Goal: Task Accomplishment & Management: Manage account settings

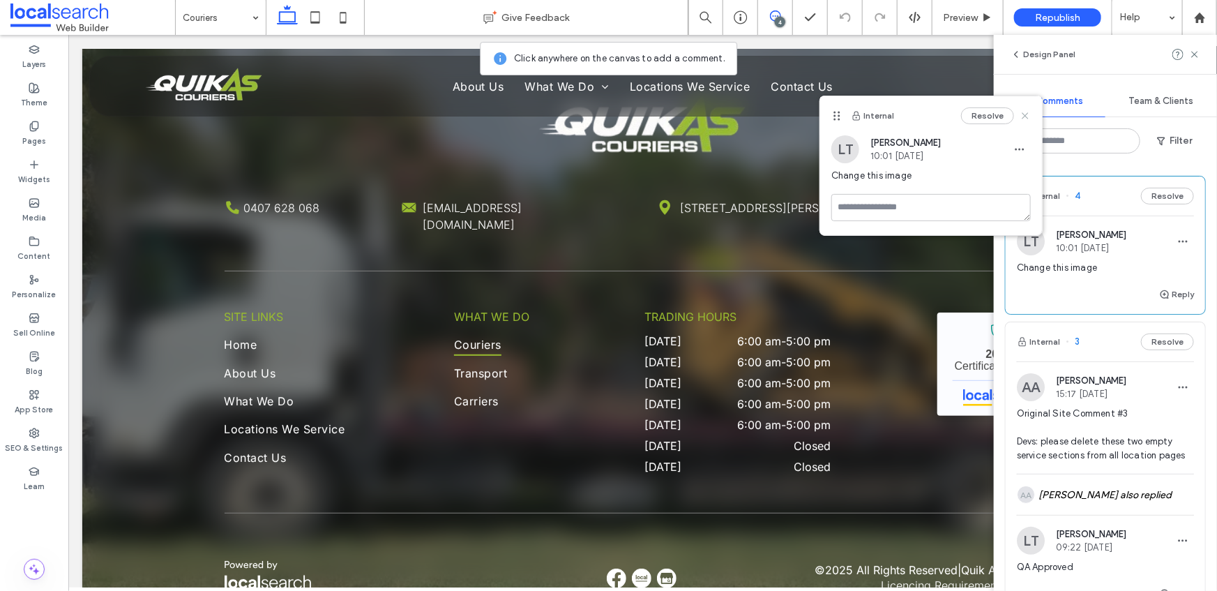
click at [1026, 116] on use at bounding box center [1024, 116] width 6 height 6
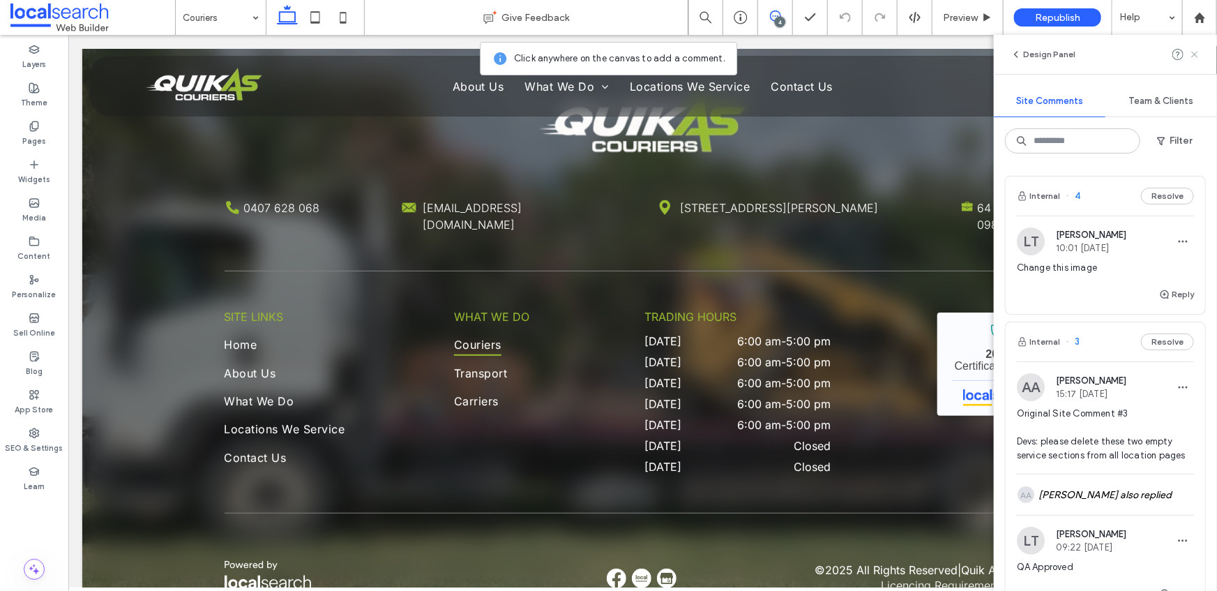
click at [1193, 54] on use at bounding box center [1194, 54] width 6 height 6
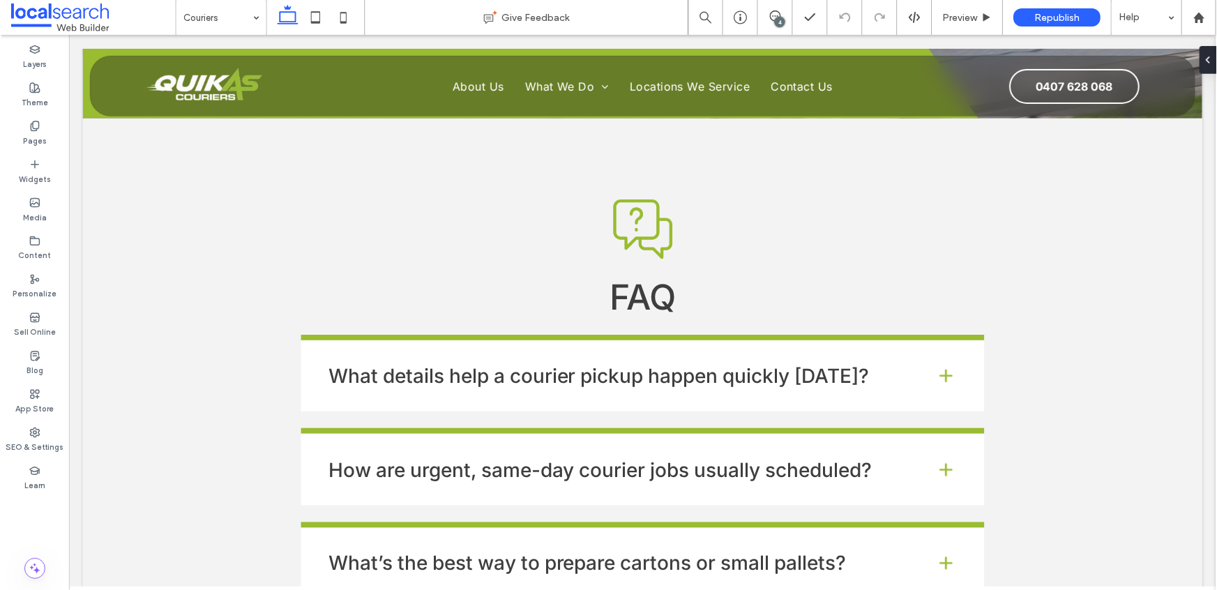
scroll to position [1685, 0]
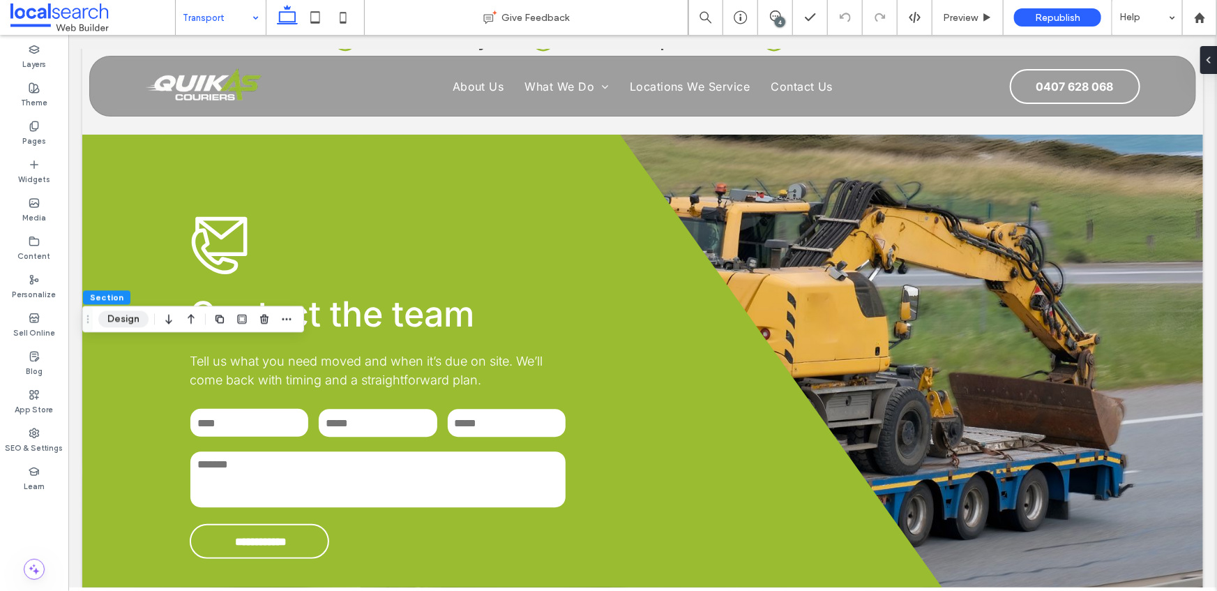
click at [123, 316] on button "Design" at bounding box center [123, 318] width 50 height 17
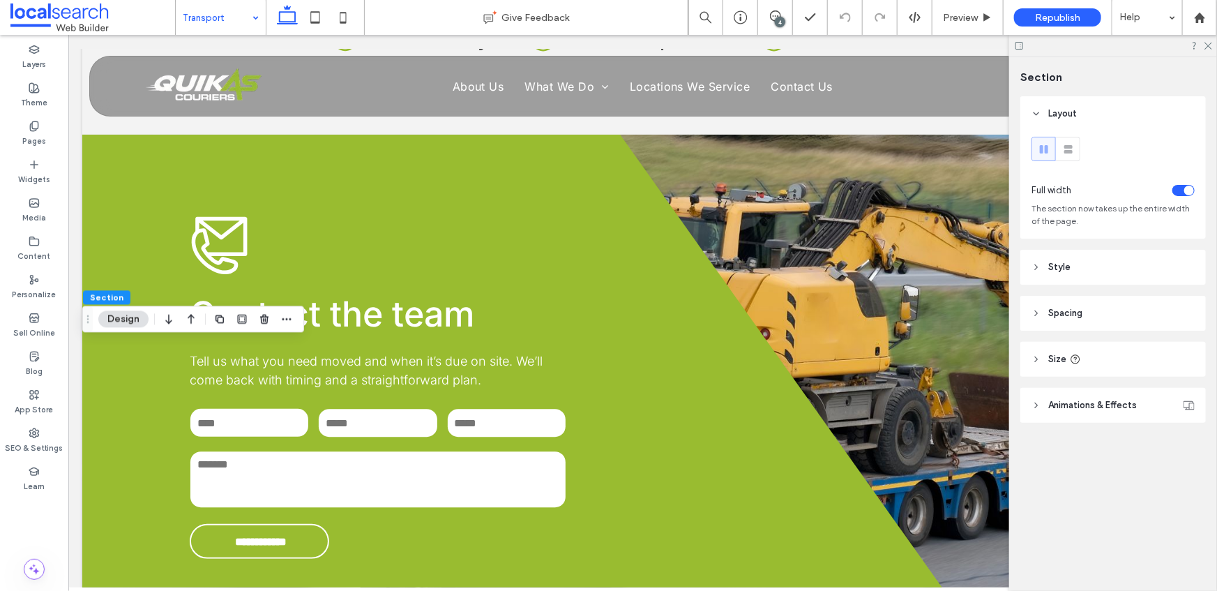
click at [1077, 406] on span "Animations & Effects" at bounding box center [1092, 405] width 89 height 14
click at [1067, 267] on span "Style" at bounding box center [1059, 267] width 22 height 14
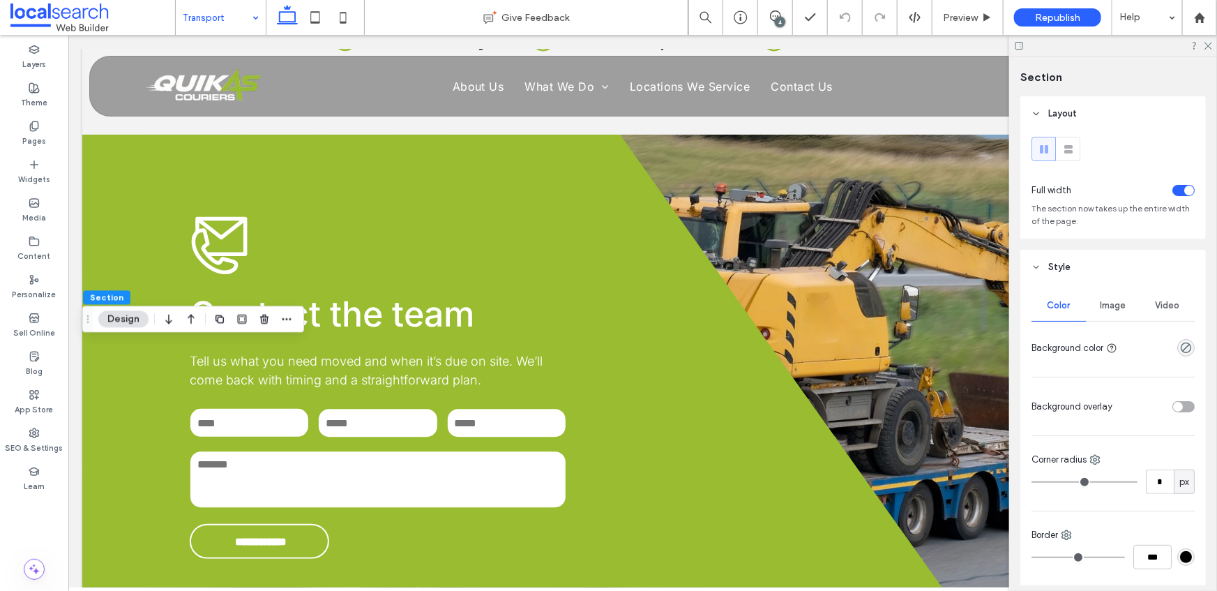
click at [1108, 314] on div "Image" at bounding box center [1113, 305] width 54 height 31
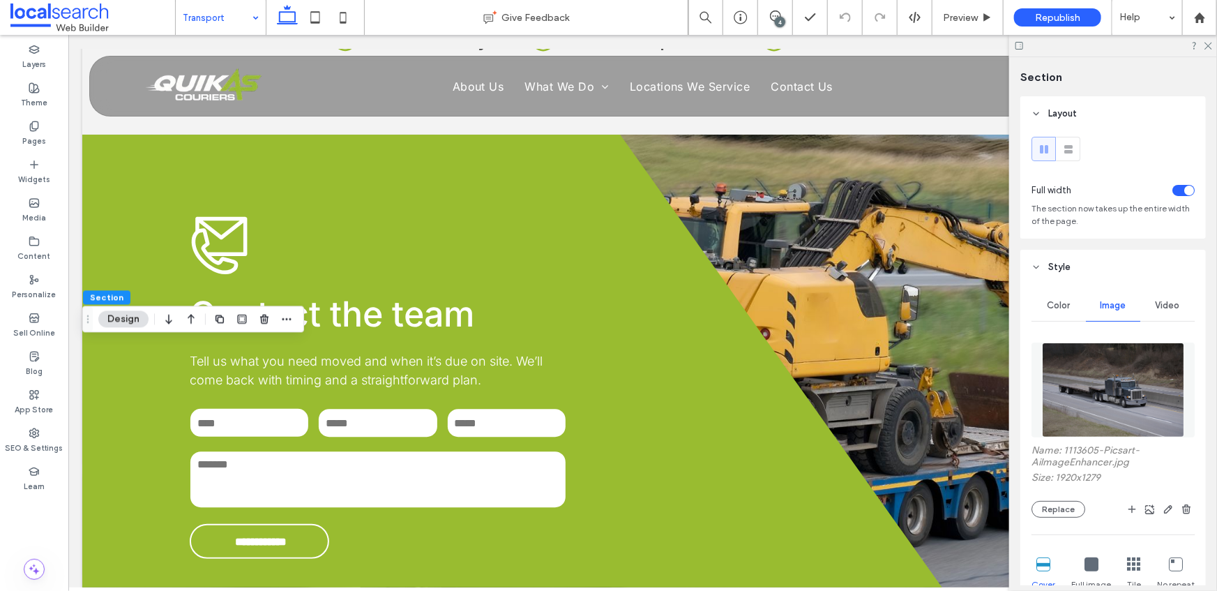
click at [768, 12] on span at bounding box center [775, 15] width 34 height 11
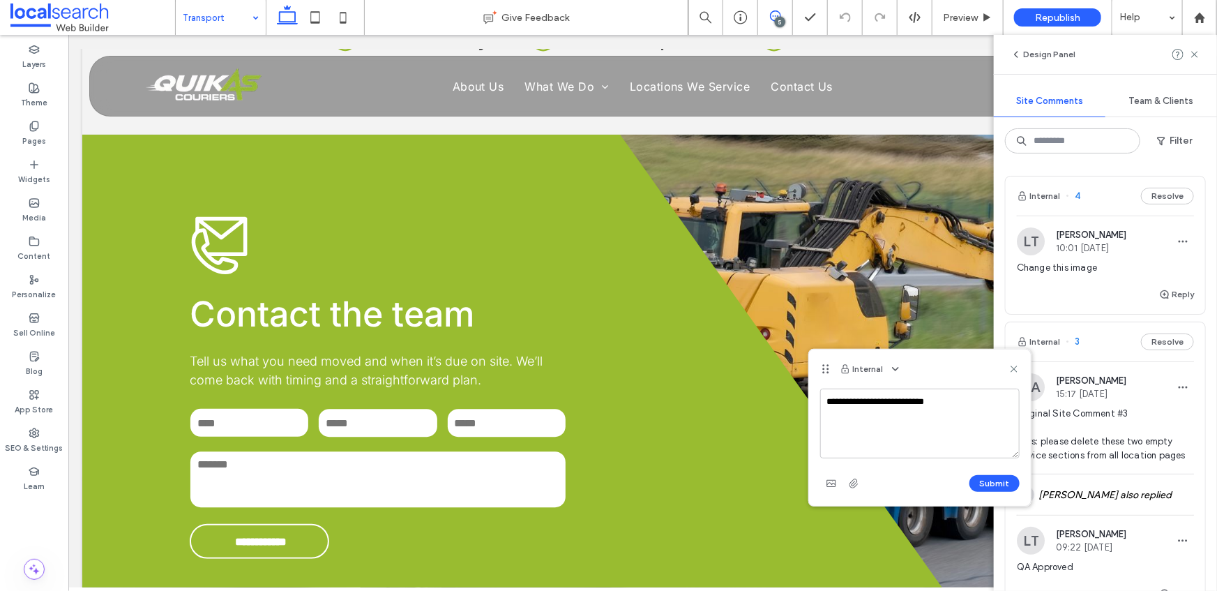
click at [857, 402] on textarea "**********" at bounding box center [919, 423] width 199 height 70
type textarea "**********"
click at [994, 479] on button "Submit" at bounding box center [994, 483] width 50 height 17
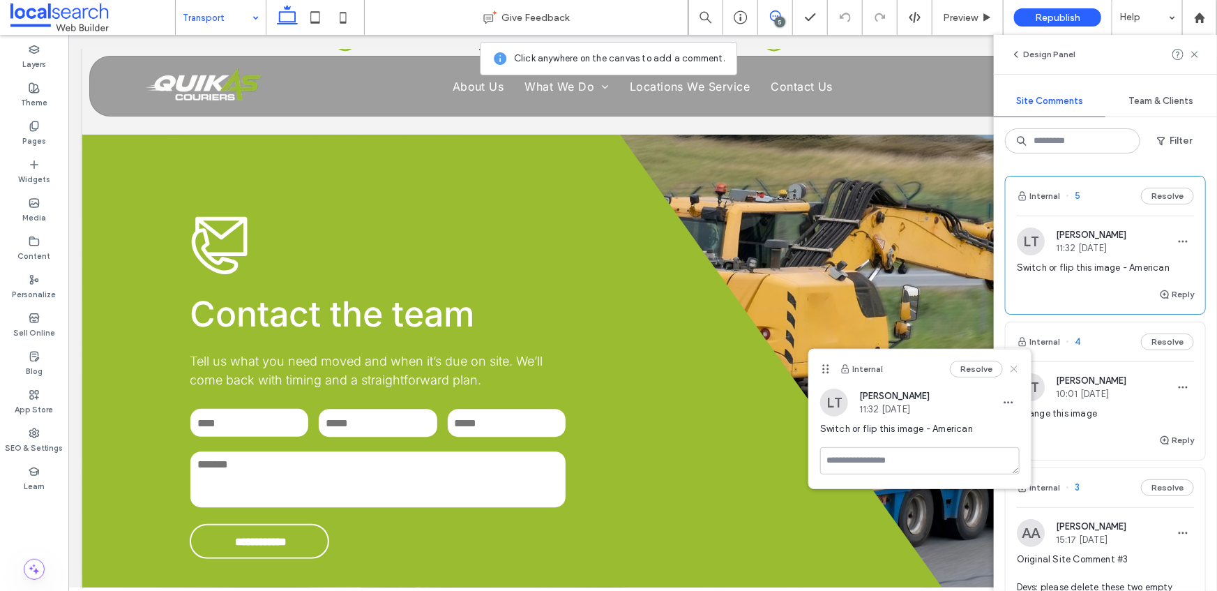
click at [1009, 367] on icon at bounding box center [1013, 368] width 11 height 11
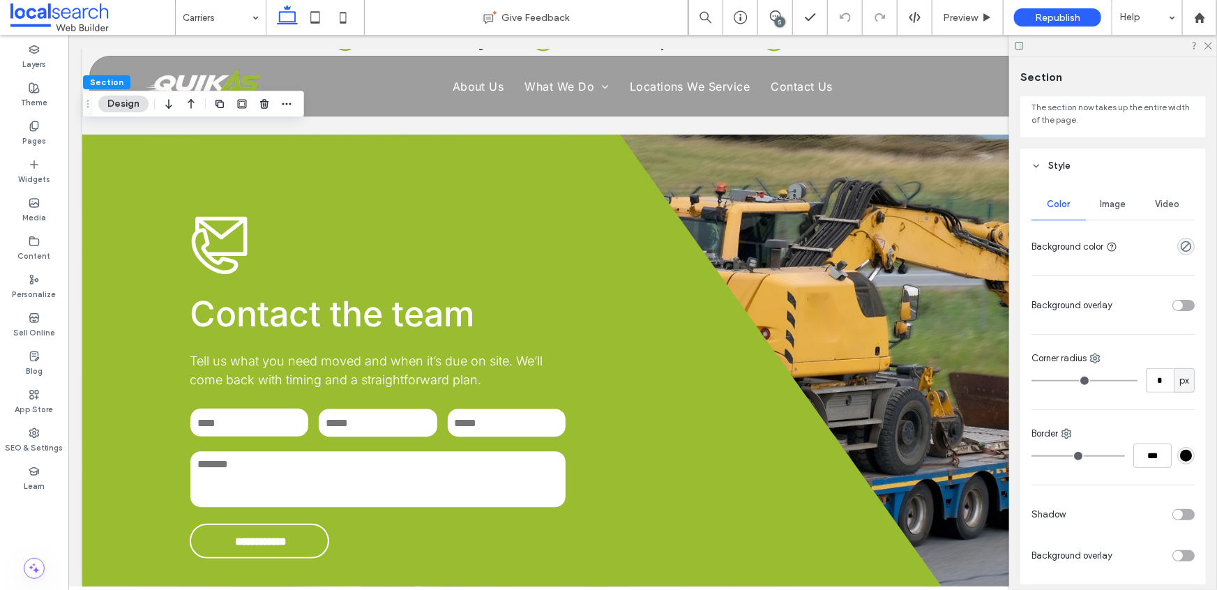
scroll to position [102, 0]
click at [1112, 198] on span "Image" at bounding box center [1113, 203] width 26 height 11
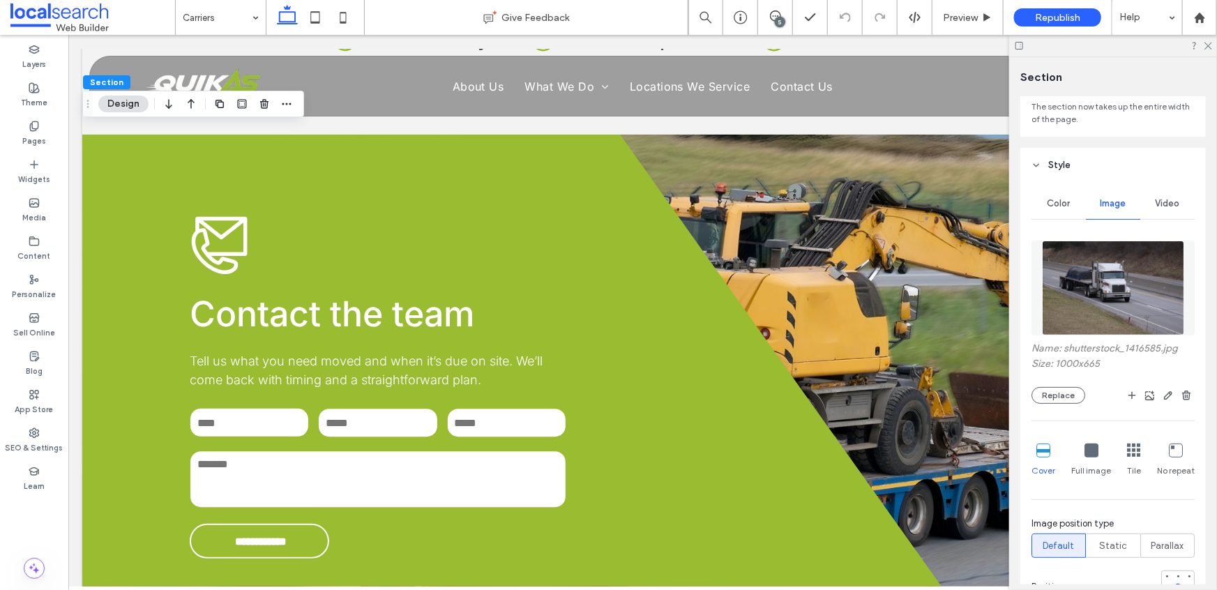
click at [1123, 290] on img at bounding box center [1113, 288] width 142 height 95
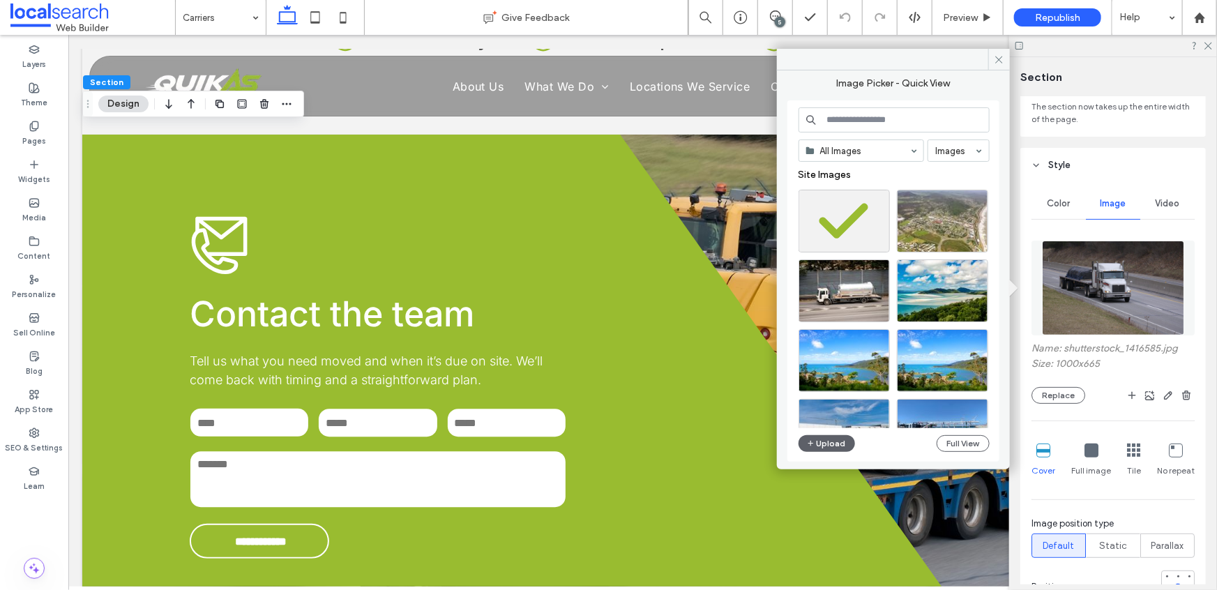
click at [1129, 350] on label "Name: shutterstock_1416585.jpg" at bounding box center [1112, 349] width 163 height 15
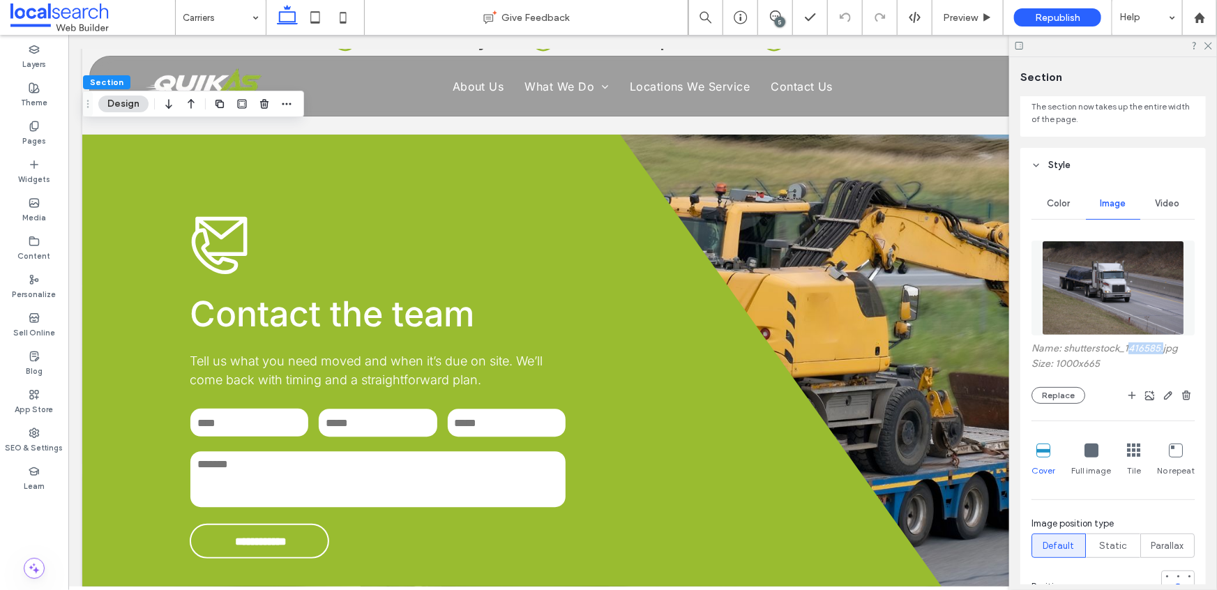
drag, startPoint x: 1126, startPoint y: 349, endPoint x: 1161, endPoint y: 349, distance: 34.9
click at [1161, 349] on label "Name: shutterstock_1416585.jpg" at bounding box center [1112, 349] width 163 height 15
click at [1120, 353] on label "Name: shutterstock_1416585.jpg" at bounding box center [1112, 349] width 163 height 15
drag, startPoint x: 1124, startPoint y: 349, endPoint x: 1160, endPoint y: 347, distance: 36.3
click at [1160, 348] on label "Name: shutterstock_1416585.jpg" at bounding box center [1112, 349] width 163 height 15
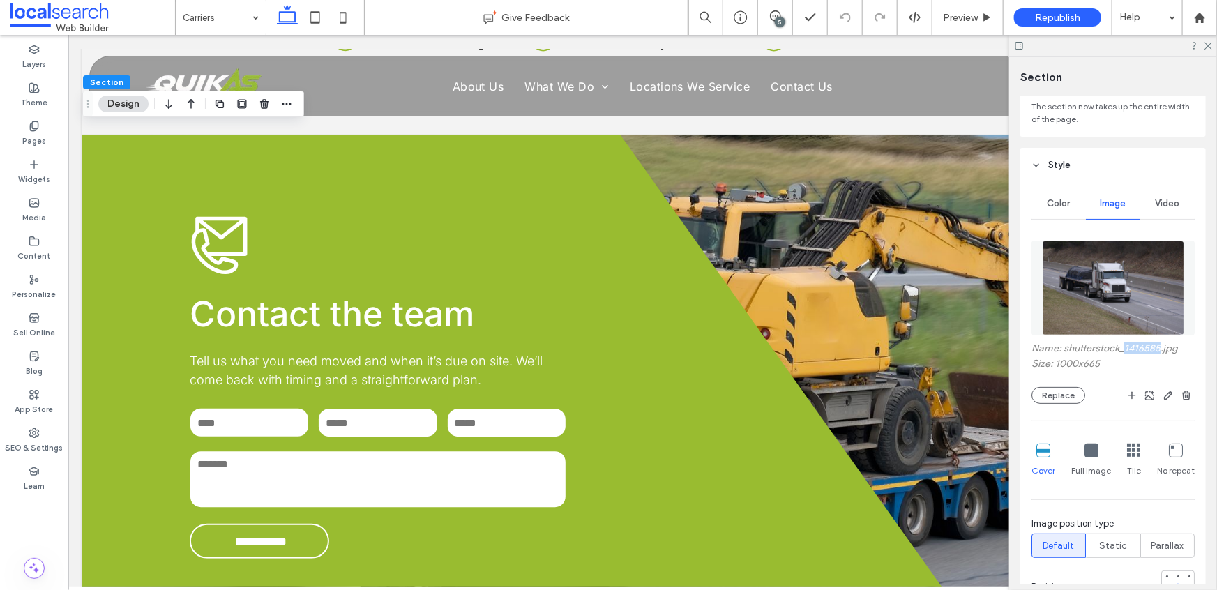
copy label "1416585"
click at [1097, 277] on img at bounding box center [1113, 288] width 142 height 95
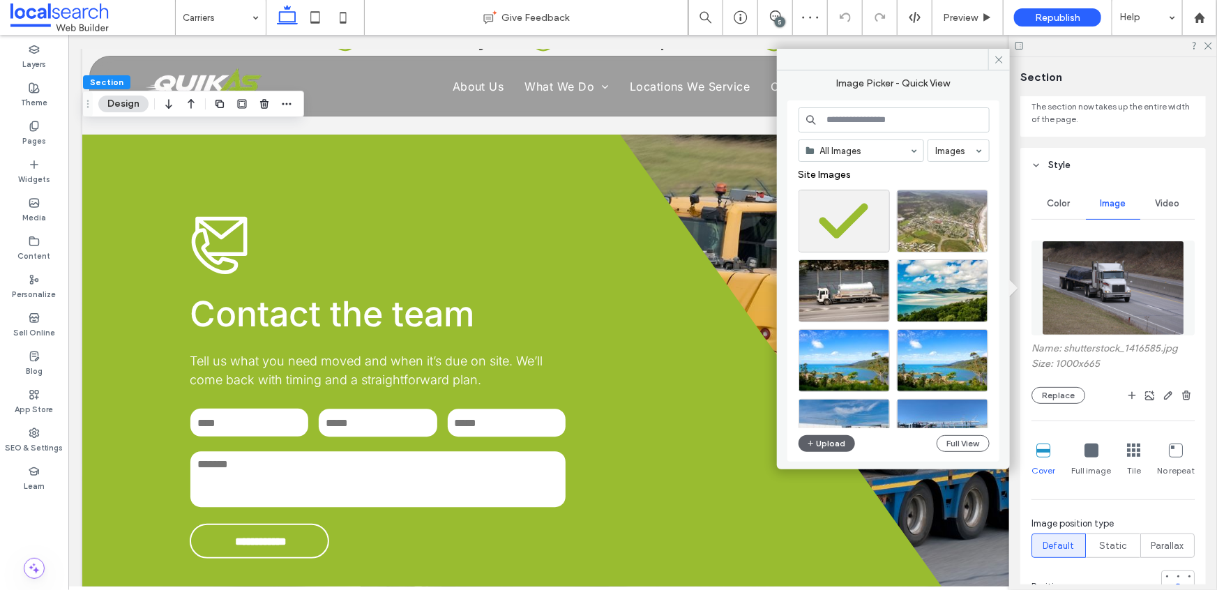
drag, startPoint x: 847, startPoint y: 109, endPoint x: 853, endPoint y: 117, distance: 10.1
click at [847, 109] on input at bounding box center [893, 119] width 191 height 25
paste input "*******"
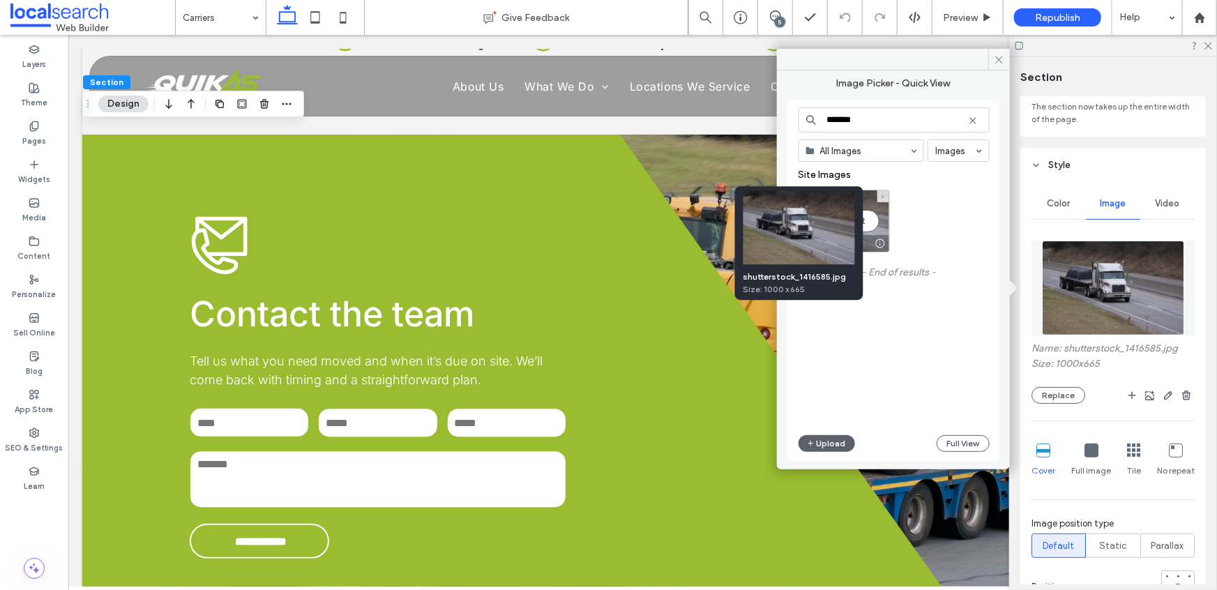
type input "*******"
click at [880, 240] on div at bounding box center [880, 243] width 17 height 11
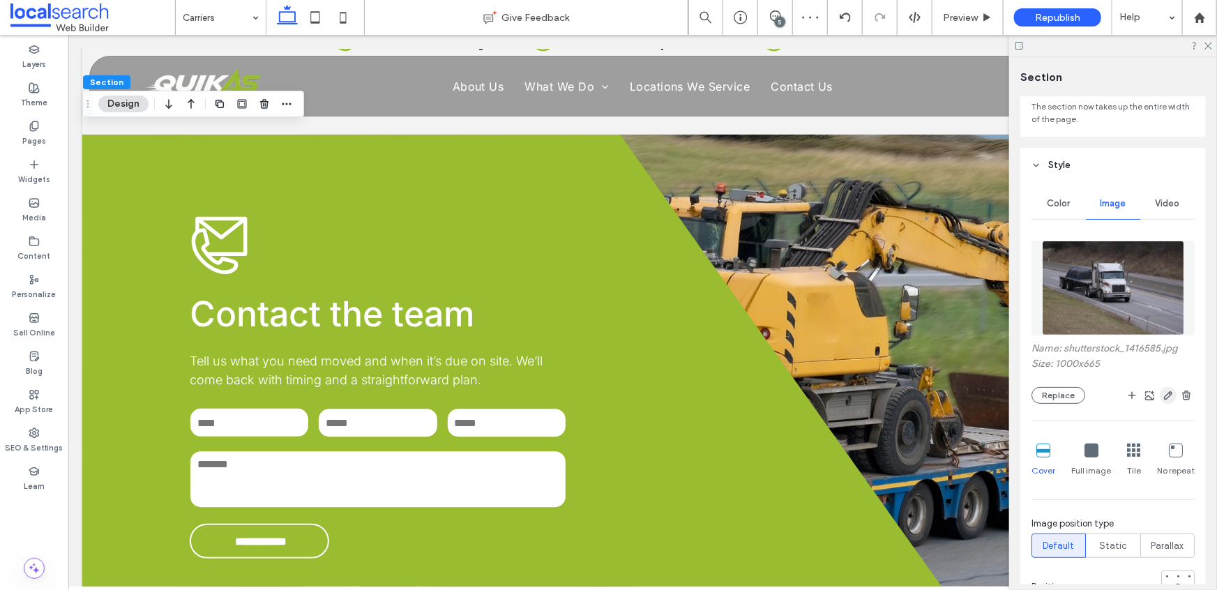
click at [1162, 397] on icon "button" at bounding box center [1167, 395] width 11 height 11
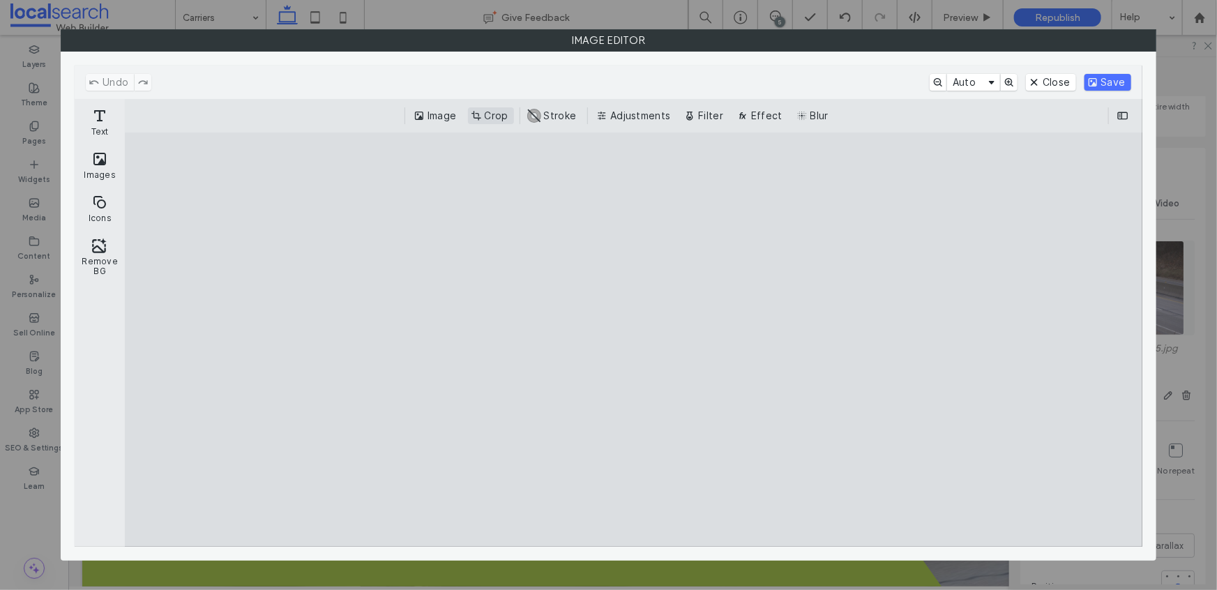
click at [499, 113] on button "Crop" at bounding box center [491, 115] width 46 height 17
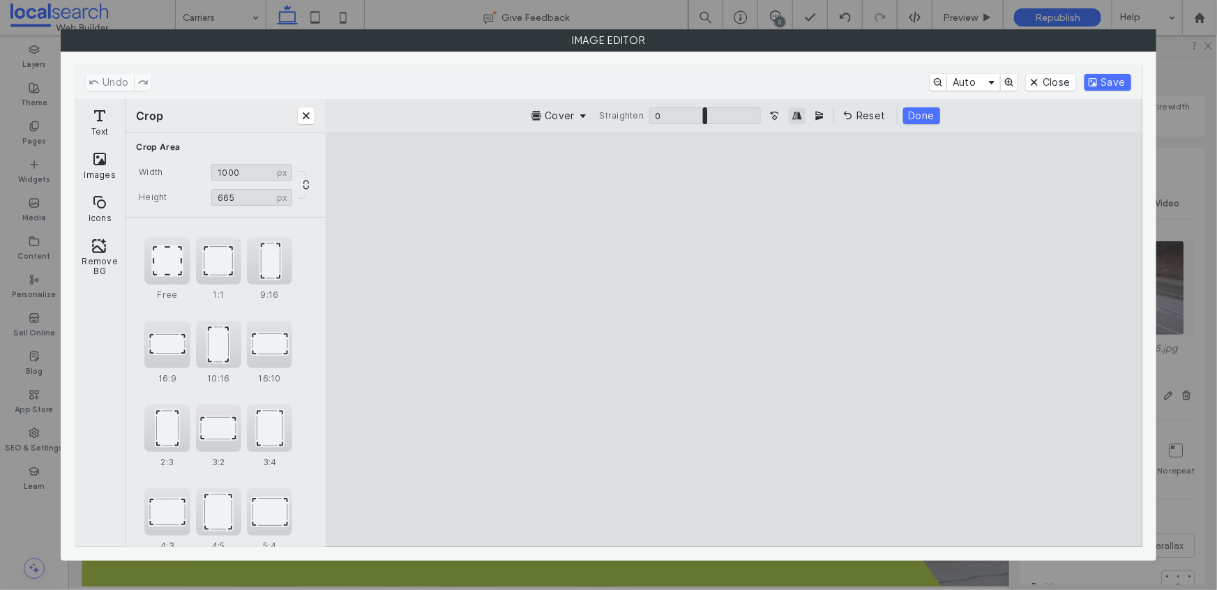
click at [799, 116] on button "Mirror Image horizontally" at bounding box center [797, 115] width 17 height 17
type input "***"
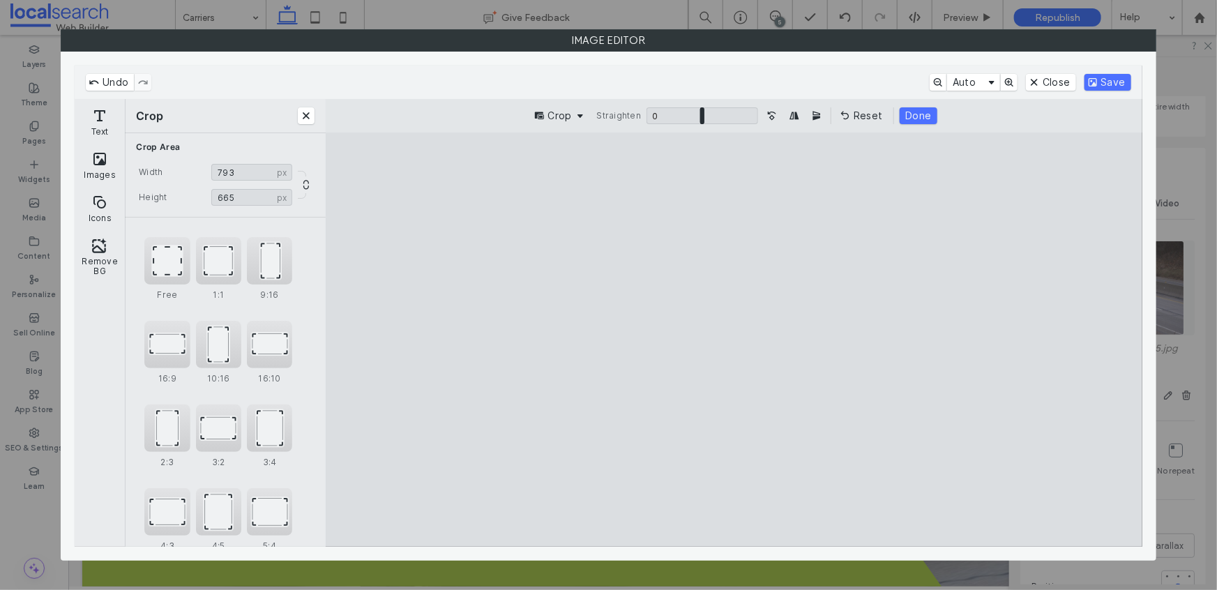
type input "***"
drag, startPoint x: 980, startPoint y: 505, endPoint x: 881, endPoint y: 524, distance: 101.6
click at [734, 340] on cesdk-canvas "Editor canvas" at bounding box center [734, 340] width 0 height 0
click at [915, 116] on button "Done" at bounding box center [917, 115] width 37 height 17
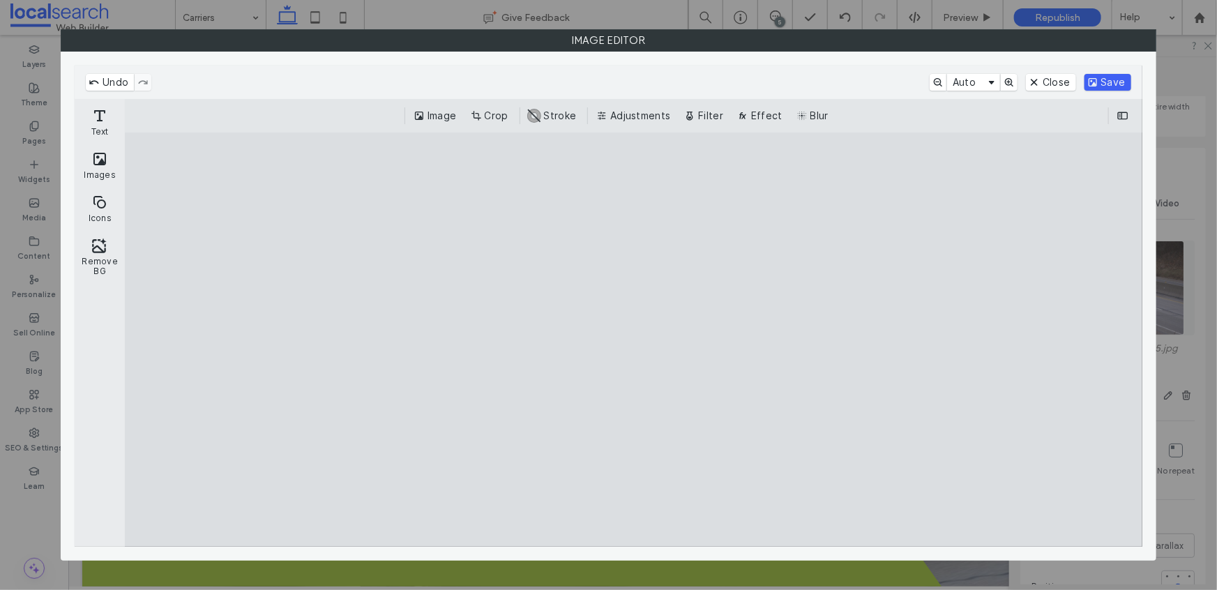
drag, startPoint x: 1100, startPoint y: 86, endPoint x: 1090, endPoint y: 88, distance: 9.2
click at [1100, 86] on button "Save" at bounding box center [1107, 82] width 47 height 17
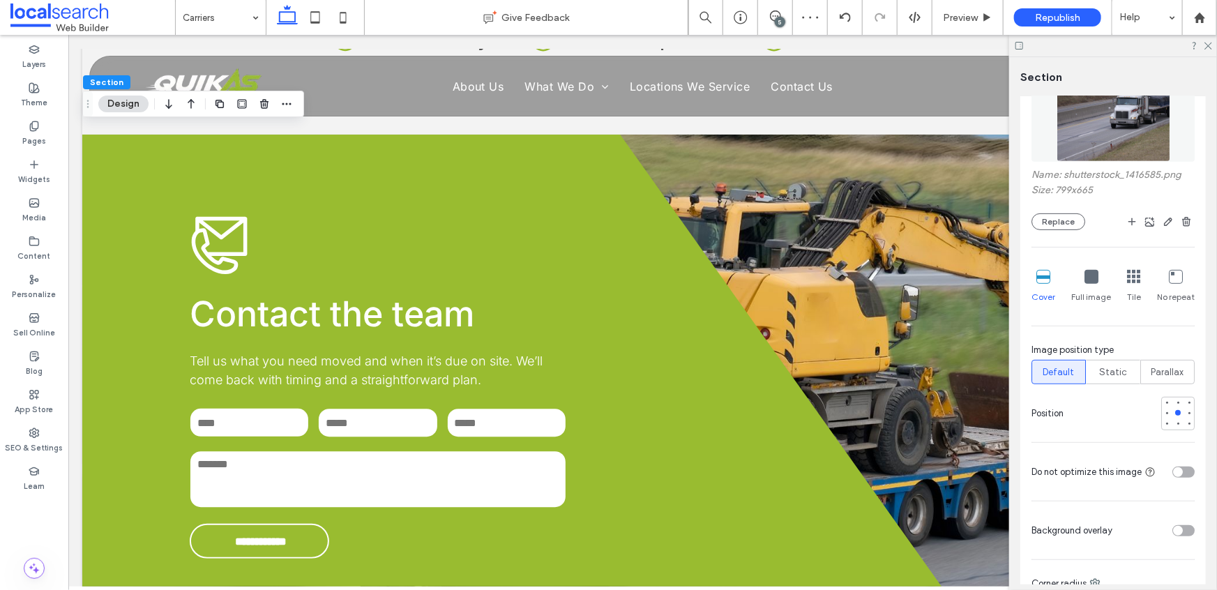
scroll to position [283, 0]
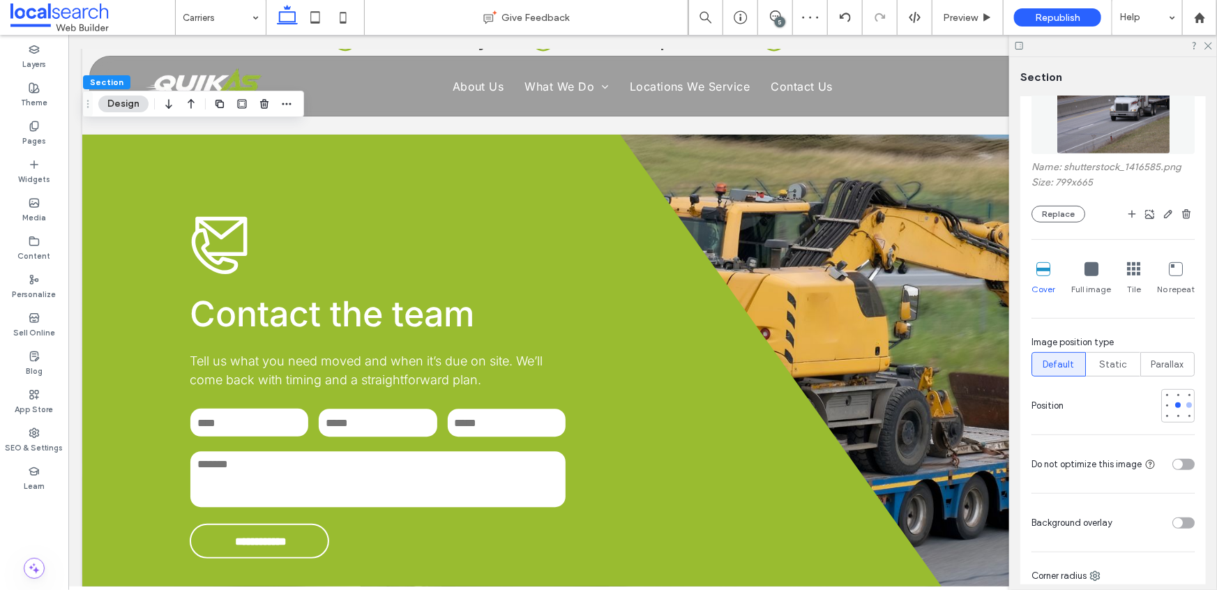
click at [1186, 407] on div at bounding box center [1189, 405] width 6 height 6
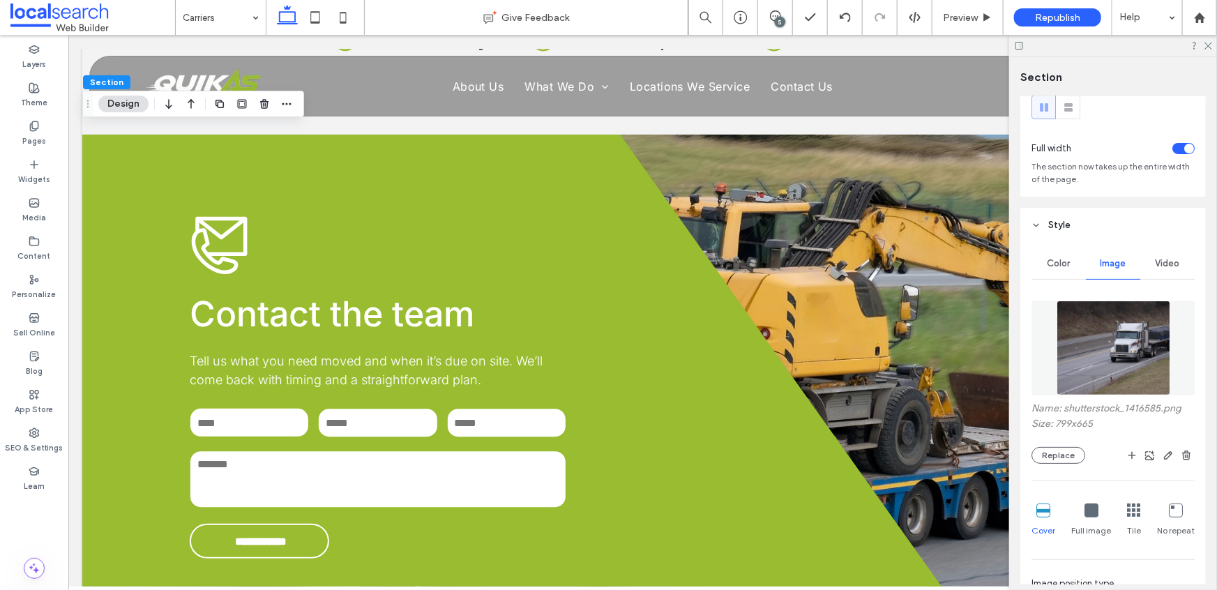
scroll to position [91, 0]
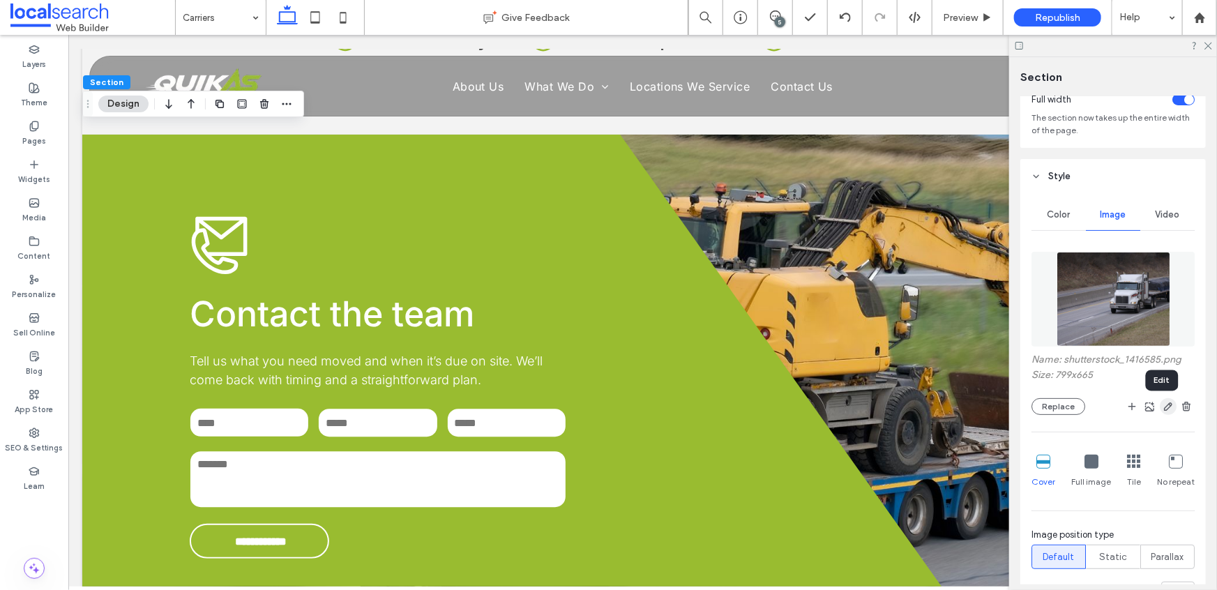
click at [1162, 409] on icon "button" at bounding box center [1167, 406] width 11 height 11
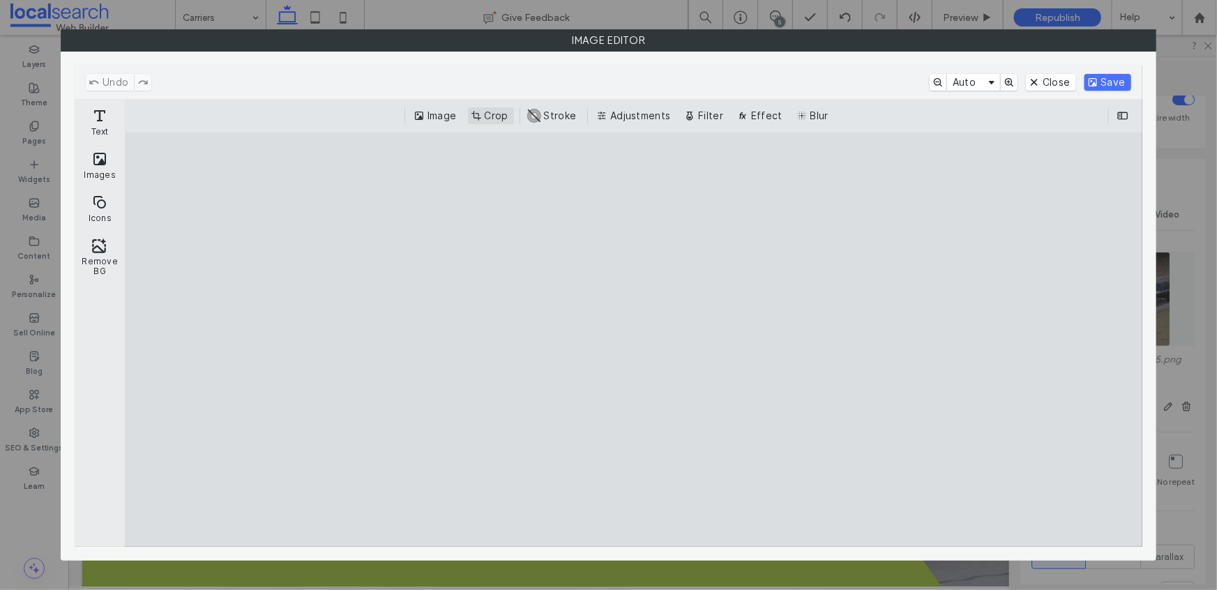
click at [499, 114] on button "Crop" at bounding box center [491, 115] width 46 height 17
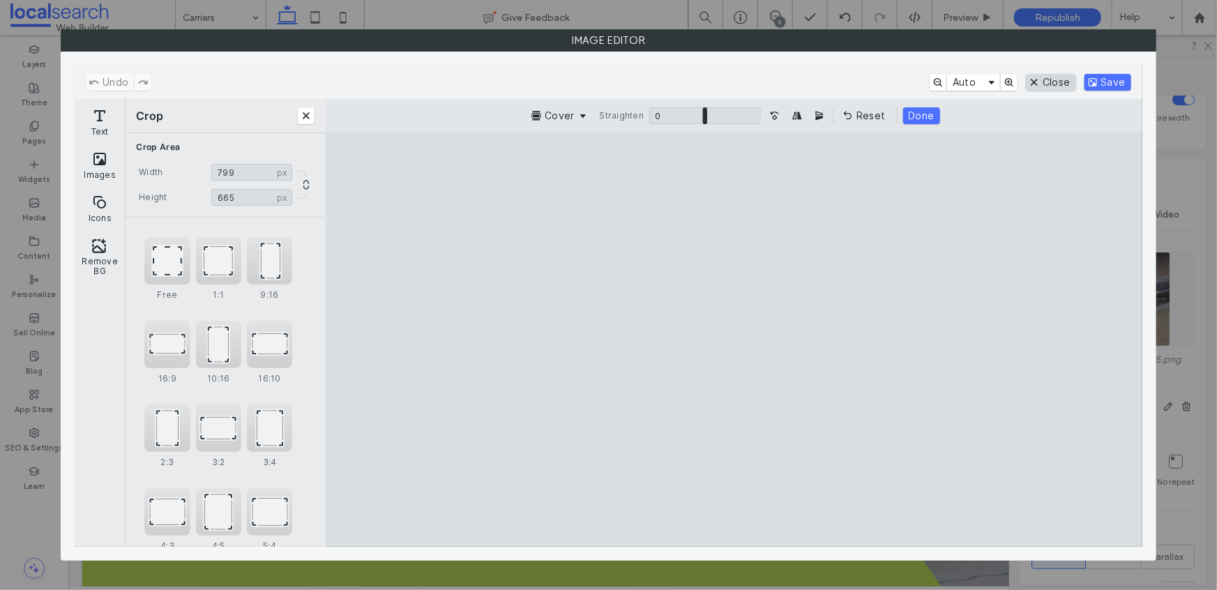
click at [1054, 79] on button "Close" at bounding box center [1051, 82] width 50 height 17
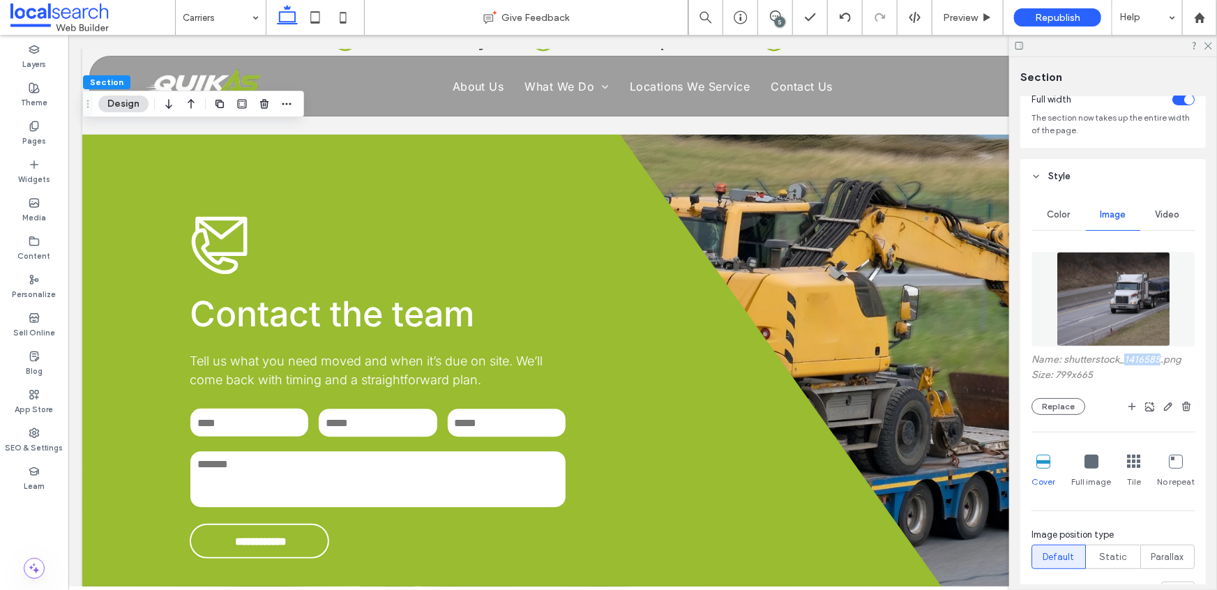
drag, startPoint x: 1127, startPoint y: 360, endPoint x: 1160, endPoint y: 360, distance: 33.5
click at [1160, 360] on label "Name: shutterstock_1416585.png" at bounding box center [1112, 361] width 163 height 15
copy label "1416585"
click at [1065, 408] on button "Replace" at bounding box center [1058, 406] width 54 height 17
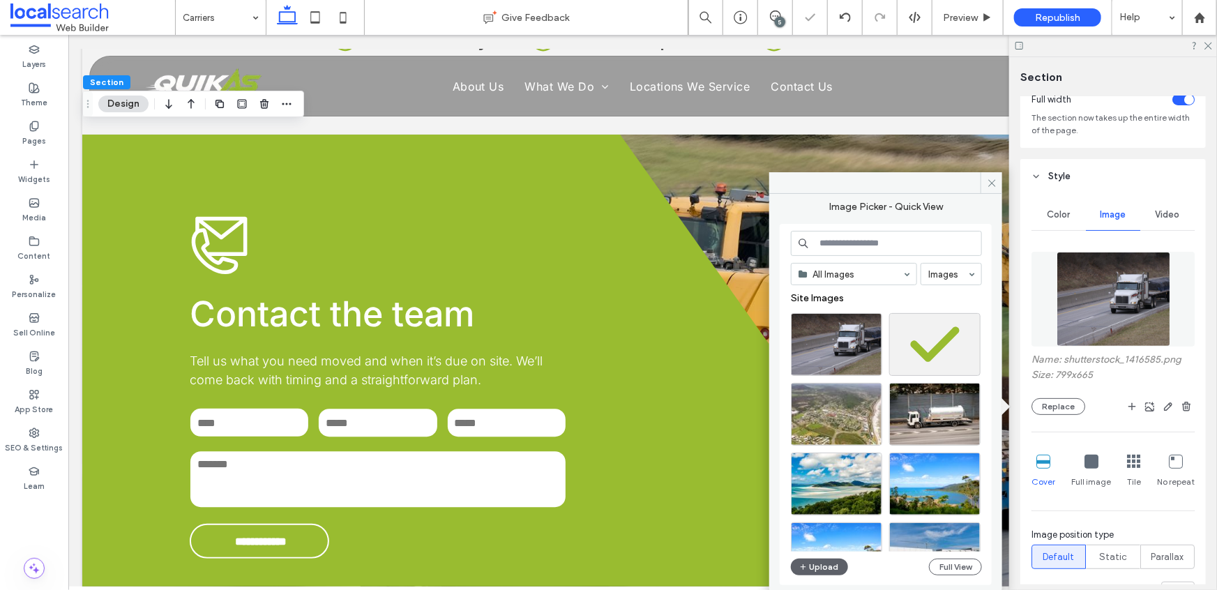
click at [850, 236] on input at bounding box center [886, 243] width 191 height 25
paste input "*******"
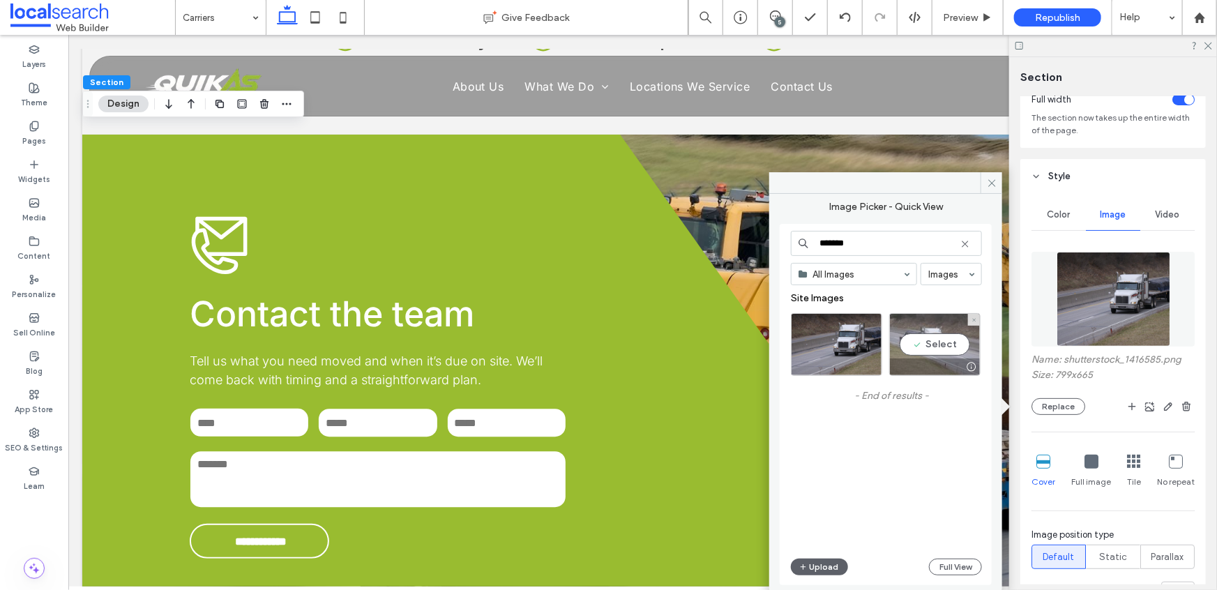
type input "*******"
click at [935, 345] on div "Select" at bounding box center [934, 344] width 91 height 63
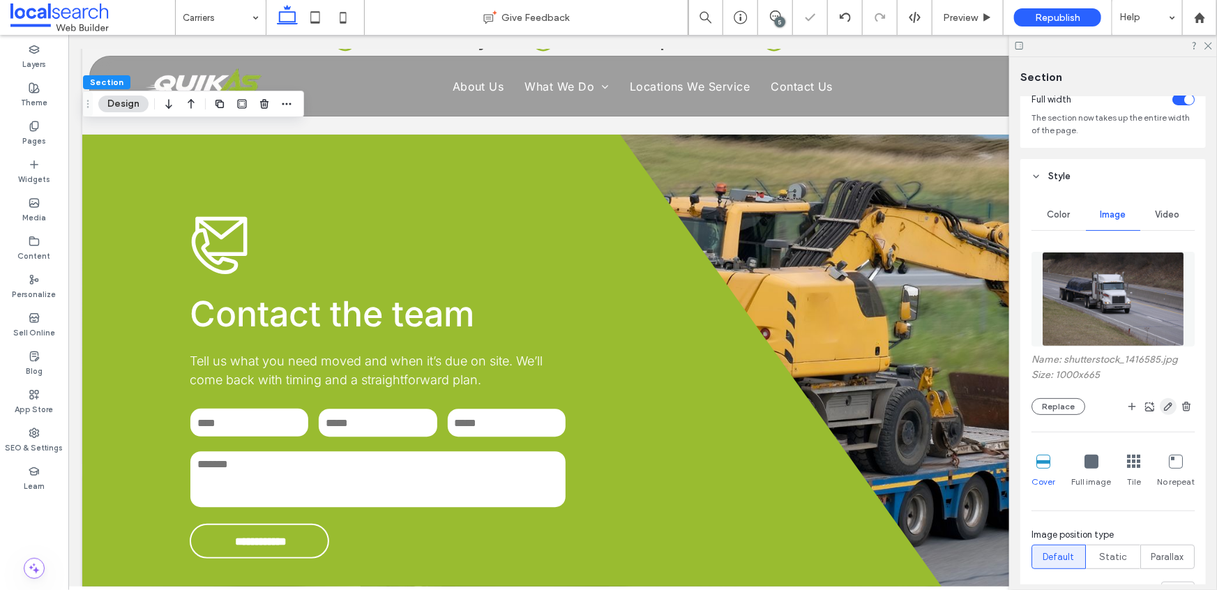
click at [1162, 412] on icon "button" at bounding box center [1167, 406] width 11 height 11
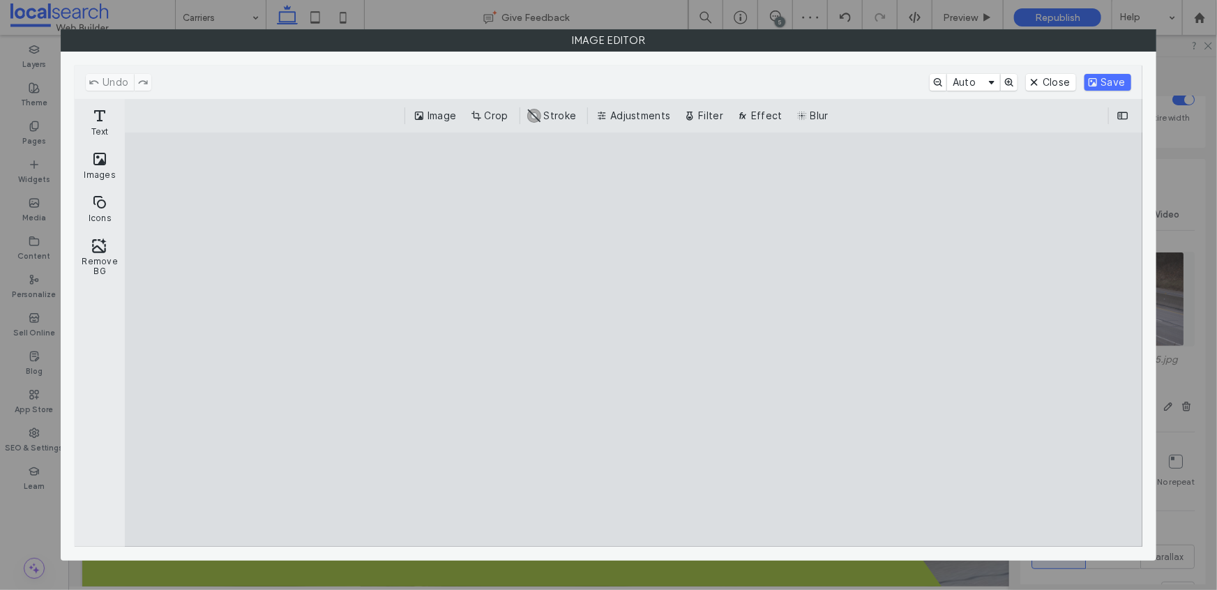
click at [487, 112] on button "Crop" at bounding box center [491, 115] width 46 height 17
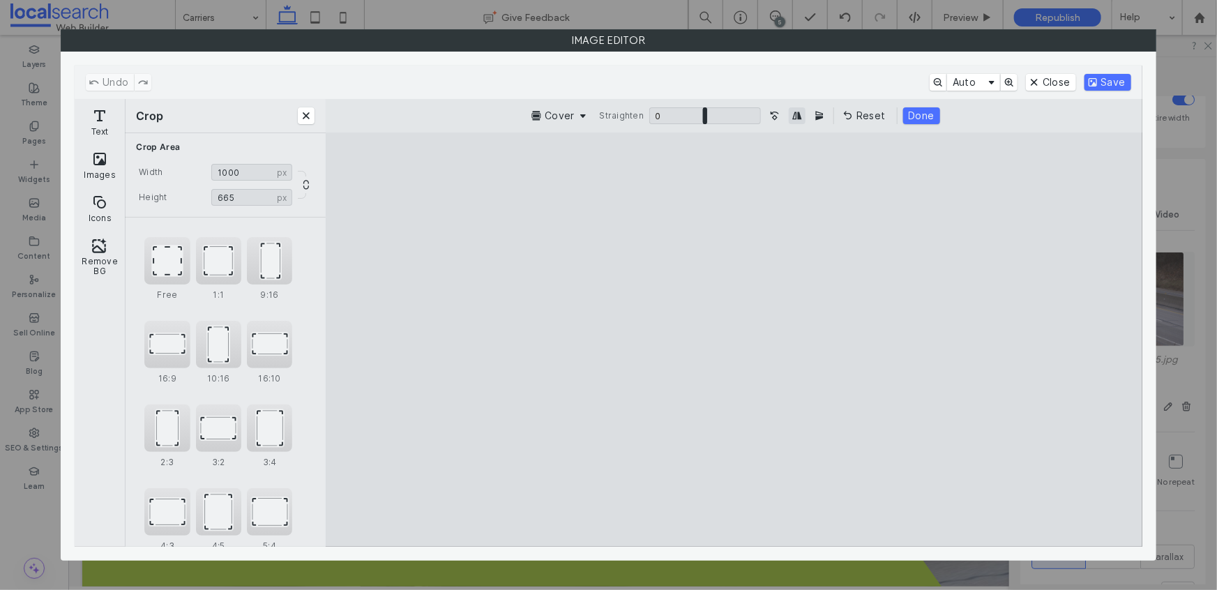
click at [801, 120] on button "Mirror Image horizontally" at bounding box center [797, 115] width 17 height 17
click at [911, 122] on button "Done" at bounding box center [921, 115] width 37 height 17
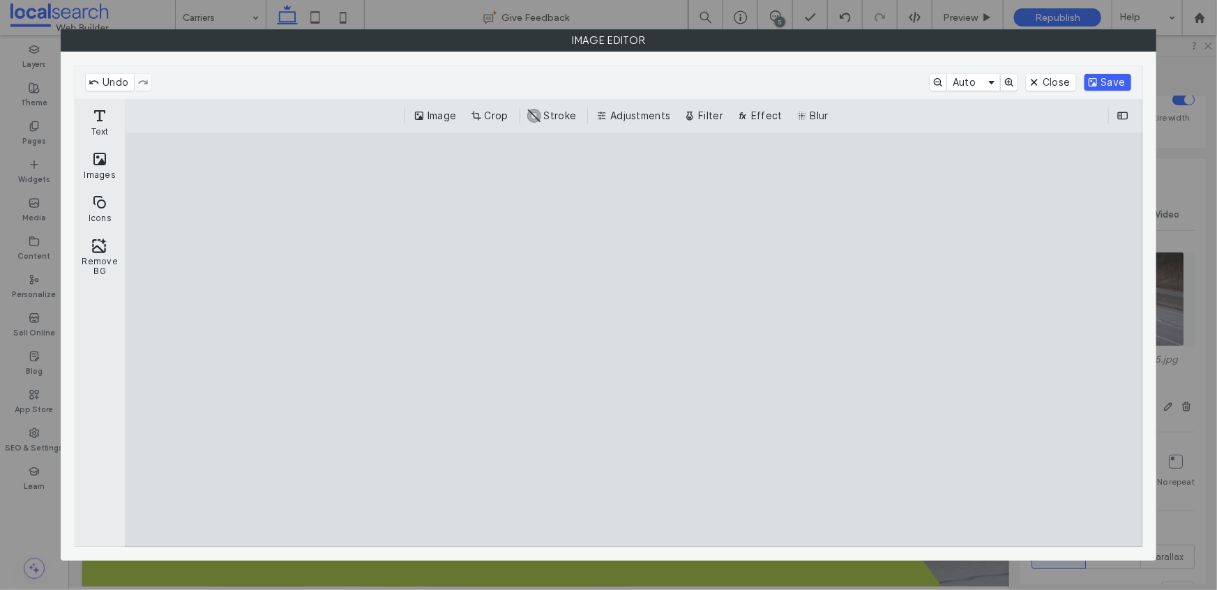
click at [1096, 83] on button "Save" at bounding box center [1107, 82] width 47 height 17
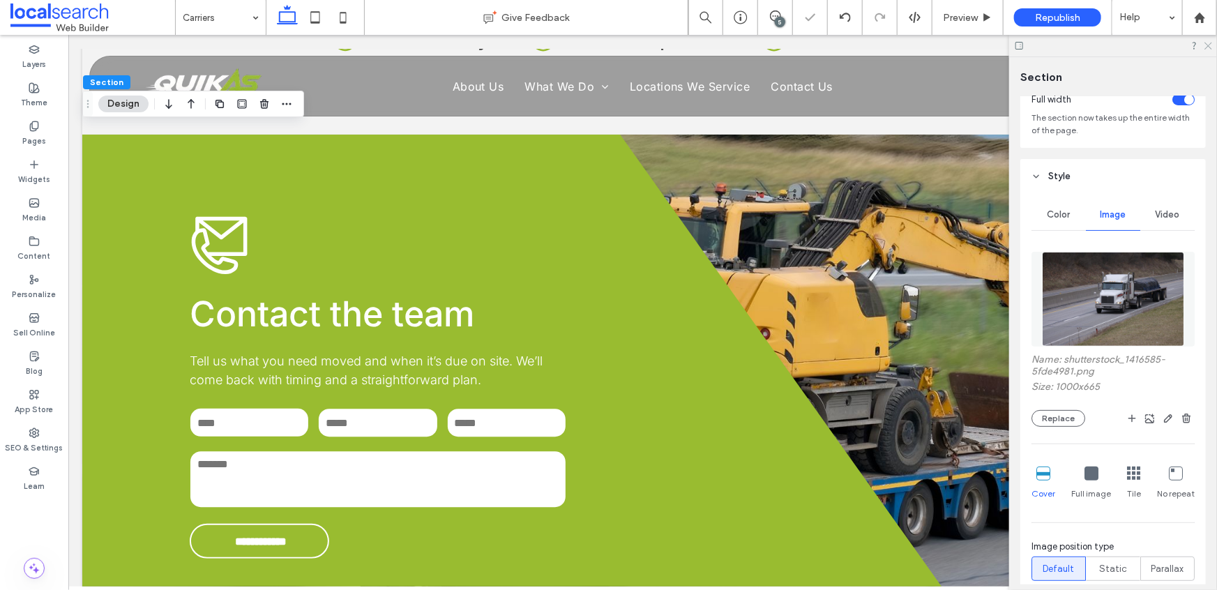
click at [1207, 47] on icon at bounding box center [1207, 44] width 9 height 9
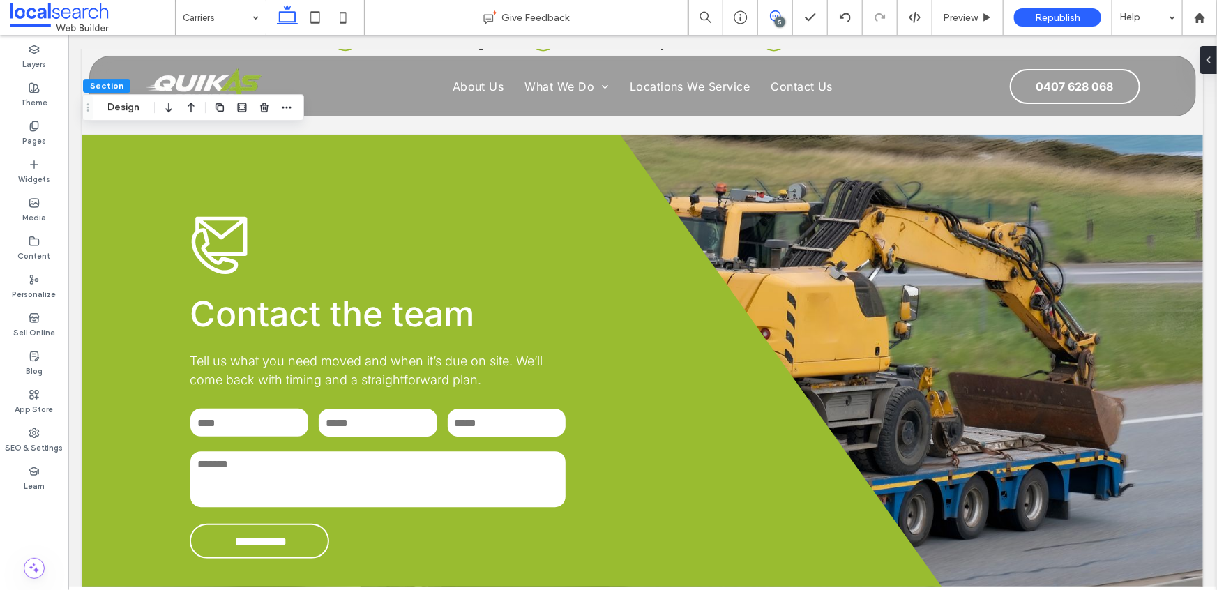
click at [770, 15] on use at bounding box center [775, 15] width 11 height 11
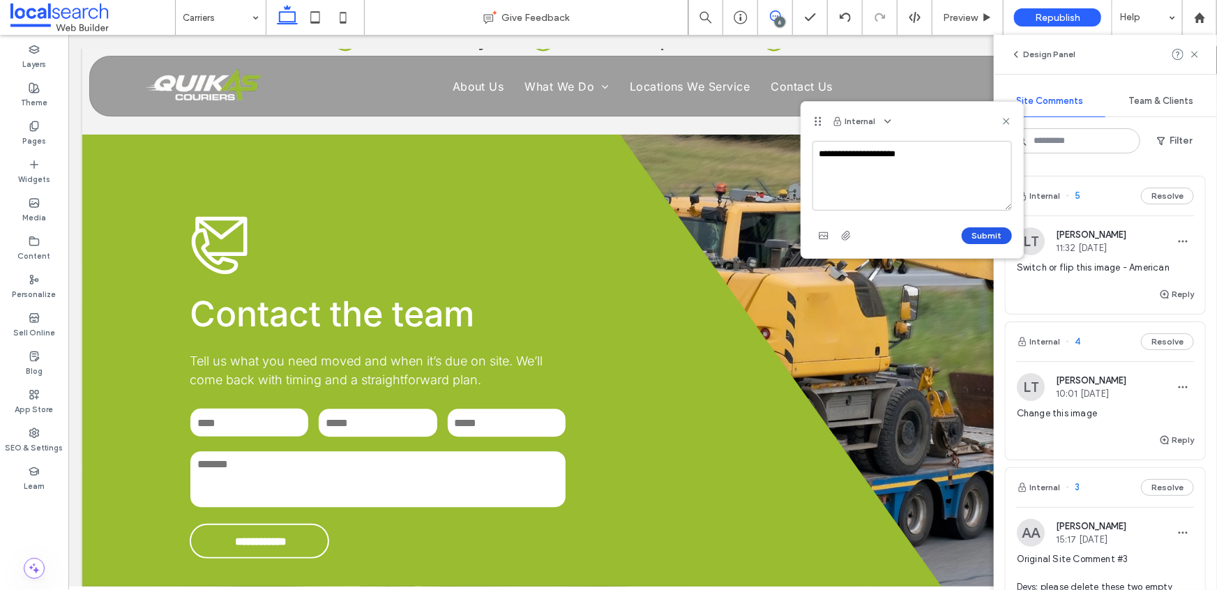
type textarea "**********"
click at [988, 240] on button "Submit" at bounding box center [986, 235] width 50 height 17
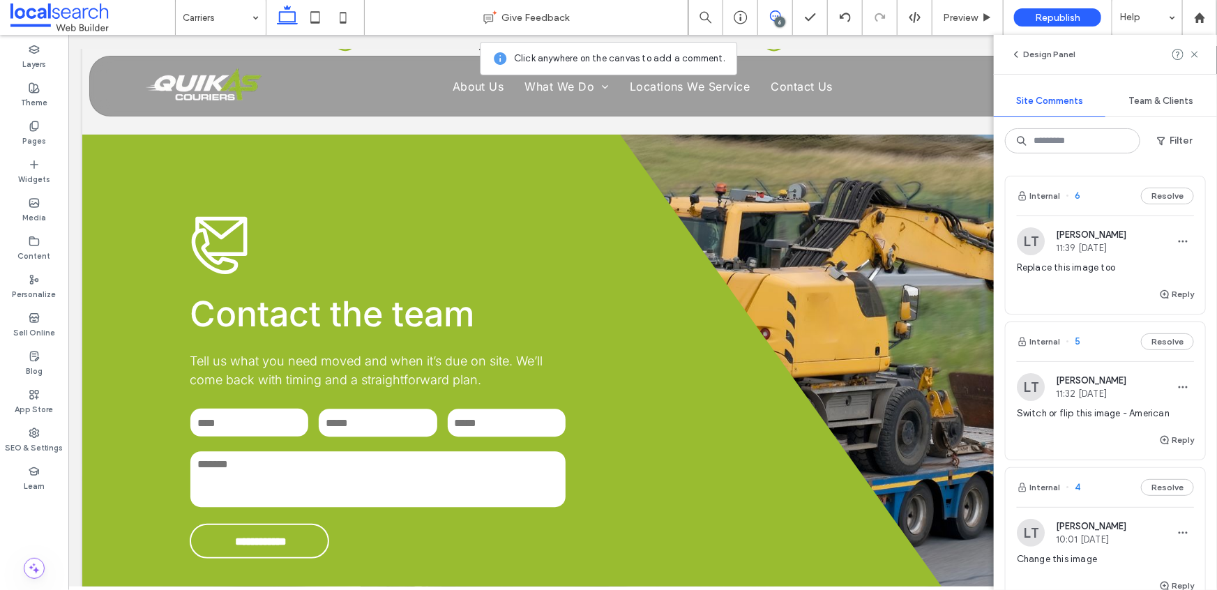
click at [1202, 52] on div "Design Panel" at bounding box center [1105, 54] width 223 height 39
drag, startPoint x: 1193, startPoint y: 52, endPoint x: 1185, endPoint y: 53, distance: 7.8
click at [1193, 52] on icon at bounding box center [1194, 54] width 11 height 11
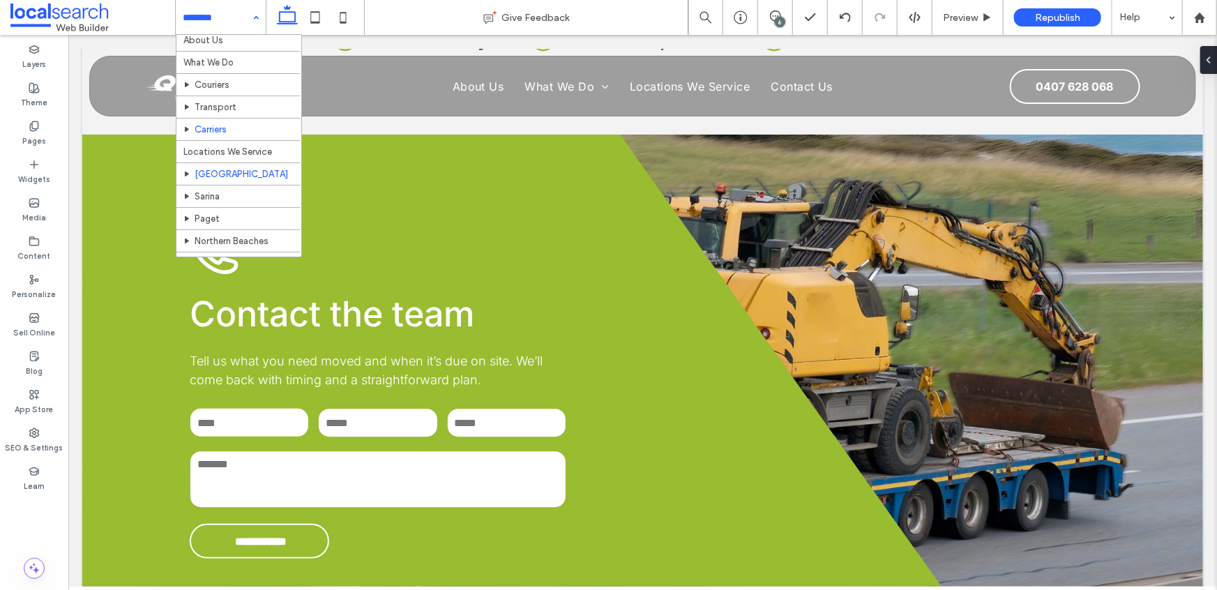
scroll to position [54, 0]
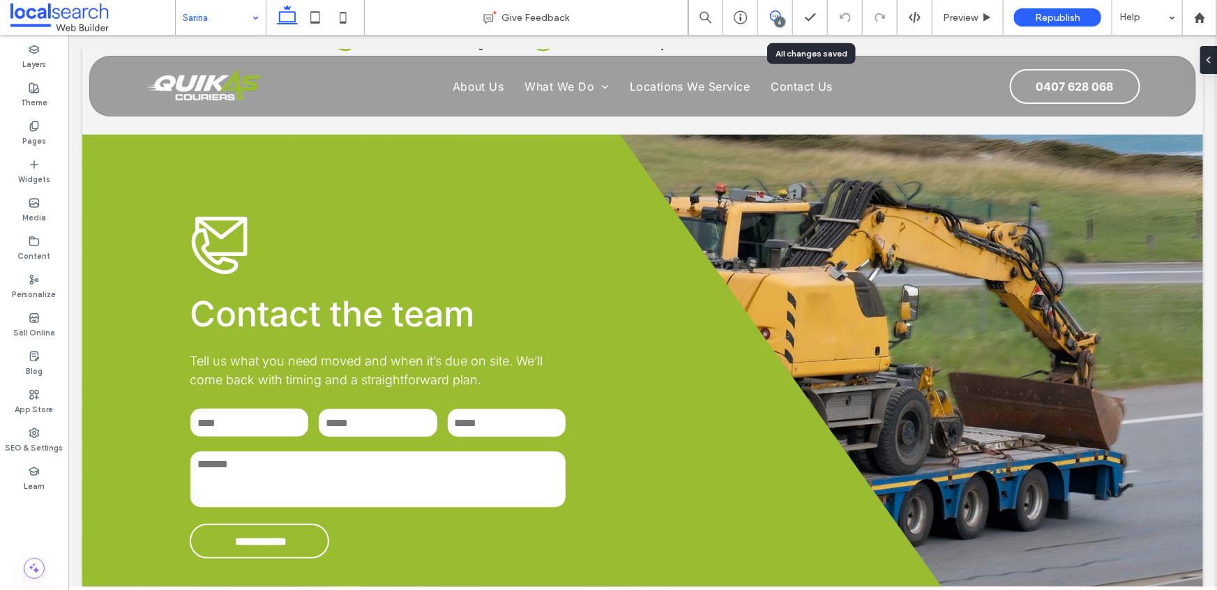
click at [784, 18] on span at bounding box center [775, 15] width 34 height 11
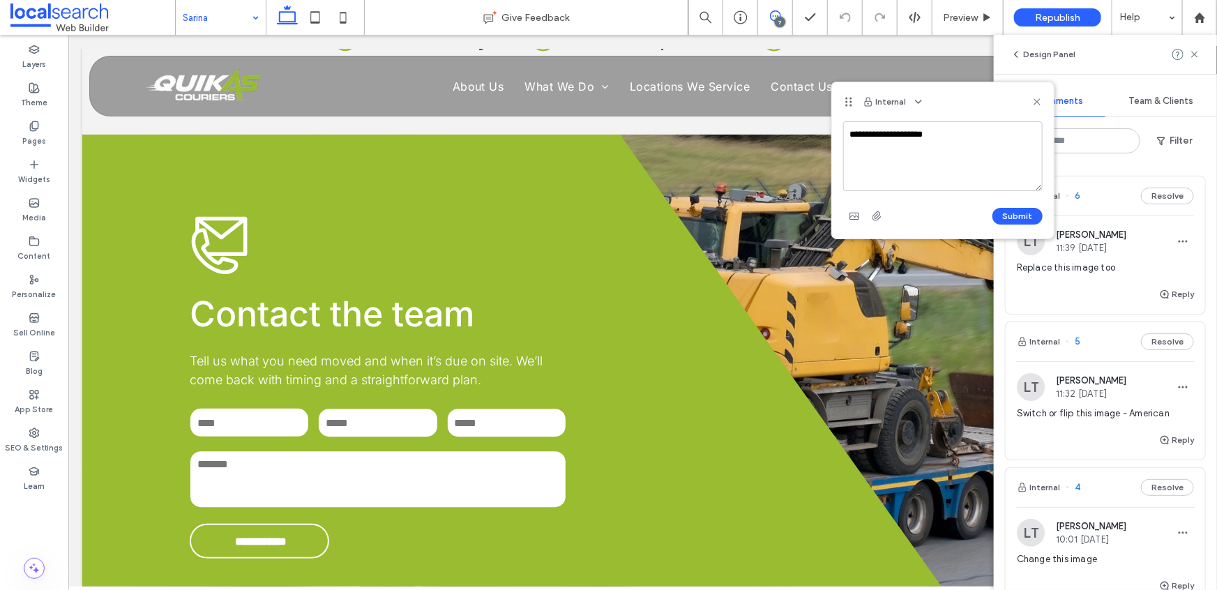
drag, startPoint x: 911, startPoint y: 134, endPoint x: 934, endPoint y: 132, distance: 23.1
click at [911, 134] on textarea "**********" at bounding box center [942, 156] width 199 height 70
type textarea "**********"
click at [1023, 216] on button "Submit" at bounding box center [1017, 216] width 50 height 17
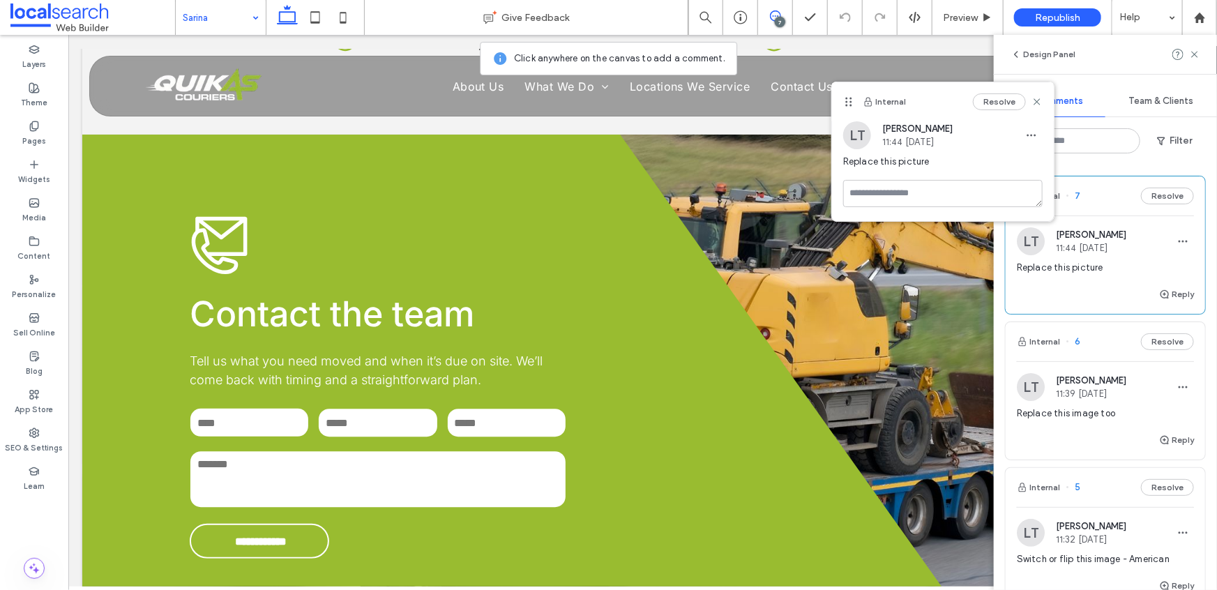
click at [1040, 104] on icon at bounding box center [1036, 101] width 11 height 11
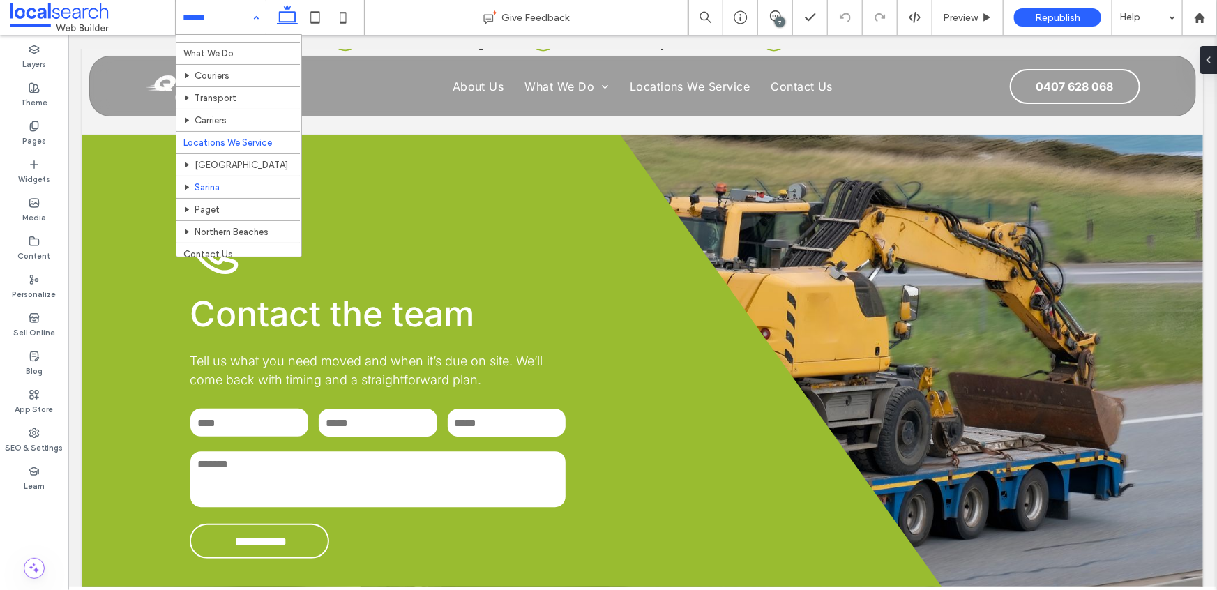
scroll to position [54, 0]
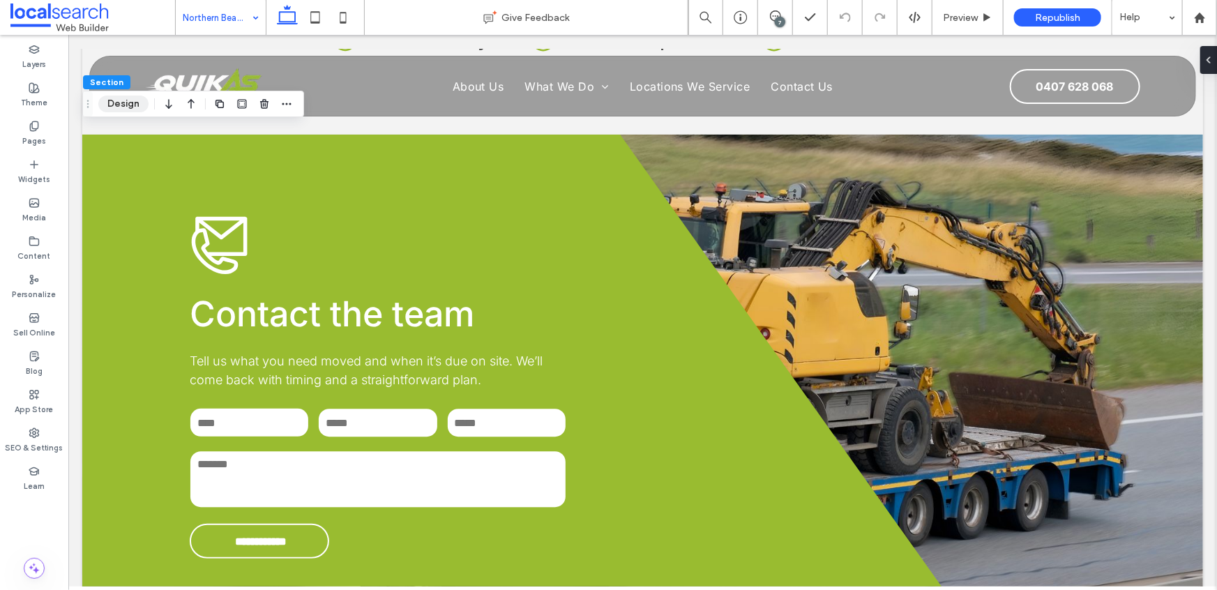
click at [116, 101] on button "Design" at bounding box center [123, 104] width 50 height 17
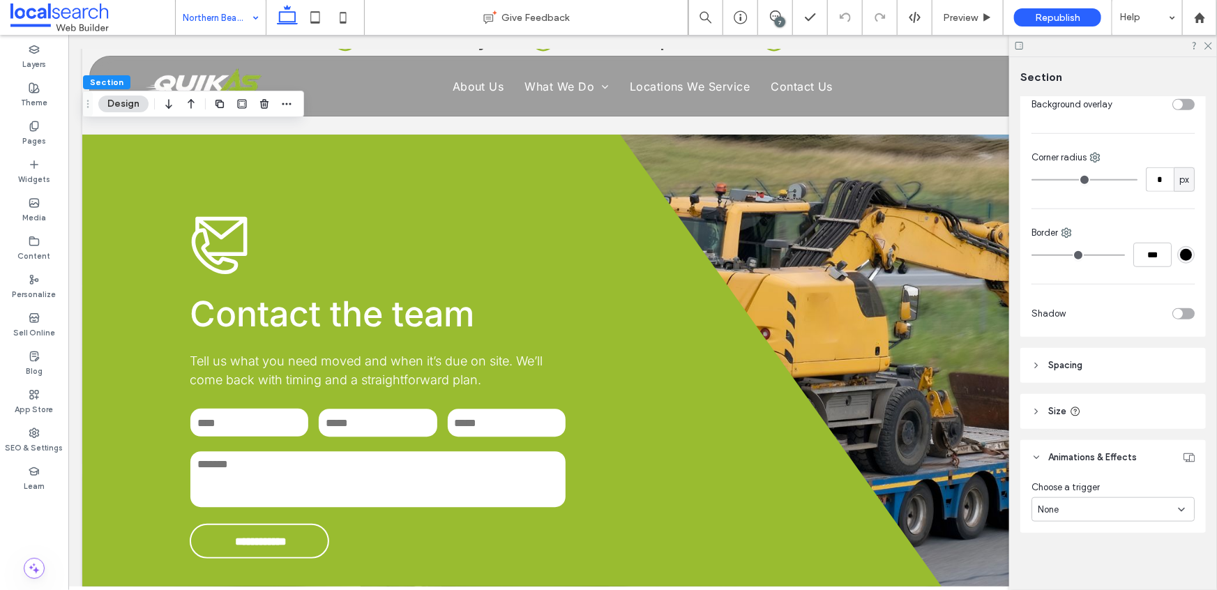
scroll to position [556, 0]
click at [1058, 358] on span "Spacing" at bounding box center [1065, 361] width 34 height 14
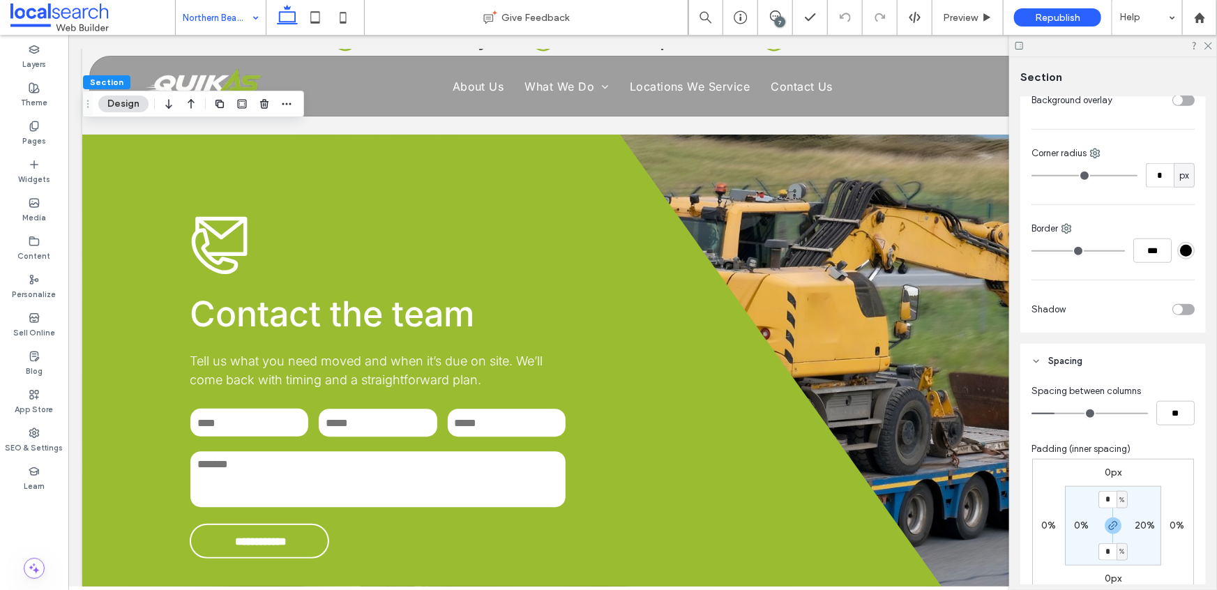
click at [1063, 358] on span "Spacing" at bounding box center [1065, 361] width 34 height 14
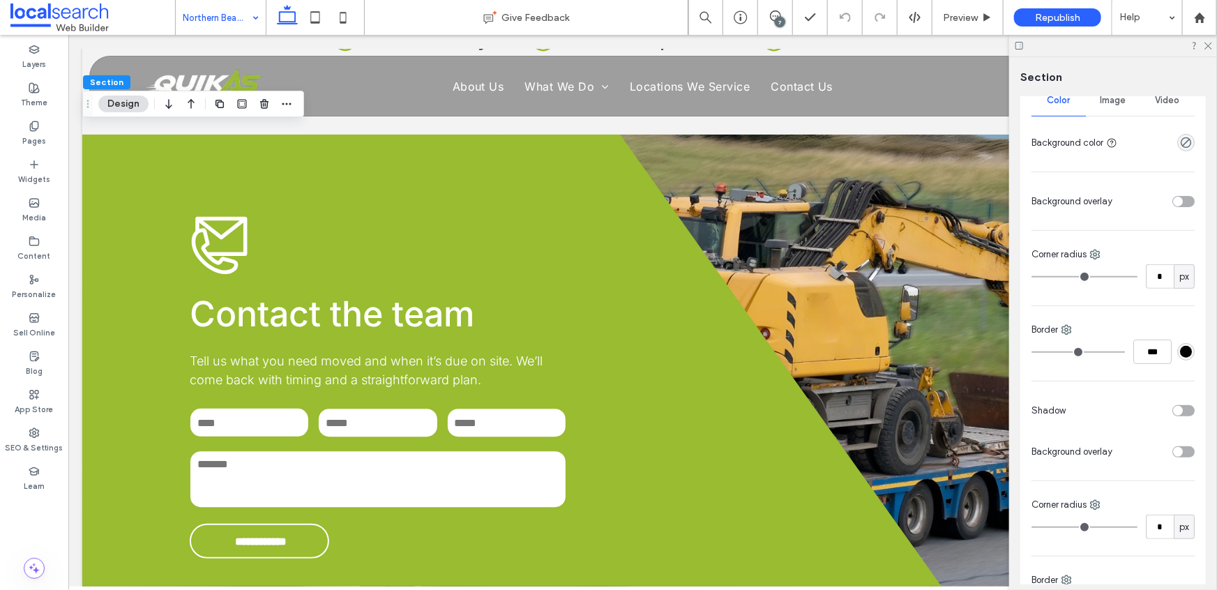
scroll to position [0, 0]
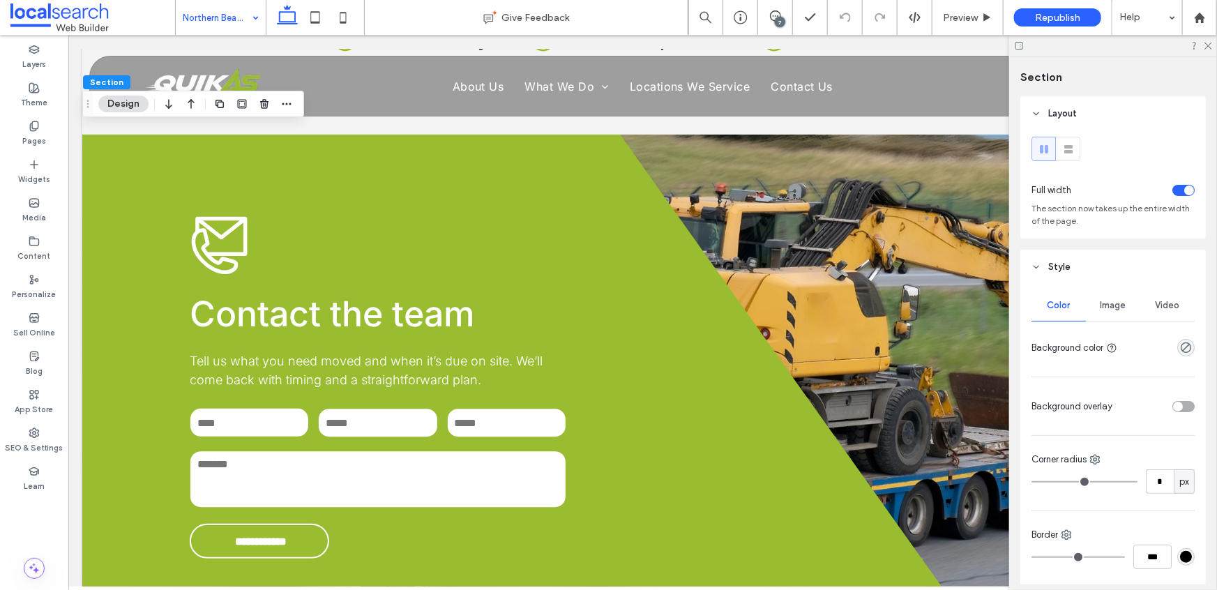
click at [1109, 301] on span "Image" at bounding box center [1113, 305] width 26 height 11
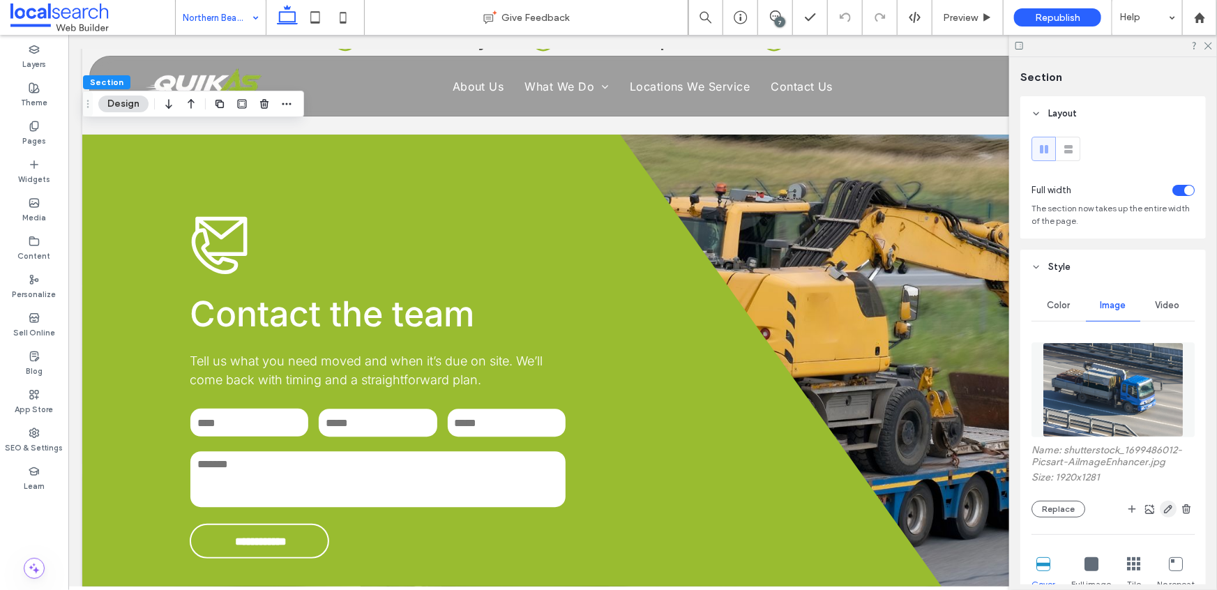
click at [1162, 508] on icon "button" at bounding box center [1167, 508] width 11 height 11
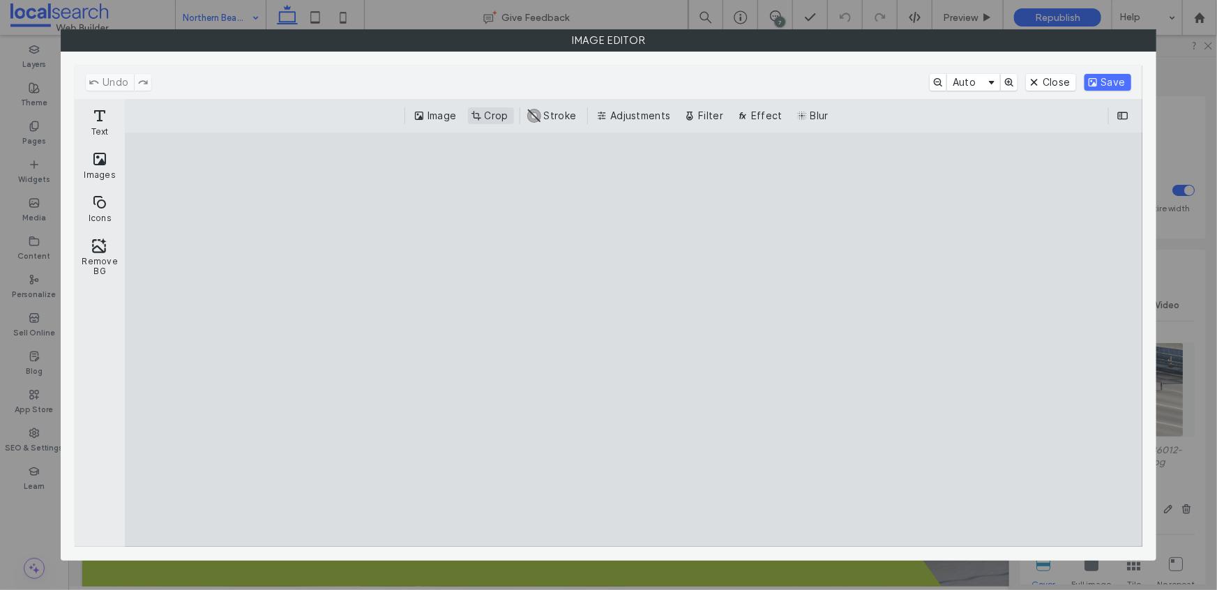
click at [485, 117] on button "Crop" at bounding box center [491, 115] width 46 height 17
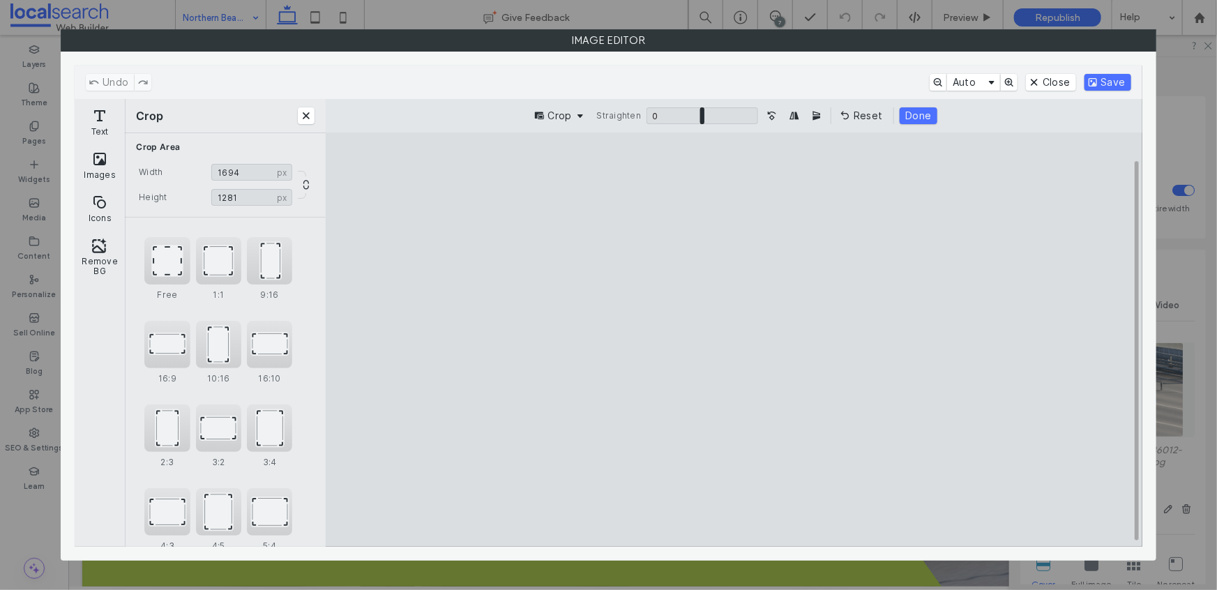
type input "****"
drag, startPoint x: 980, startPoint y: 504, endPoint x: 915, endPoint y: 520, distance: 66.1
click at [734, 340] on cesdk-canvas "Editor canvas" at bounding box center [734, 340] width 0 height 0
click at [1115, 82] on button "Save" at bounding box center [1107, 82] width 47 height 17
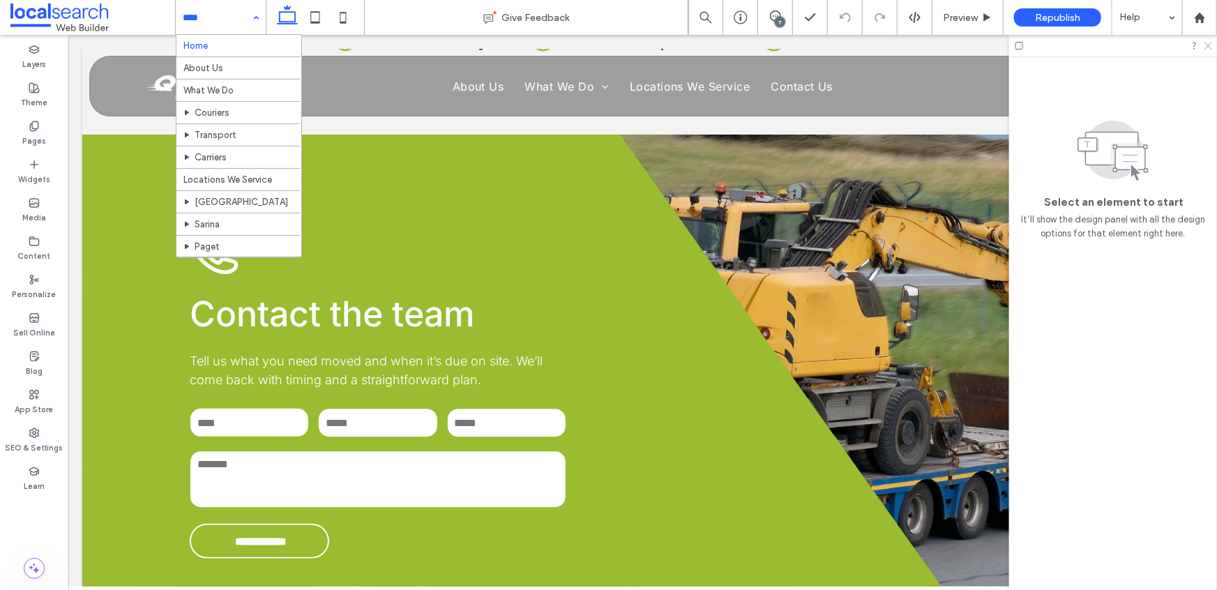
click at [1207, 47] on icon at bounding box center [1207, 44] width 9 height 9
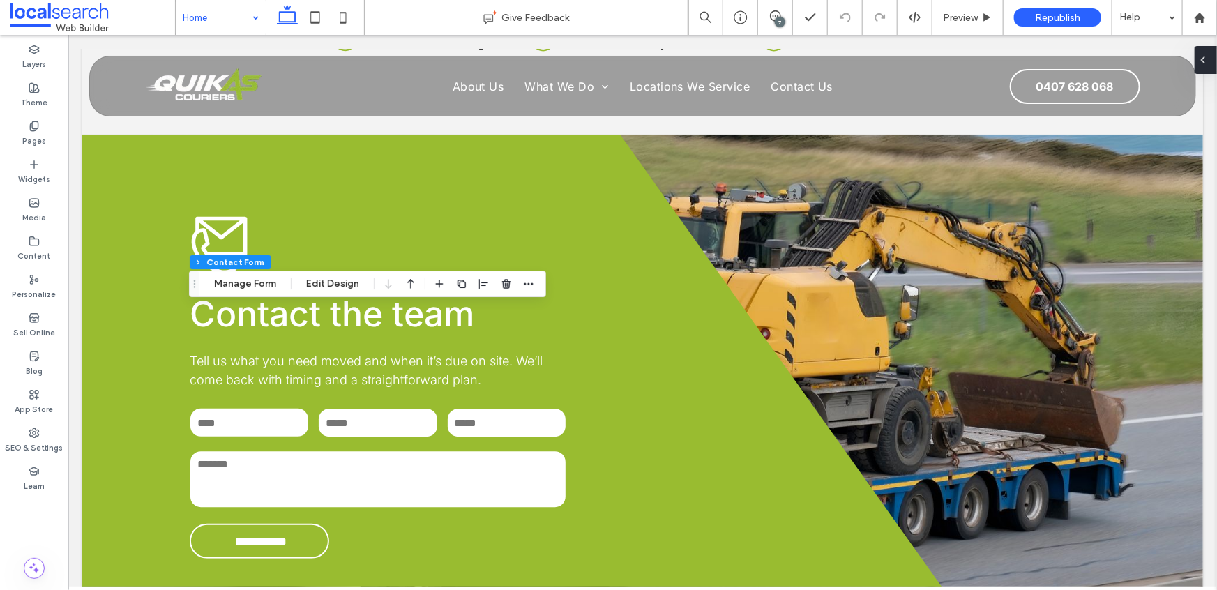
type input "**"
type input "*"
type input "***"
click at [245, 282] on button "Manage Form" at bounding box center [245, 283] width 80 height 17
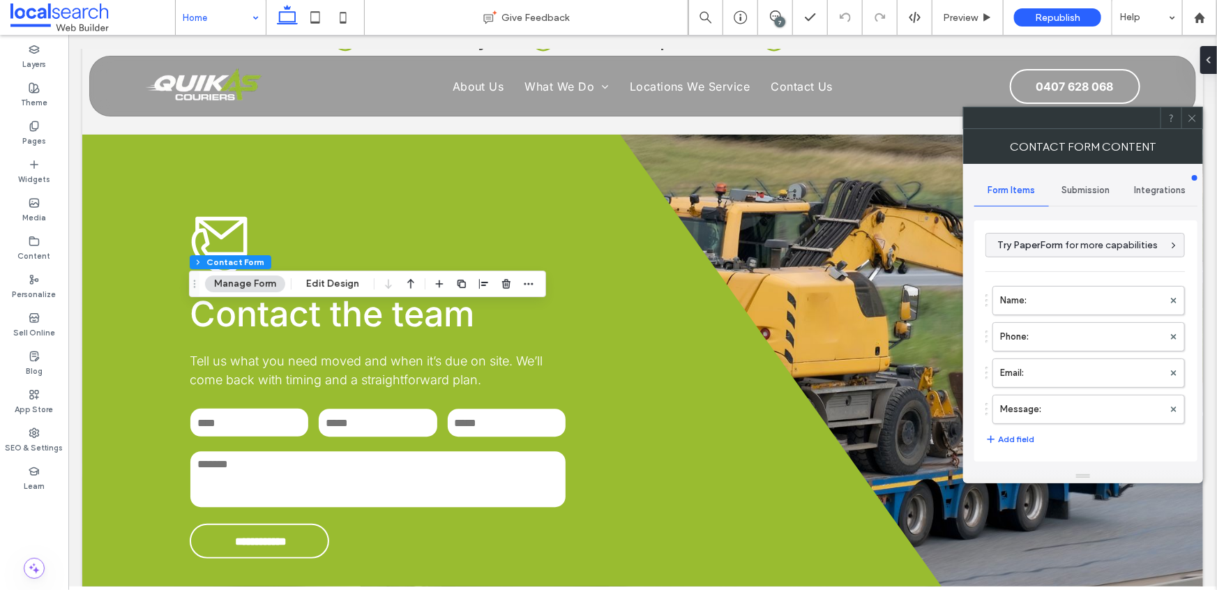
click at [1088, 181] on div "Submission" at bounding box center [1086, 190] width 75 height 31
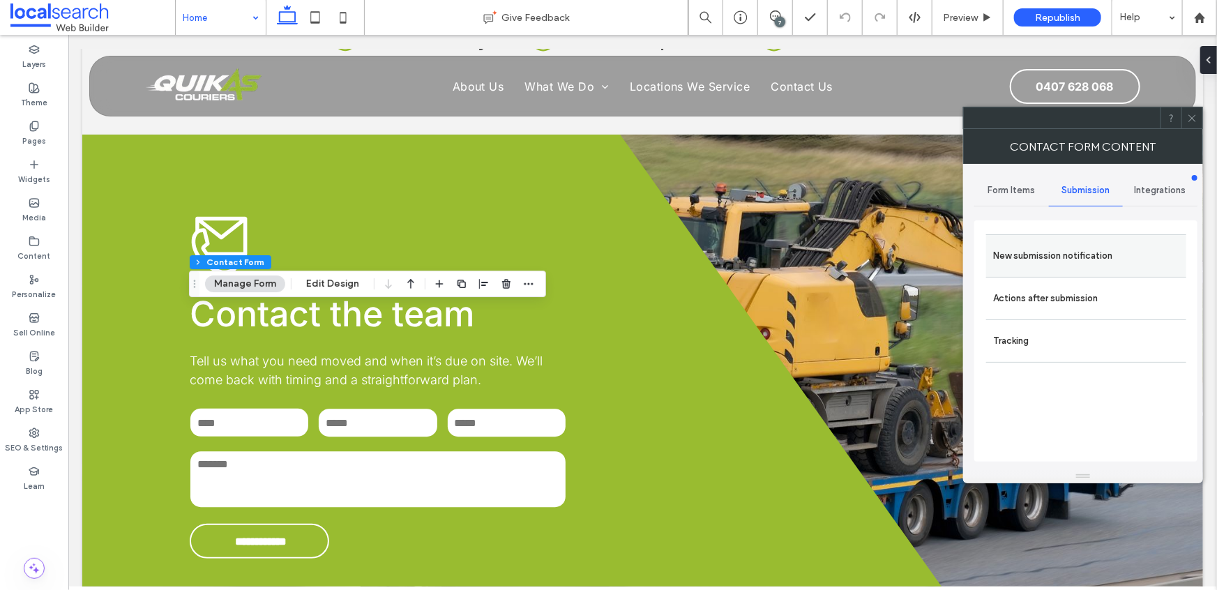
click at [1042, 260] on label "New submission notification" at bounding box center [1086, 256] width 186 height 28
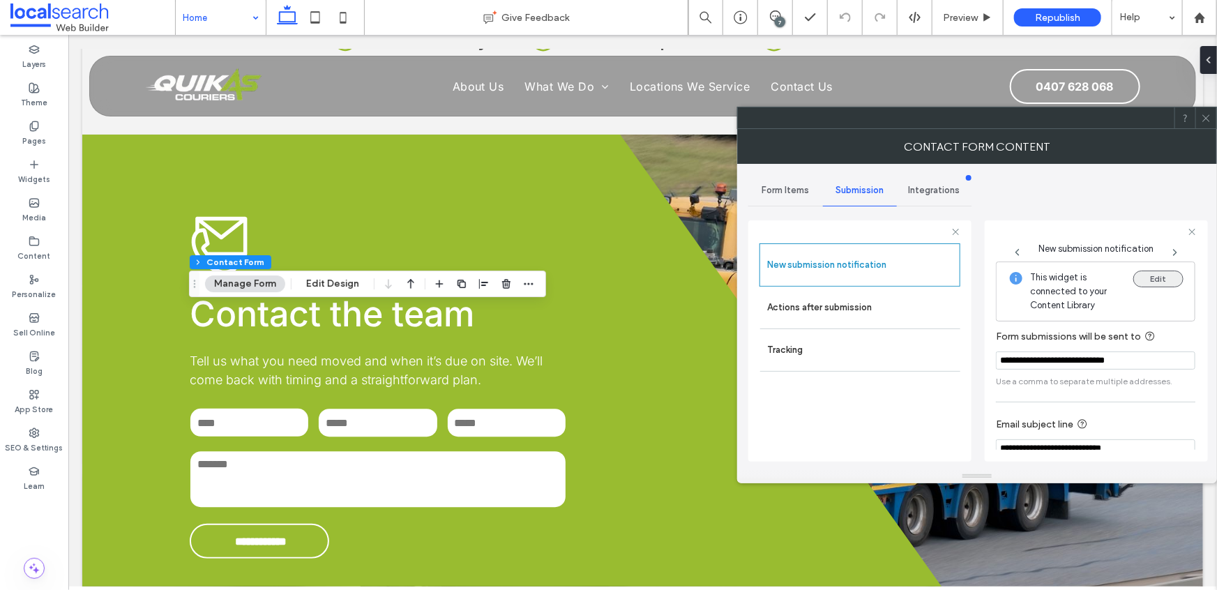
click at [1139, 277] on button "Edit" at bounding box center [1158, 279] width 50 height 17
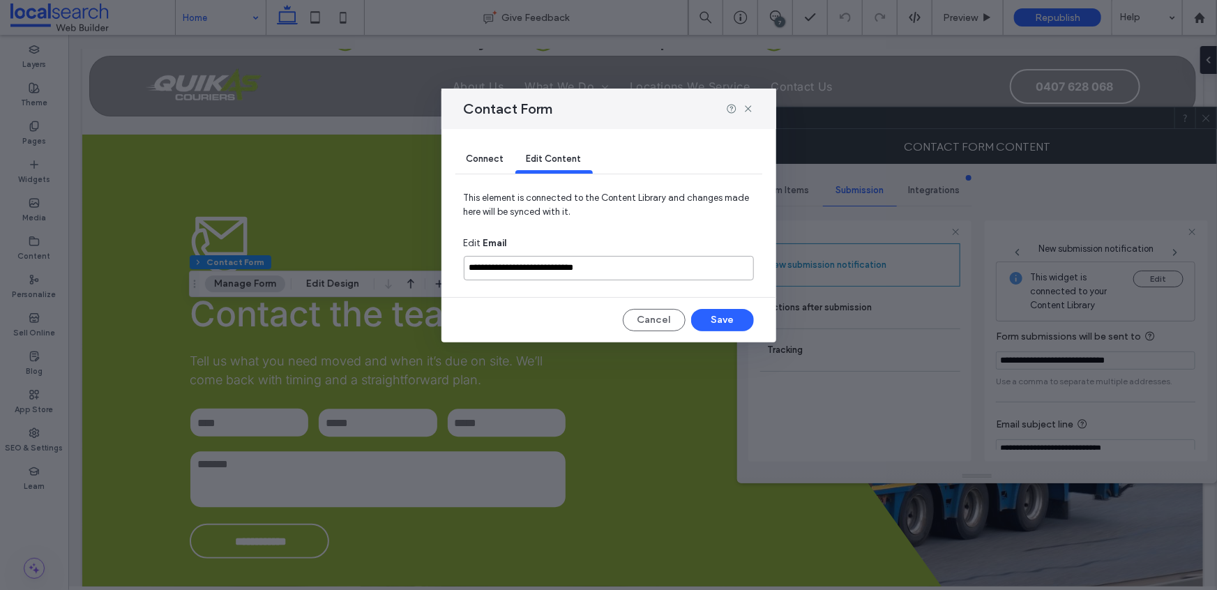
drag, startPoint x: 640, startPoint y: 265, endPoint x: 455, endPoint y: 265, distance: 185.5
click at [455, 265] on div "**********" at bounding box center [608, 235] width 335 height 213
paste input
type input "**********"
click at [722, 318] on button "Save" at bounding box center [722, 320] width 63 height 22
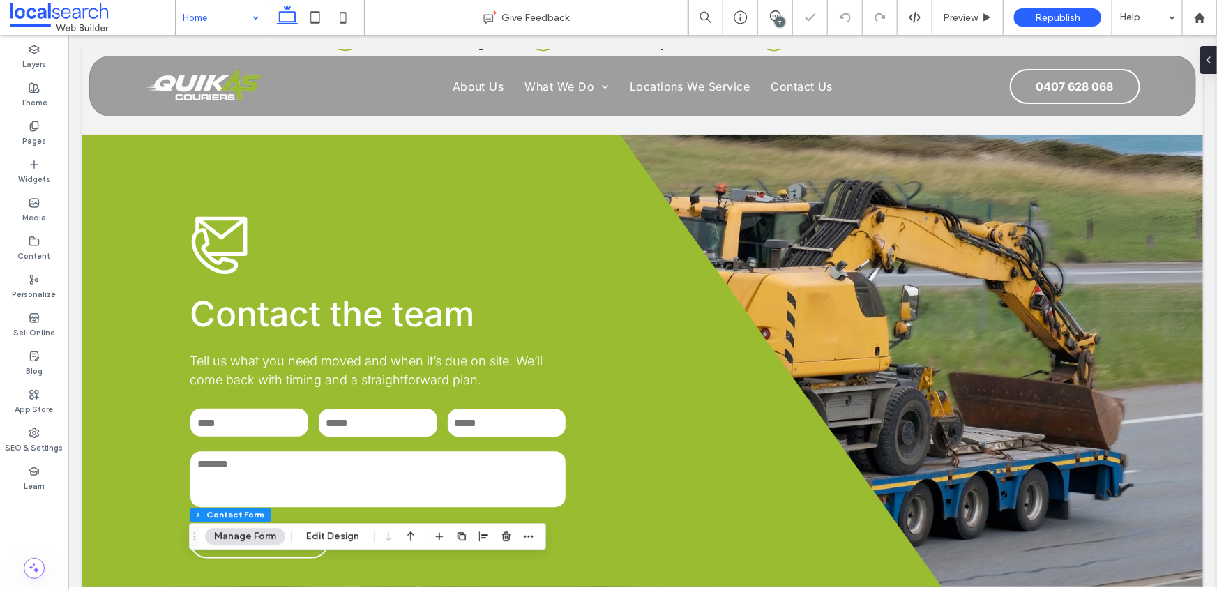
type input "*"
type input "***"
type input "**"
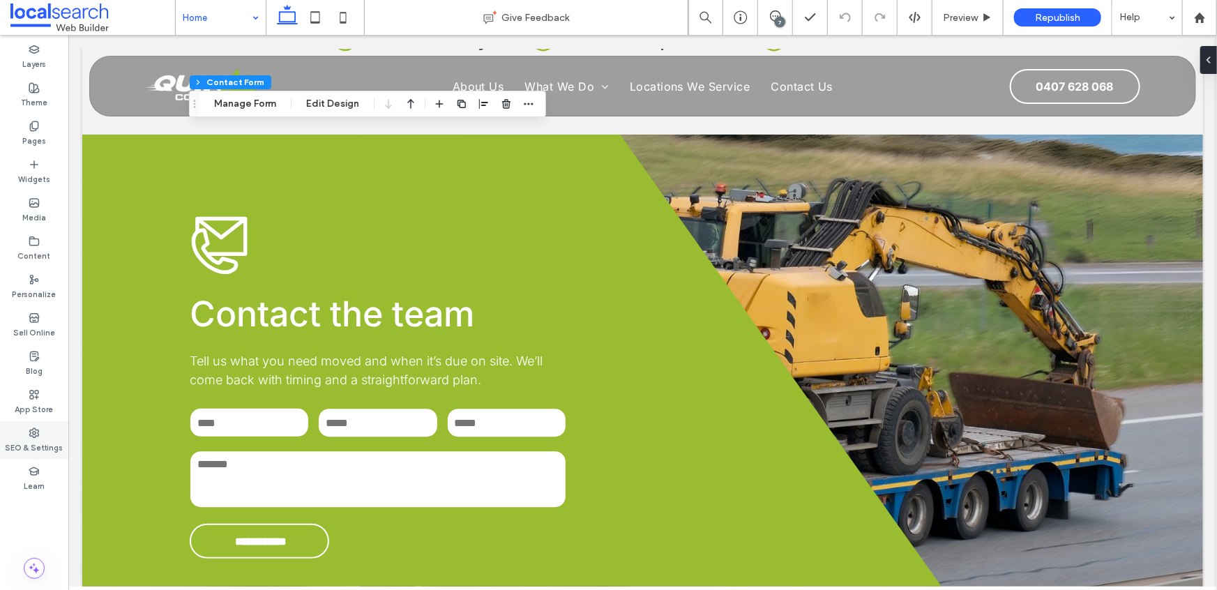
click at [39, 435] on icon at bounding box center [34, 432] width 11 height 11
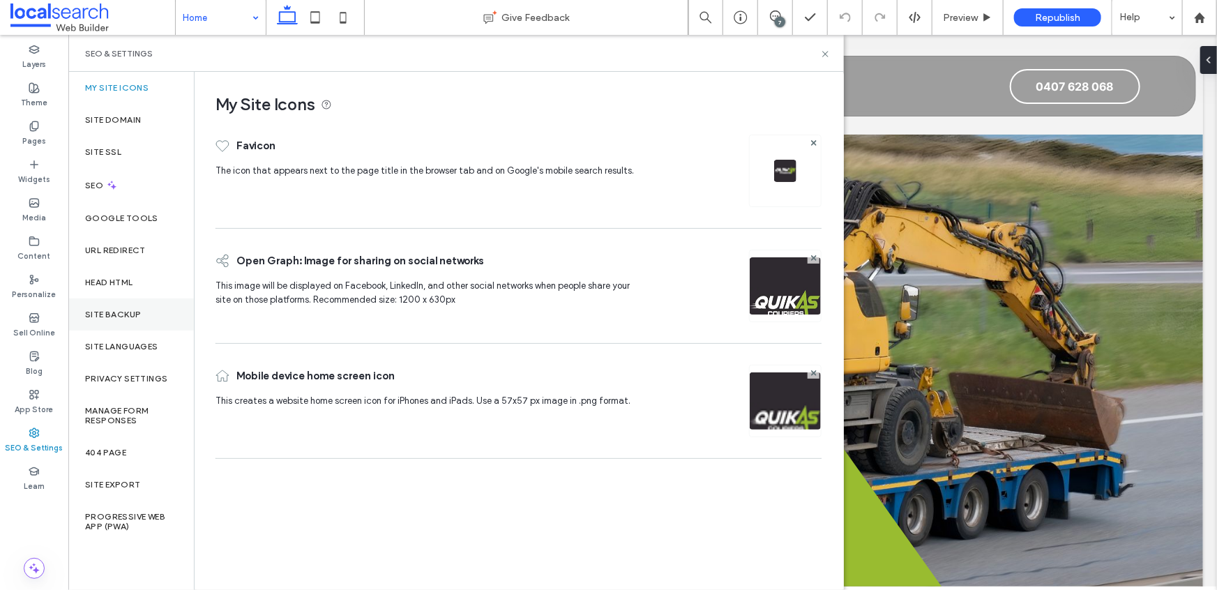
click at [110, 313] on label "Site Backup" at bounding box center [113, 315] width 56 height 10
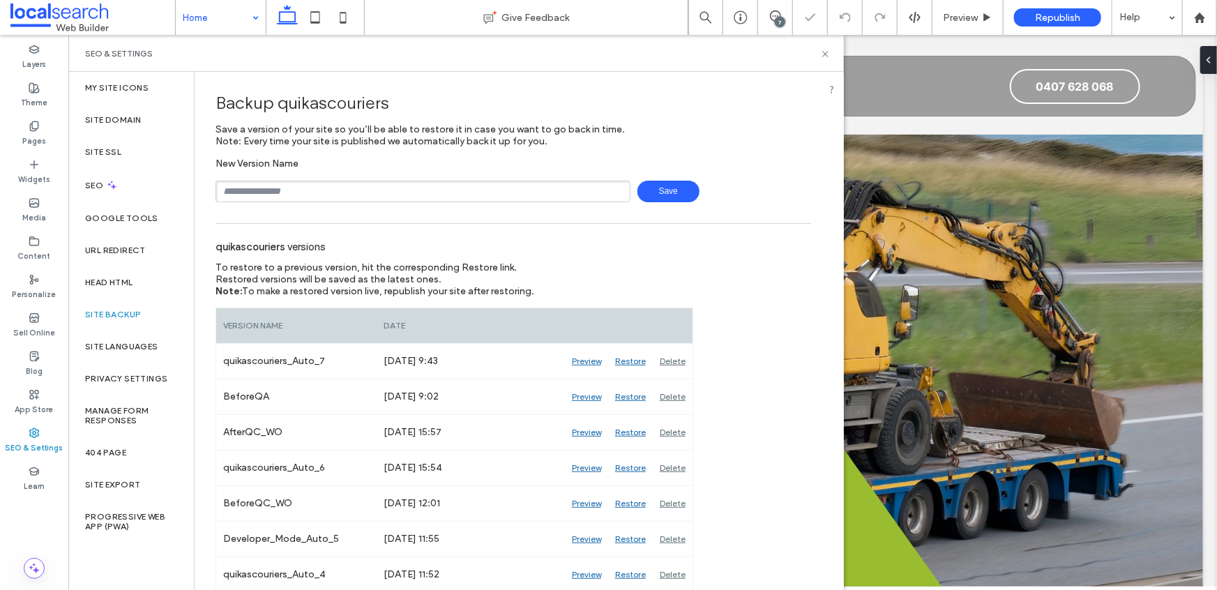
click at [354, 188] on input "text" at bounding box center [422, 192] width 415 height 22
type input "*"
click at [825, 52] on icon at bounding box center [825, 54] width 10 height 10
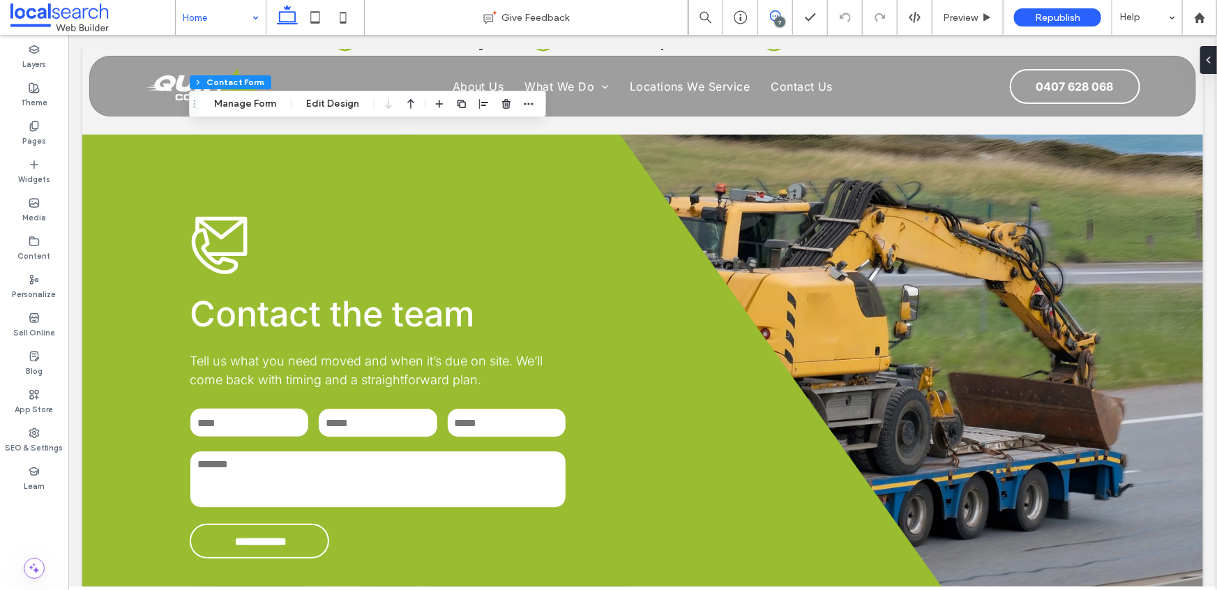
click at [789, 18] on span at bounding box center [775, 15] width 34 height 11
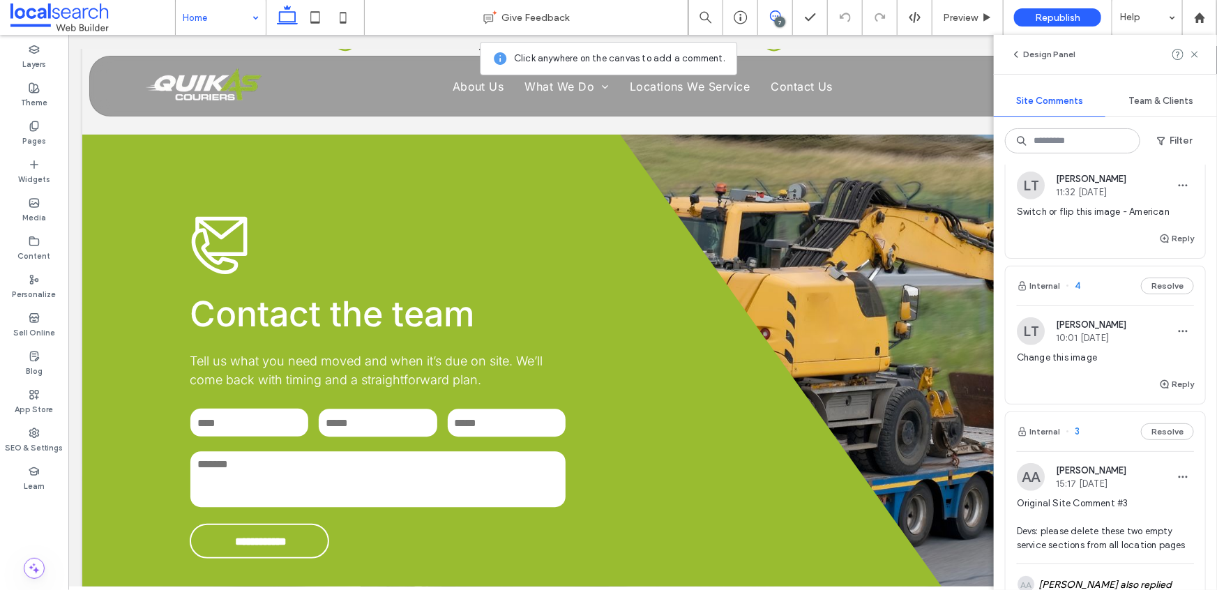
scroll to position [285, 0]
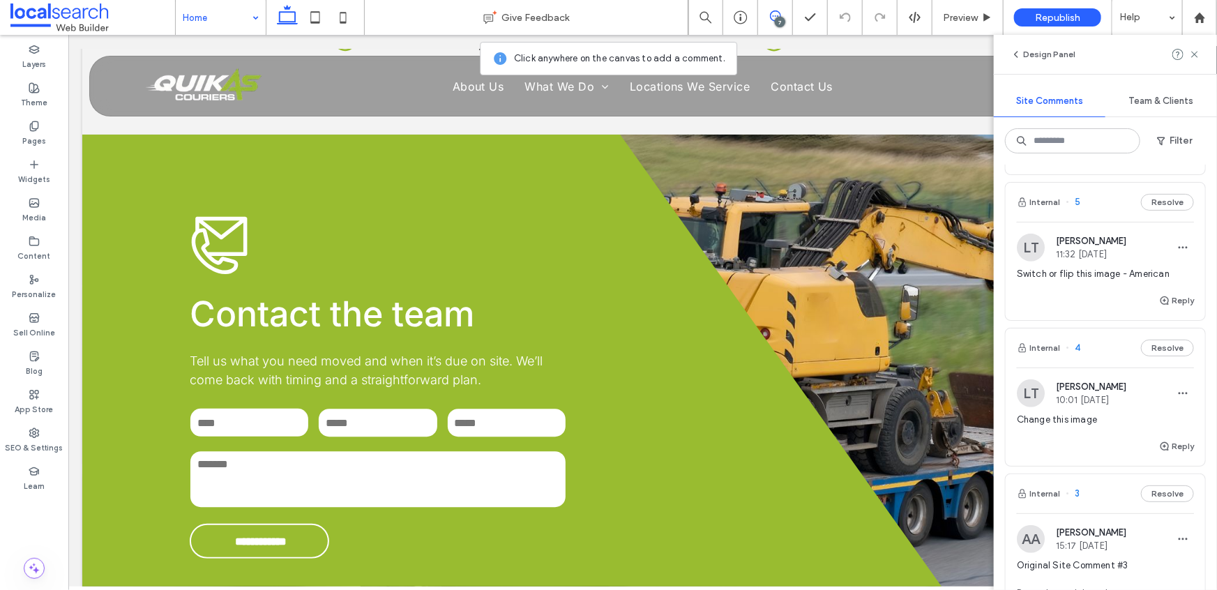
click at [1070, 427] on div "Change this image" at bounding box center [1105, 425] width 177 height 25
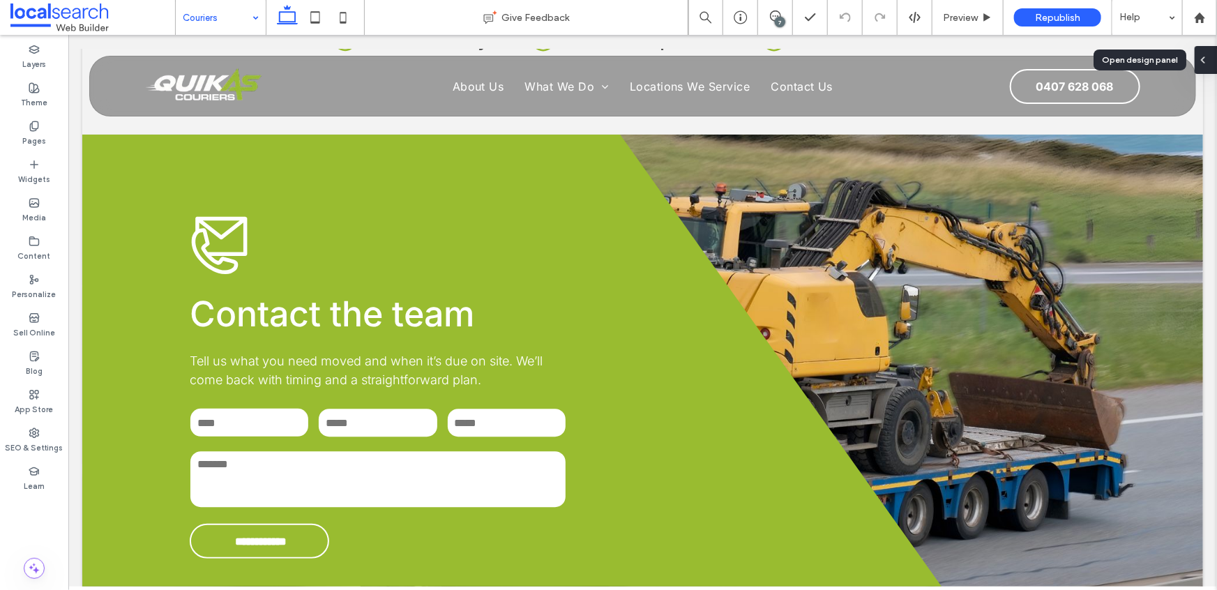
click at [1204, 64] on icon at bounding box center [1202, 59] width 11 height 11
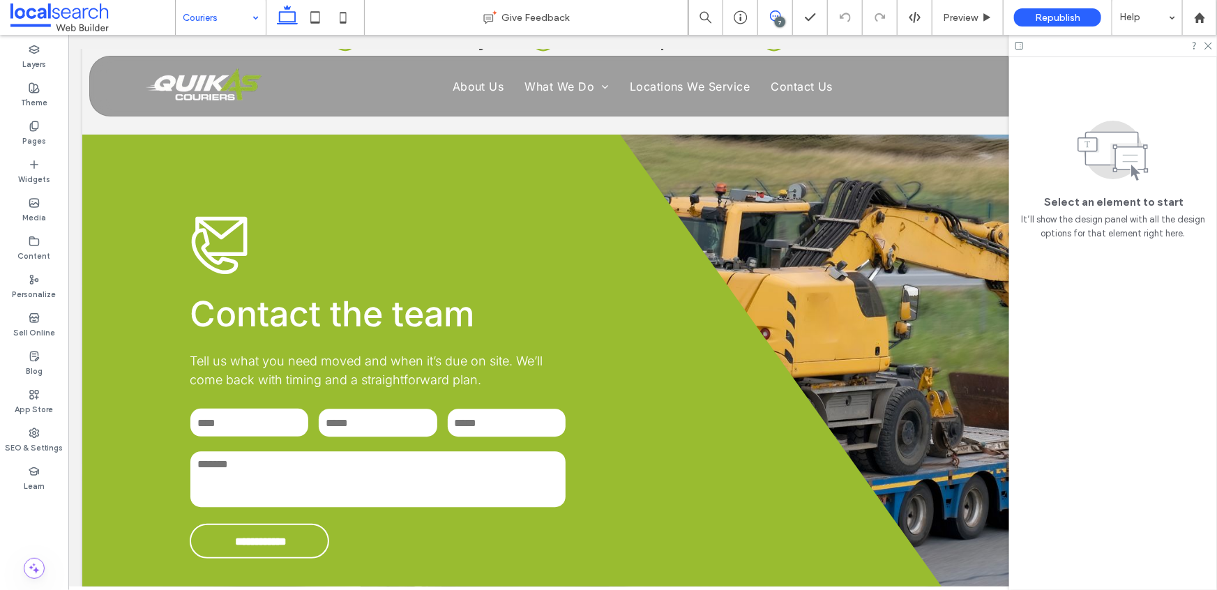
click at [775, 17] on icon at bounding box center [775, 15] width 11 height 11
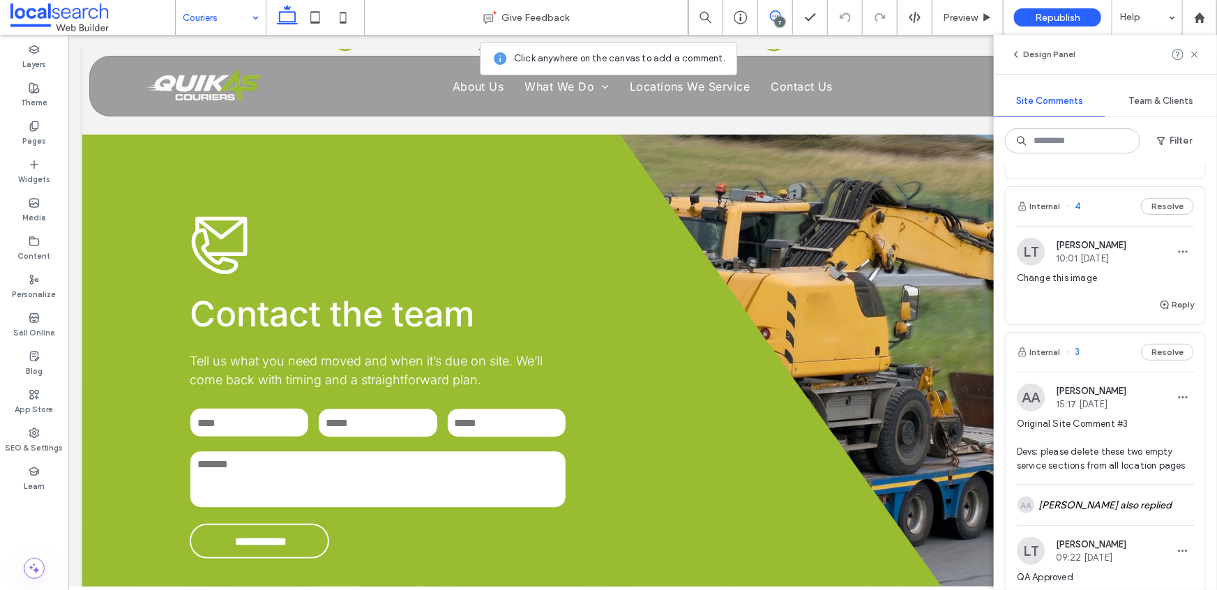
scroll to position [363, 0]
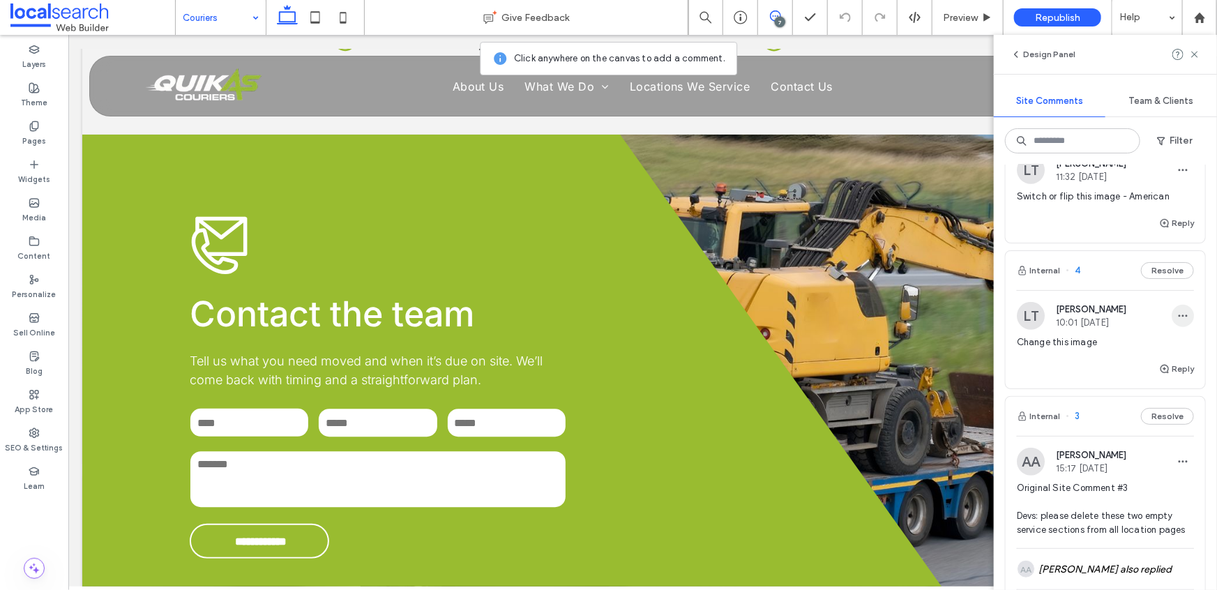
click at [1178, 316] on use "button" at bounding box center [1182, 316] width 9 height 2
click at [1130, 379] on div "Delete" at bounding box center [1122, 377] width 124 height 26
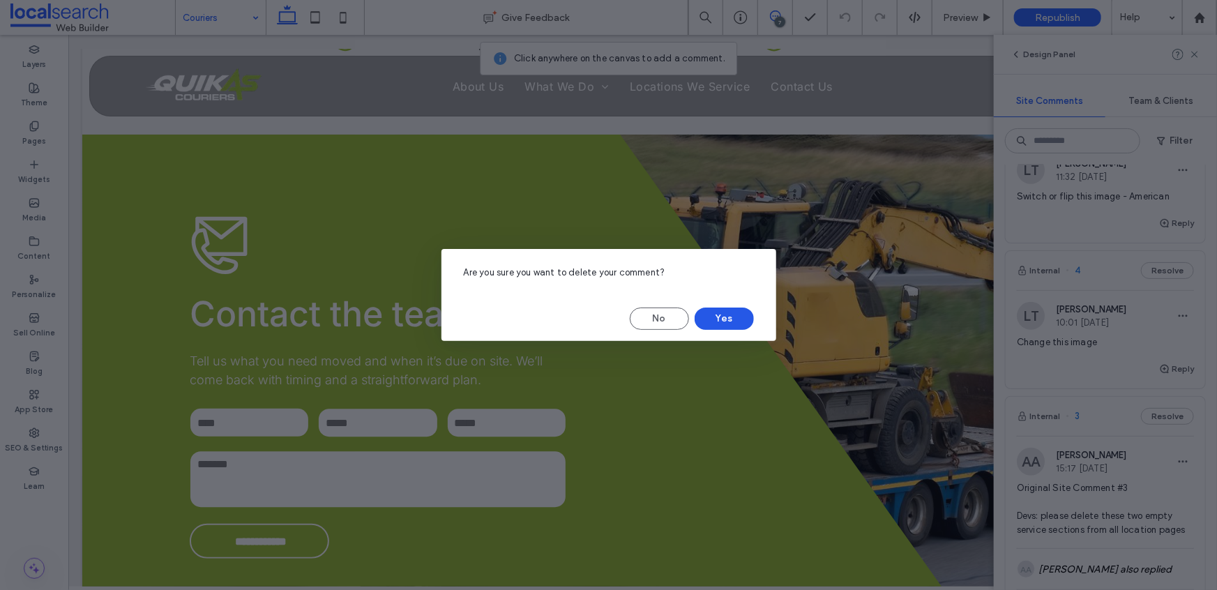
click at [732, 314] on button "Yes" at bounding box center [723, 318] width 59 height 22
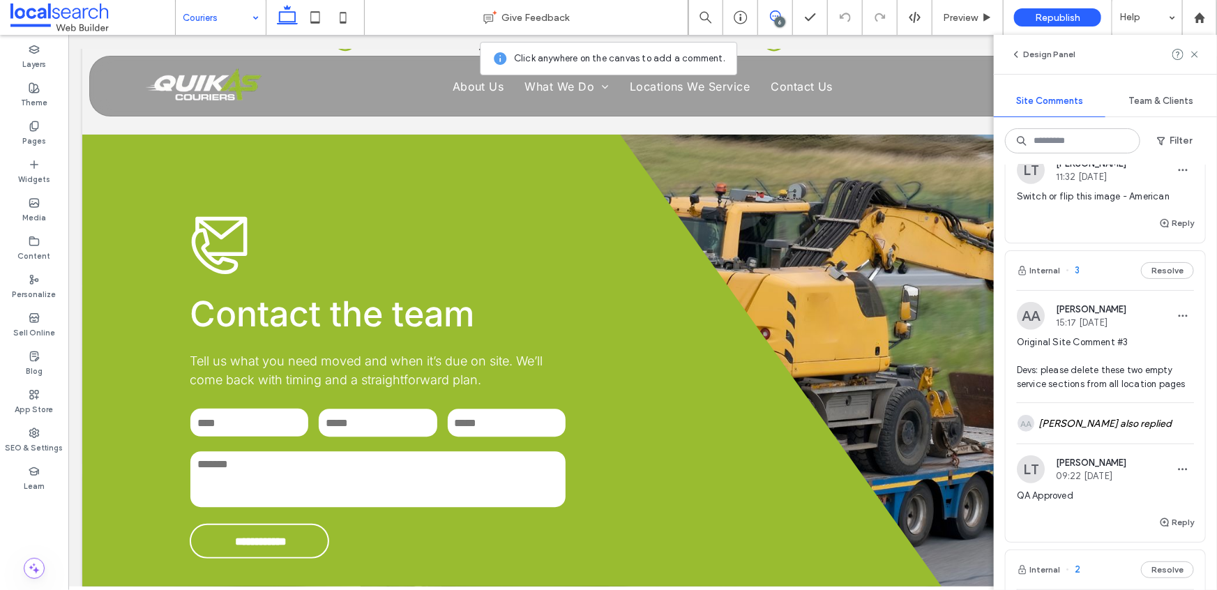
click at [1074, 192] on span "Switch or flip this image - American" at bounding box center [1105, 197] width 177 height 14
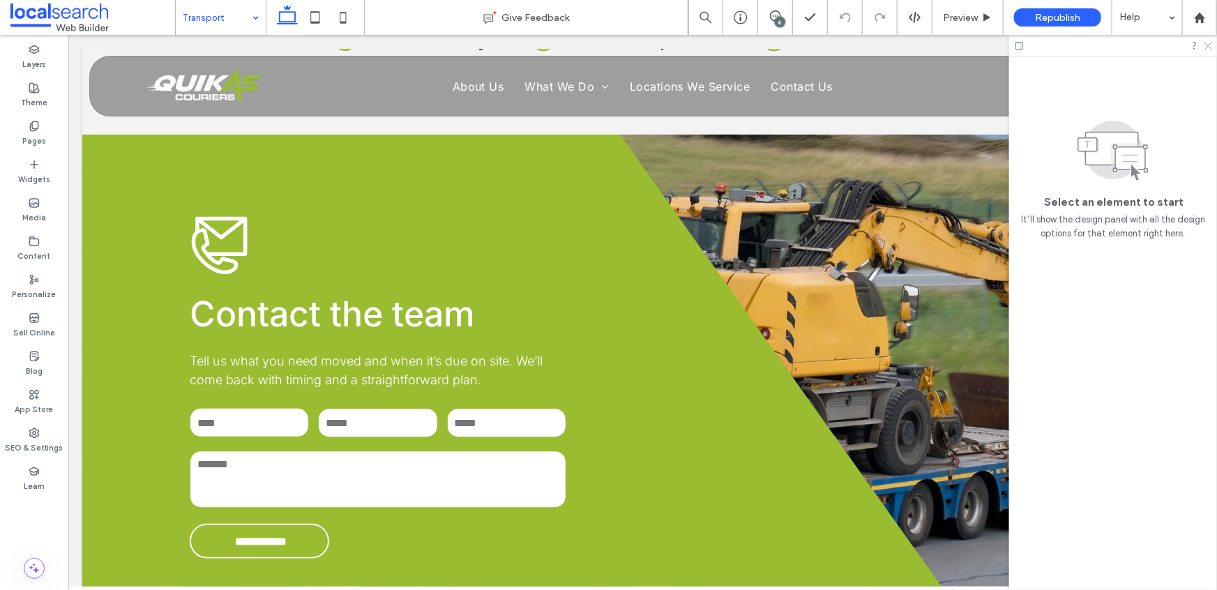
click at [1209, 45] on use at bounding box center [1208, 47] width 8 height 8
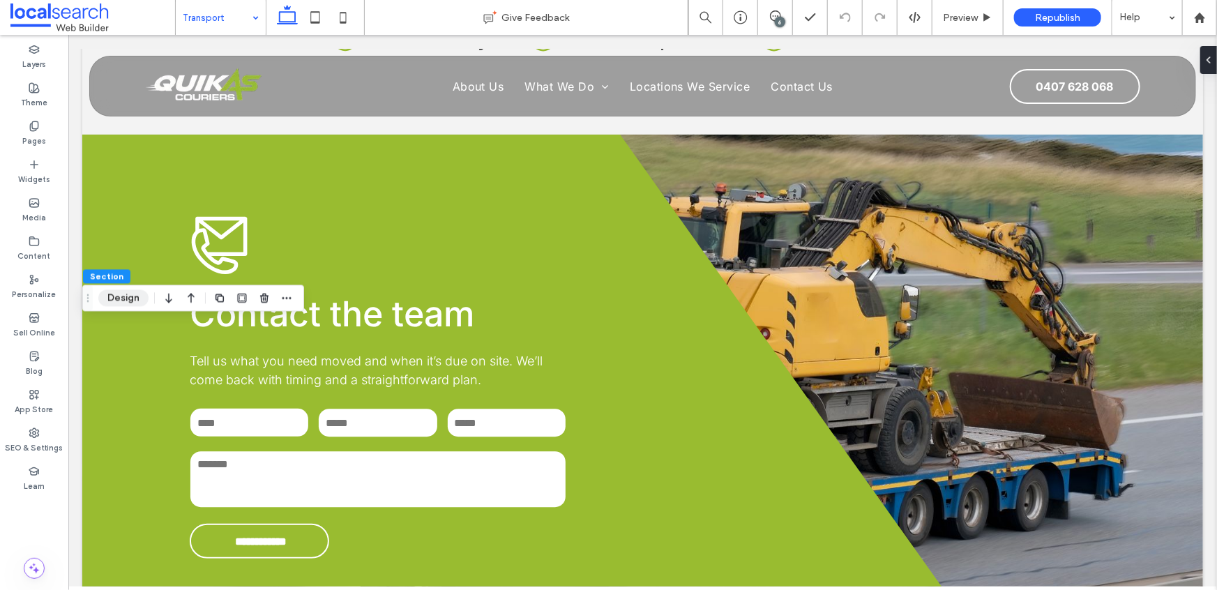
click at [112, 296] on button "Design" at bounding box center [123, 297] width 50 height 17
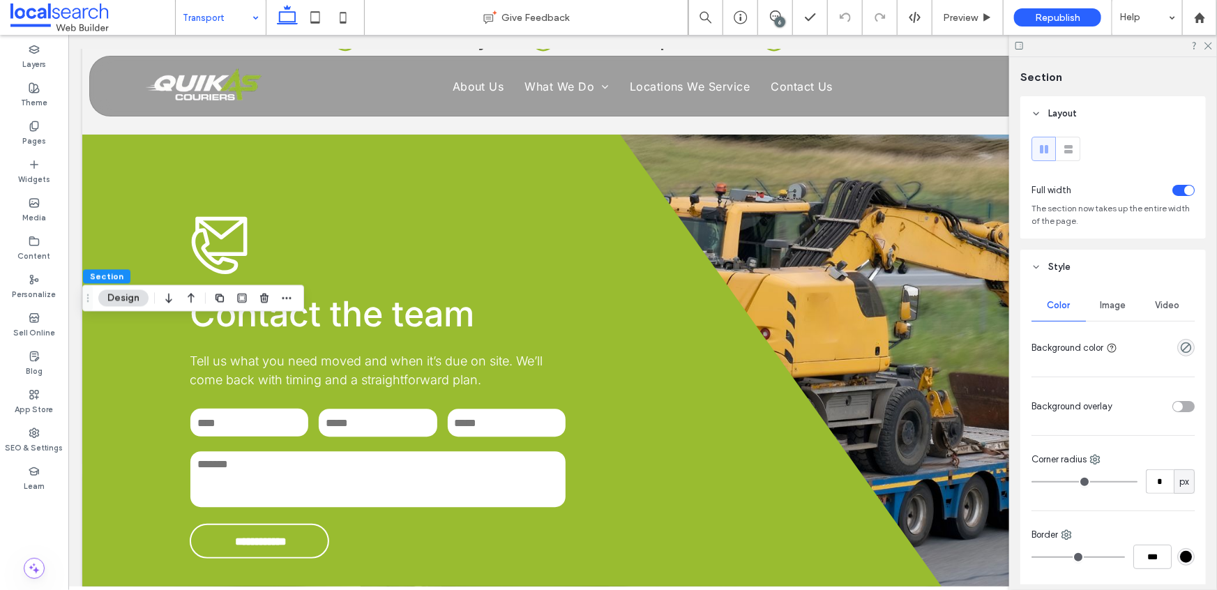
click at [1107, 311] on span "Image" at bounding box center [1113, 305] width 26 height 11
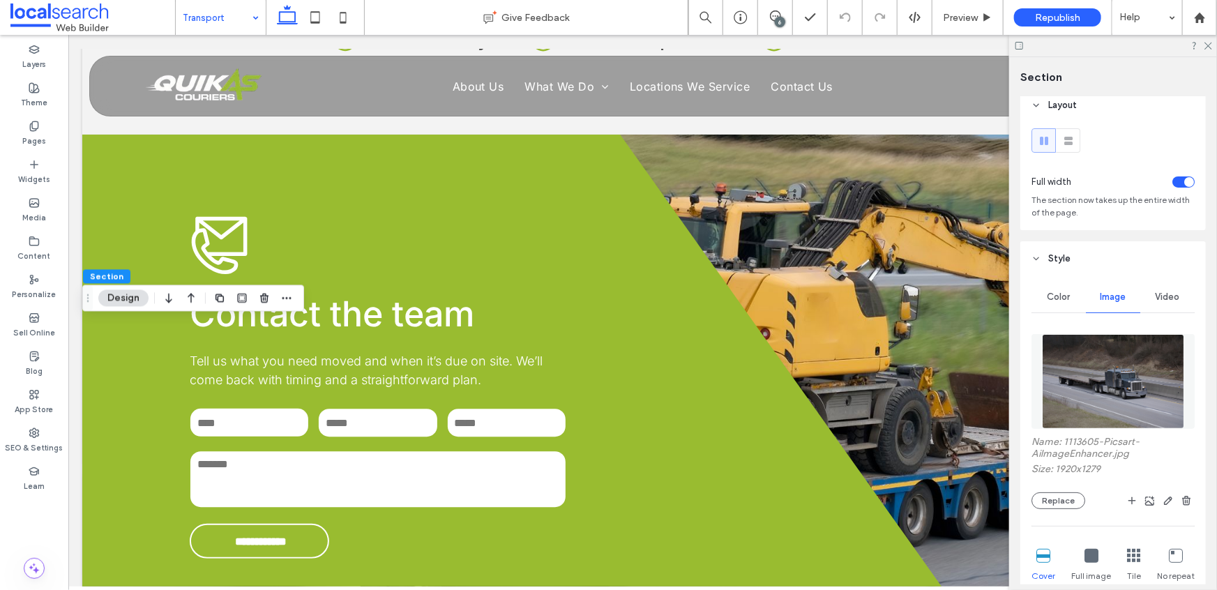
scroll to position [22, 0]
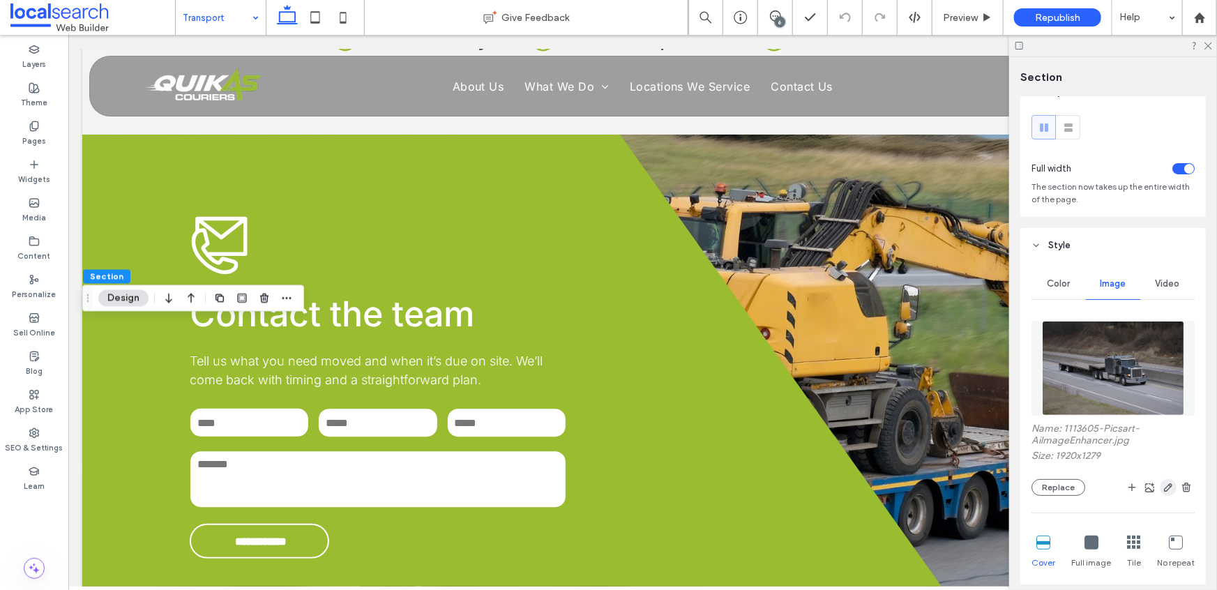
click at [1164, 489] on use "button" at bounding box center [1168, 487] width 8 height 8
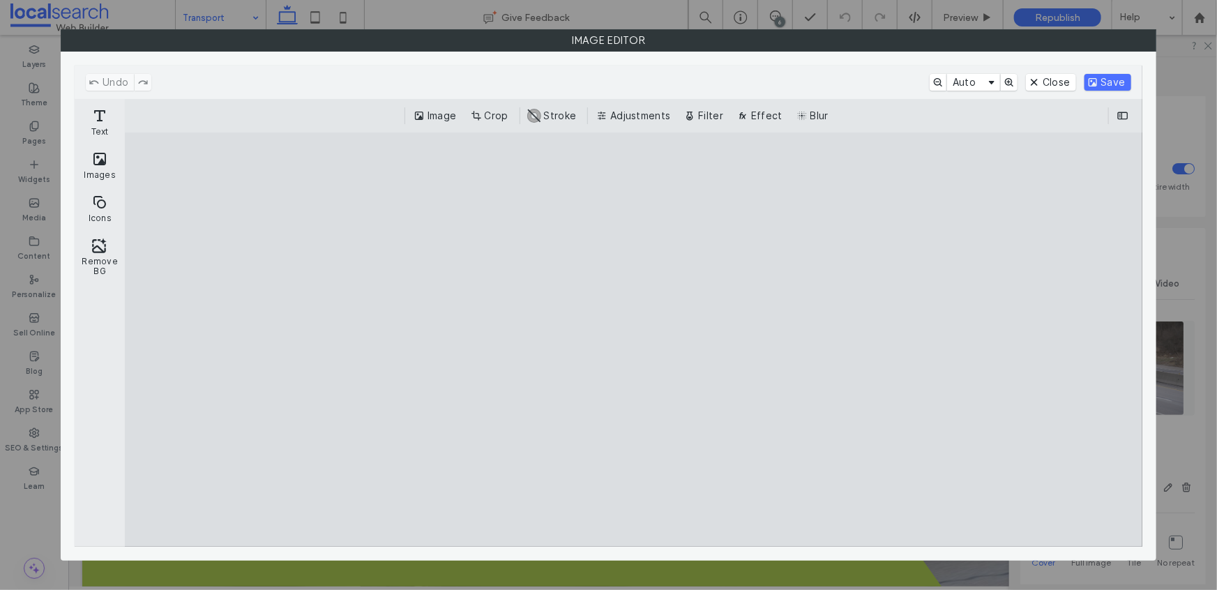
click at [491, 116] on button "Crop" at bounding box center [491, 115] width 46 height 17
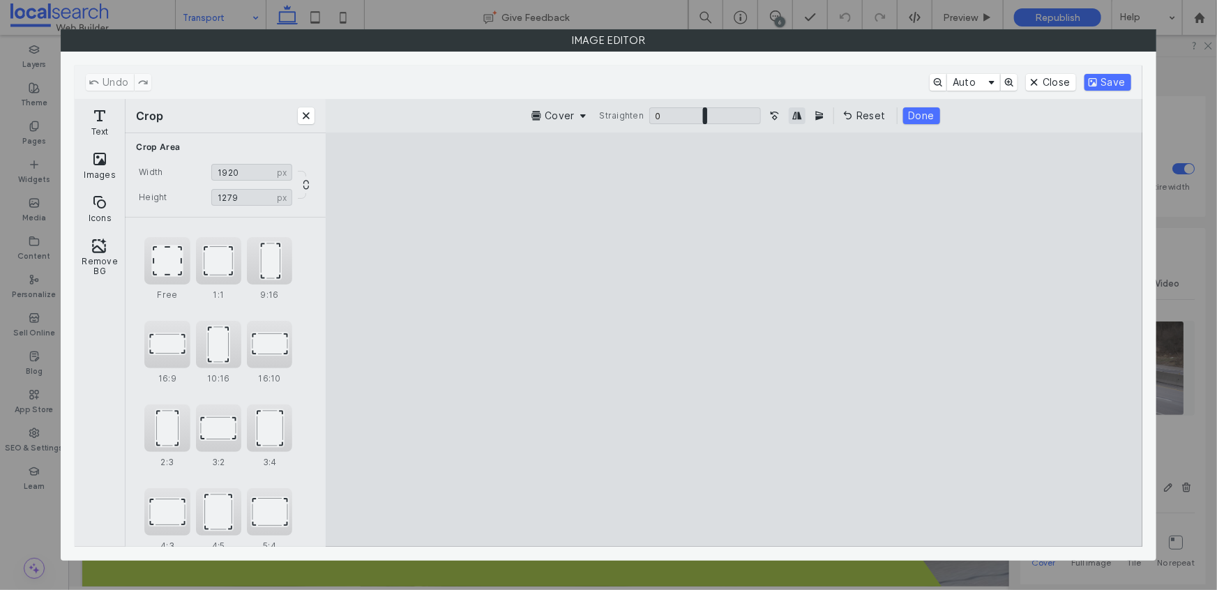
click at [799, 114] on button "Mirror Image horizontally" at bounding box center [797, 115] width 17 height 17
type input "****"
drag, startPoint x: 983, startPoint y: 341, endPoint x: 928, endPoint y: 351, distance: 56.1
click at [734, 340] on cesdk-canvas "Editor canvas" at bounding box center [734, 340] width 0 height 0
click at [1111, 84] on button "Save" at bounding box center [1107, 82] width 47 height 17
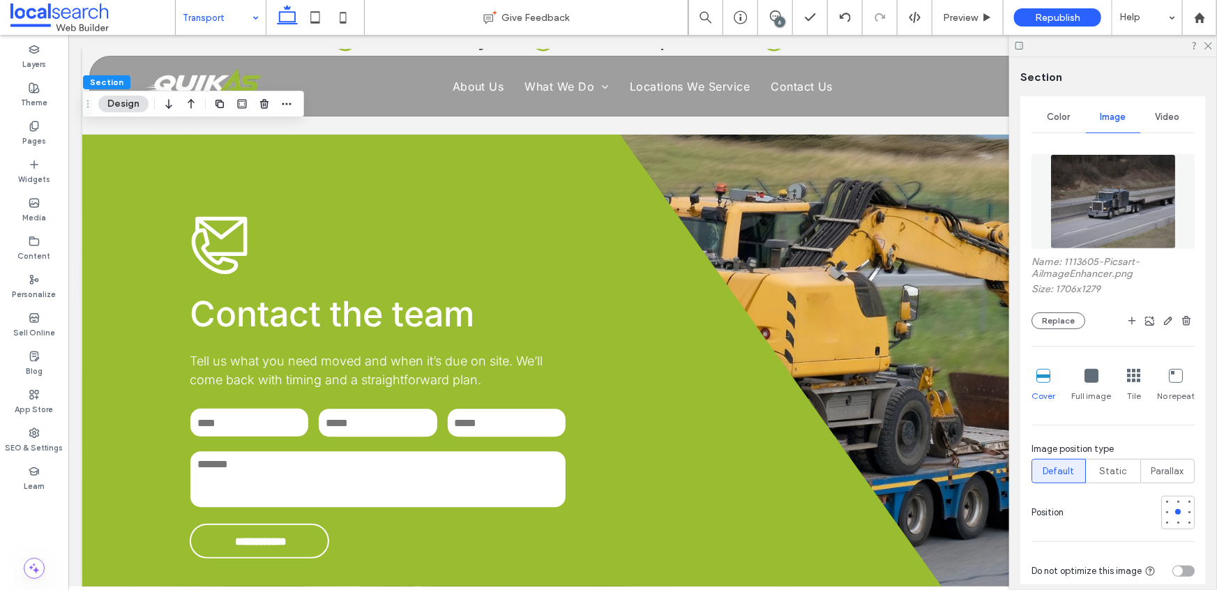
scroll to position [351, 0]
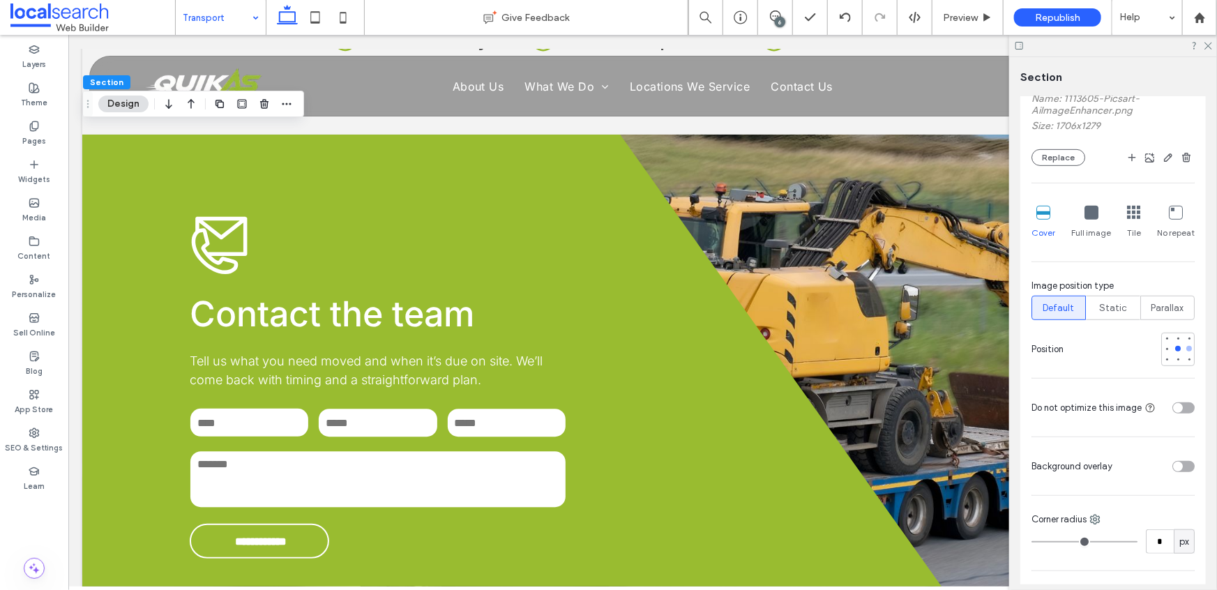
click at [1186, 351] on div at bounding box center [1189, 349] width 6 height 6
click at [1162, 351] on div at bounding box center [1167, 349] width 10 height 10
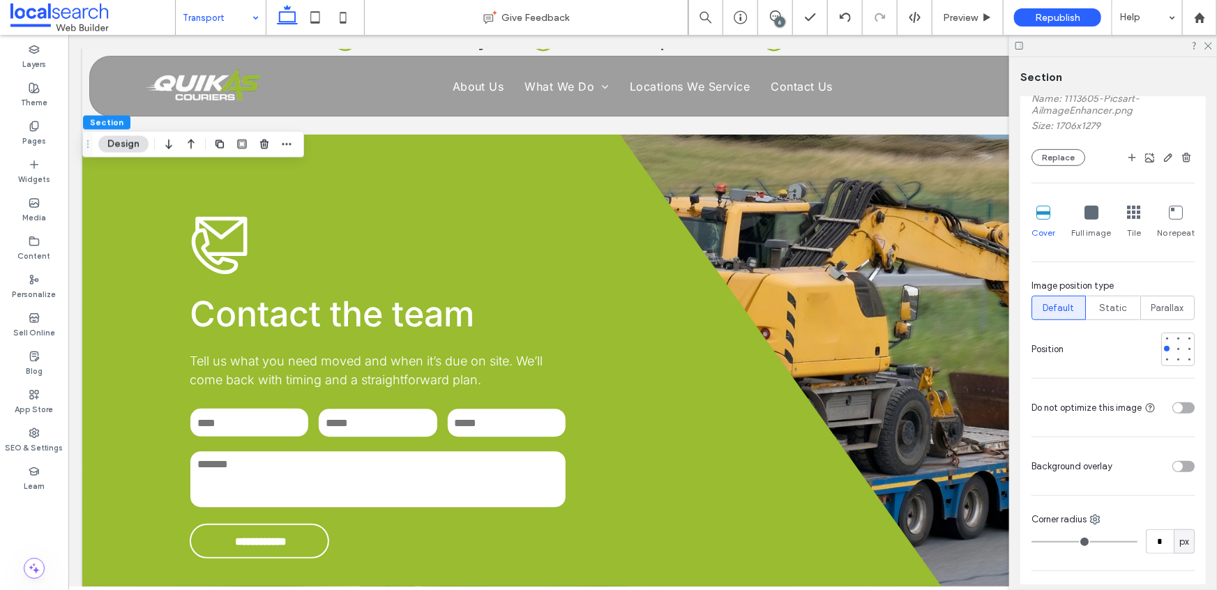
click at [1210, 45] on icon at bounding box center [1207, 44] width 9 height 9
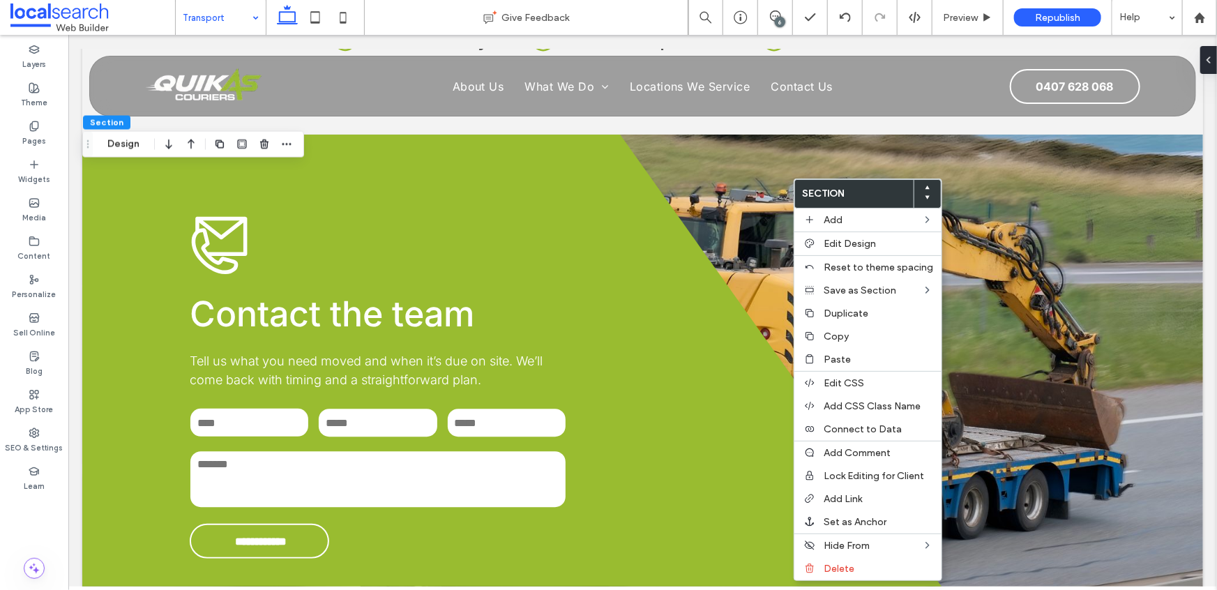
click at [120, 155] on div "Section Design" at bounding box center [193, 144] width 222 height 26
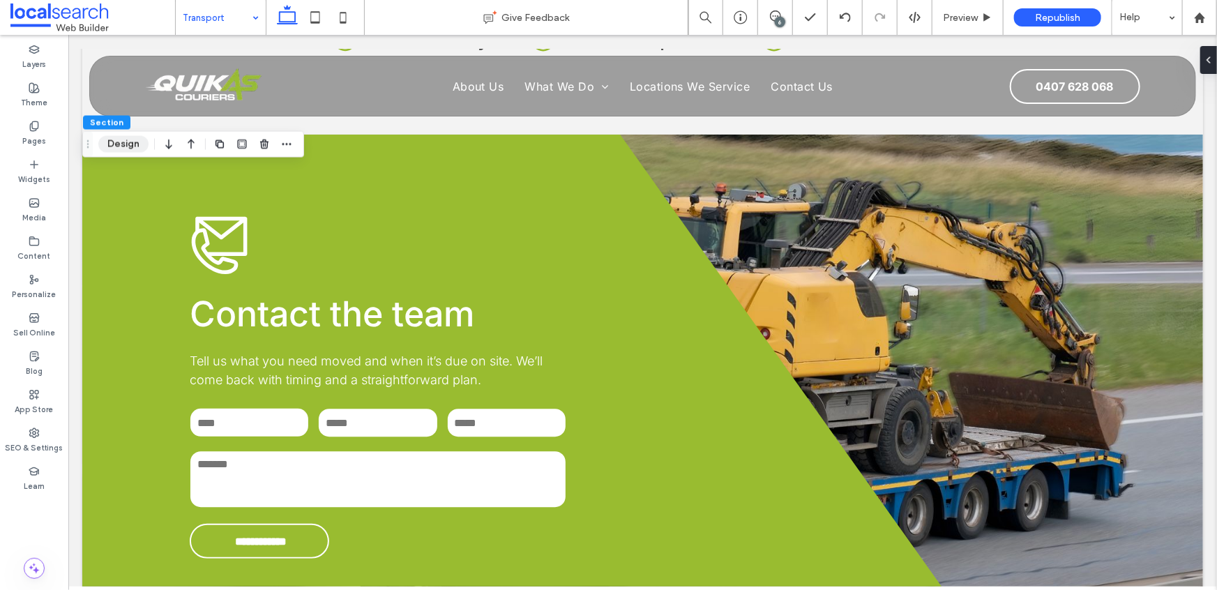
click at [121, 148] on button "Design" at bounding box center [123, 144] width 50 height 17
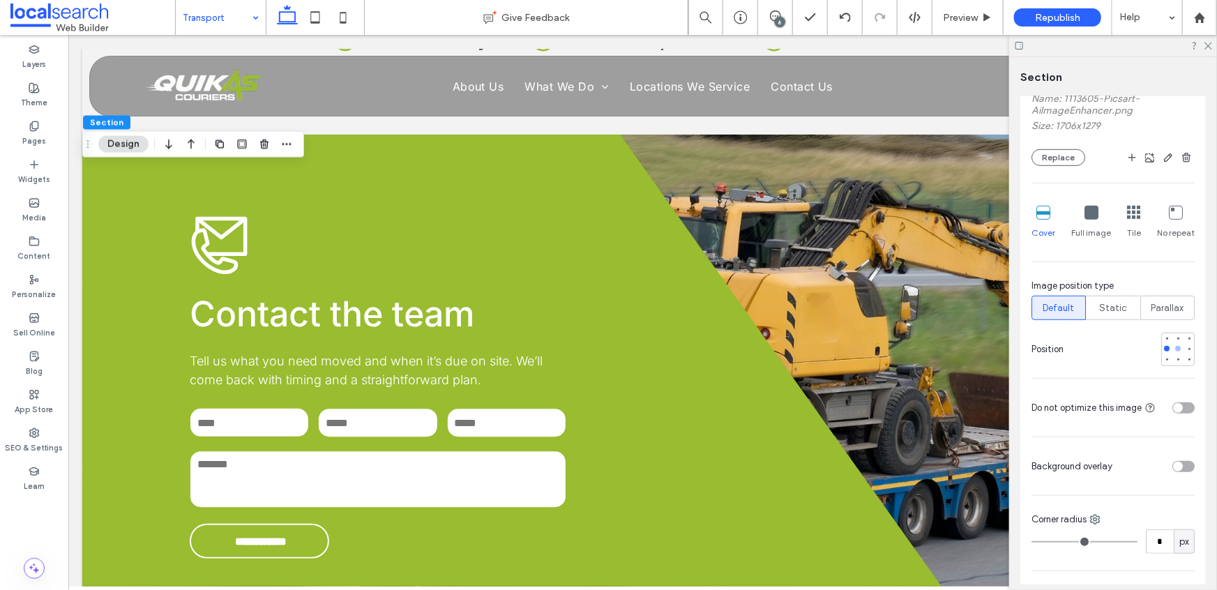
click at [1175, 350] on div at bounding box center [1178, 349] width 6 height 6
click at [1185, 350] on div at bounding box center [1189, 349] width 10 height 10
click at [1173, 350] on div at bounding box center [1178, 349] width 10 height 10
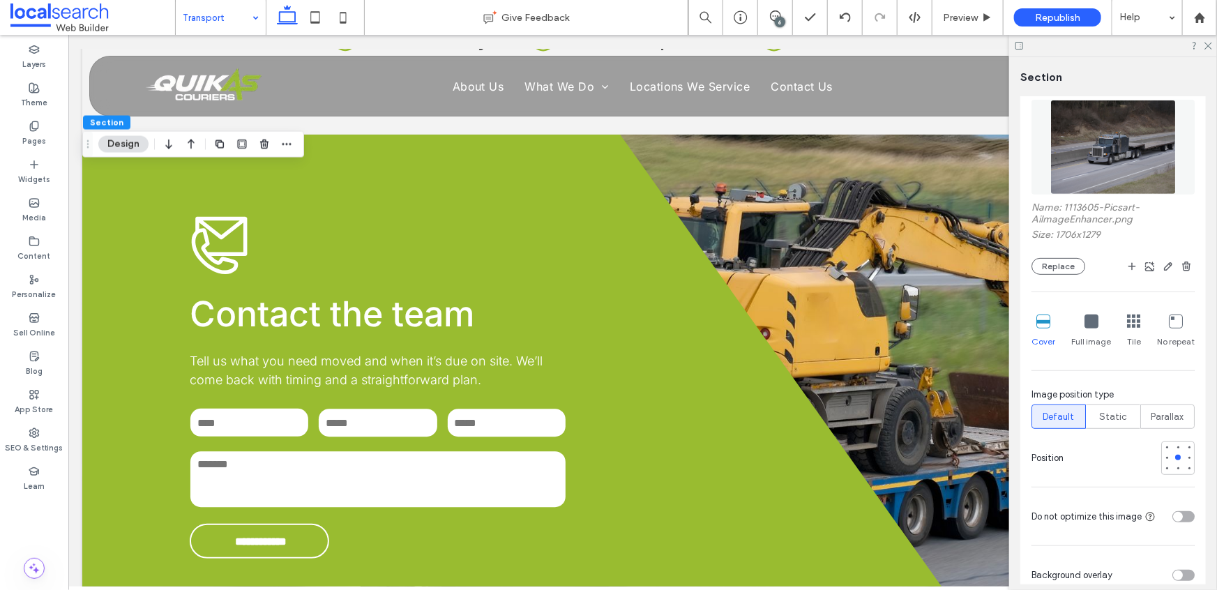
scroll to position [89, 0]
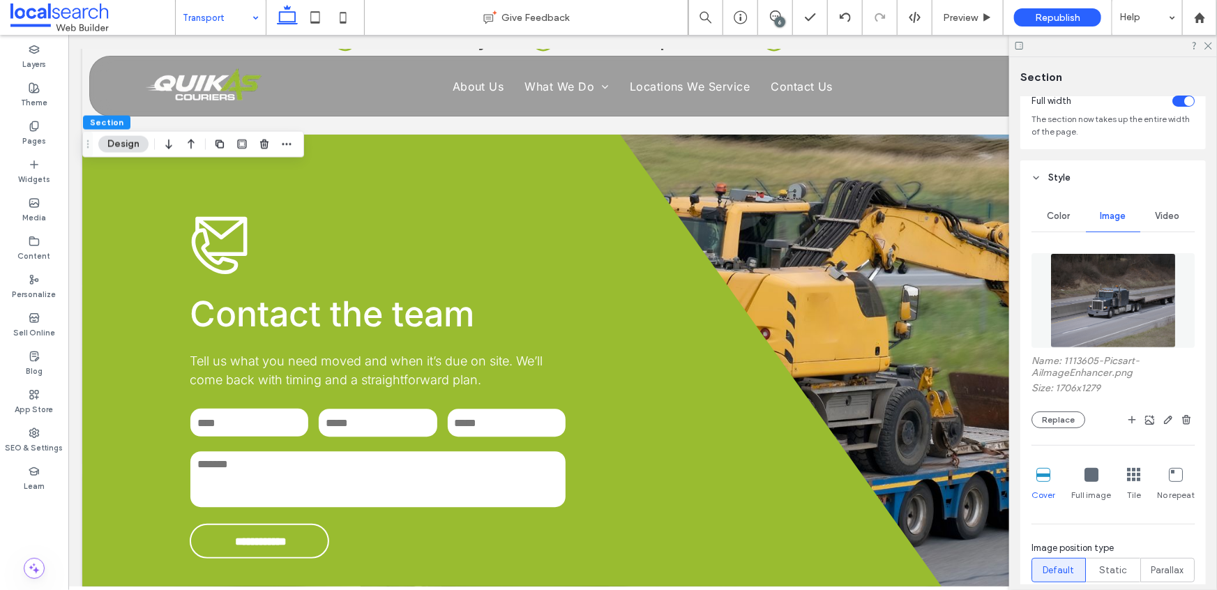
click at [1094, 314] on img at bounding box center [1113, 300] width 126 height 95
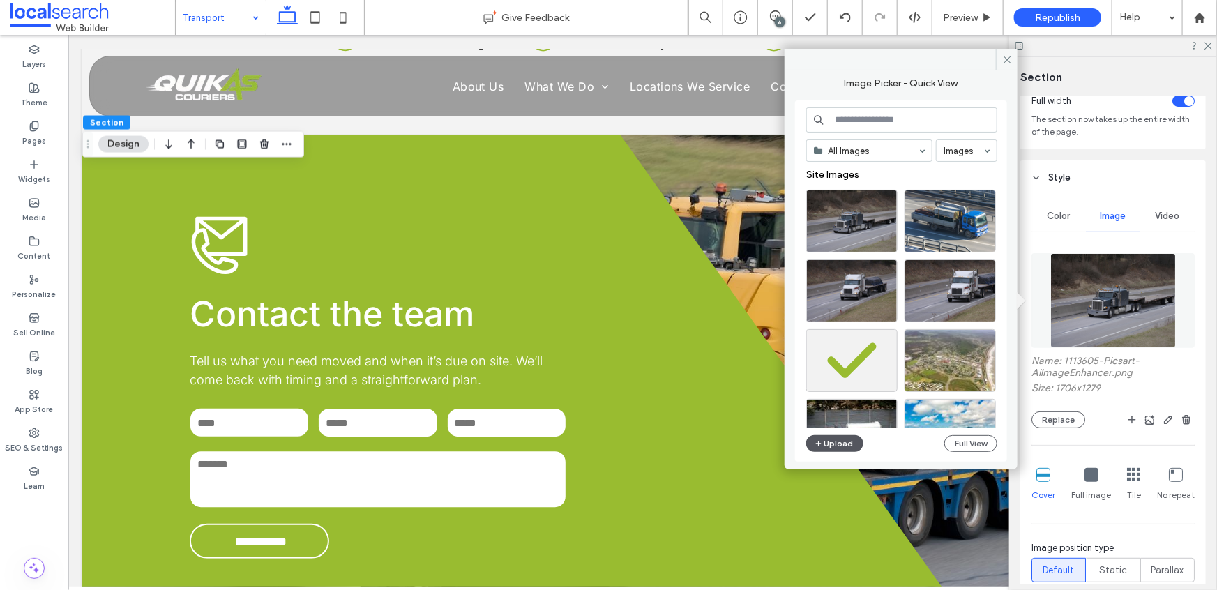
click at [830, 440] on button "Upload" at bounding box center [834, 443] width 57 height 17
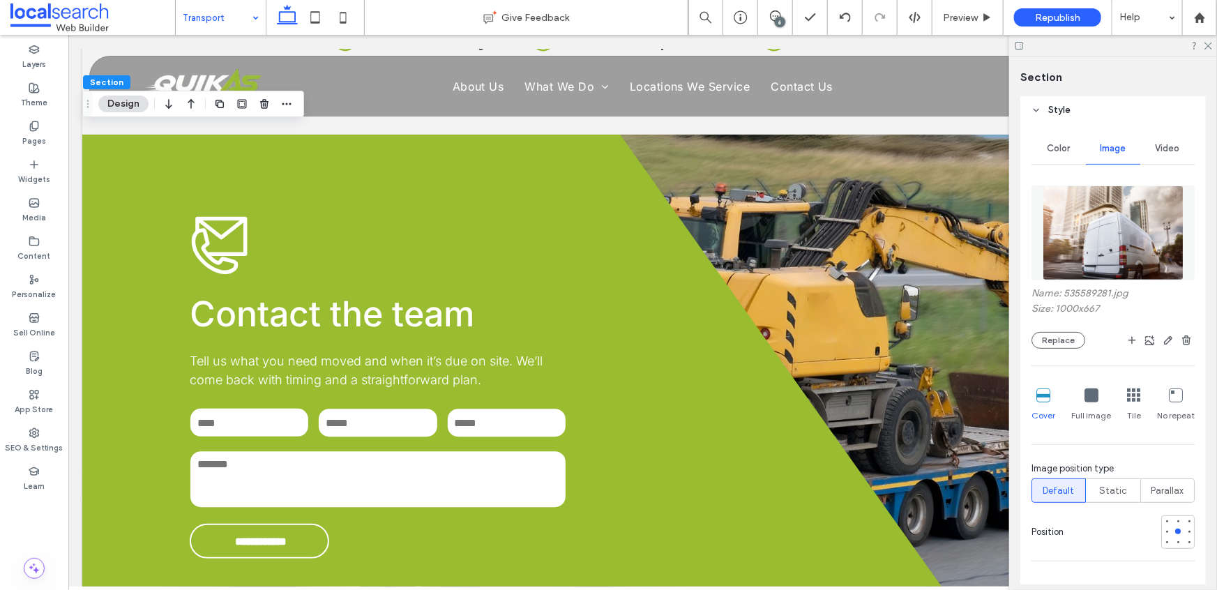
scroll to position [321, 0]
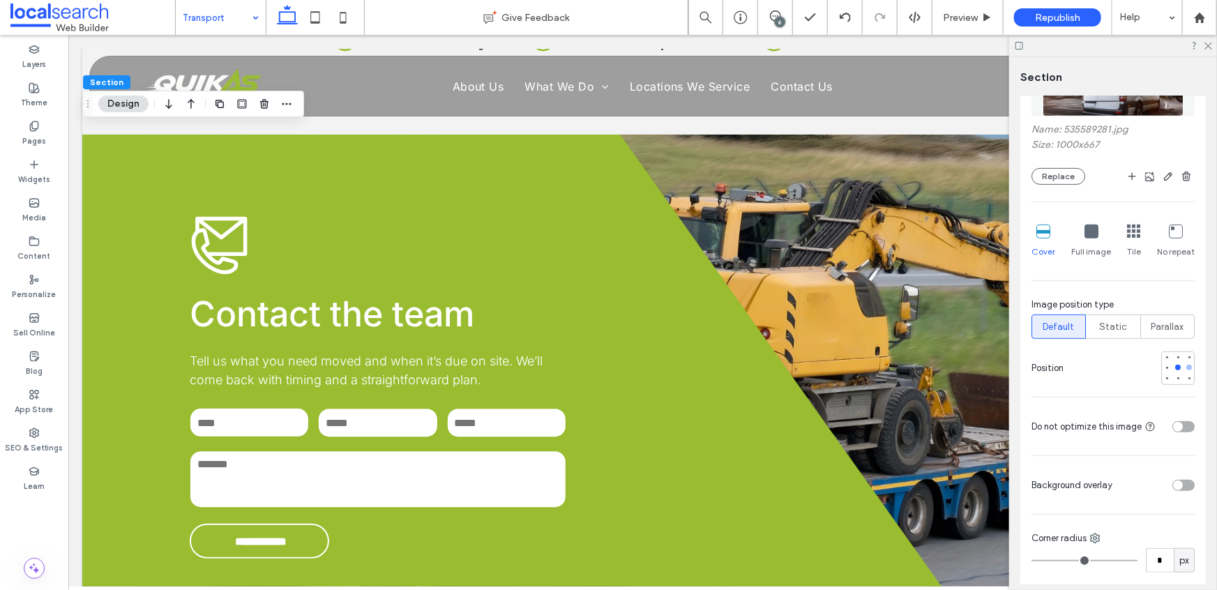
click at [1186, 370] on div at bounding box center [1189, 368] width 6 height 6
click at [1164, 369] on div at bounding box center [1167, 368] width 6 height 6
click at [972, 14] on span "Preview" at bounding box center [960, 18] width 35 height 12
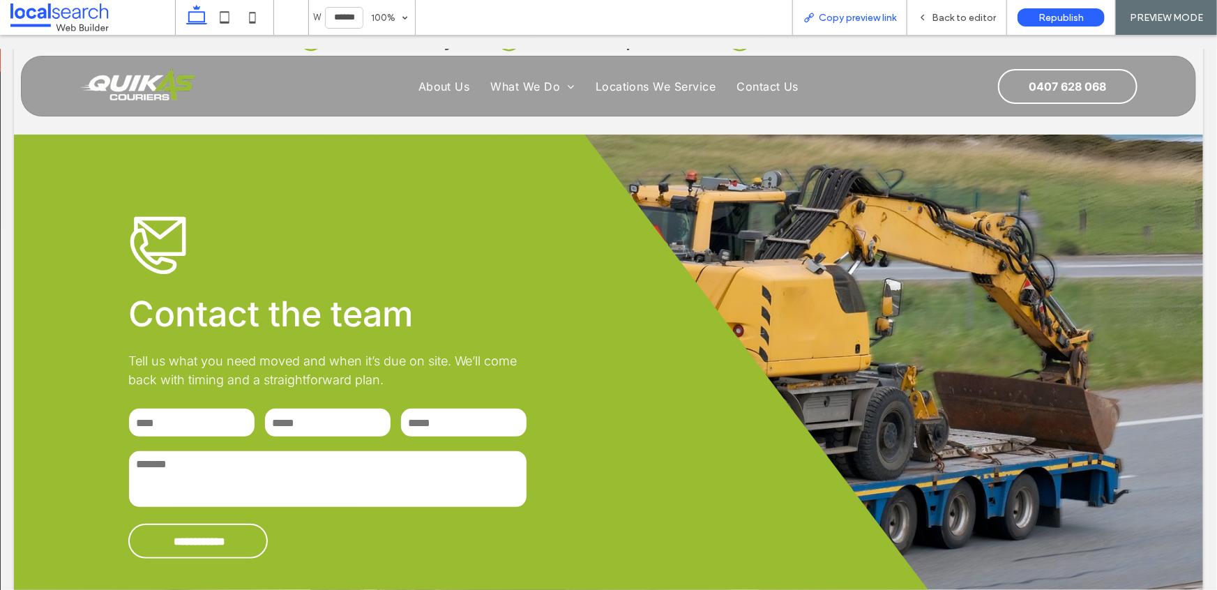
click at [845, 17] on span "Copy preview link" at bounding box center [857, 18] width 77 height 12
click at [968, 17] on span "Back to editor" at bounding box center [964, 18] width 64 height 12
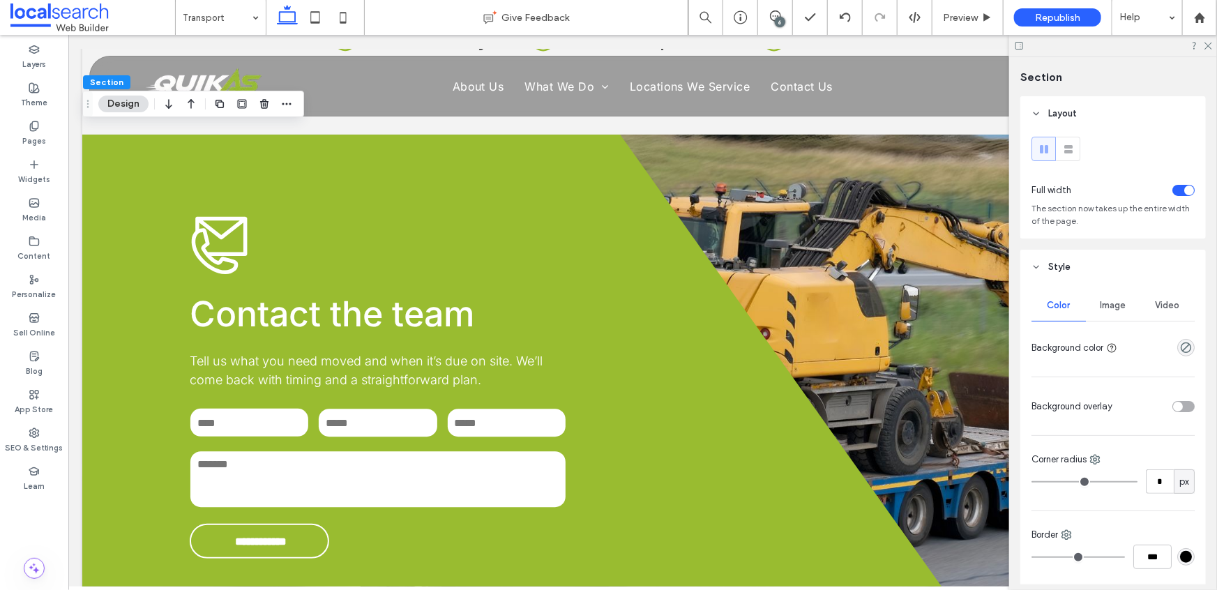
click at [1108, 310] on span "Image" at bounding box center [1113, 305] width 26 height 11
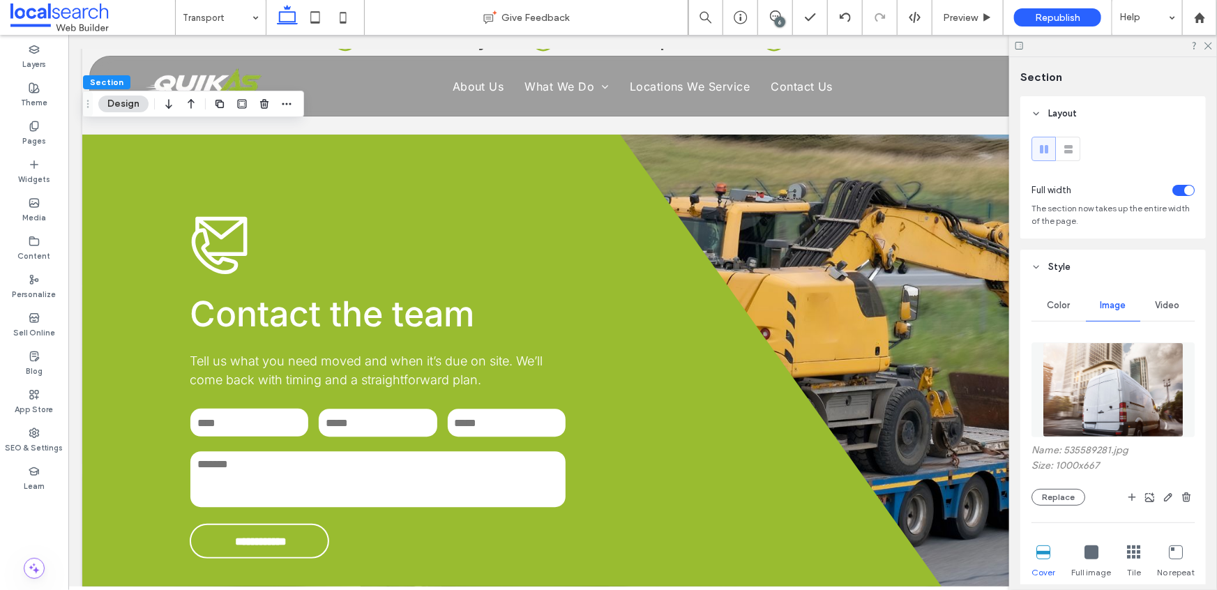
click at [1111, 374] on img at bounding box center [1113, 389] width 142 height 95
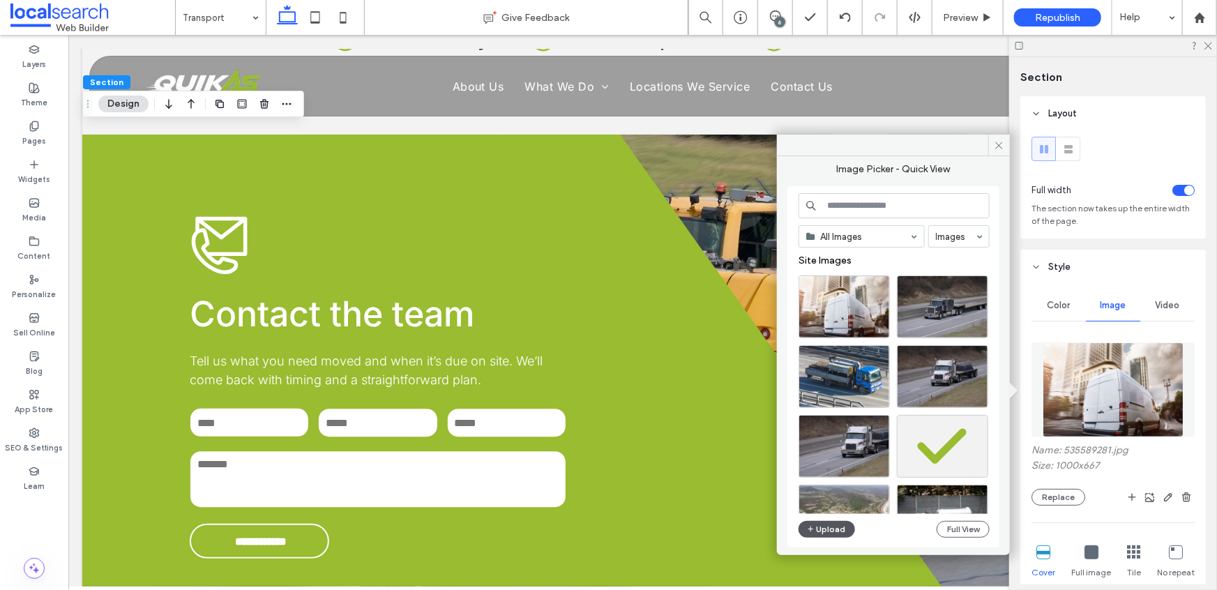
click at [822, 531] on button "Upload" at bounding box center [826, 529] width 57 height 17
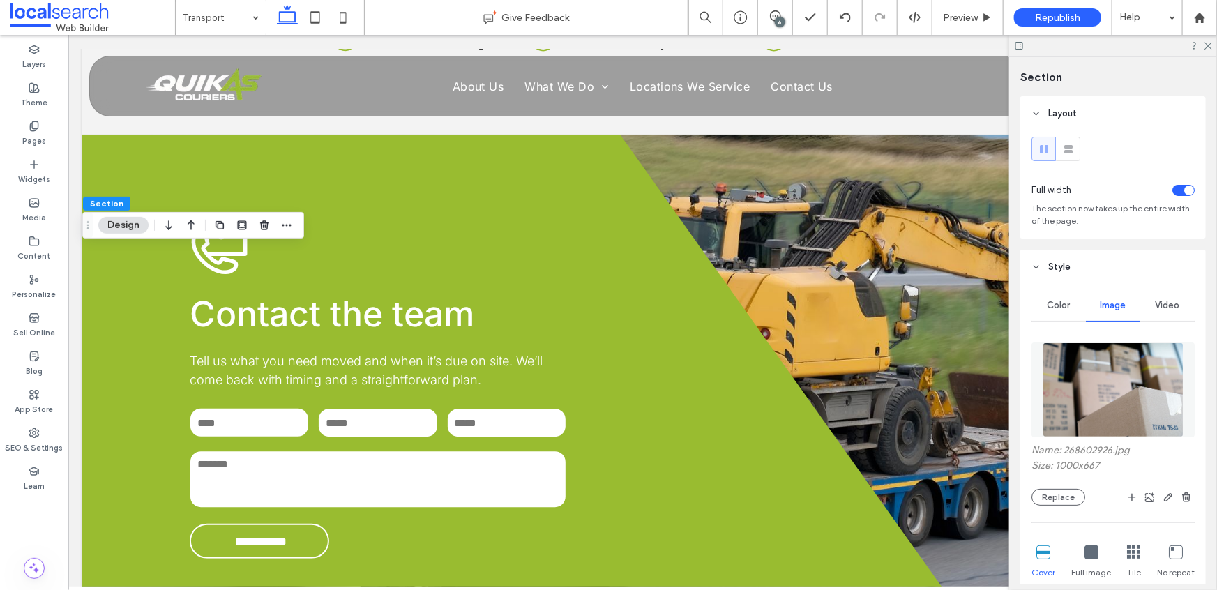
click at [1207, 45] on icon at bounding box center [1207, 44] width 9 height 9
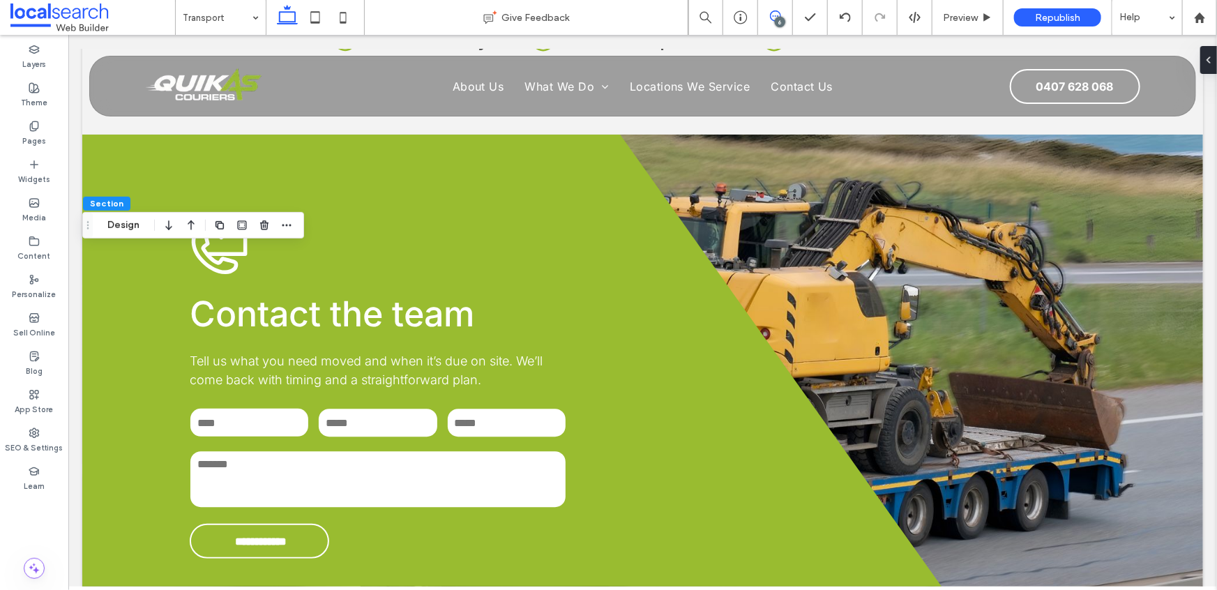
click at [777, 14] on icon at bounding box center [775, 15] width 11 height 11
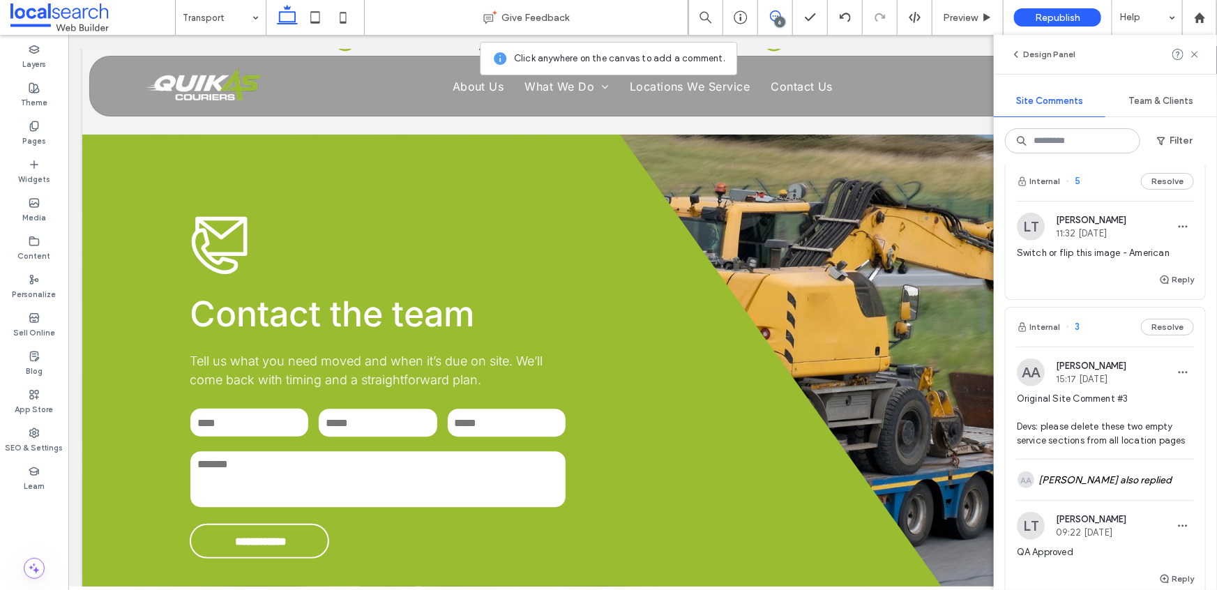
scroll to position [299, 0]
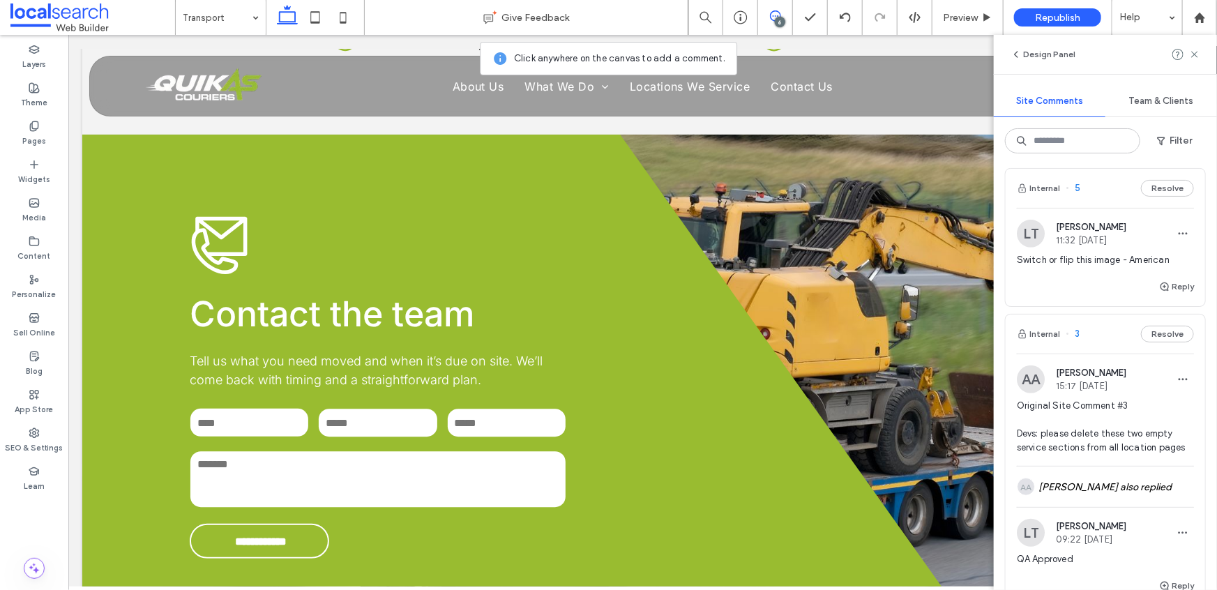
click at [1098, 263] on span "Switch or flip this image - American" at bounding box center [1105, 260] width 177 height 14
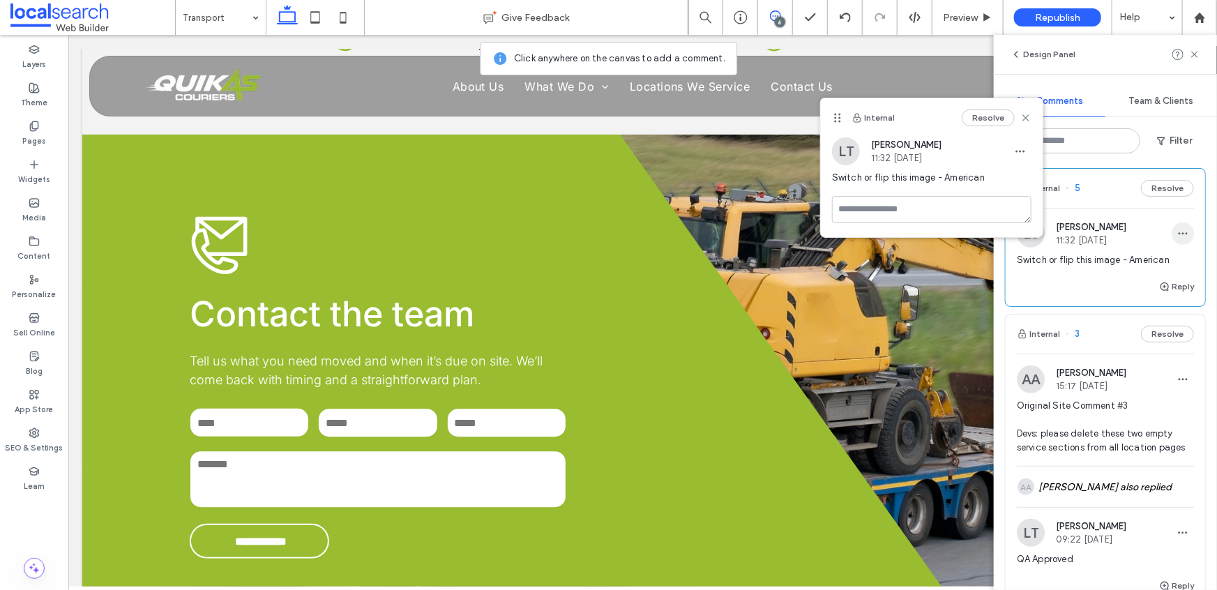
click at [1177, 224] on span "button" at bounding box center [1182, 233] width 22 height 22
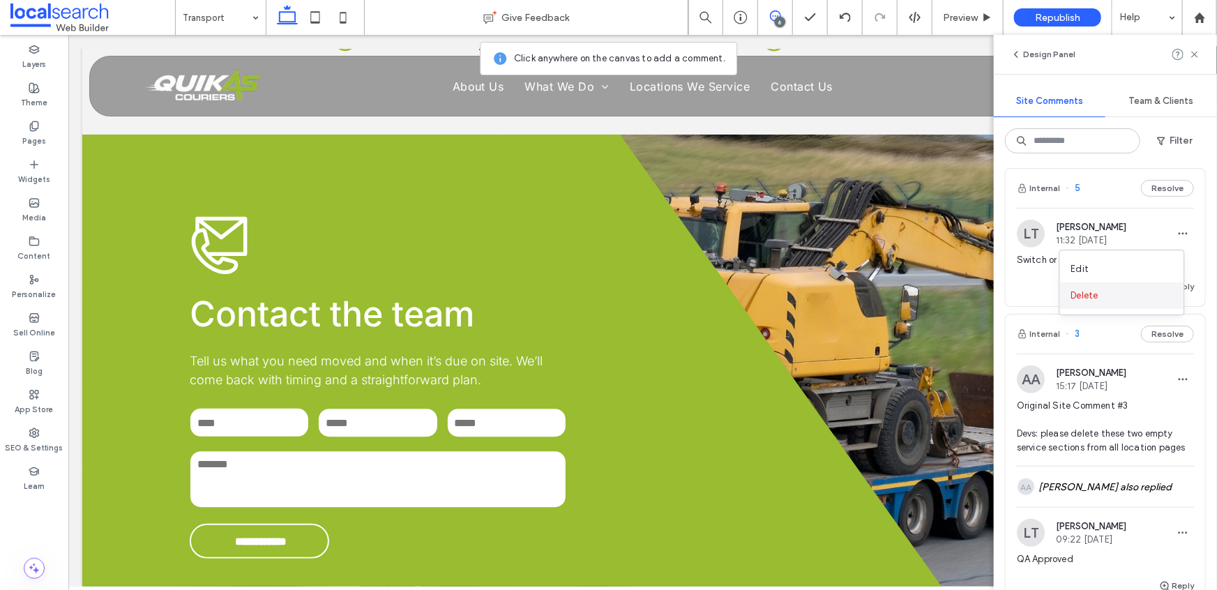
click at [1099, 291] on div "Delete" at bounding box center [1122, 295] width 124 height 26
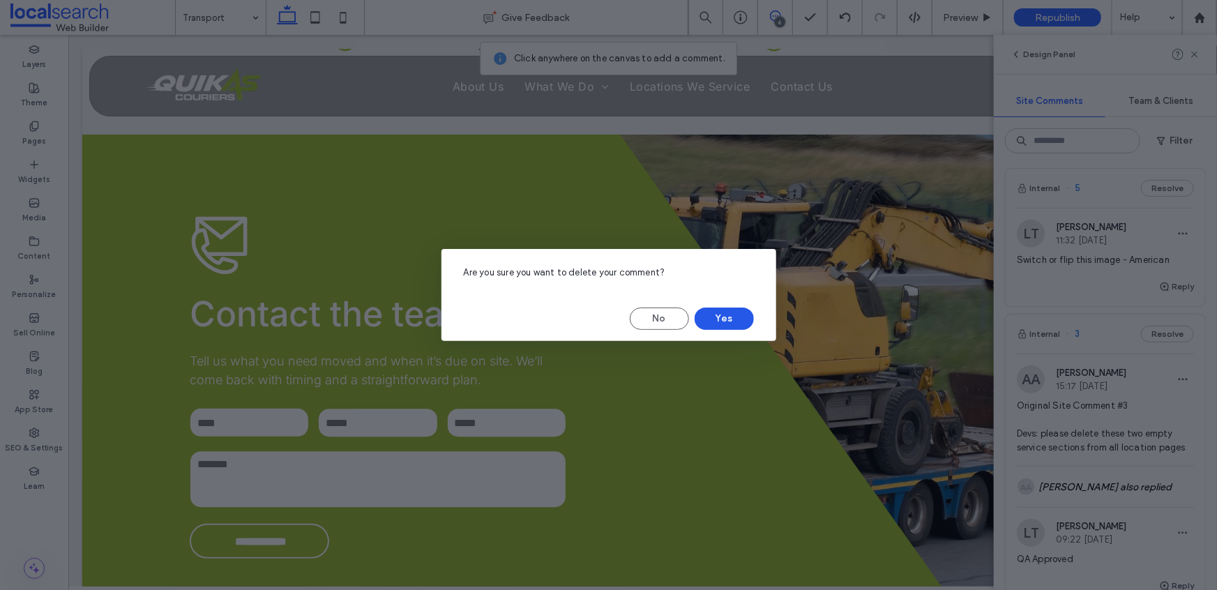
click at [727, 316] on button "Yes" at bounding box center [723, 318] width 59 height 22
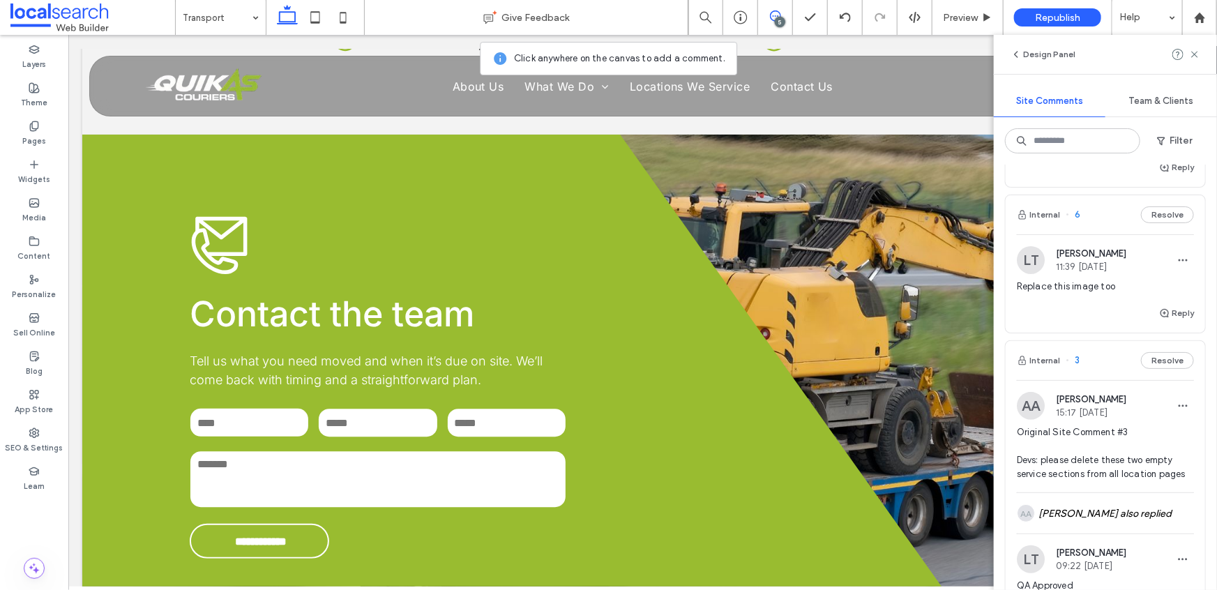
scroll to position [96, 0]
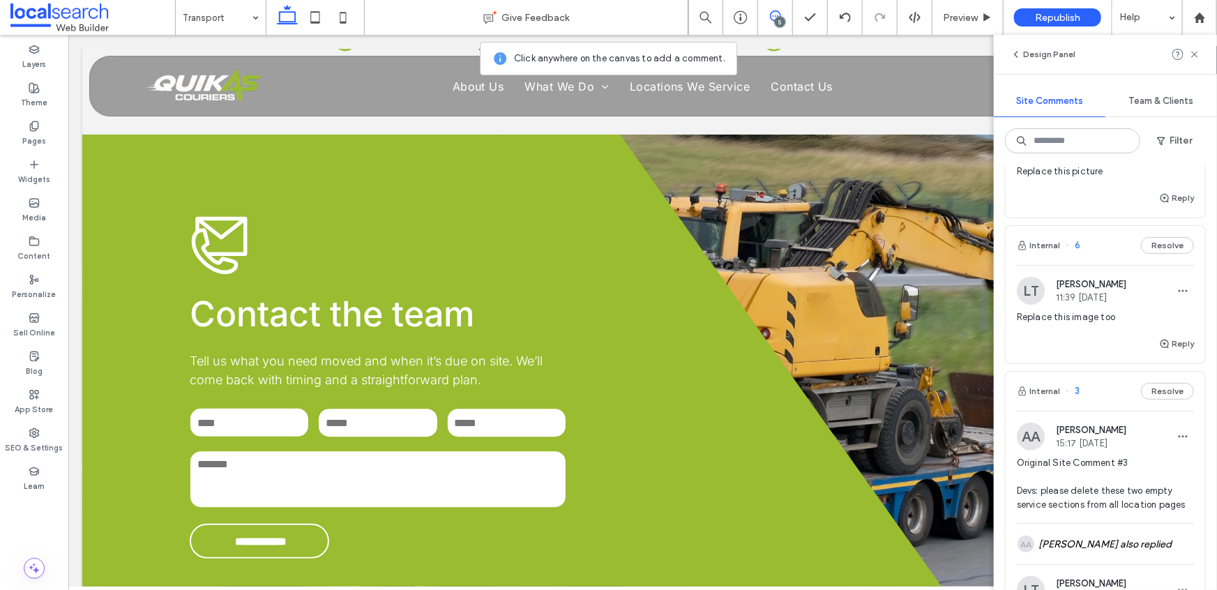
click at [1081, 310] on span "Replace this image too" at bounding box center [1105, 317] width 177 height 14
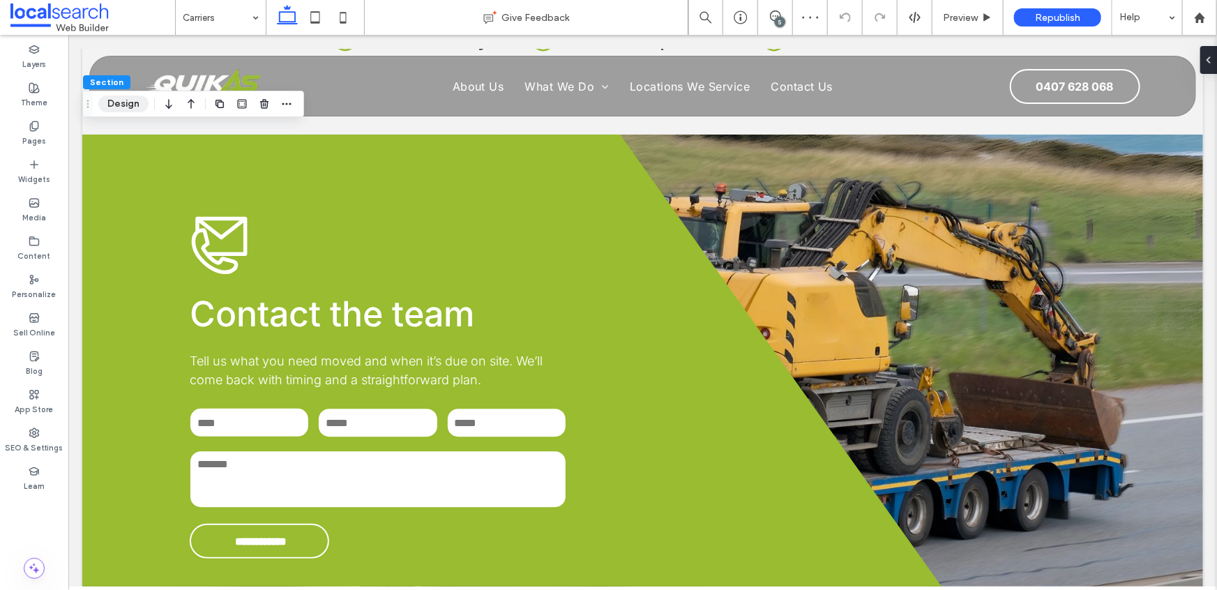
click at [123, 99] on button "Design" at bounding box center [123, 104] width 50 height 17
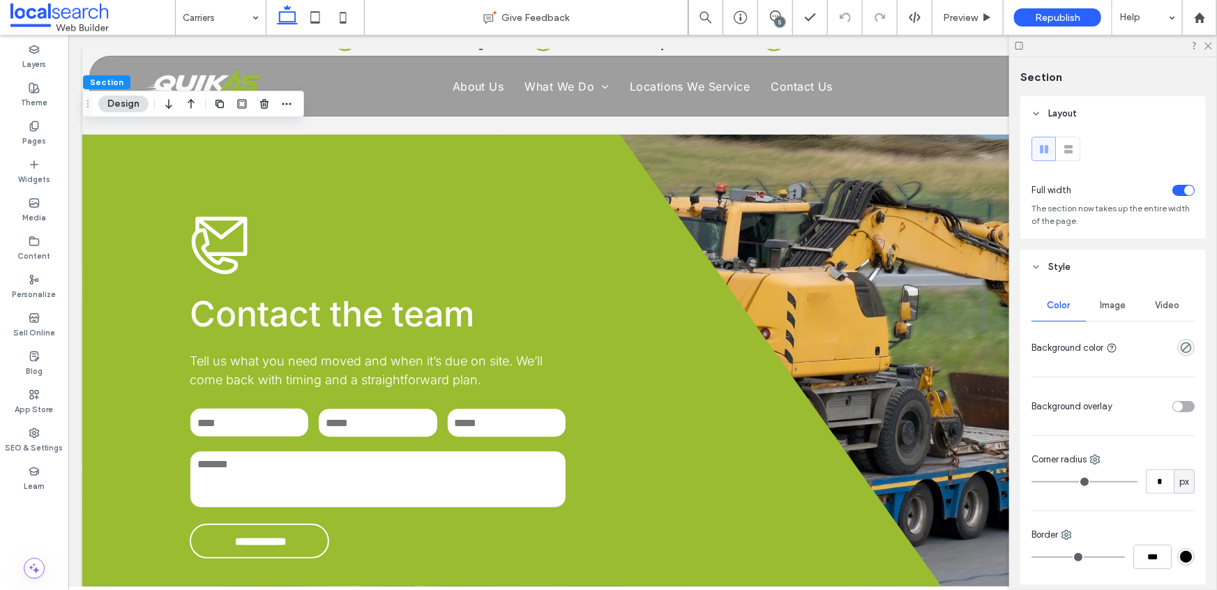
drag, startPoint x: 1107, startPoint y: 311, endPoint x: 1107, endPoint y: 298, distance: 12.6
click at [1107, 311] on span "Image" at bounding box center [1113, 305] width 26 height 11
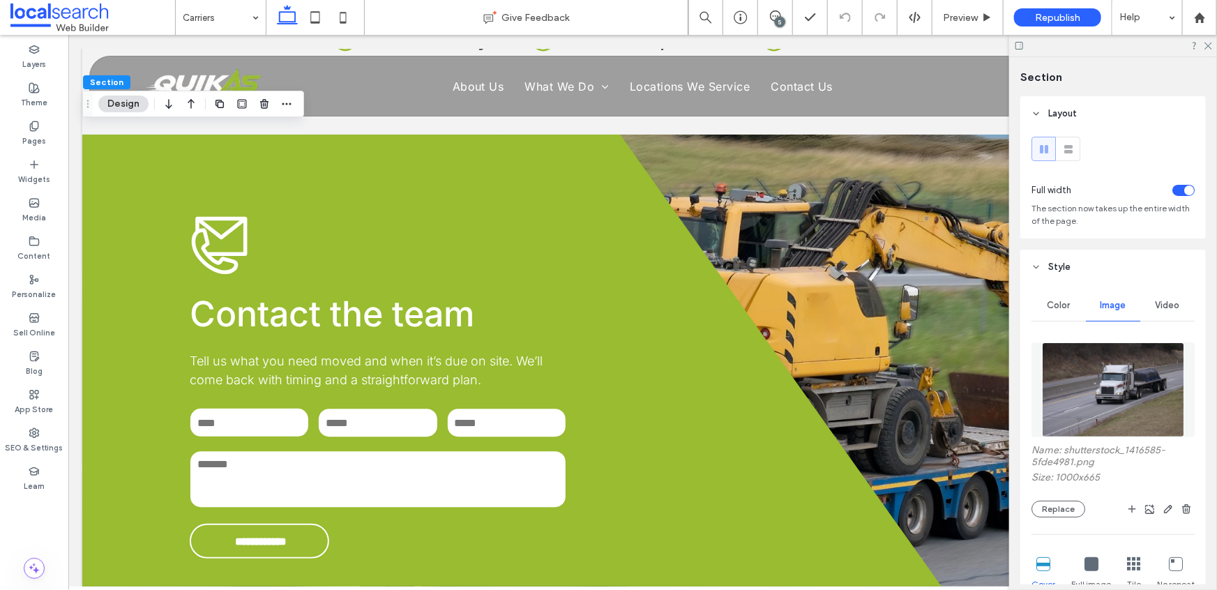
click at [1113, 383] on img at bounding box center [1113, 389] width 142 height 95
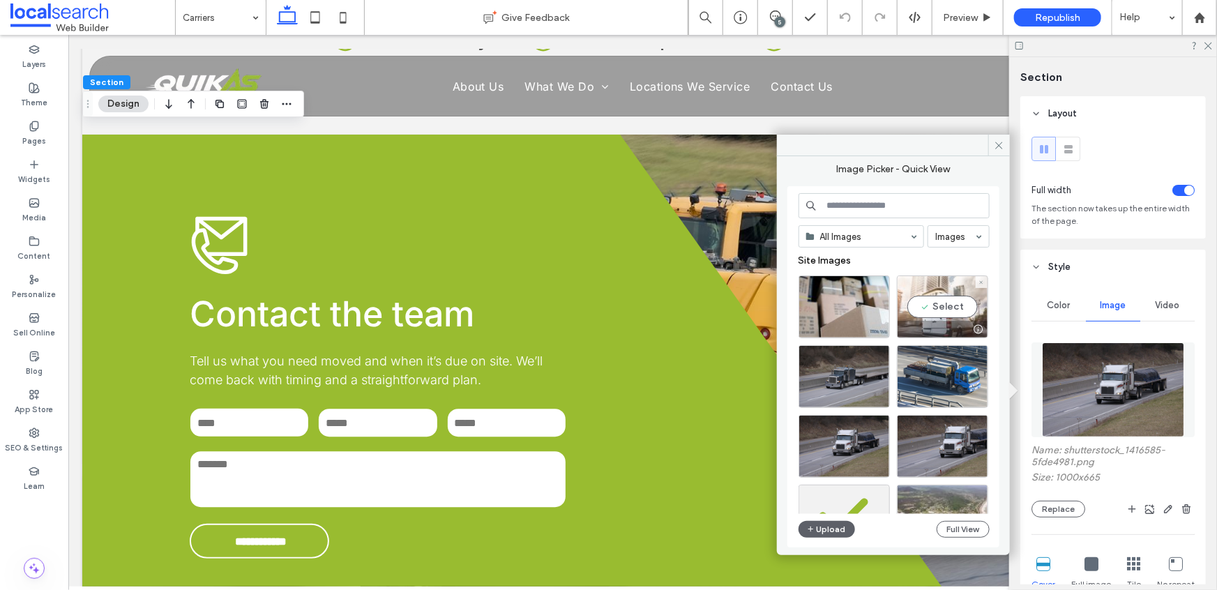
click at [949, 296] on div "Select" at bounding box center [942, 306] width 91 height 63
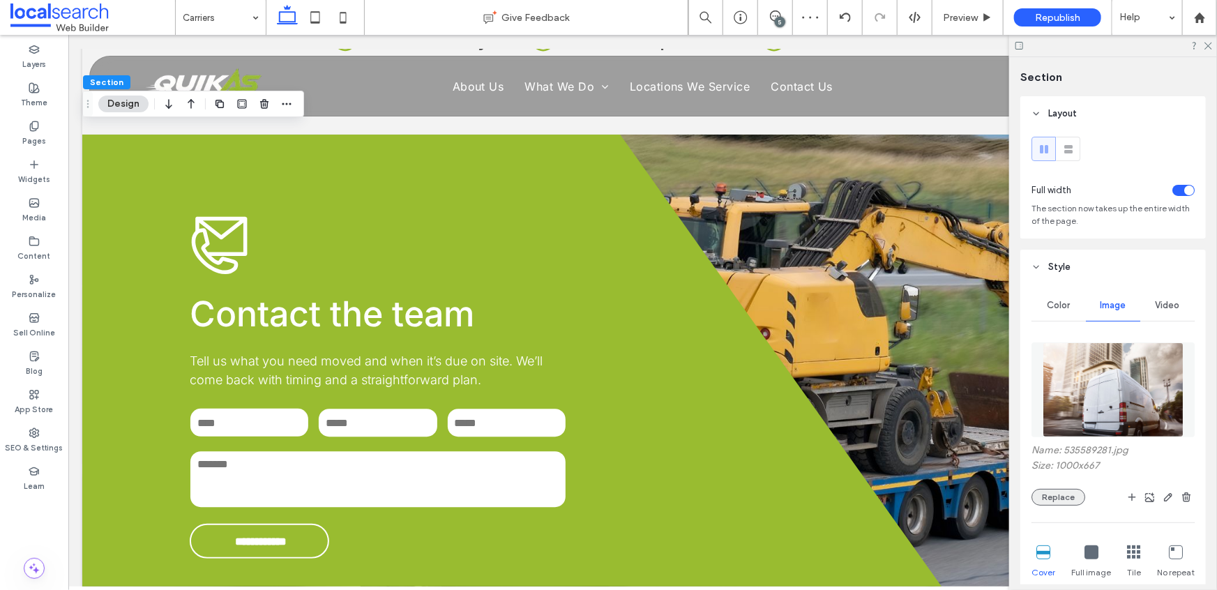
click at [1056, 490] on button "Replace" at bounding box center [1058, 497] width 54 height 17
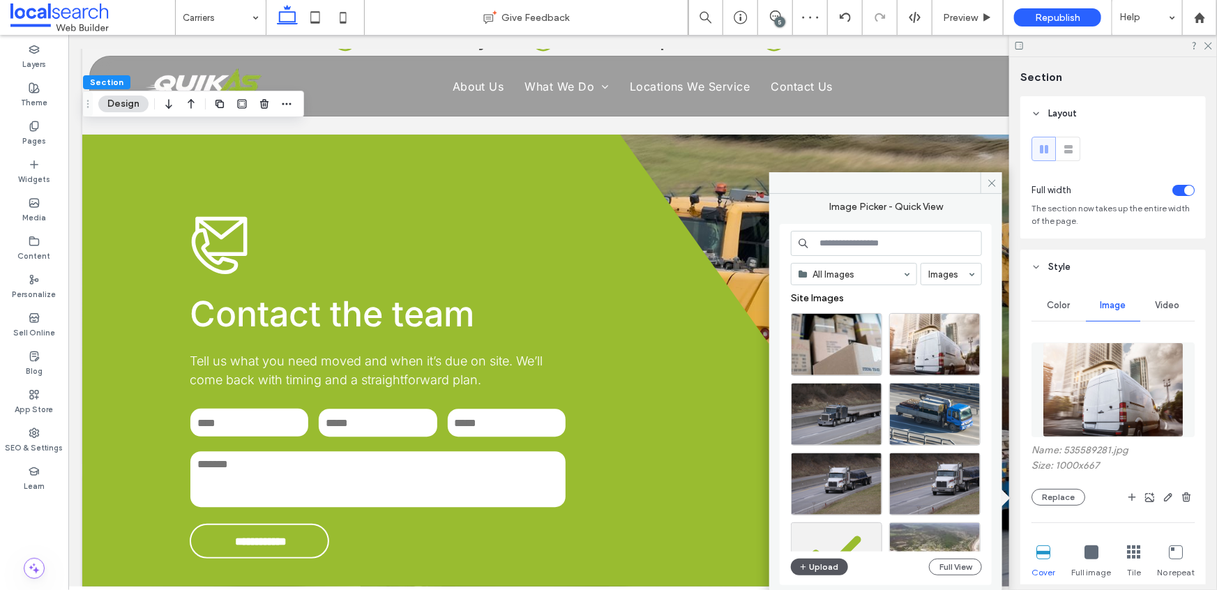
click at [826, 564] on button "Upload" at bounding box center [819, 566] width 57 height 17
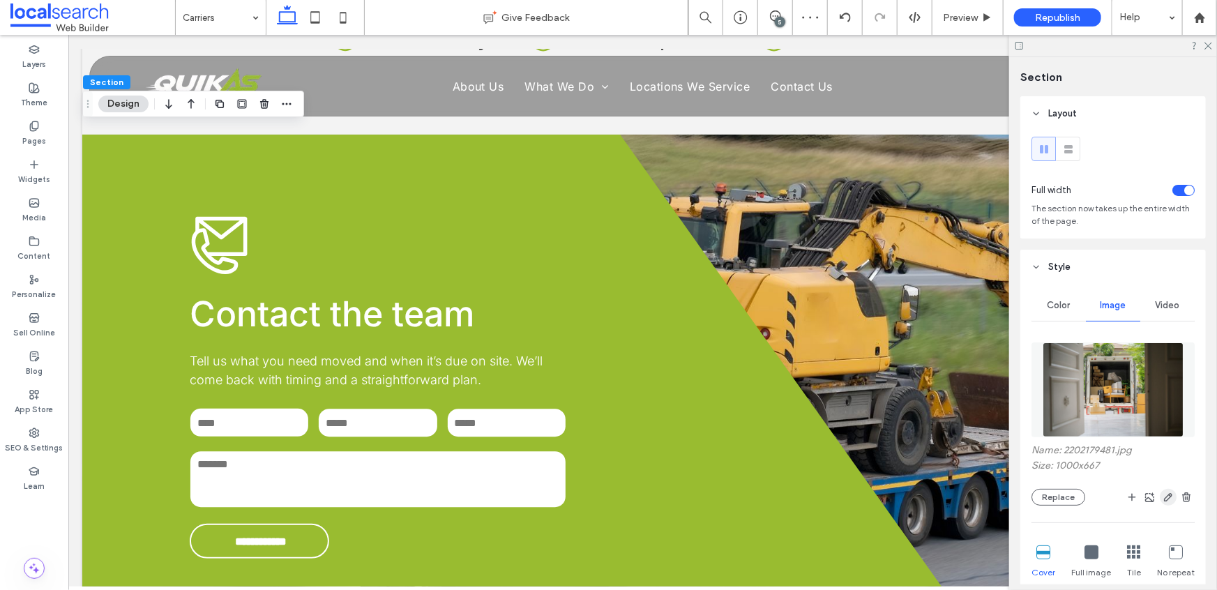
click at [1162, 500] on icon "button" at bounding box center [1167, 497] width 11 height 11
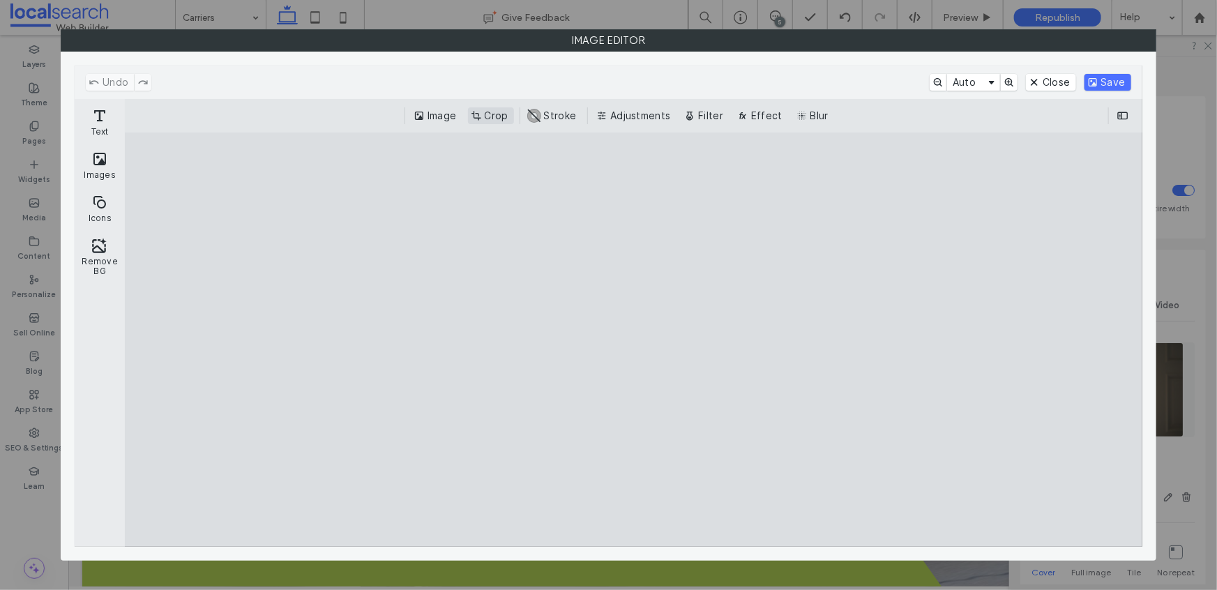
click at [497, 112] on button "Crop" at bounding box center [491, 115] width 46 height 17
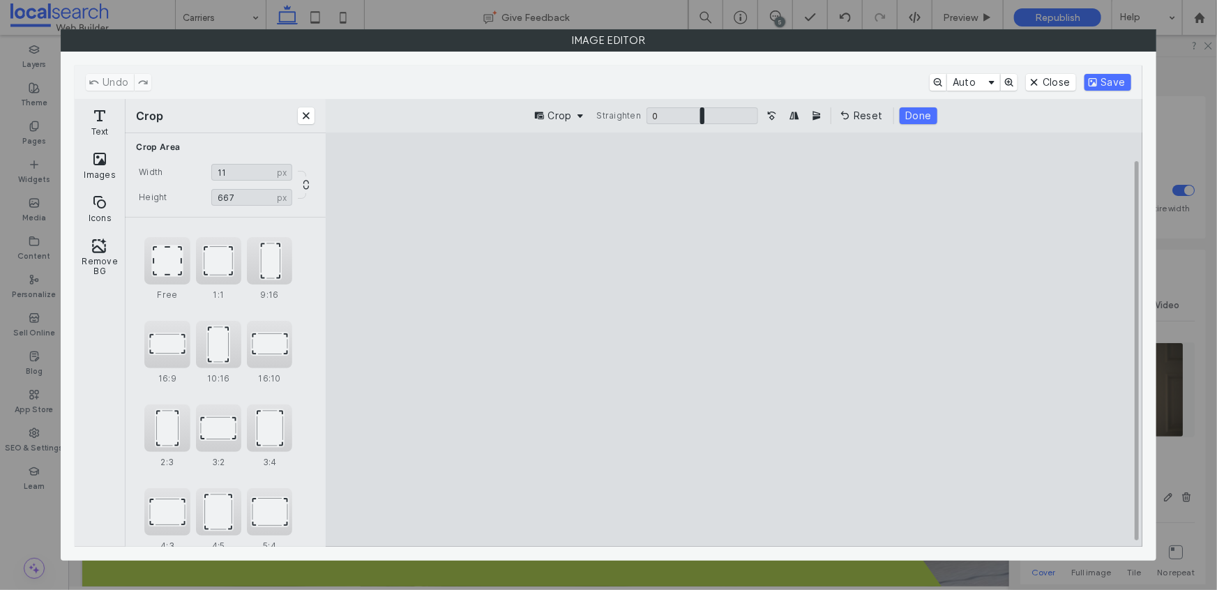
drag, startPoint x: 981, startPoint y: 506, endPoint x: 927, endPoint y: 516, distance: 55.3
click at [734, 340] on cesdk-canvas "Editor canvas" at bounding box center [734, 340] width 0 height 0
click at [851, 111] on button "Reset" at bounding box center [862, 115] width 51 height 17
click at [856, 102] on div "Crop Straighten 0 * 0 Reset Done" at bounding box center [734, 115] width 816 height 33
drag, startPoint x: 763, startPoint y: 340, endPoint x: 855, endPoint y: 337, distance: 92.1
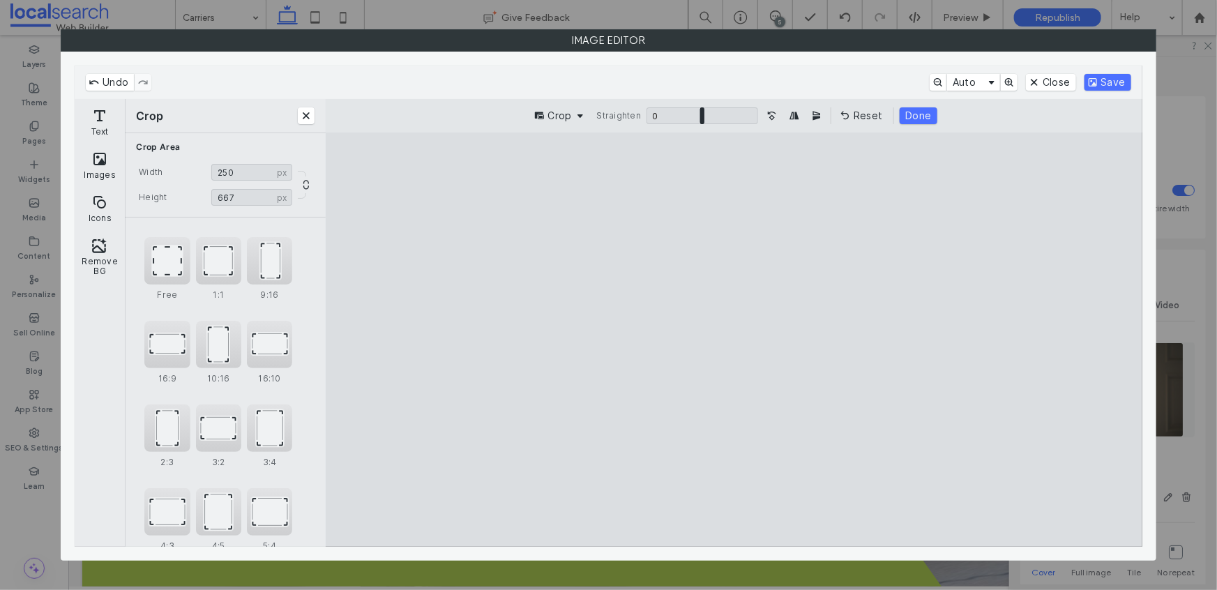
click at [734, 340] on cesdk-canvas "Editor canvas" at bounding box center [734, 340] width 0 height 0
type input "***"
drag, startPoint x: 655, startPoint y: 341, endPoint x: 420, endPoint y: 352, distance: 235.2
click at [734, 340] on cesdk-canvas "Editor canvas" at bounding box center [734, 340] width 0 height 0
click at [1115, 81] on button "Save" at bounding box center [1107, 82] width 47 height 17
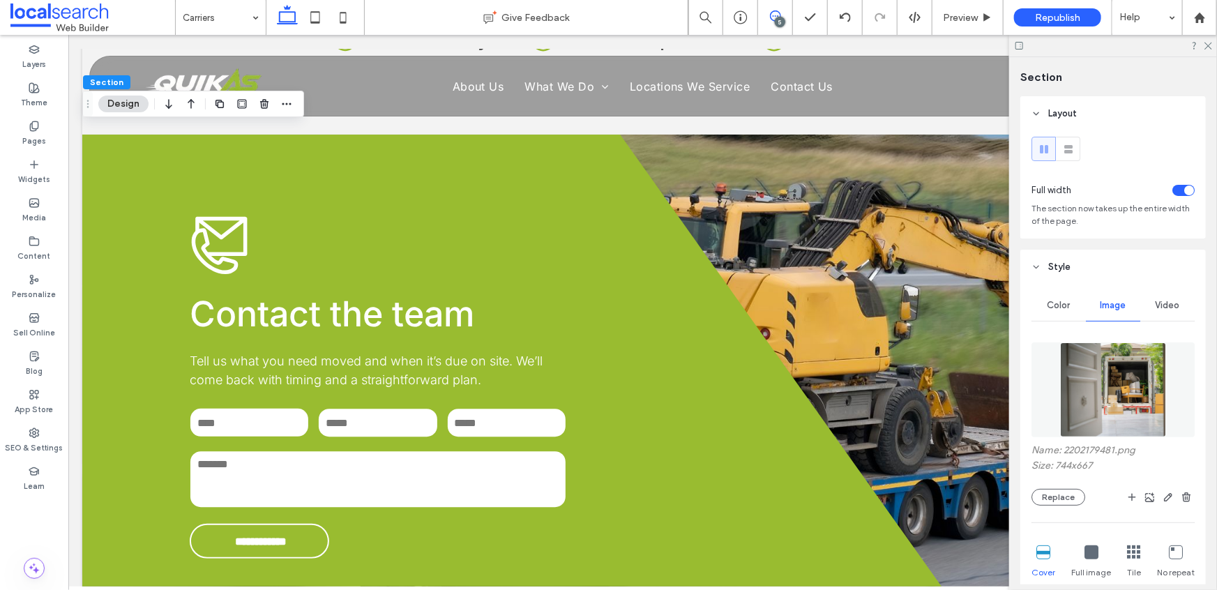
click at [787, 17] on span at bounding box center [775, 15] width 34 height 11
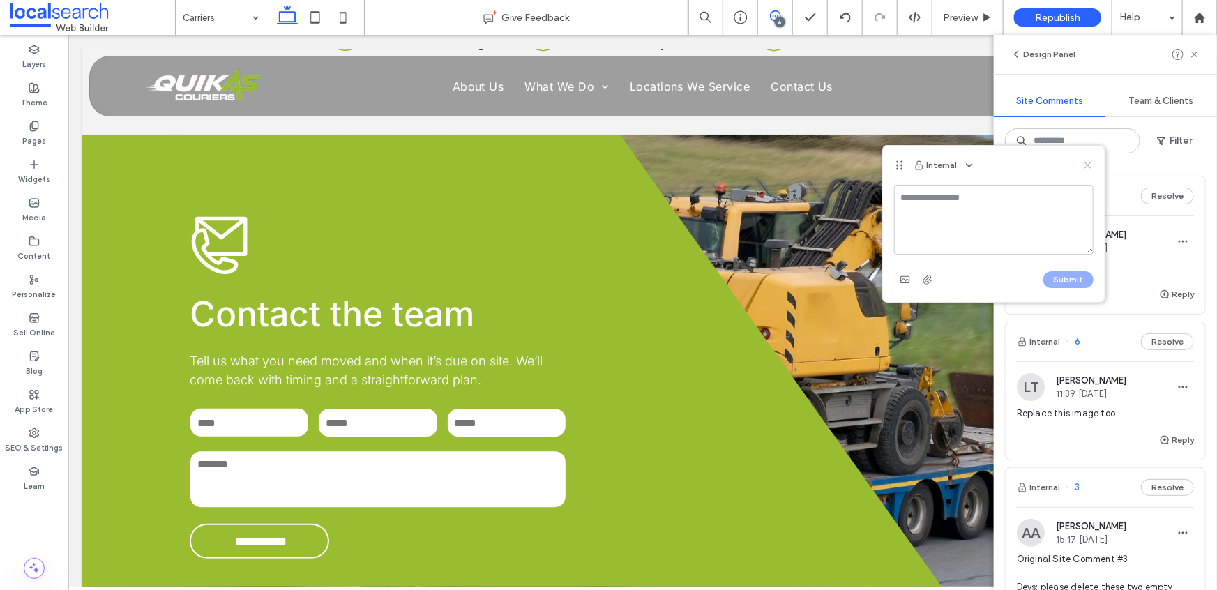
click at [1084, 165] on icon at bounding box center [1087, 165] width 11 height 11
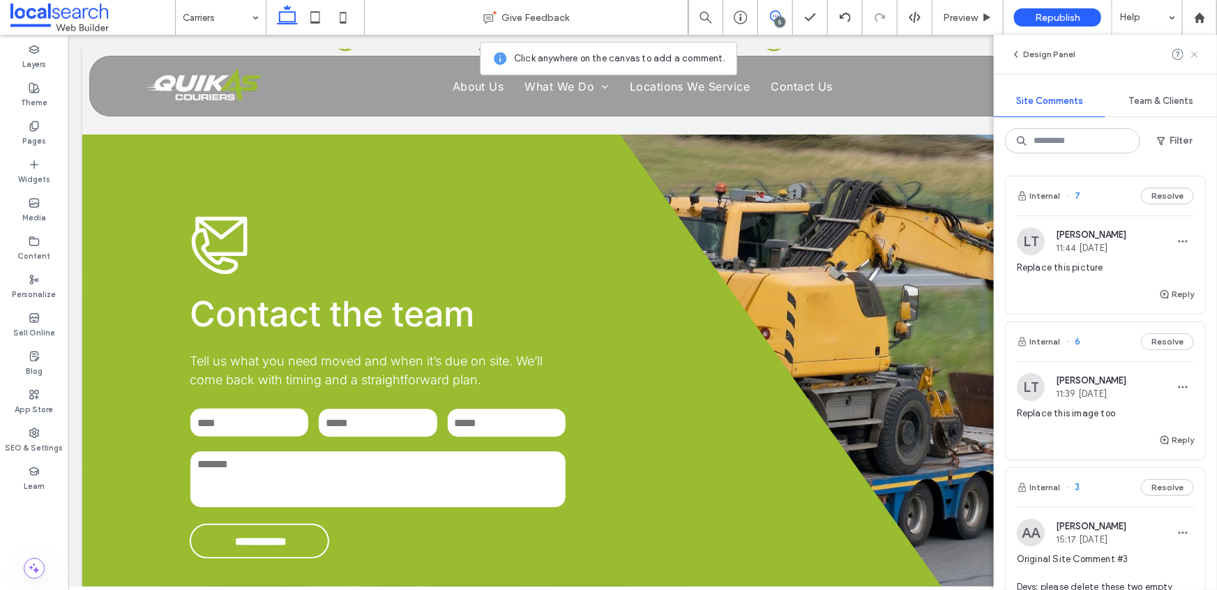
click at [1192, 55] on icon at bounding box center [1194, 54] width 11 height 11
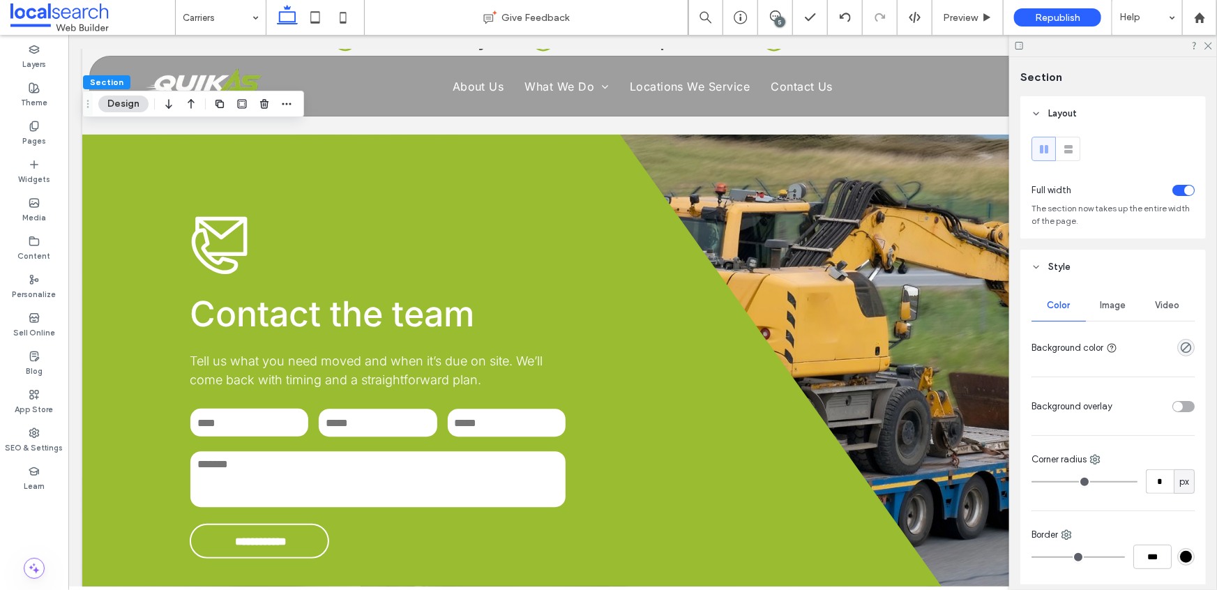
click at [1124, 303] on div "Image" at bounding box center [1113, 305] width 54 height 31
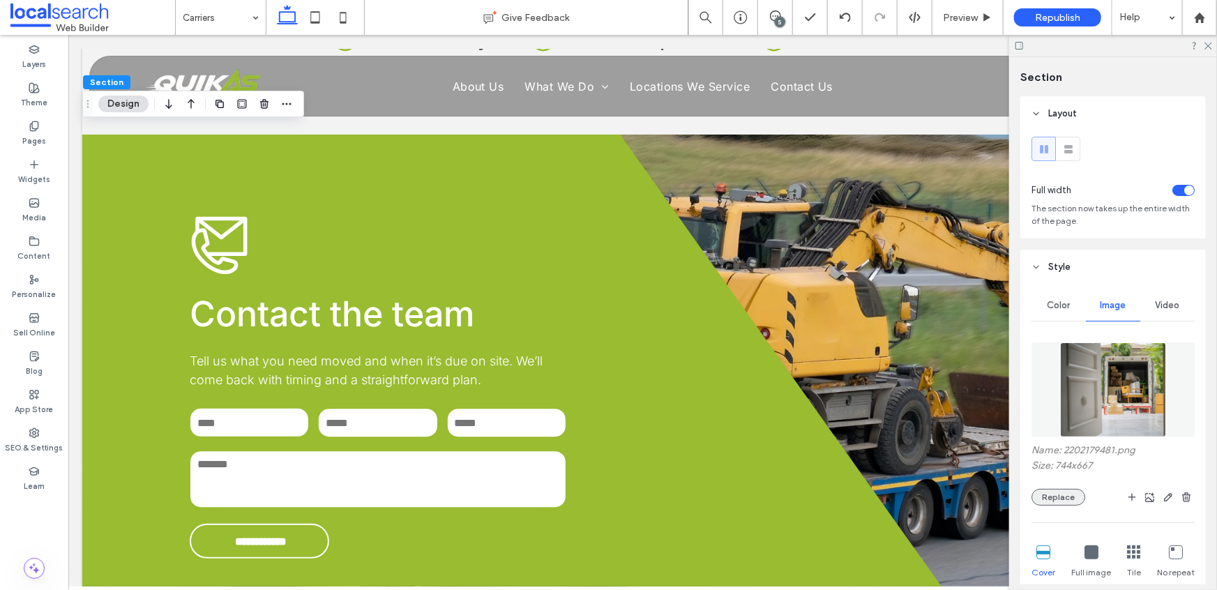
click at [1058, 499] on button "Replace" at bounding box center [1058, 497] width 54 height 17
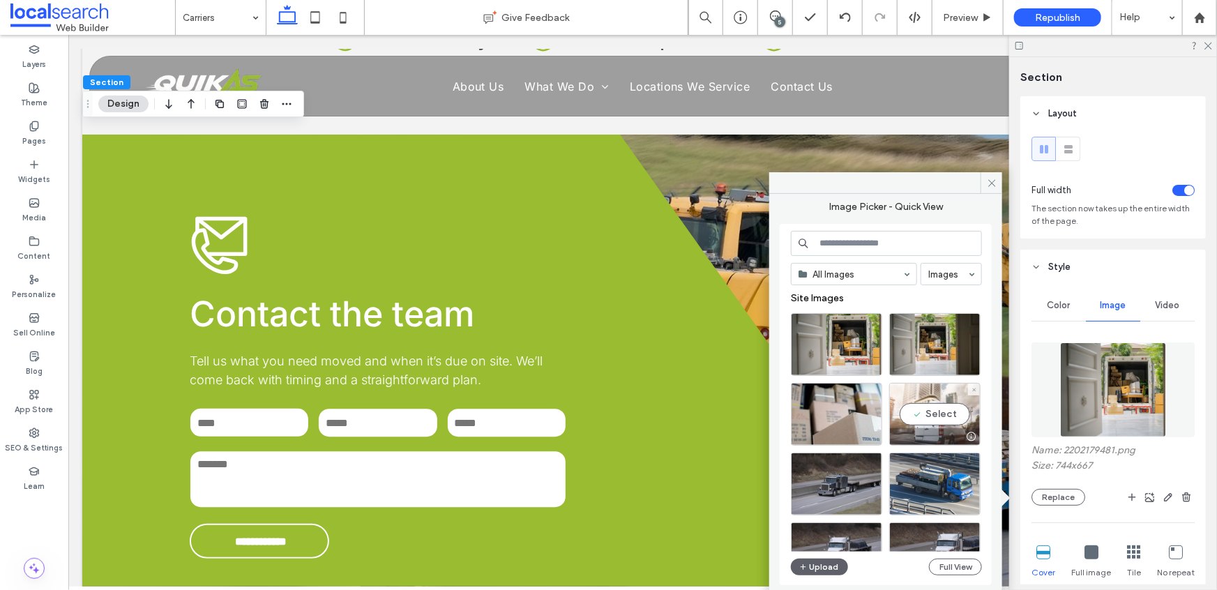
click at [938, 411] on div "Select" at bounding box center [934, 414] width 91 height 63
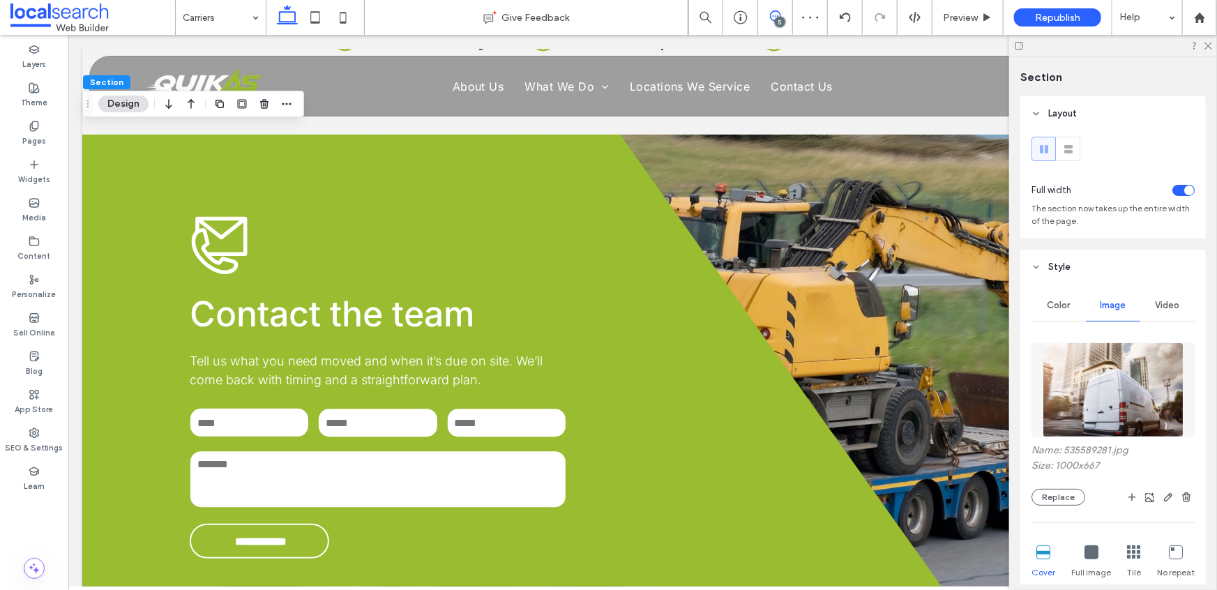
click at [774, 14] on icon at bounding box center [775, 15] width 11 height 11
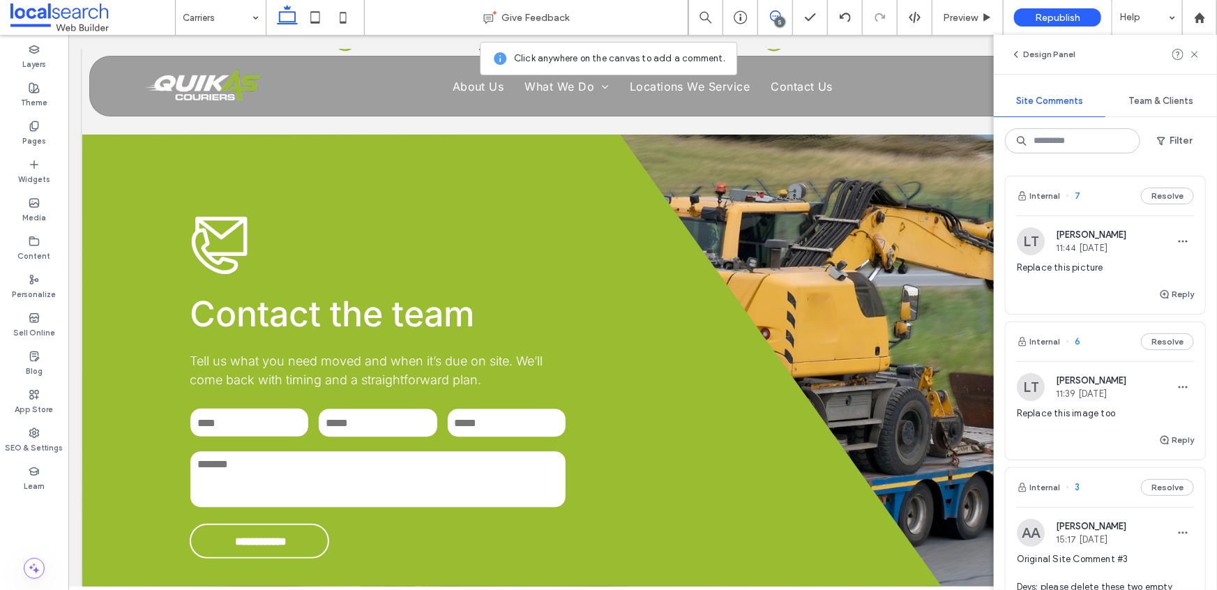
click at [1078, 410] on span "Replace this image too" at bounding box center [1105, 413] width 177 height 14
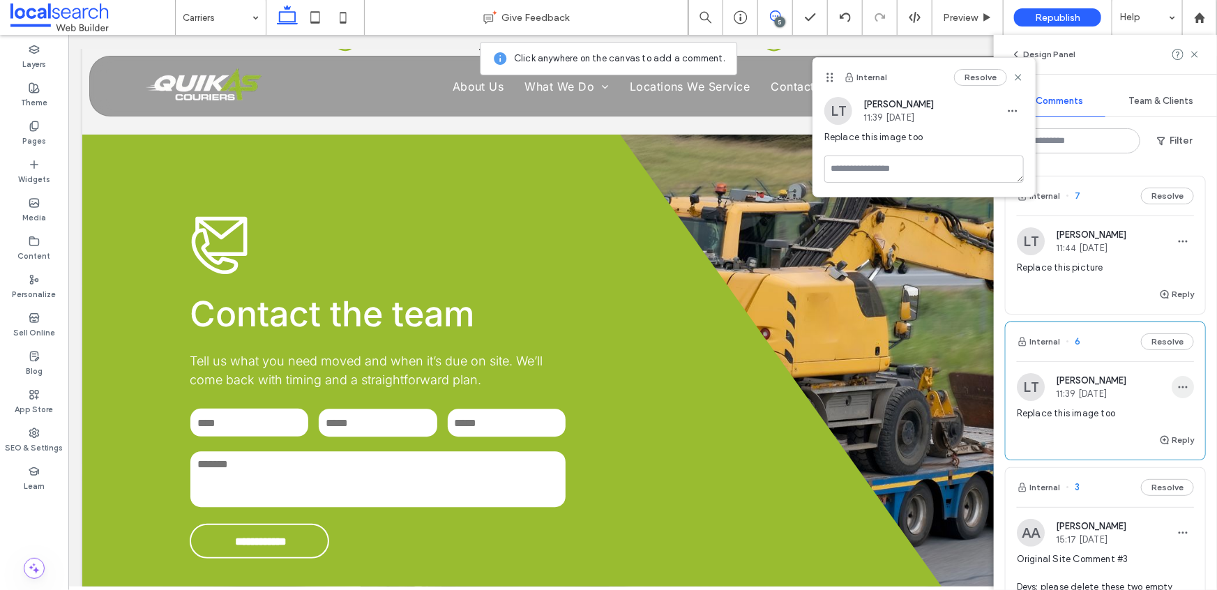
click at [1171, 386] on span "button" at bounding box center [1182, 387] width 22 height 22
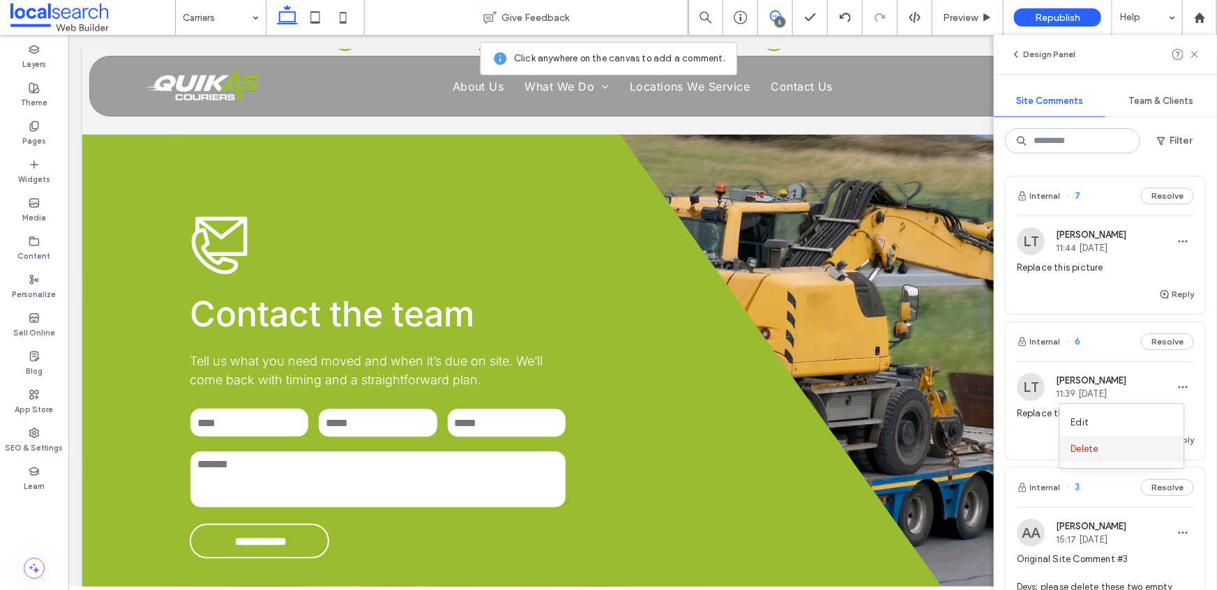
click at [1121, 448] on div "Delete" at bounding box center [1122, 449] width 124 height 26
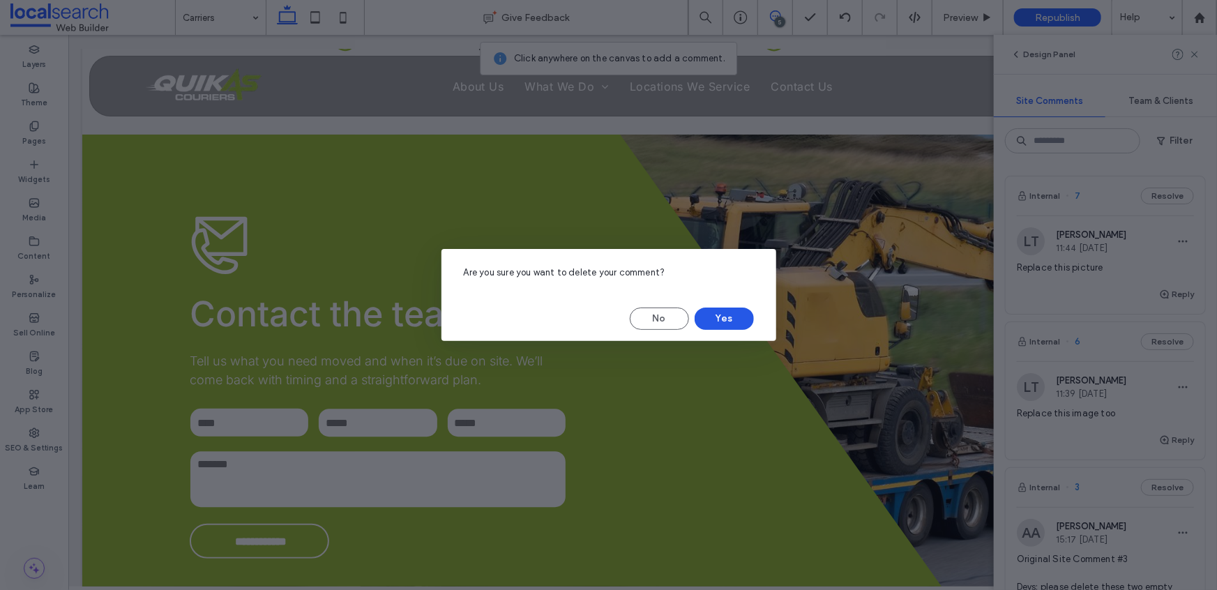
click at [722, 314] on button "Yes" at bounding box center [723, 318] width 59 height 22
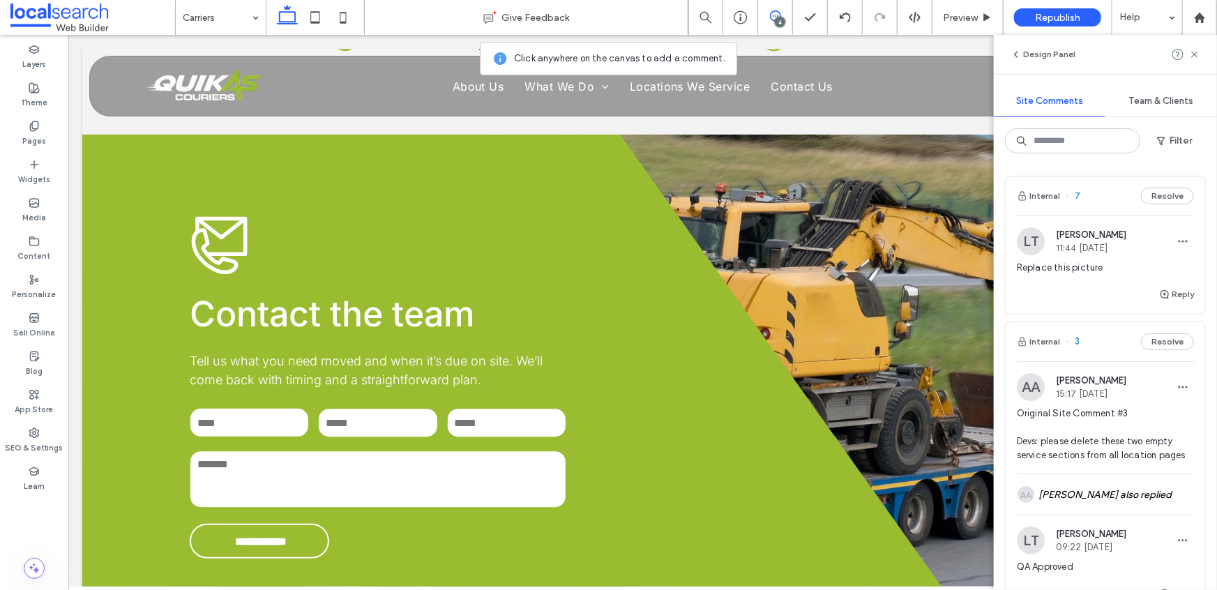
click at [1065, 266] on span "Replace this picture" at bounding box center [1105, 268] width 177 height 14
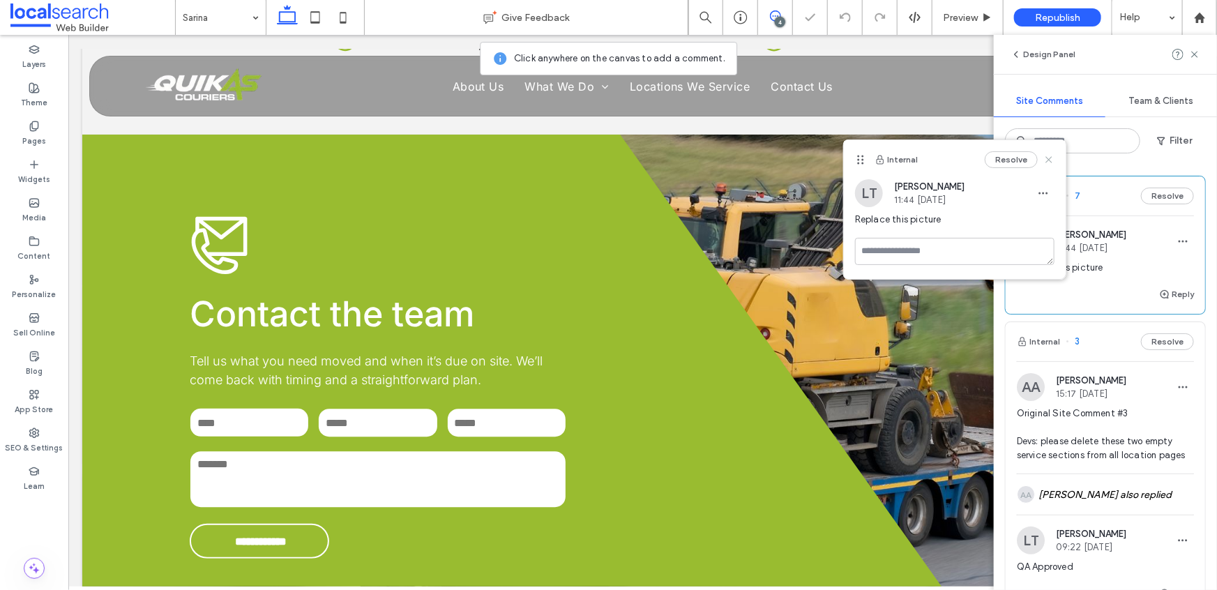
click at [1053, 160] on icon at bounding box center [1048, 159] width 11 height 11
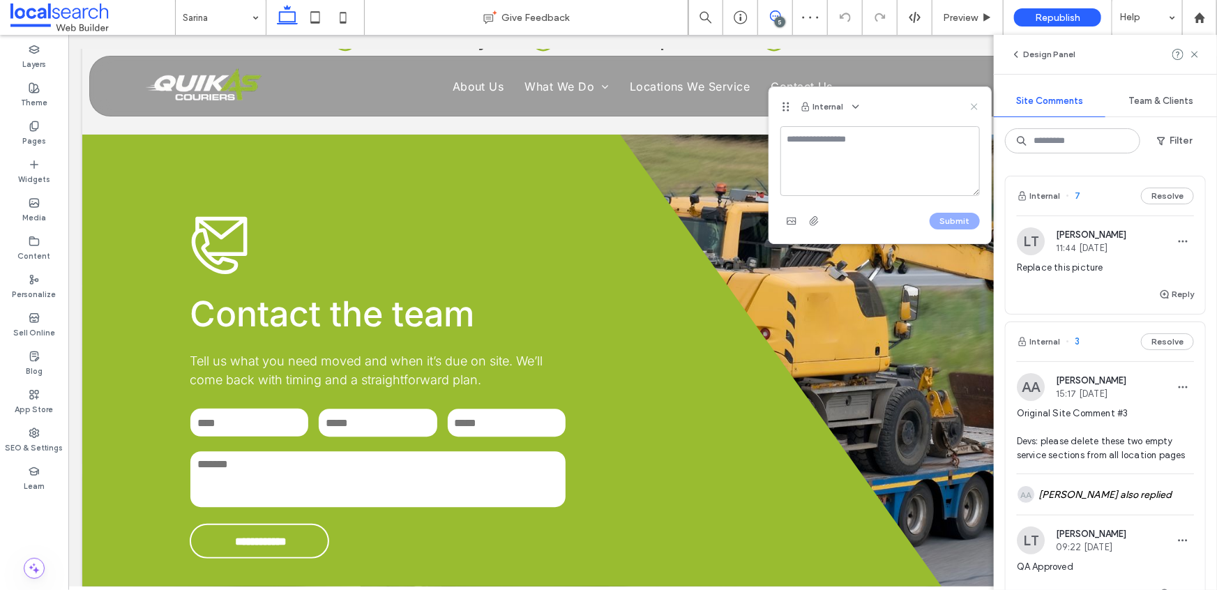
click at [976, 104] on use at bounding box center [974, 107] width 6 height 6
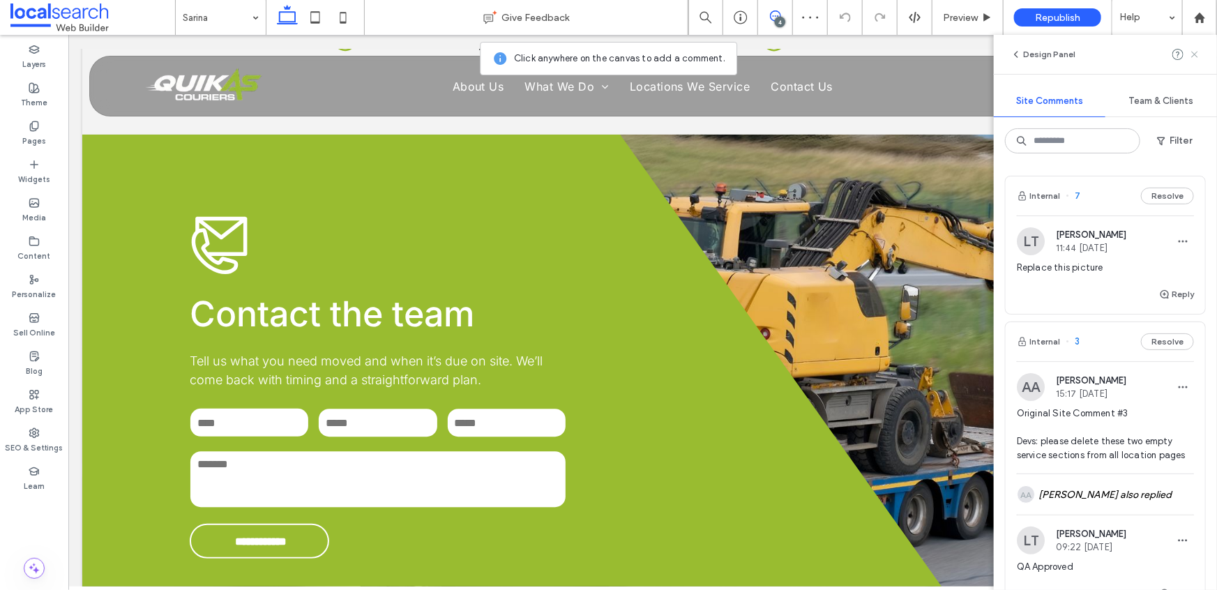
click at [1197, 56] on icon at bounding box center [1194, 54] width 11 height 11
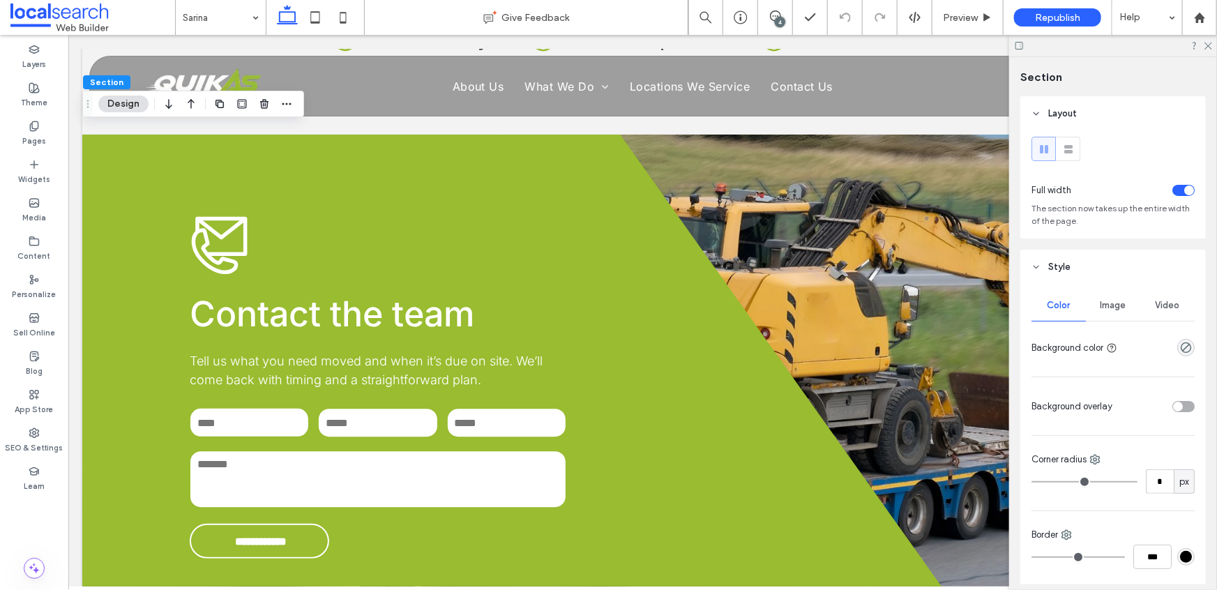
click at [1117, 312] on div "Image" at bounding box center [1113, 305] width 54 height 31
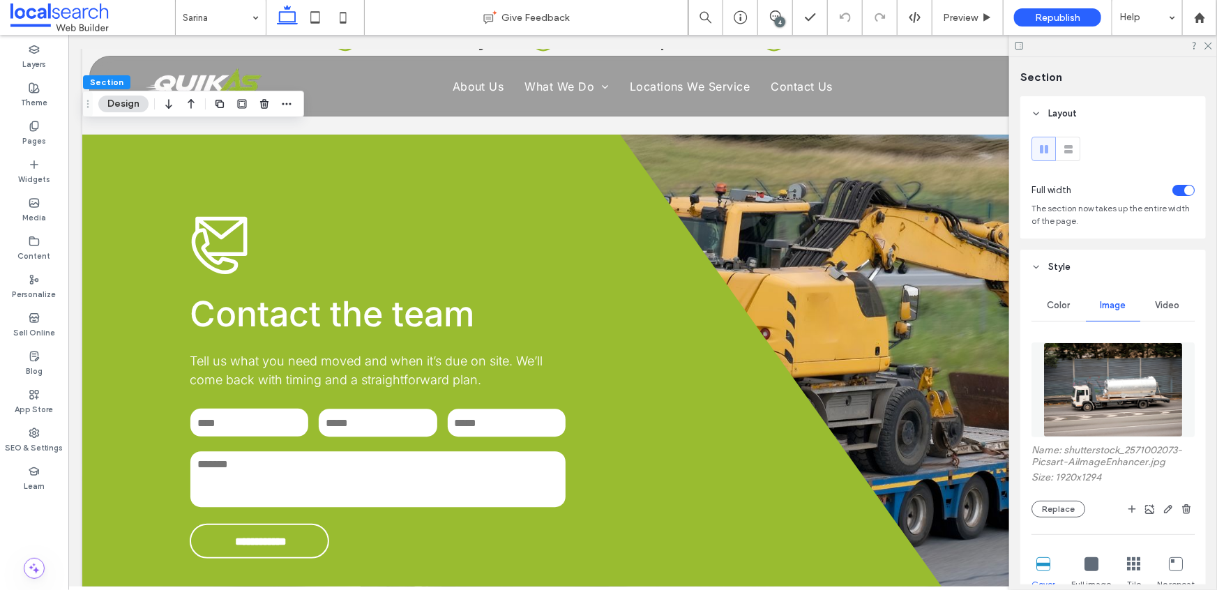
click at [1127, 397] on img at bounding box center [1113, 389] width 140 height 95
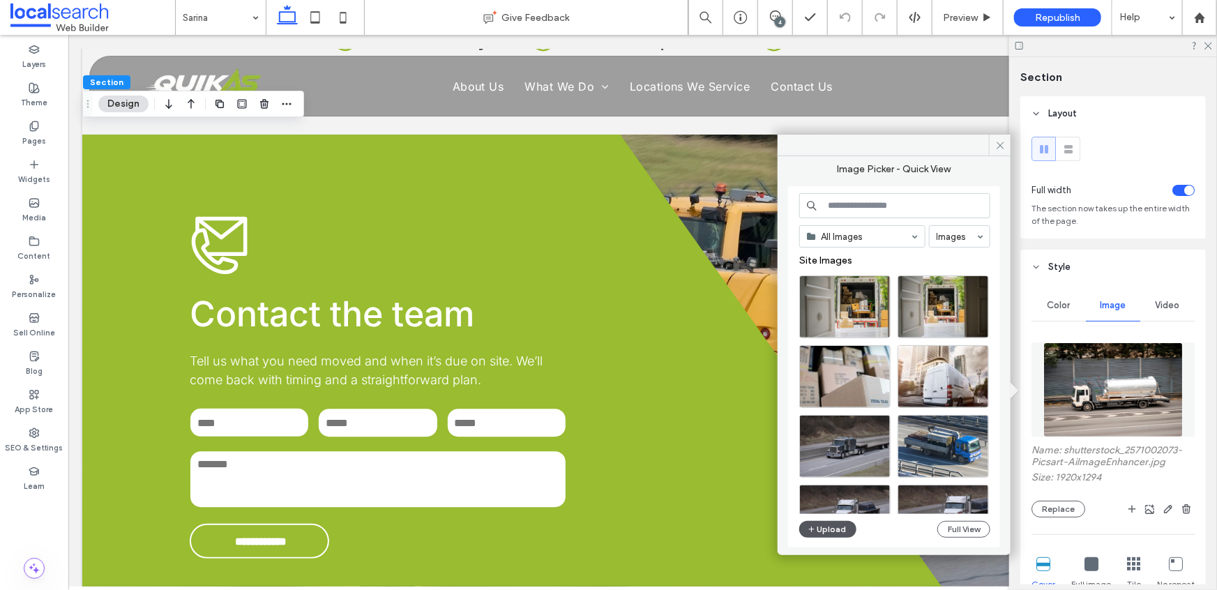
click at [823, 529] on button "Upload" at bounding box center [827, 529] width 57 height 17
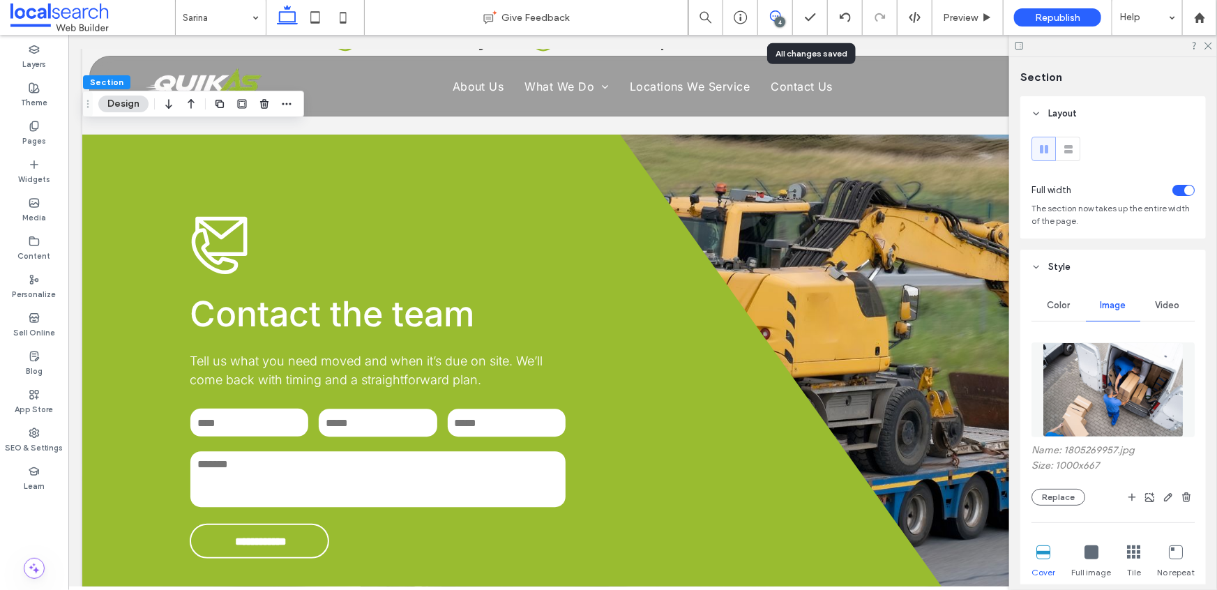
click at [767, 16] on span at bounding box center [775, 15] width 34 height 11
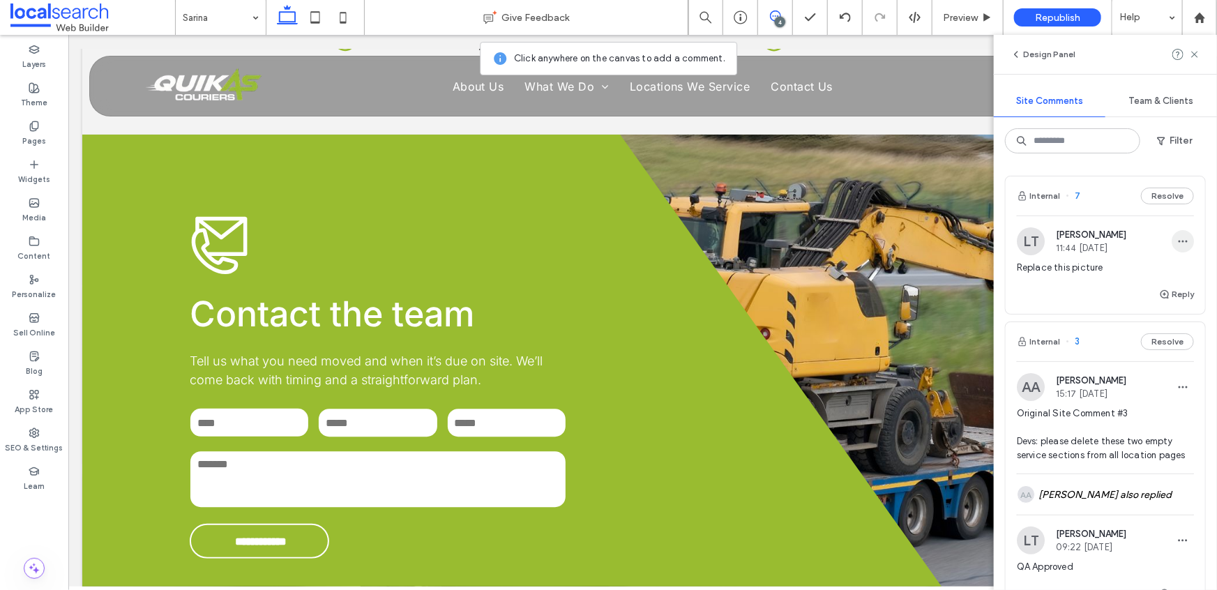
click at [1177, 236] on icon "button" at bounding box center [1182, 241] width 11 height 11
click at [1133, 301] on div "Delete" at bounding box center [1122, 304] width 124 height 26
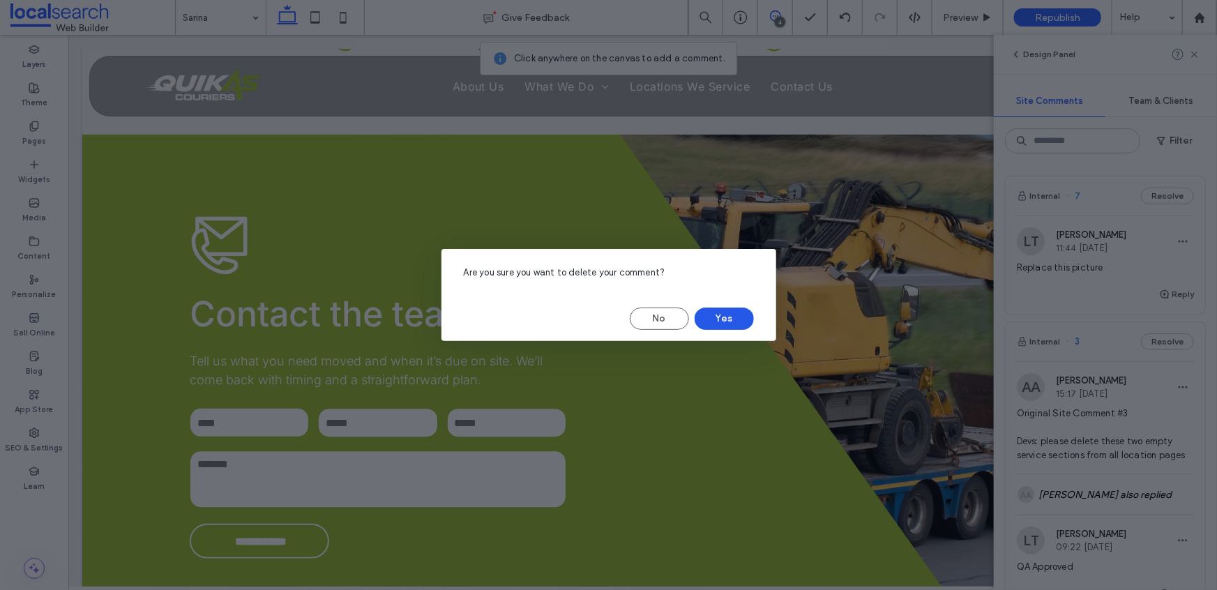
click at [715, 314] on button "Yes" at bounding box center [723, 318] width 59 height 22
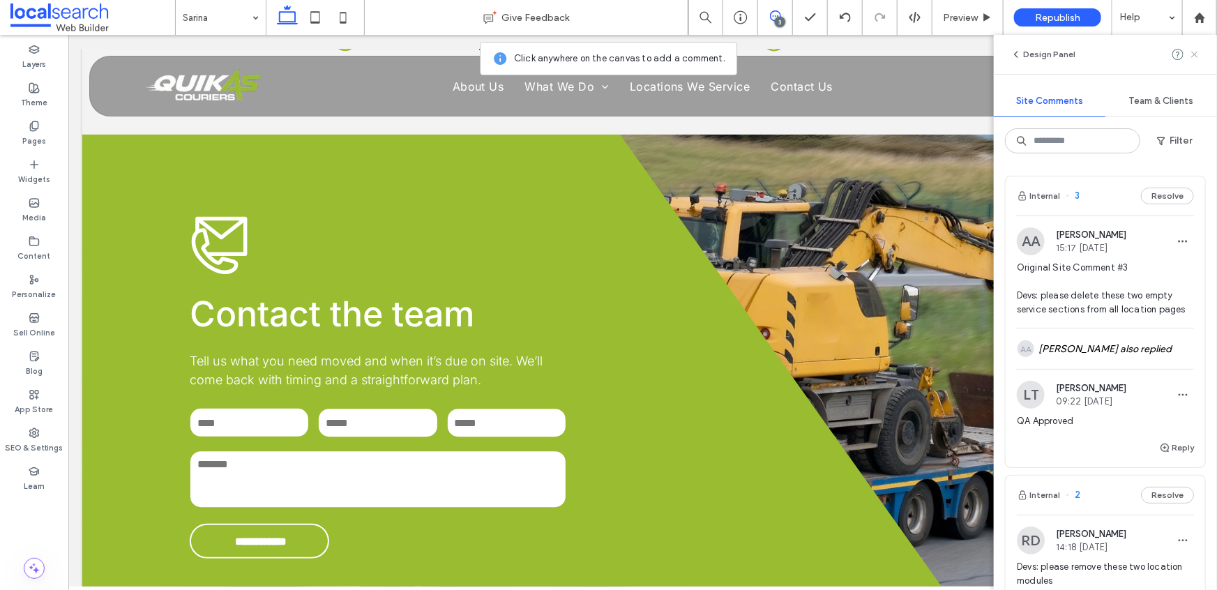
click at [1197, 52] on use at bounding box center [1194, 54] width 6 height 6
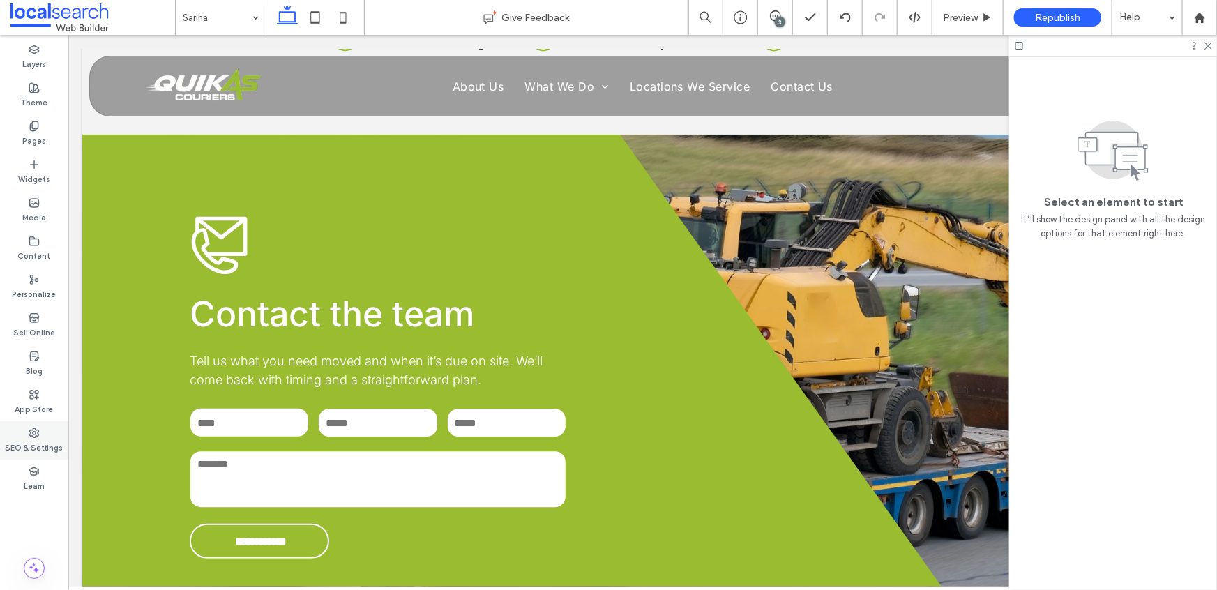
click at [24, 434] on div "SEO & Settings" at bounding box center [34, 440] width 68 height 38
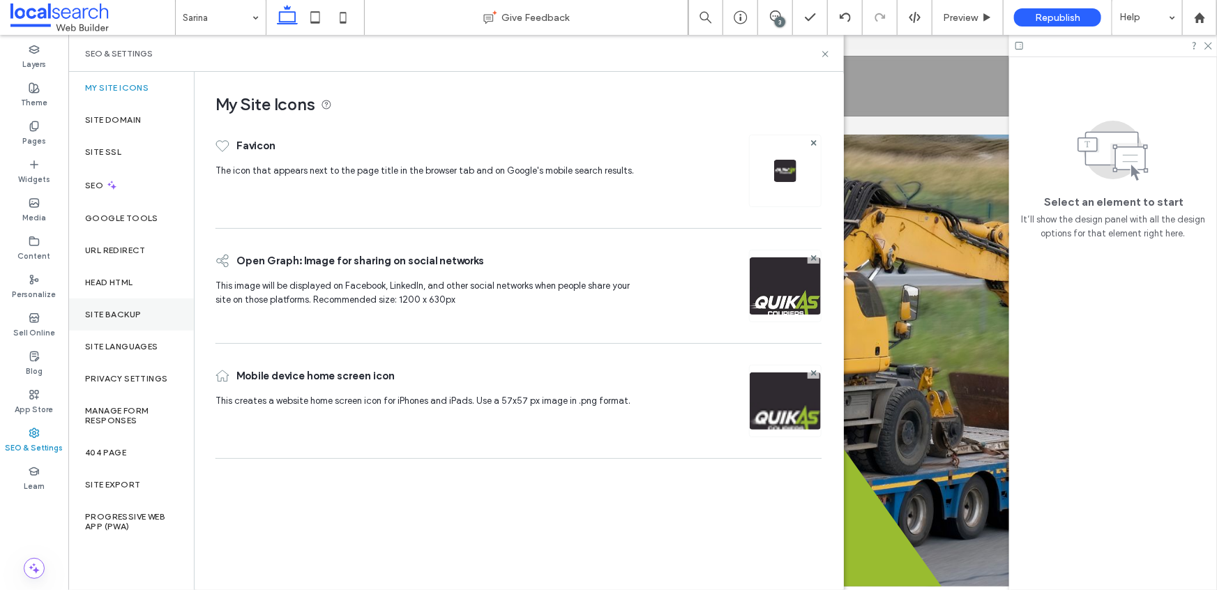
click at [121, 317] on label "Site Backup" at bounding box center [113, 315] width 56 height 10
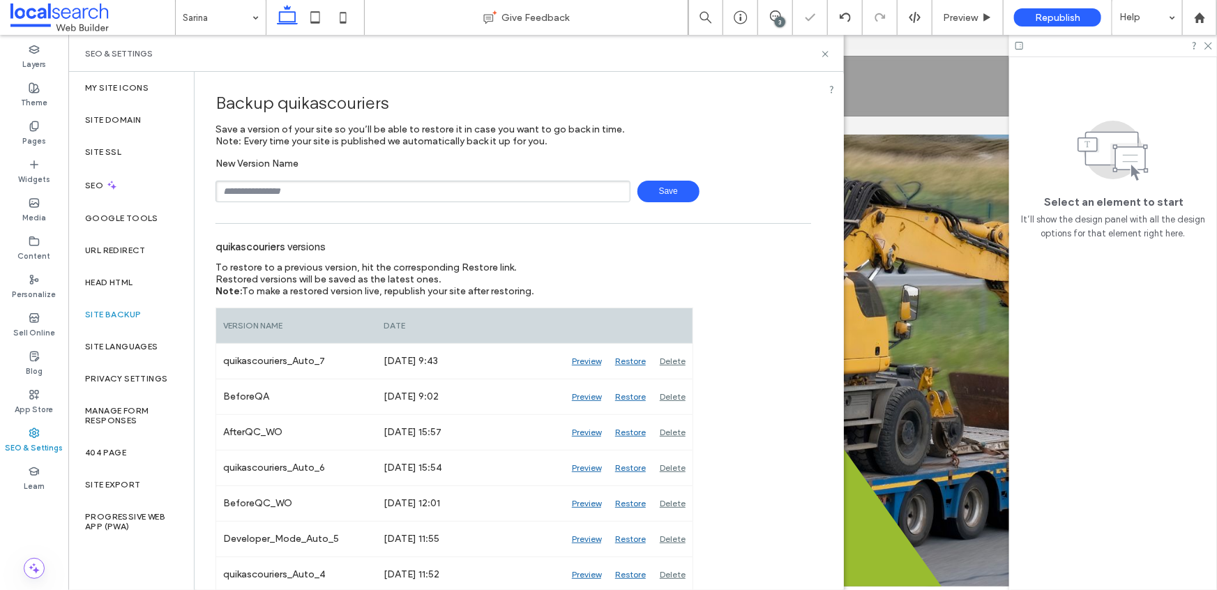
click at [313, 195] on input "text" at bounding box center [422, 192] width 415 height 22
type input "*******"
click at [641, 203] on div "Backup quikascouriers Save a version of your site so you’ll be able to restore …" at bounding box center [513, 457] width 637 height 770
click at [646, 192] on span "Save" at bounding box center [668, 192] width 62 height 22
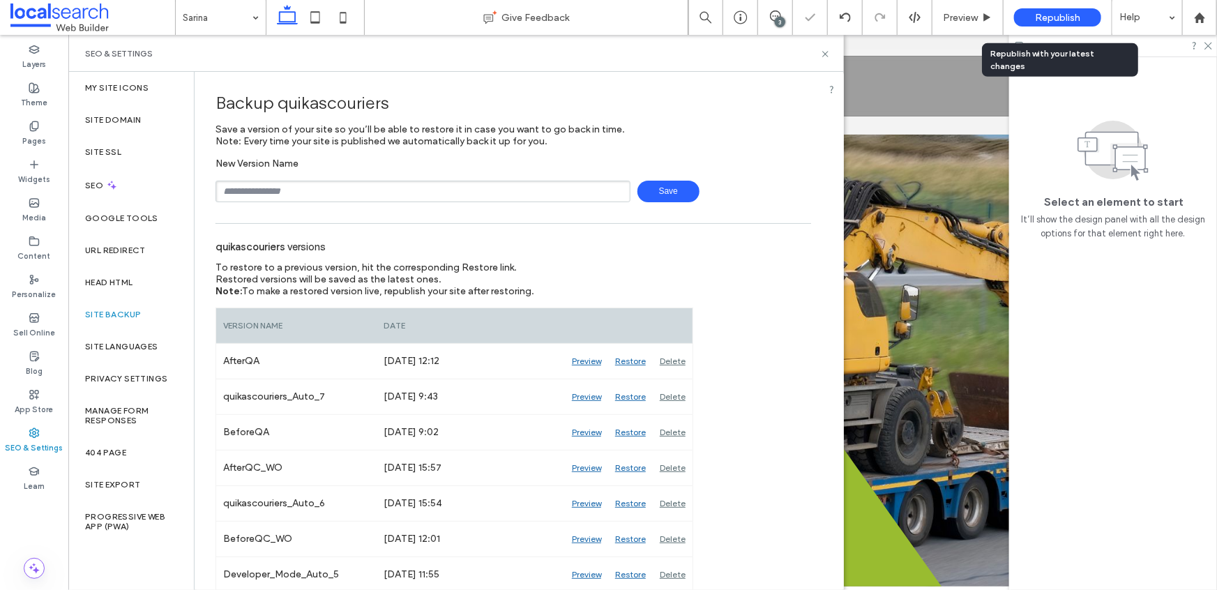
click at [1044, 21] on span "Republish" at bounding box center [1057, 18] width 45 height 12
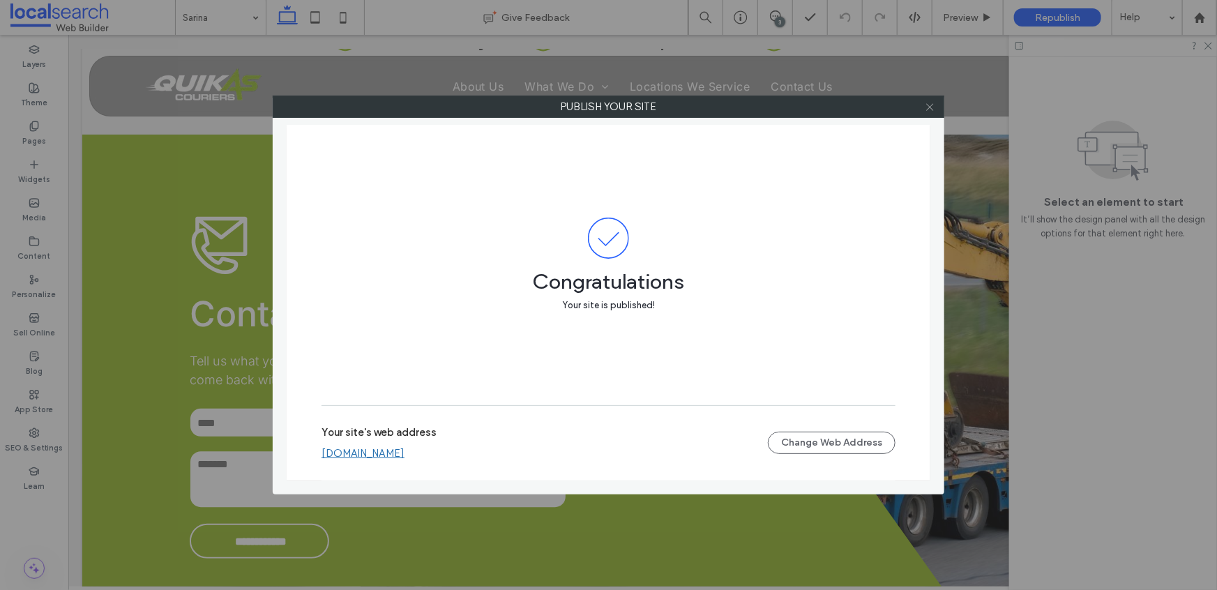
click at [930, 105] on use at bounding box center [929, 106] width 7 height 7
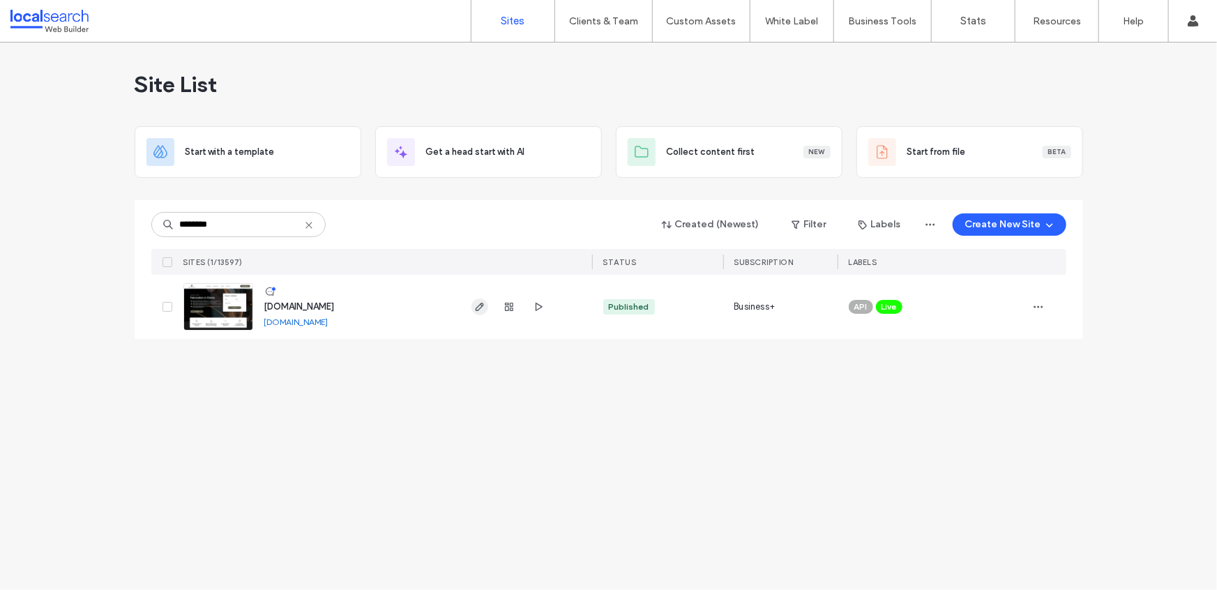
type input "********"
click at [480, 304] on use "button" at bounding box center [479, 307] width 8 height 8
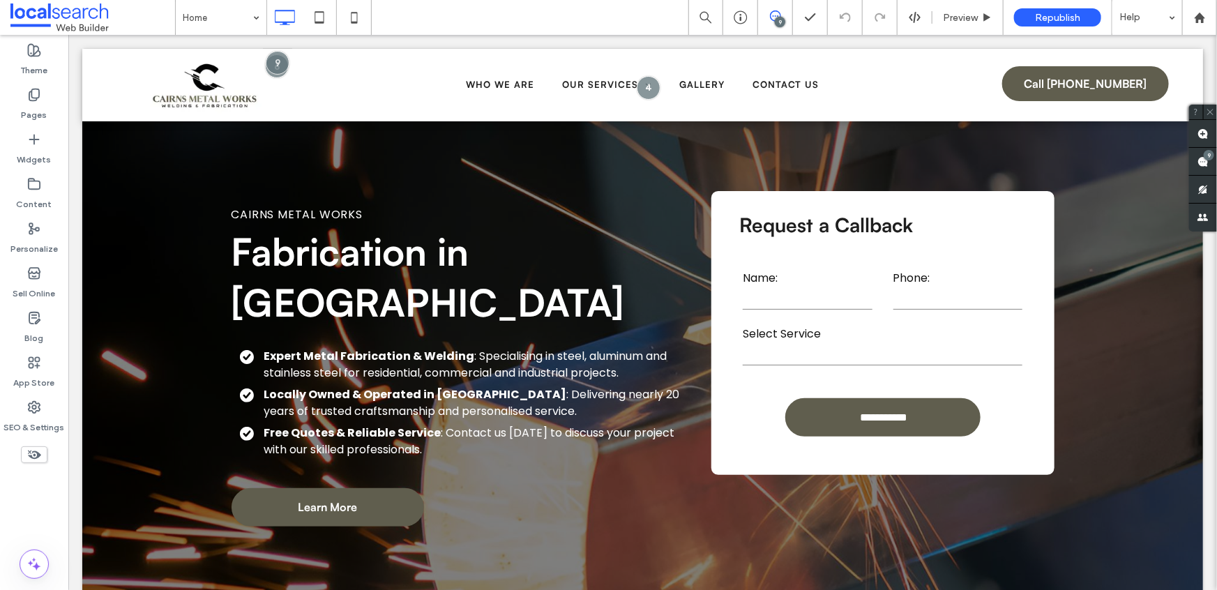
click at [778, 21] on div "9" at bounding box center [780, 22] width 10 height 10
click at [780, 22] on div "9" at bounding box center [780, 22] width 10 height 10
click at [49, 409] on div "SEO & Settings" at bounding box center [34, 417] width 68 height 45
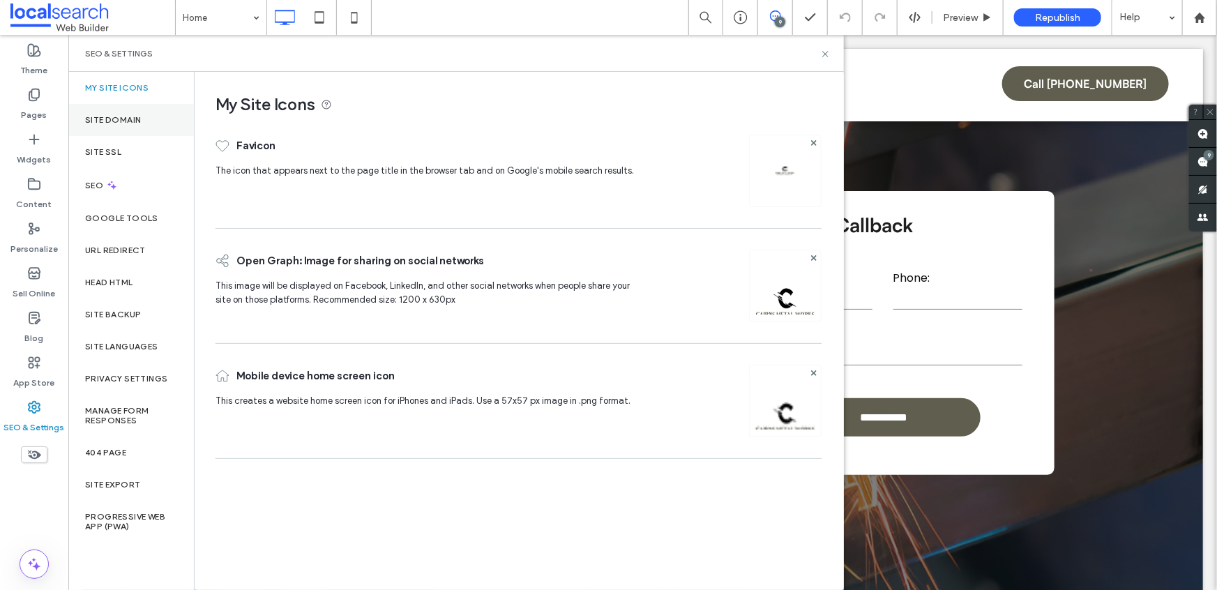
click at [119, 110] on div "Site Domain" at bounding box center [131, 120] width 126 height 32
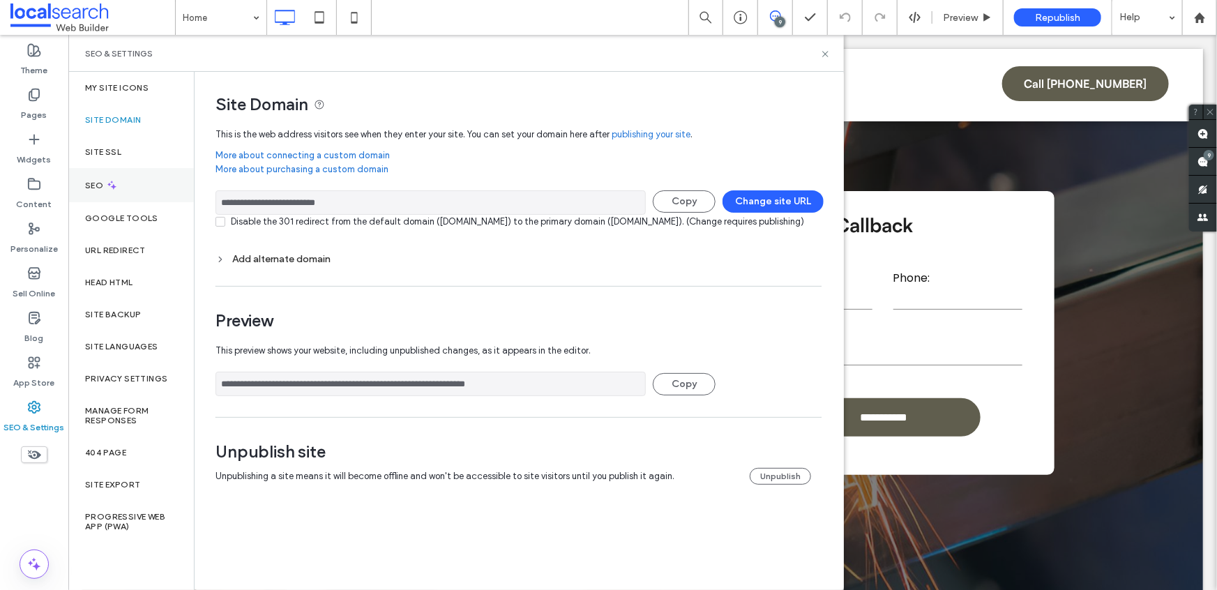
drag, startPoint x: 376, startPoint y: 200, endPoint x: 189, endPoint y: 201, distance: 186.9
click at [188, 202] on div "**********" at bounding box center [455, 331] width 775 height 518
click at [825, 53] on use at bounding box center [825, 54] width 6 height 6
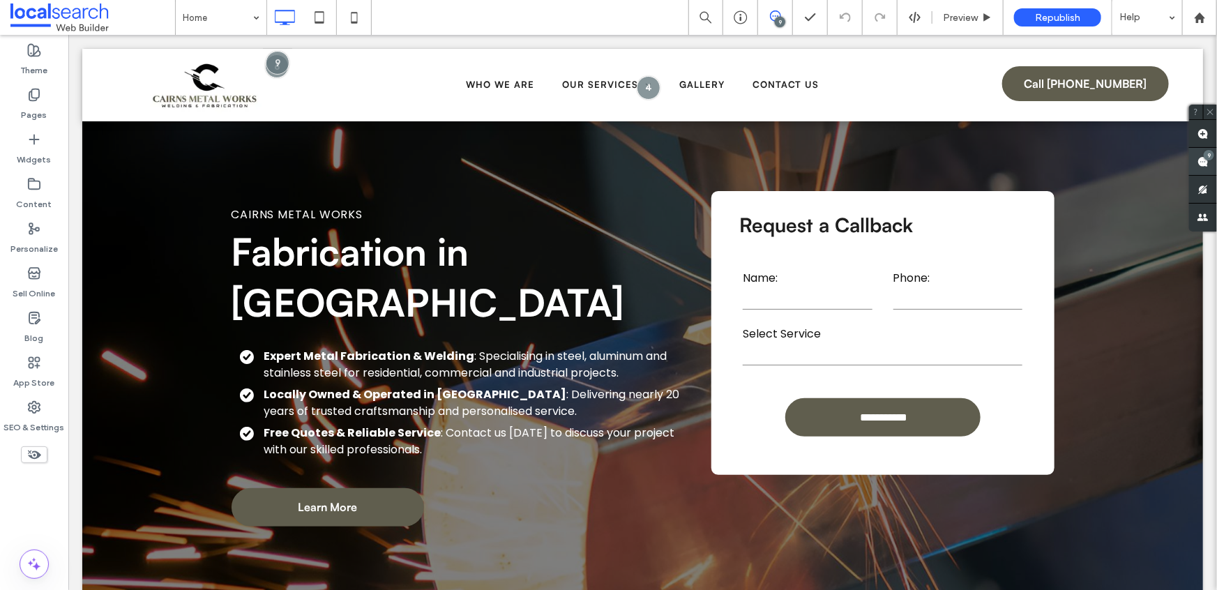
click at [1195, 158] on span at bounding box center [1203, 161] width 28 height 27
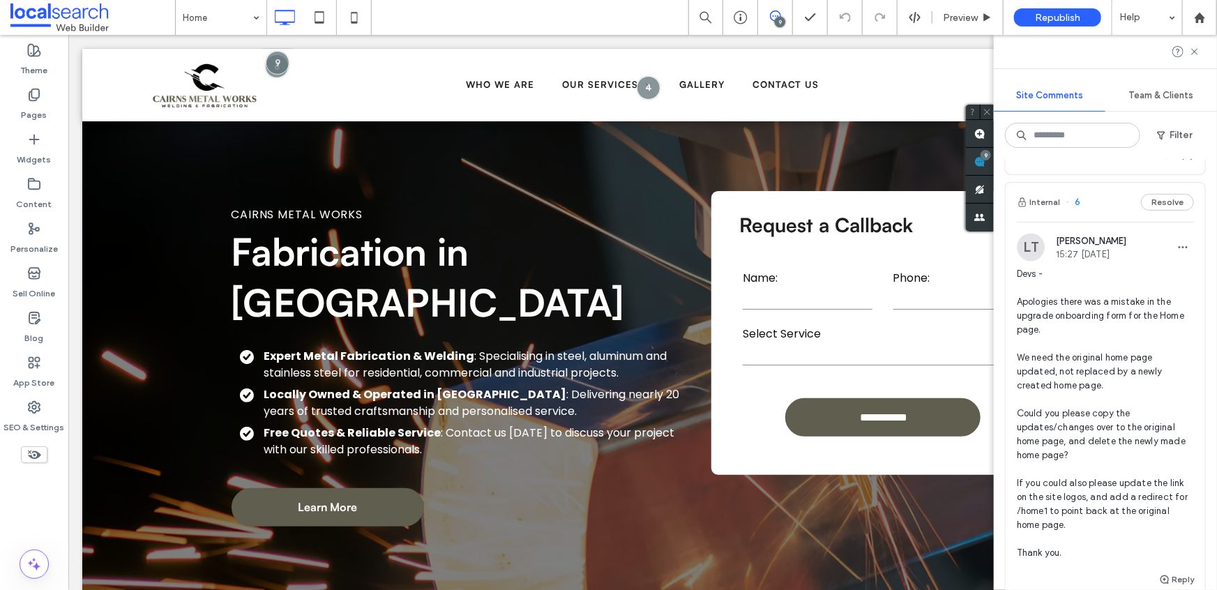
scroll to position [1400, 0]
click at [1178, 249] on icon "button" at bounding box center [1182, 243] width 11 height 11
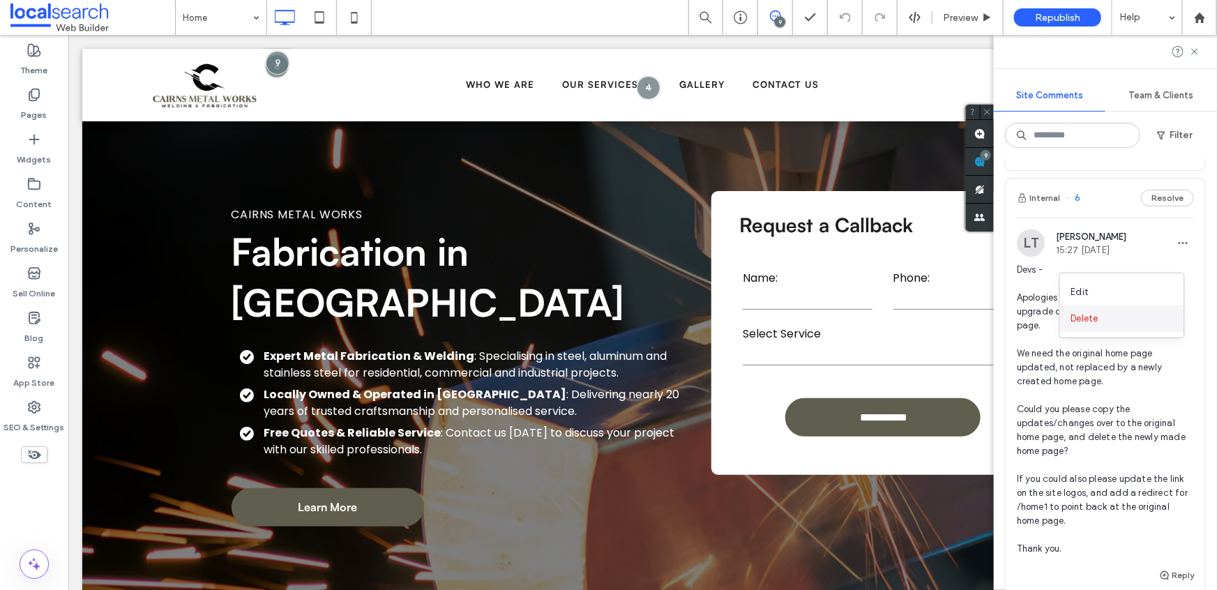
click at [1116, 319] on div "Delete" at bounding box center [1122, 318] width 124 height 26
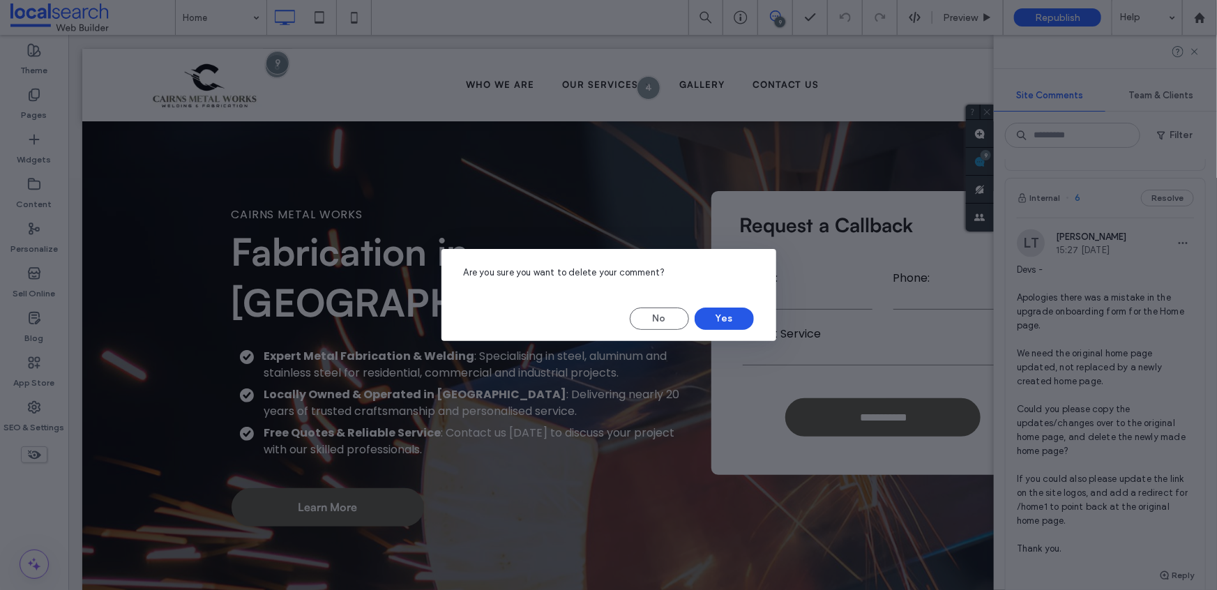
click at [715, 312] on button "Yes" at bounding box center [723, 318] width 59 height 22
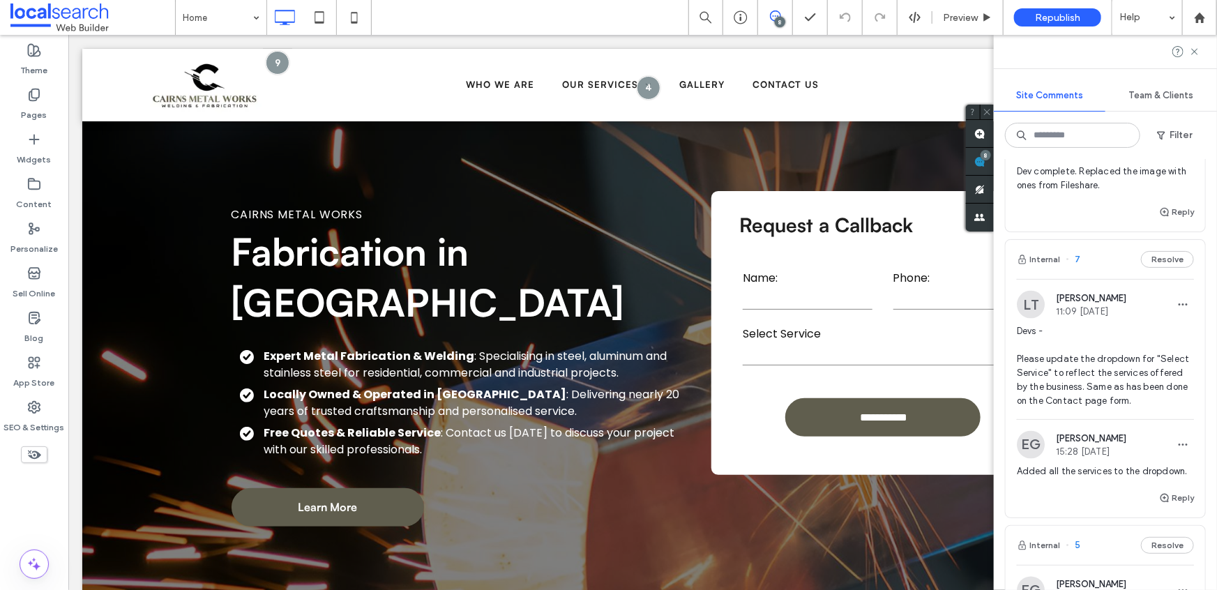
scroll to position [1068, 0]
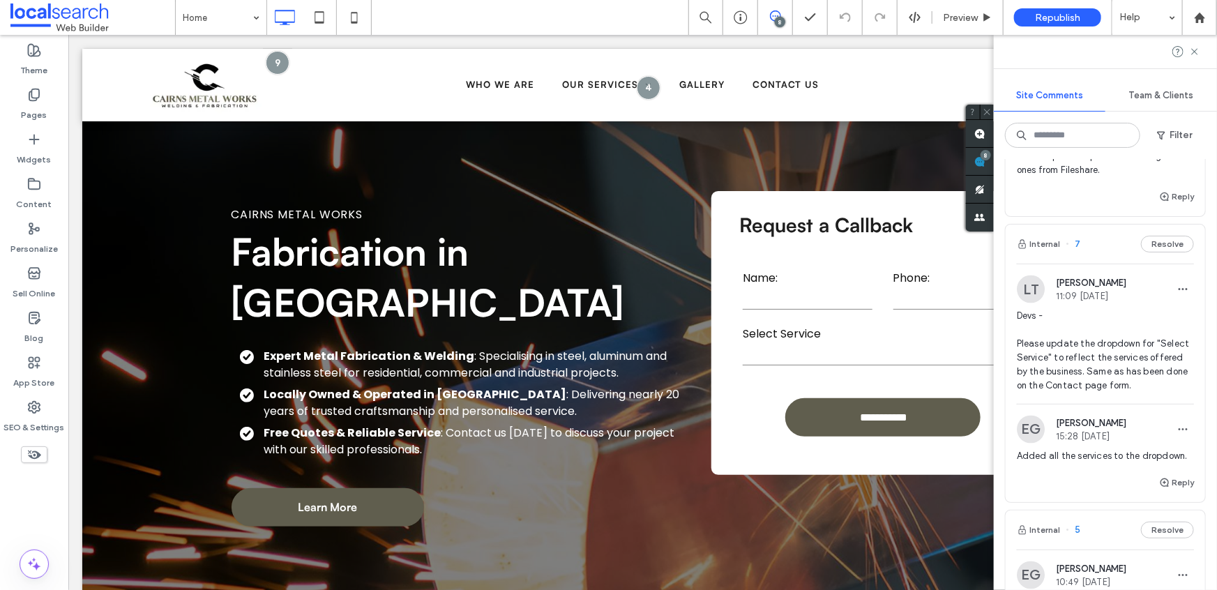
click at [1084, 339] on span "Devs - Please update the dropdown for "Select Service" to reflect the services …" at bounding box center [1105, 351] width 177 height 84
click at [1085, 339] on span "Devs - Please update the dropdown for "Select Service" to reflect the services …" at bounding box center [1105, 351] width 177 height 84
click at [1103, 347] on span "Devs - Please update the dropdown for "Select Service" to reflect the services …" at bounding box center [1105, 351] width 177 height 84
click at [1084, 167] on span "Dev complete. Replaced the image with ones from Fileshare." at bounding box center [1105, 163] width 177 height 28
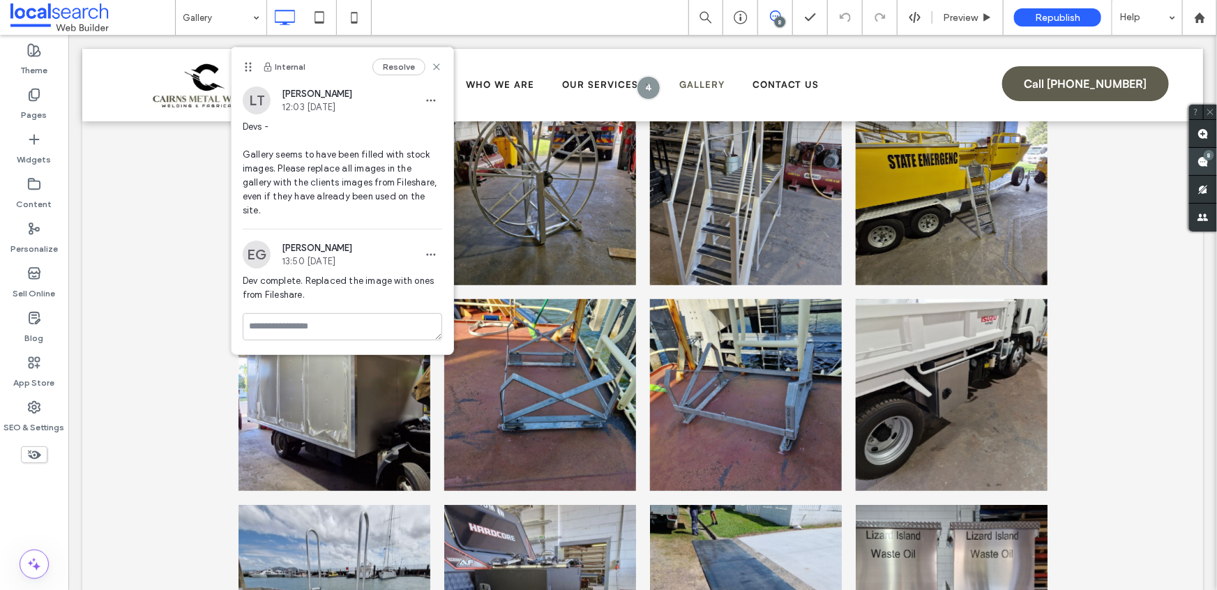
click at [1208, 158] on div "8" at bounding box center [1208, 155] width 10 height 10
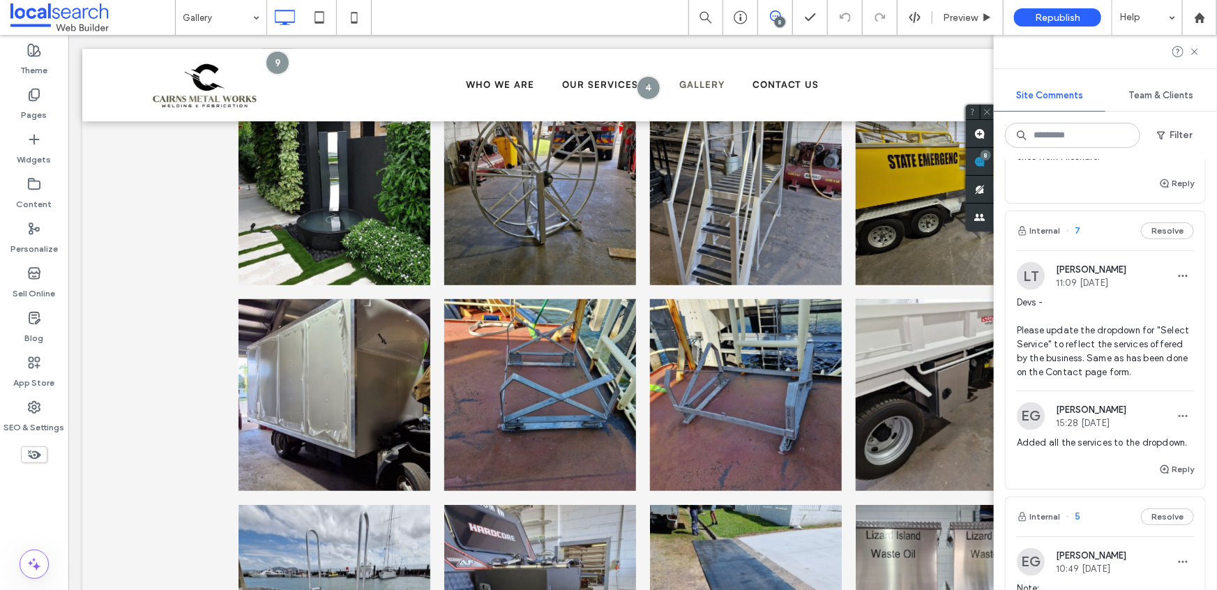
scroll to position [1088, 0]
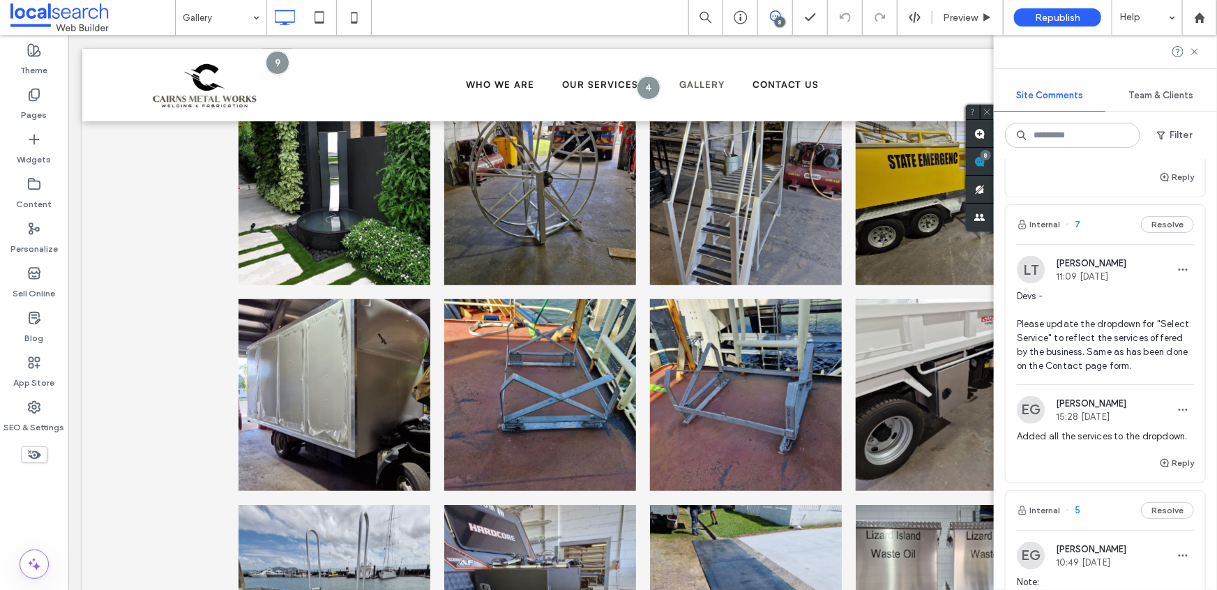
click at [1068, 339] on span "Devs - Please update the dropdown for "Select Service" to reflect the services …" at bounding box center [1105, 331] width 177 height 84
click at [1070, 335] on span "Devs - Please update the dropdown for "Select Service" to reflect the services …" at bounding box center [1105, 331] width 177 height 84
click at [1138, 322] on span "Devs - Please update the dropdown for "Select Service" to reflect the services …" at bounding box center [1105, 331] width 177 height 84
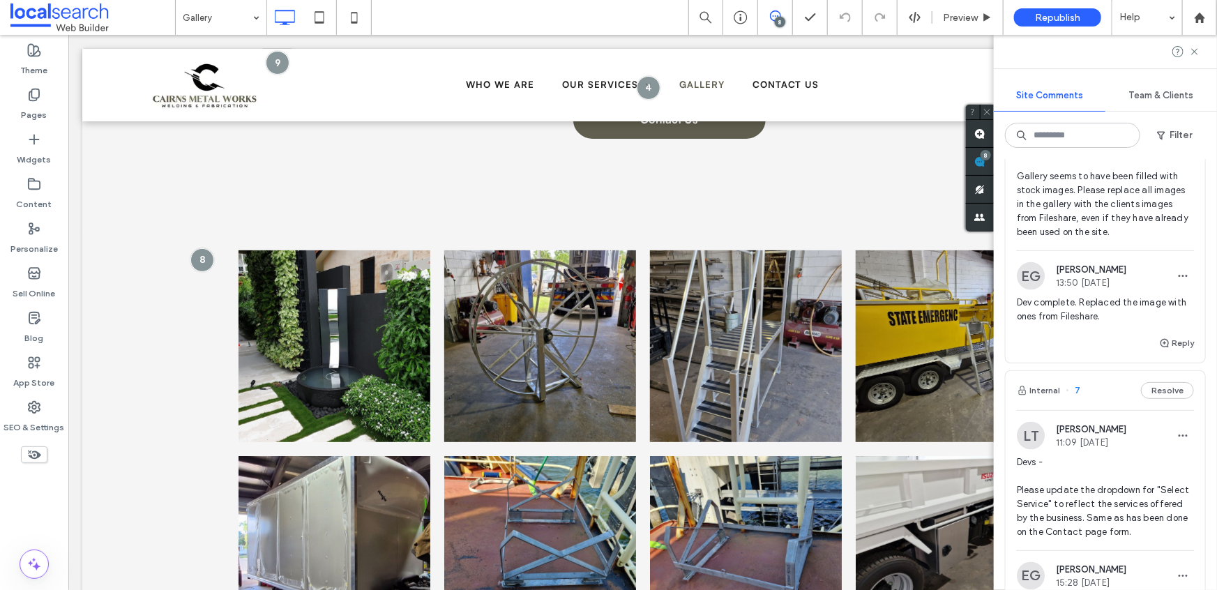
scroll to position [936, 0]
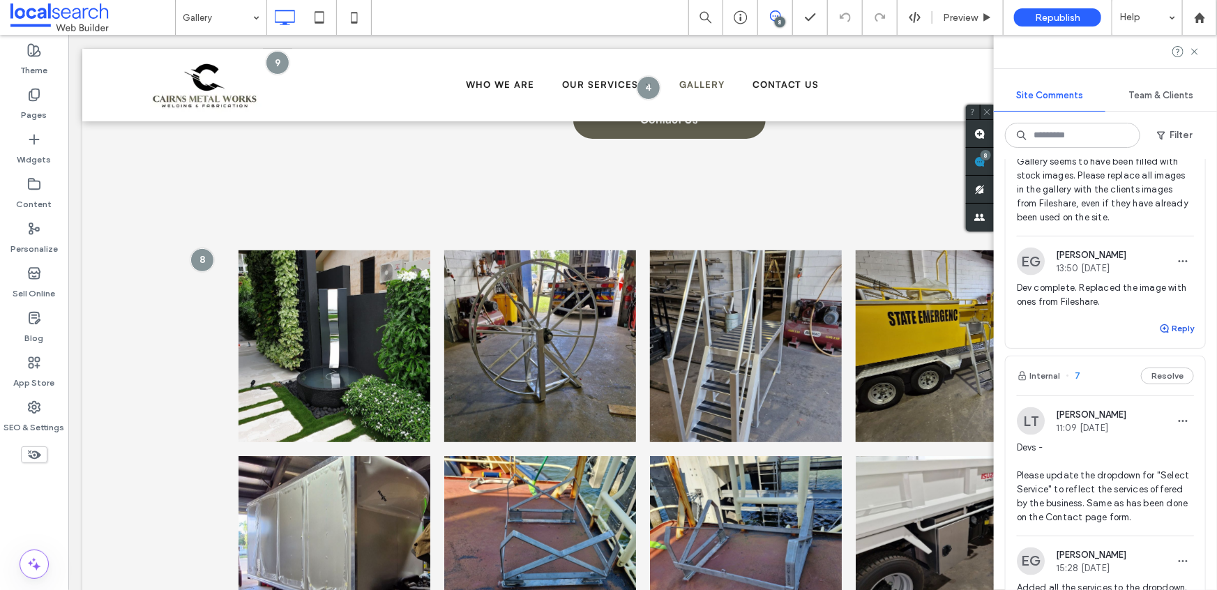
click at [1168, 324] on button "Reply" at bounding box center [1176, 328] width 35 height 17
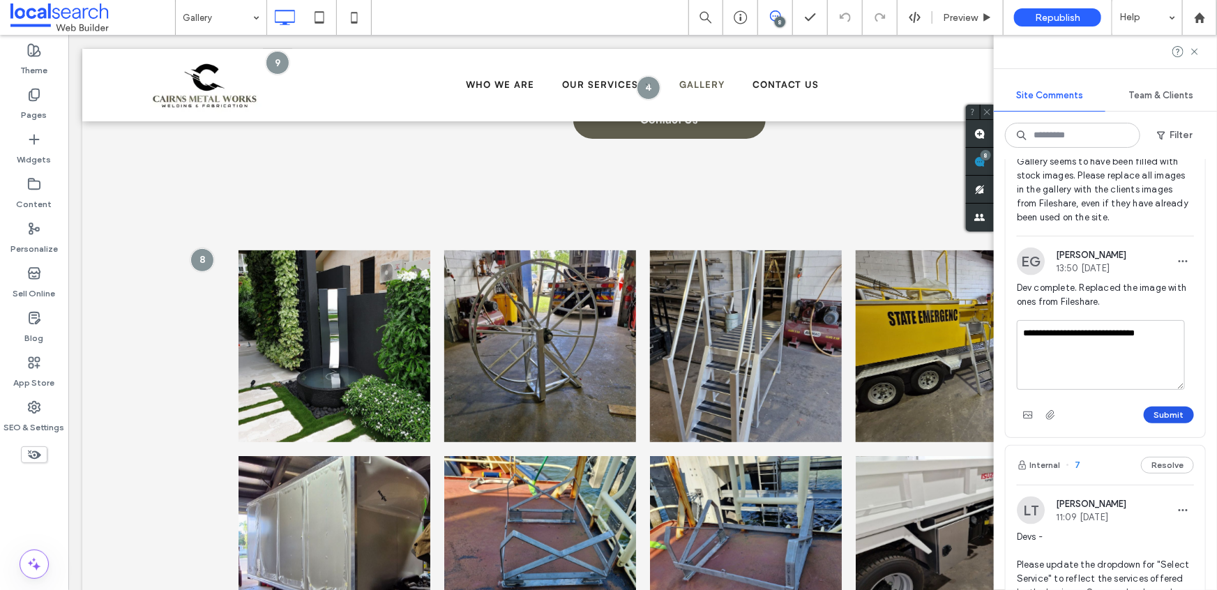
type textarea "**********"
click at [1169, 409] on button "Submit" at bounding box center [1168, 414] width 50 height 17
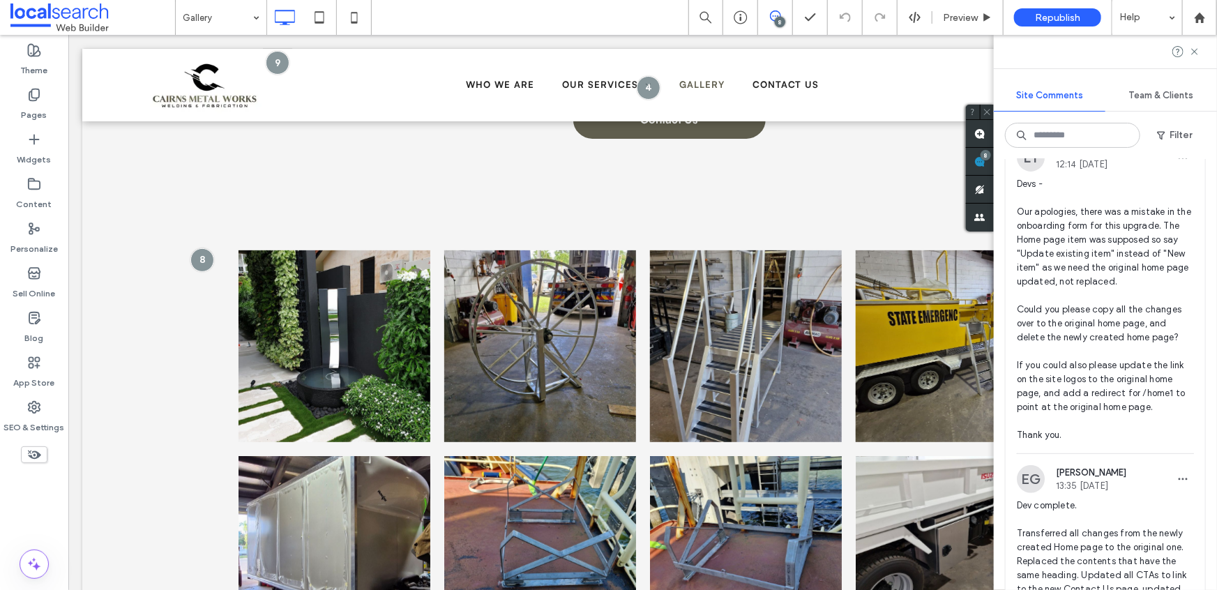
scroll to position [258, 0]
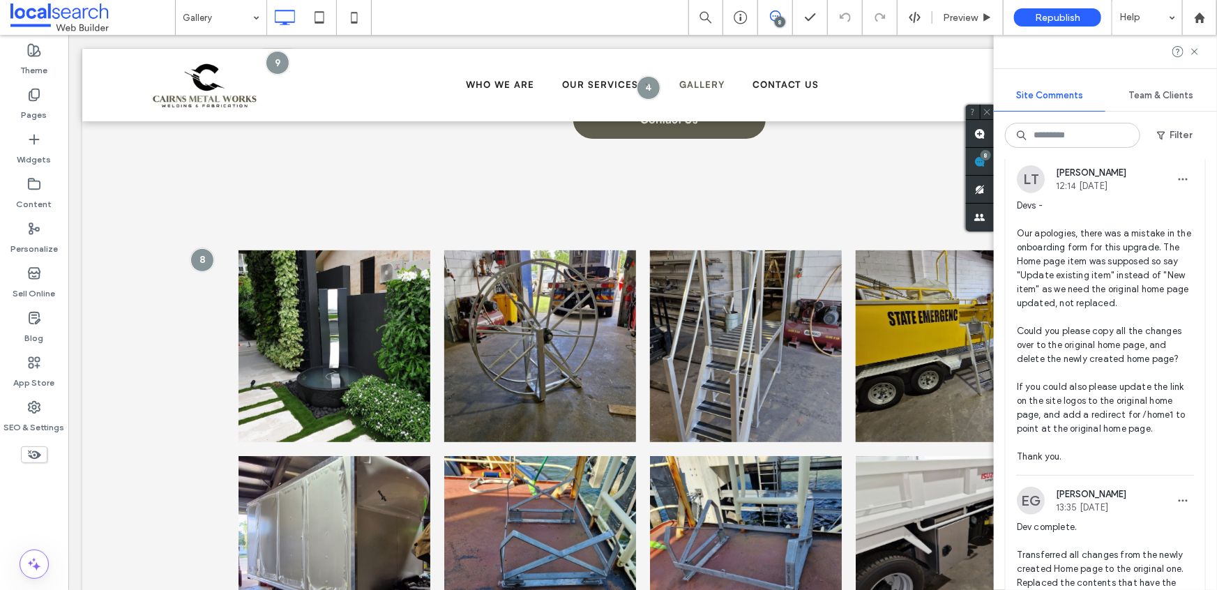
click at [1067, 269] on span "Devs - Our apologies, there was a mistake in the onboarding form for this upgra…" at bounding box center [1105, 331] width 177 height 265
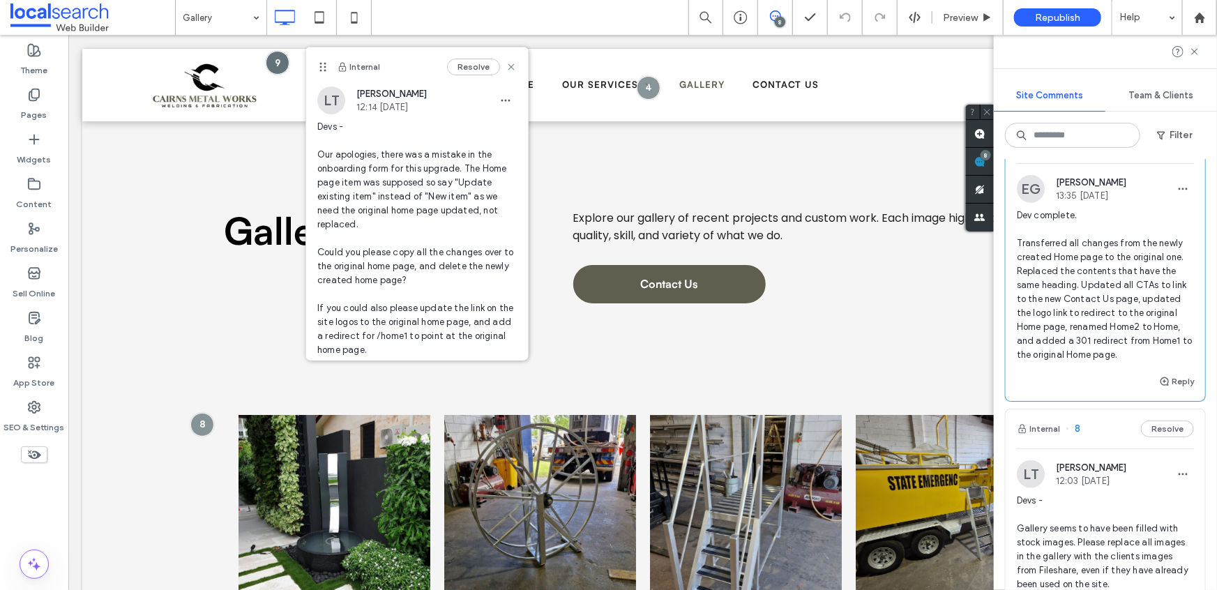
scroll to position [571, 0]
click at [29, 96] on use at bounding box center [34, 95] width 10 height 12
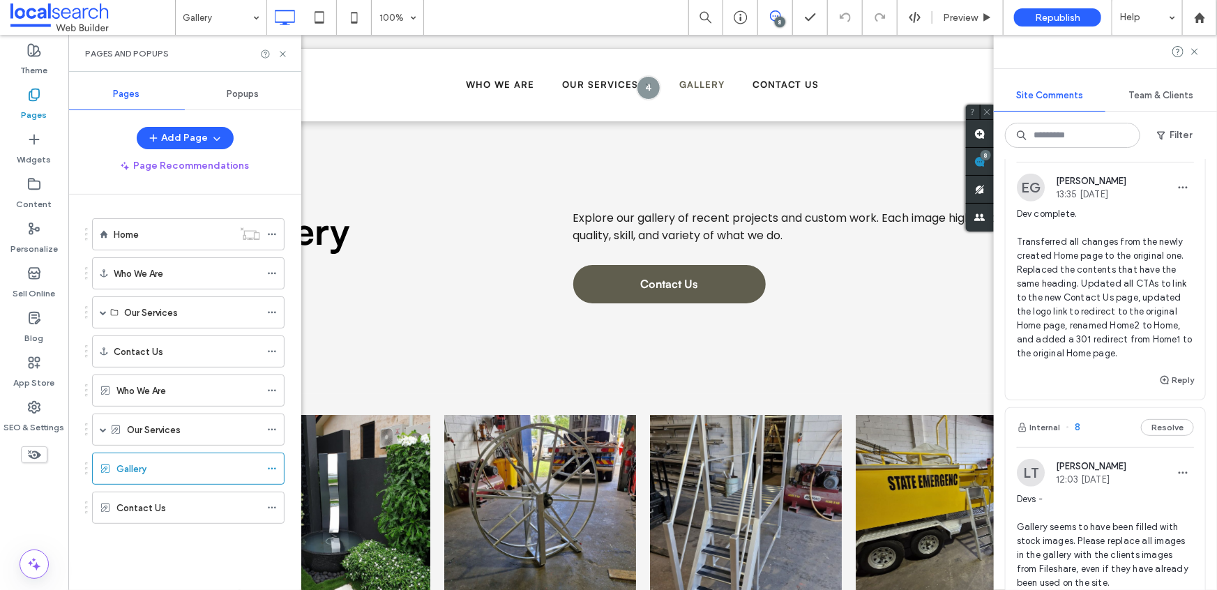
click at [154, 226] on div "Home" at bounding box center [173, 234] width 119 height 31
click at [286, 51] on icon at bounding box center [283, 54] width 10 height 10
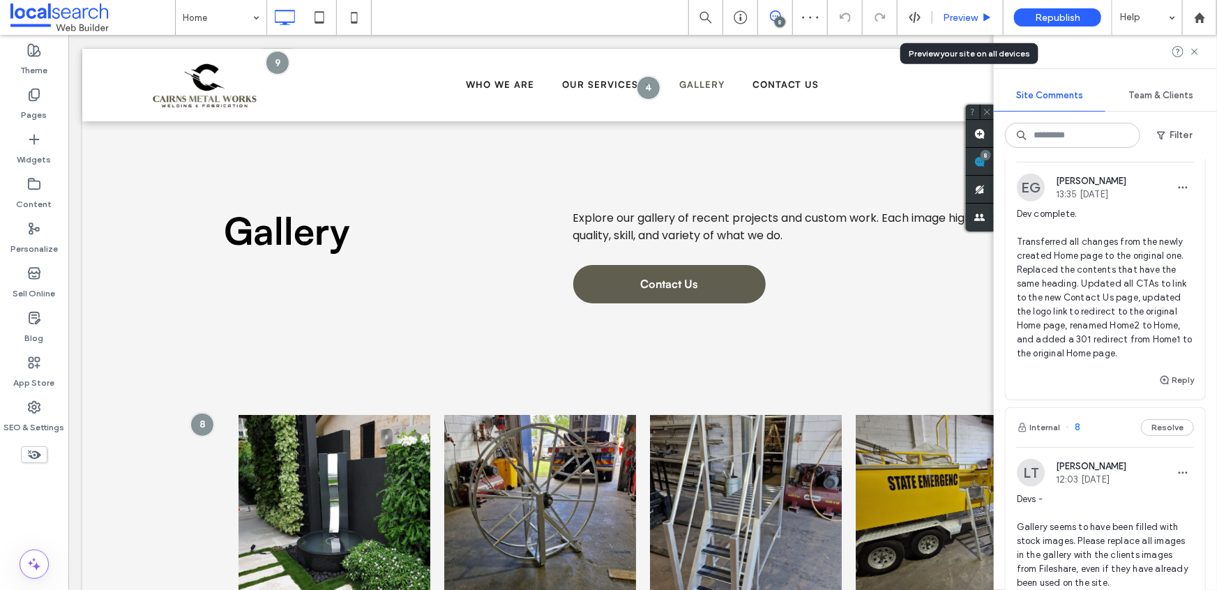
click at [950, 19] on span "Preview" at bounding box center [960, 18] width 35 height 12
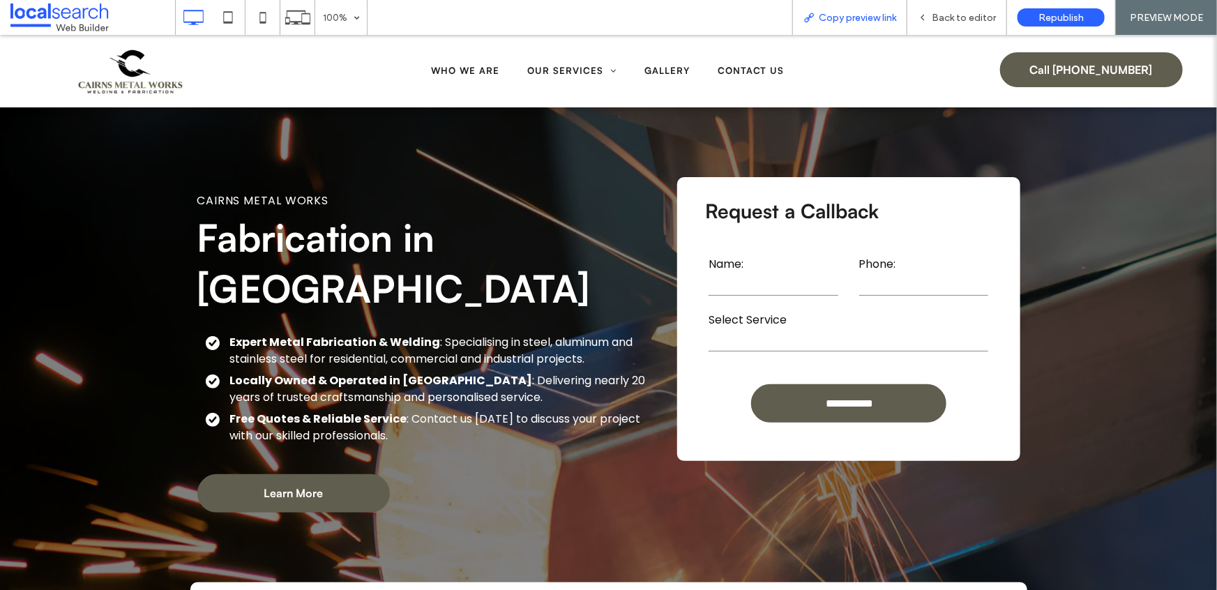
click at [868, 19] on span "Copy preview link" at bounding box center [857, 18] width 77 height 12
click at [955, 17] on span "Back to editor" at bounding box center [964, 18] width 64 height 12
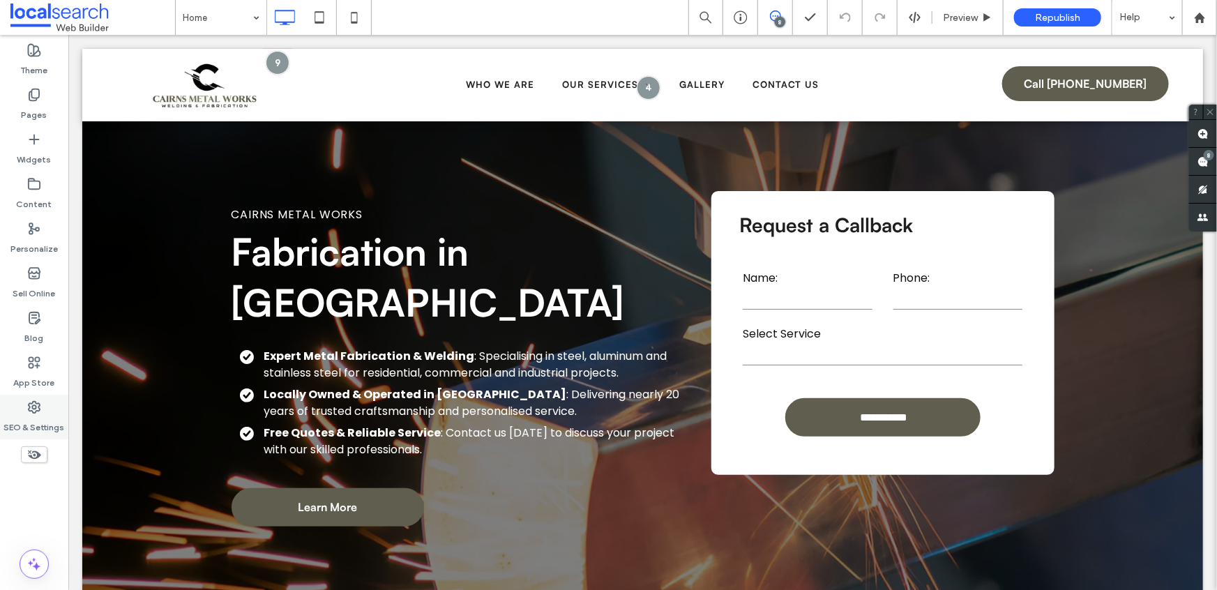
click at [24, 409] on div "SEO & Settings" at bounding box center [34, 417] width 68 height 45
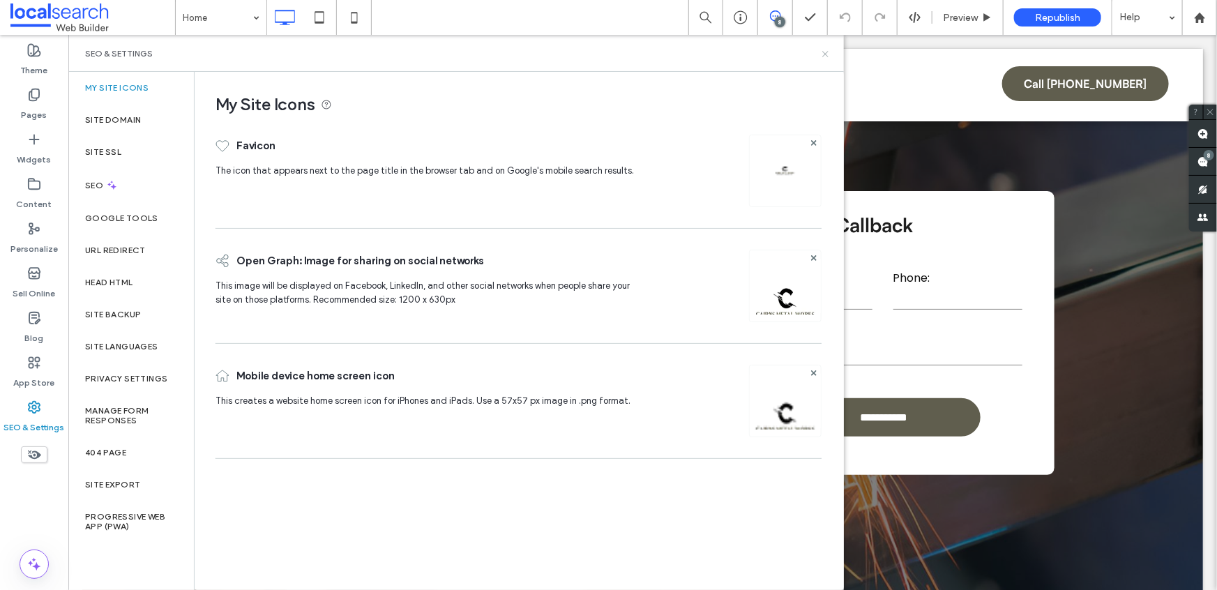
click at [828, 54] on icon at bounding box center [825, 54] width 10 height 10
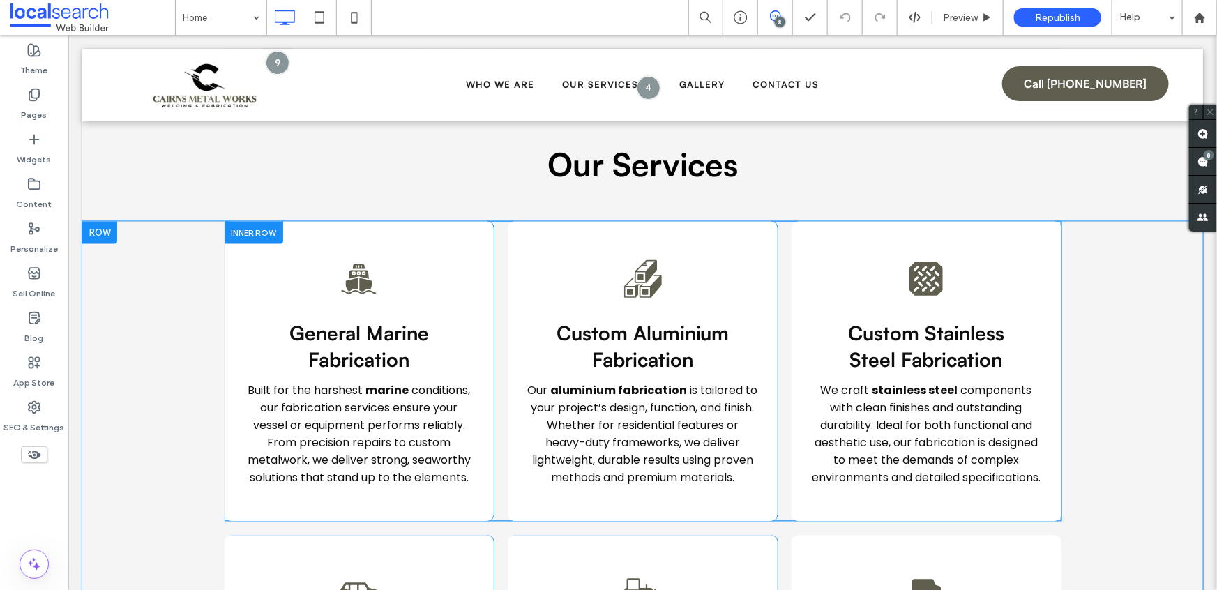
scroll to position [1618, 0]
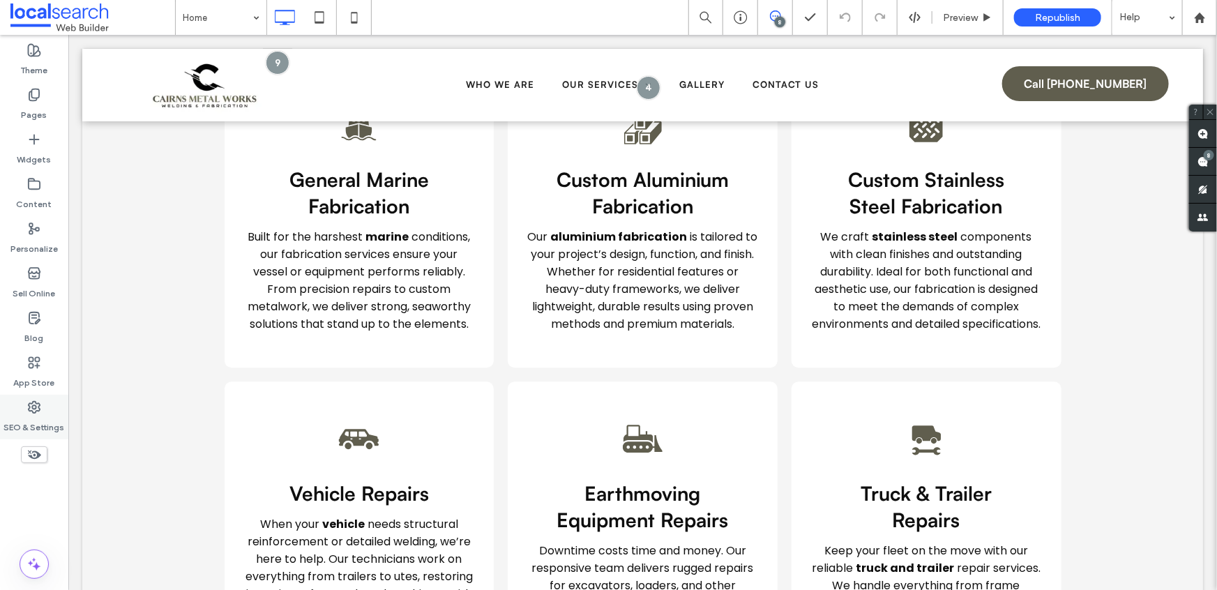
click at [45, 415] on label "SEO & Settings" at bounding box center [34, 424] width 61 height 20
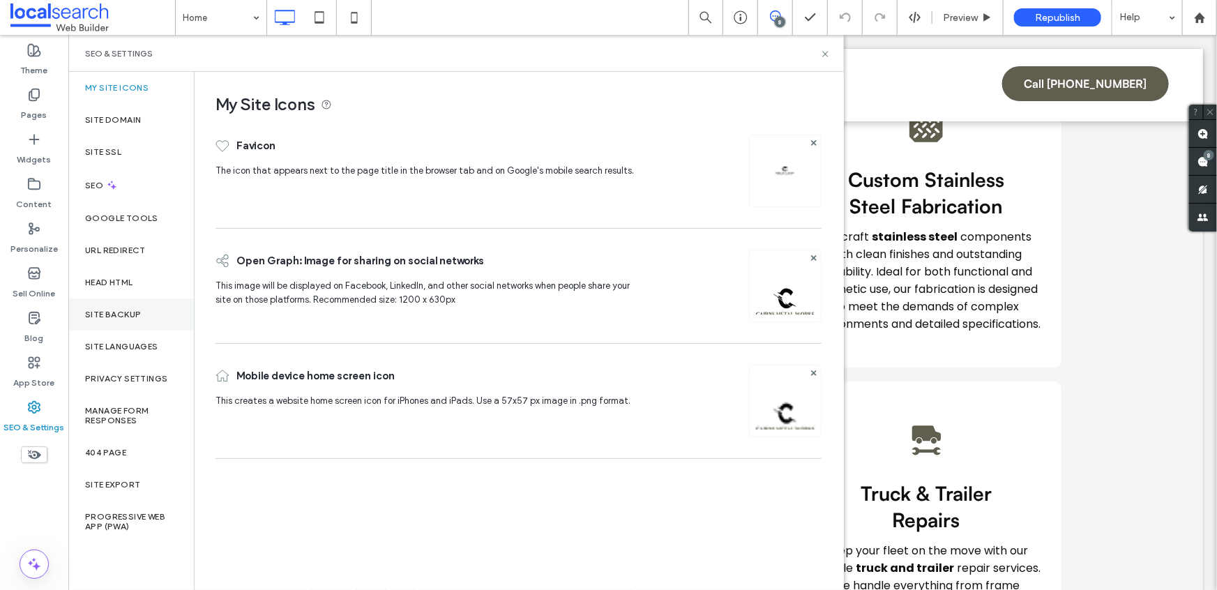
click at [136, 324] on div "Site Backup" at bounding box center [131, 314] width 126 height 32
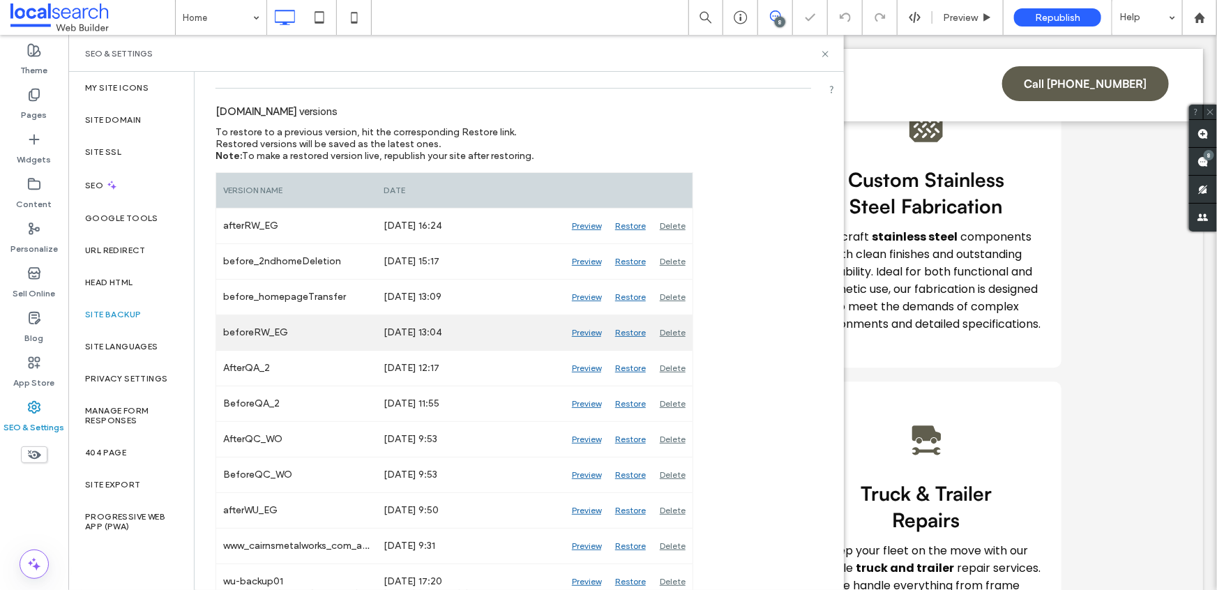
scroll to position [145, 0]
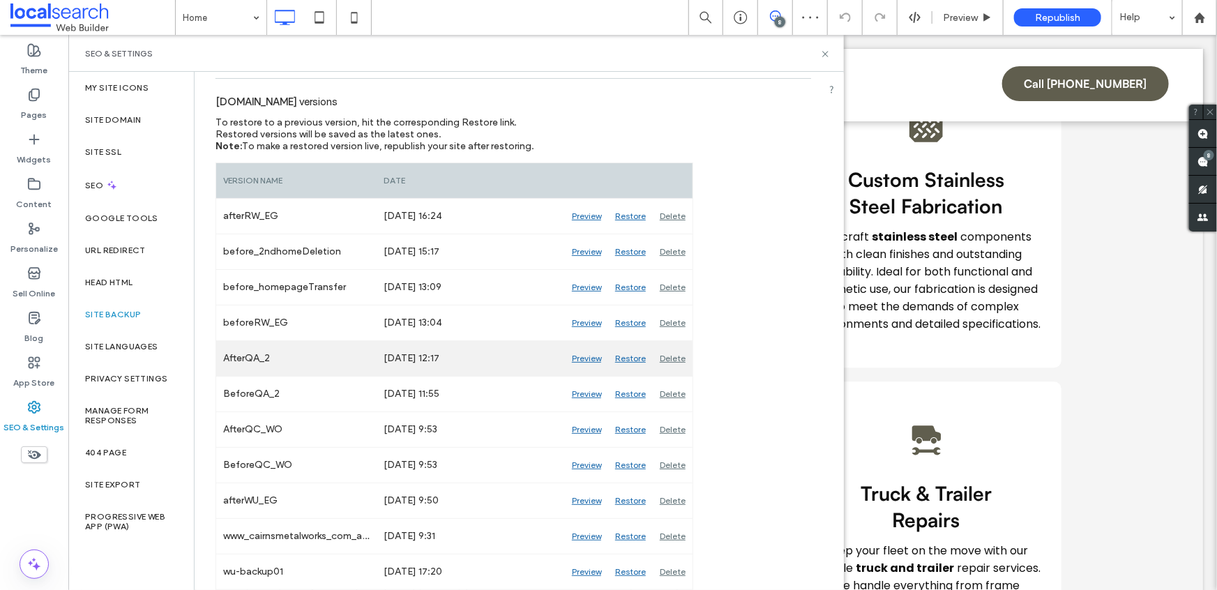
click at [583, 360] on div "Preview" at bounding box center [586, 358] width 43 height 35
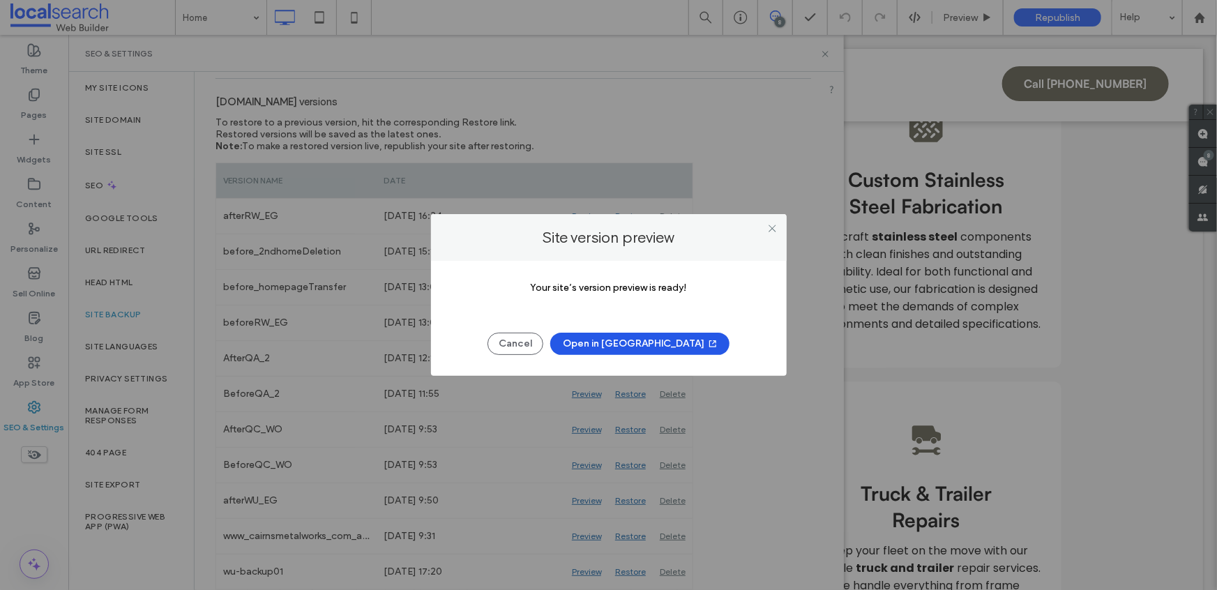
click at [612, 344] on button "Open in [GEOGRAPHIC_DATA]" at bounding box center [639, 344] width 179 height 22
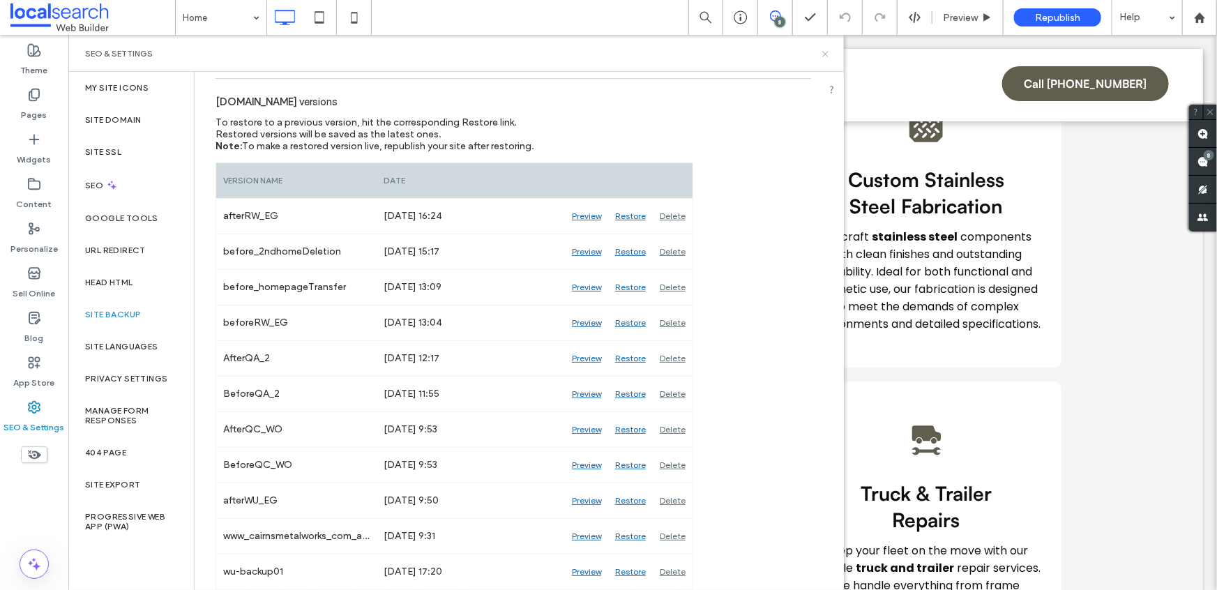
click at [824, 51] on icon at bounding box center [825, 54] width 10 height 10
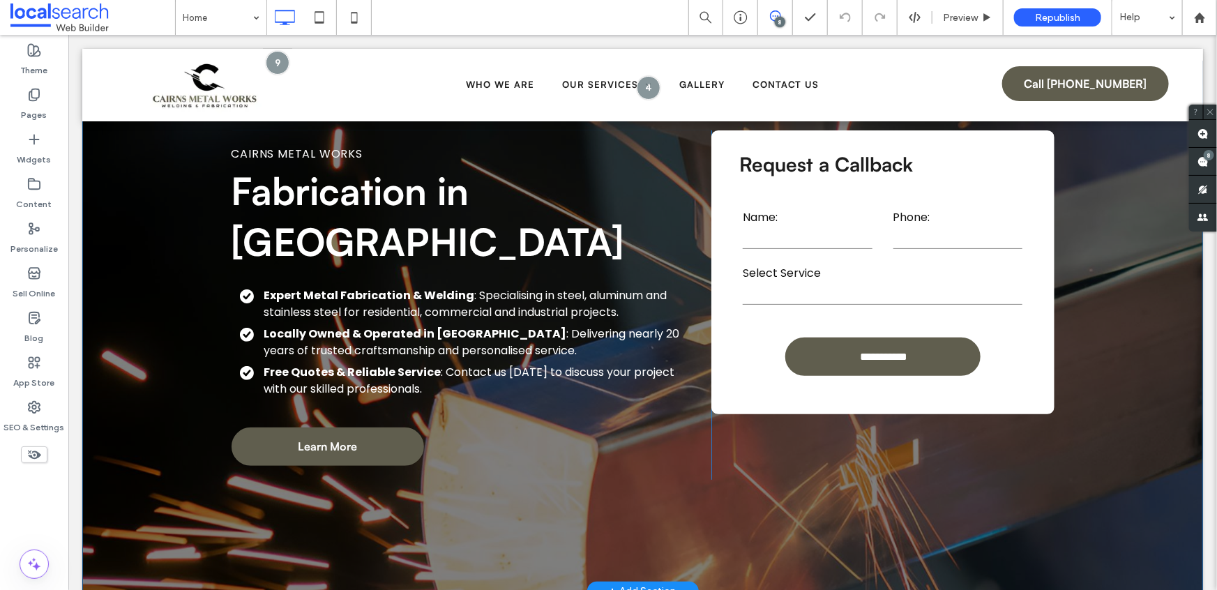
scroll to position [0, 0]
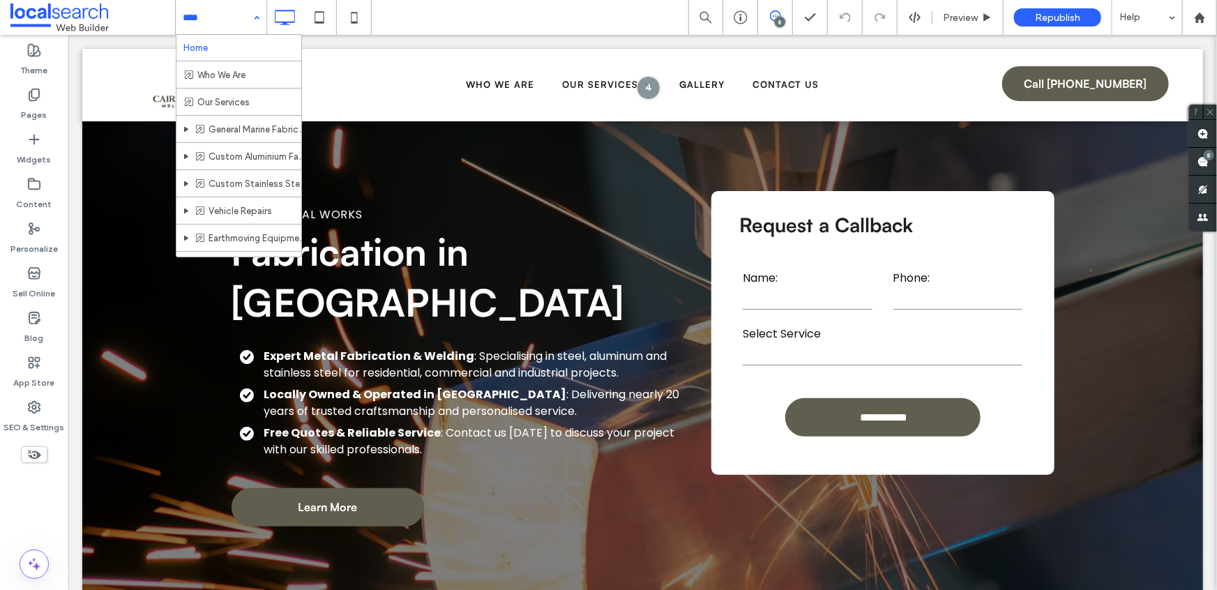
click at [257, 18] on div "Home Who We Are Our Services General Marine Fabrication Custom Aluminium Fabric…" at bounding box center [221, 17] width 91 height 35
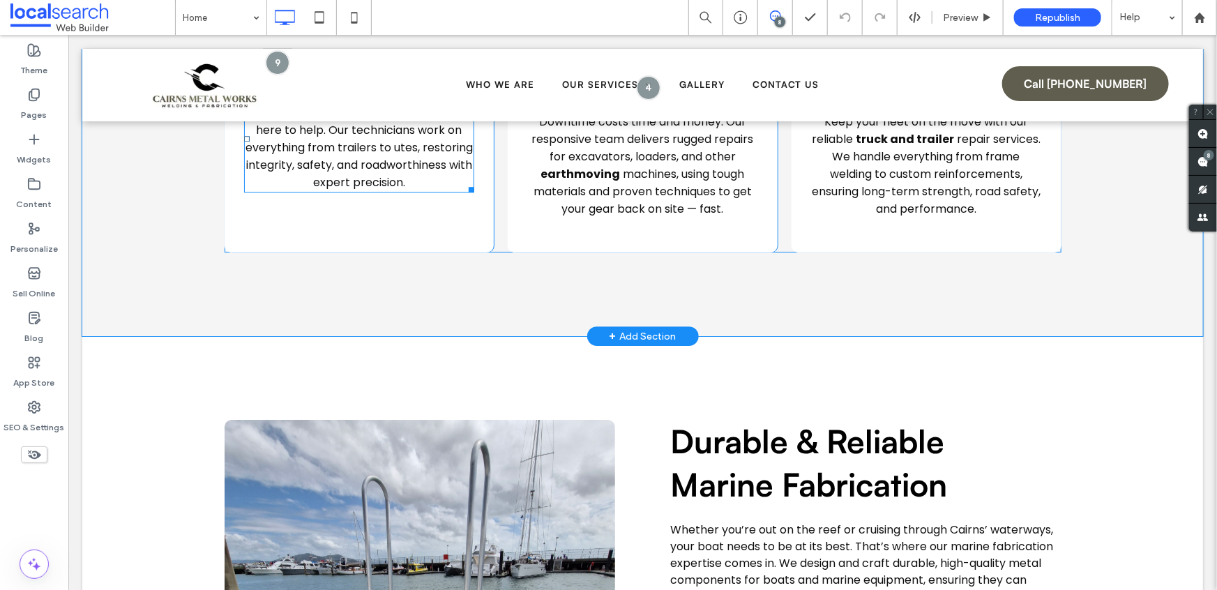
scroll to position [2107, 0]
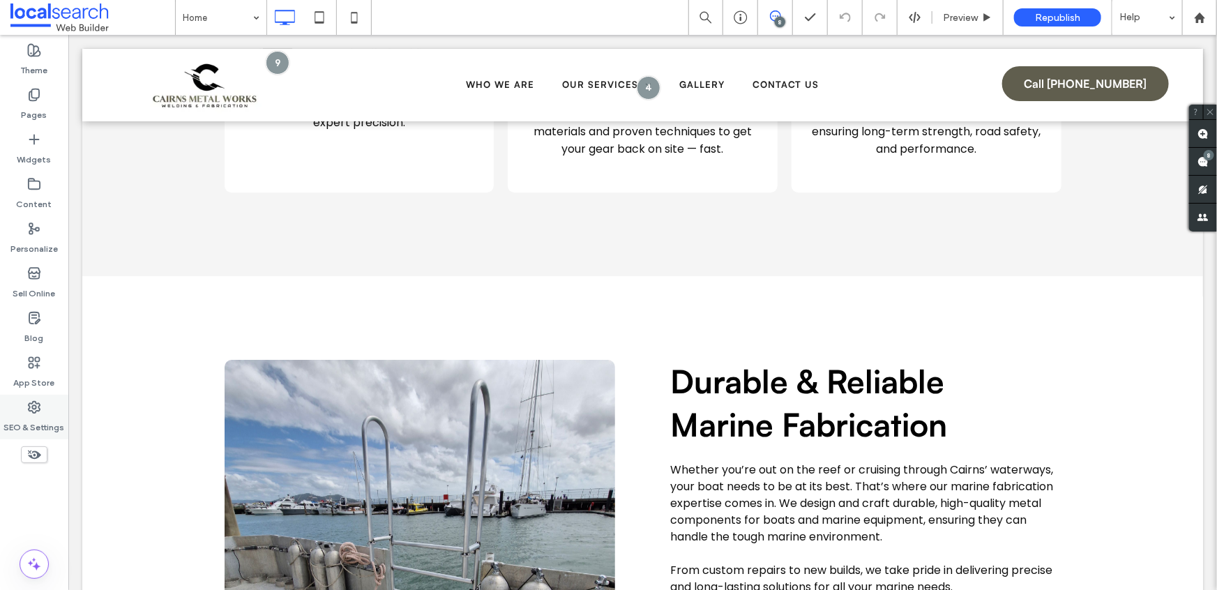
click at [31, 406] on icon at bounding box center [34, 407] width 14 height 14
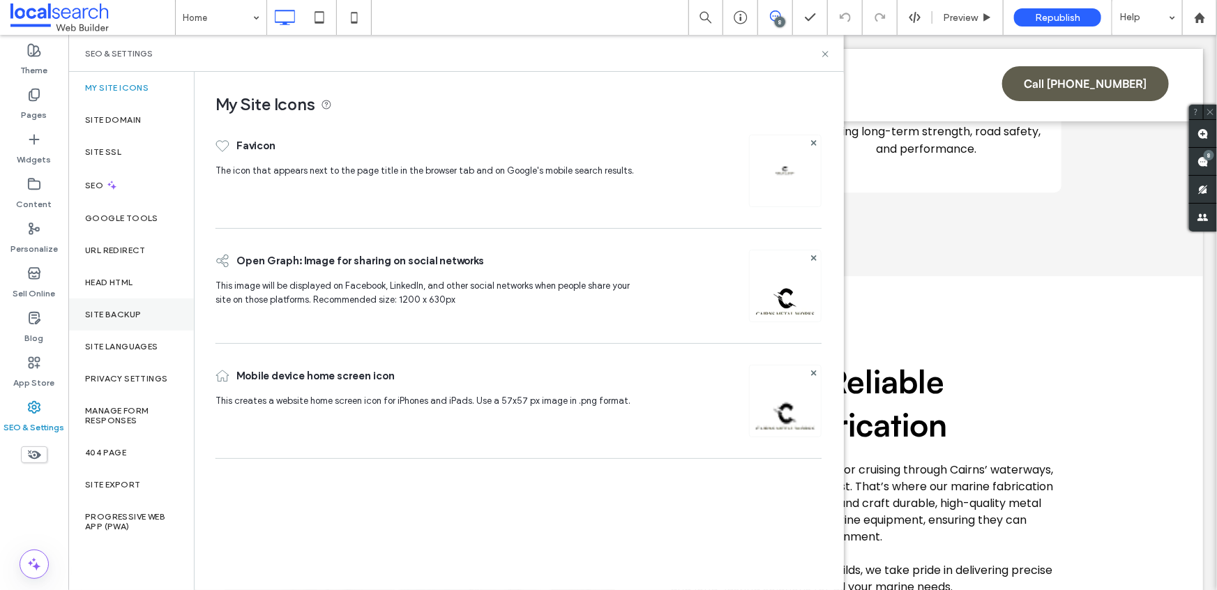
click at [125, 314] on label "Site Backup" at bounding box center [113, 315] width 56 height 10
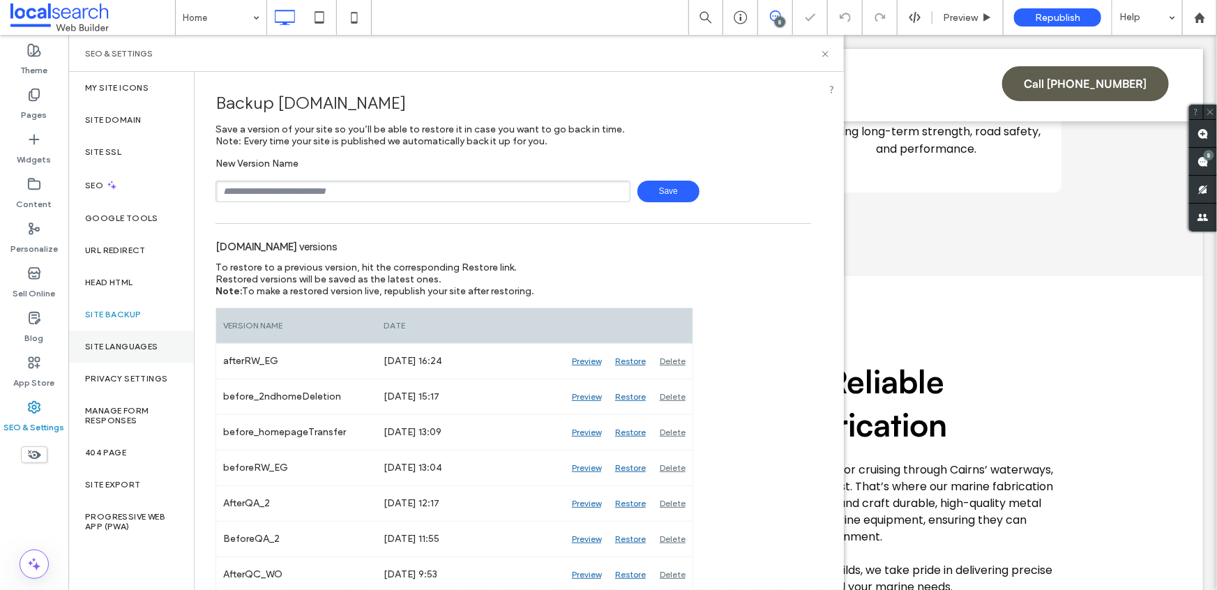
click at [137, 344] on label "Site Languages" at bounding box center [121, 347] width 73 height 10
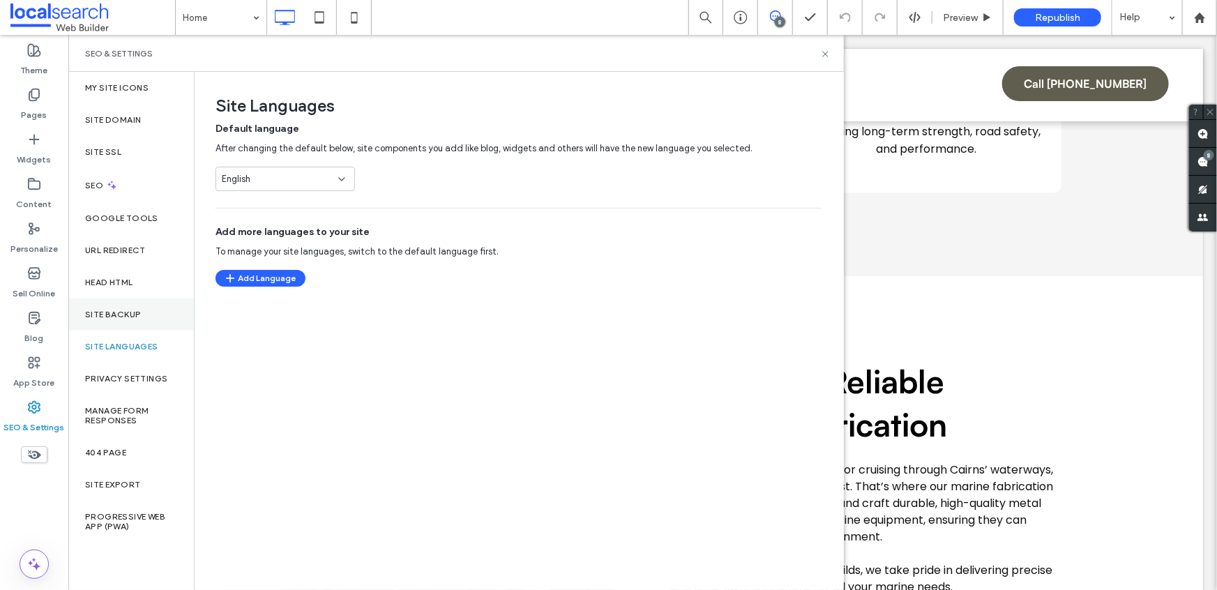
click at [129, 306] on div "Site Backup" at bounding box center [131, 314] width 126 height 32
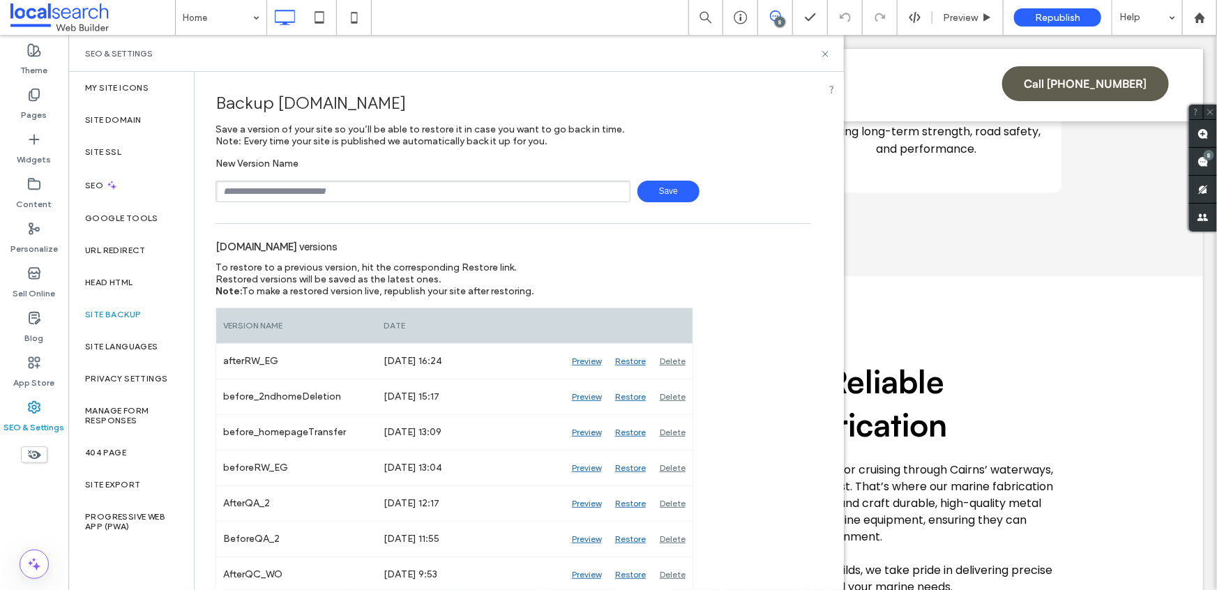
click at [306, 197] on input "text" at bounding box center [422, 192] width 415 height 22
type input "**********"
click at [667, 195] on span "Save" at bounding box center [668, 192] width 62 height 22
click at [827, 53] on icon at bounding box center [825, 54] width 10 height 10
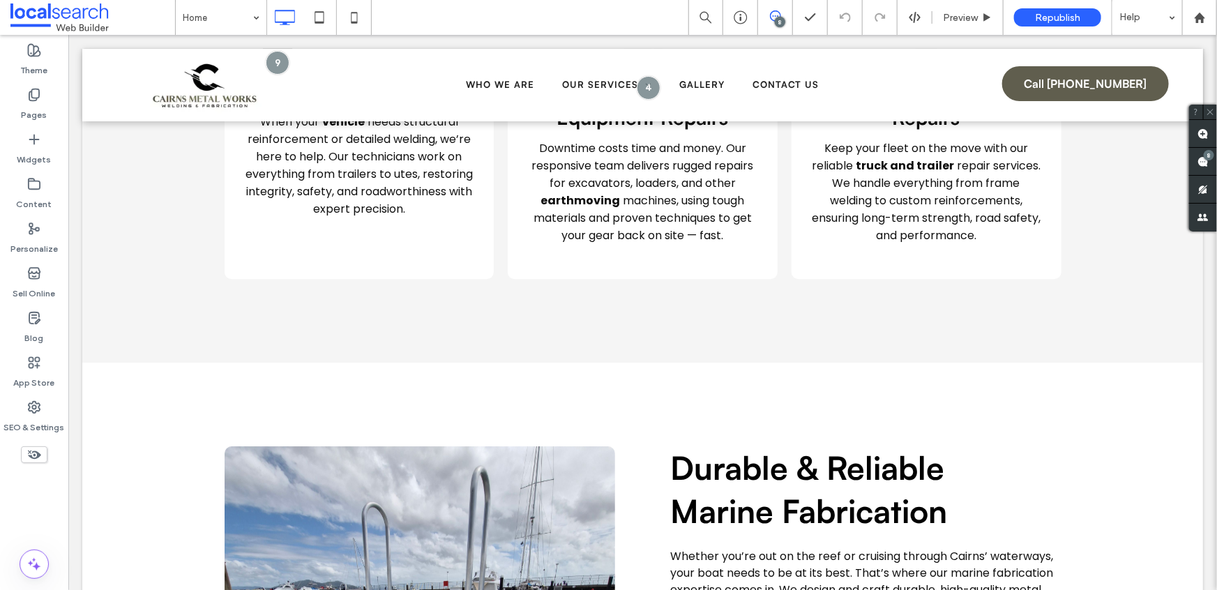
scroll to position [2168, 0]
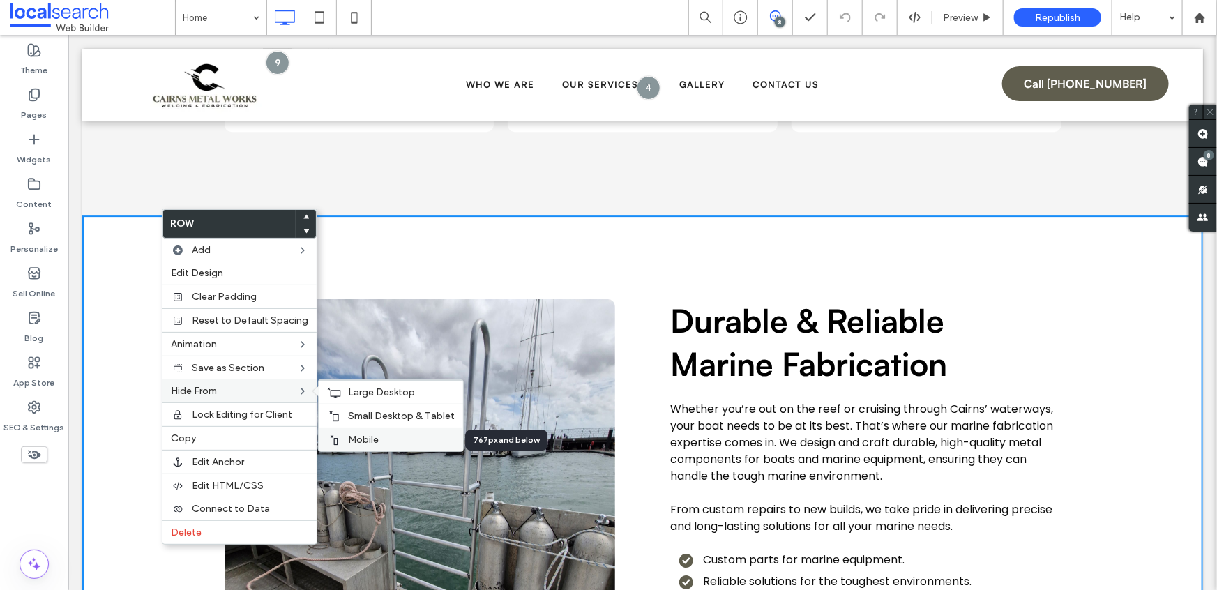
click at [374, 437] on label "Mobile" at bounding box center [401, 440] width 107 height 12
click at [374, 418] on span "Small Desktop & Tablet" at bounding box center [401, 416] width 107 height 12
click at [367, 393] on span "Large Desktop" at bounding box center [381, 392] width 67 height 12
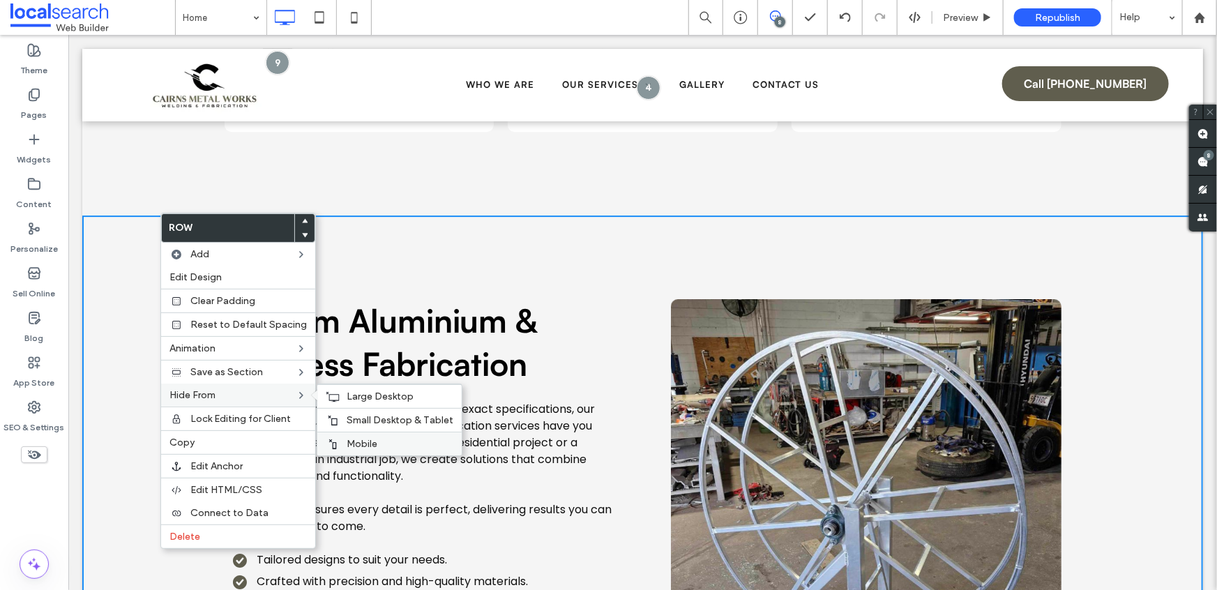
click at [357, 439] on span "Mobile" at bounding box center [362, 444] width 31 height 12
click at [358, 424] on div at bounding box center [608, 295] width 1217 height 590
click at [349, 416] on span "Small Desktop & Tablet" at bounding box center [400, 420] width 107 height 12
click at [349, 399] on span "Large Desktop" at bounding box center [380, 396] width 67 height 12
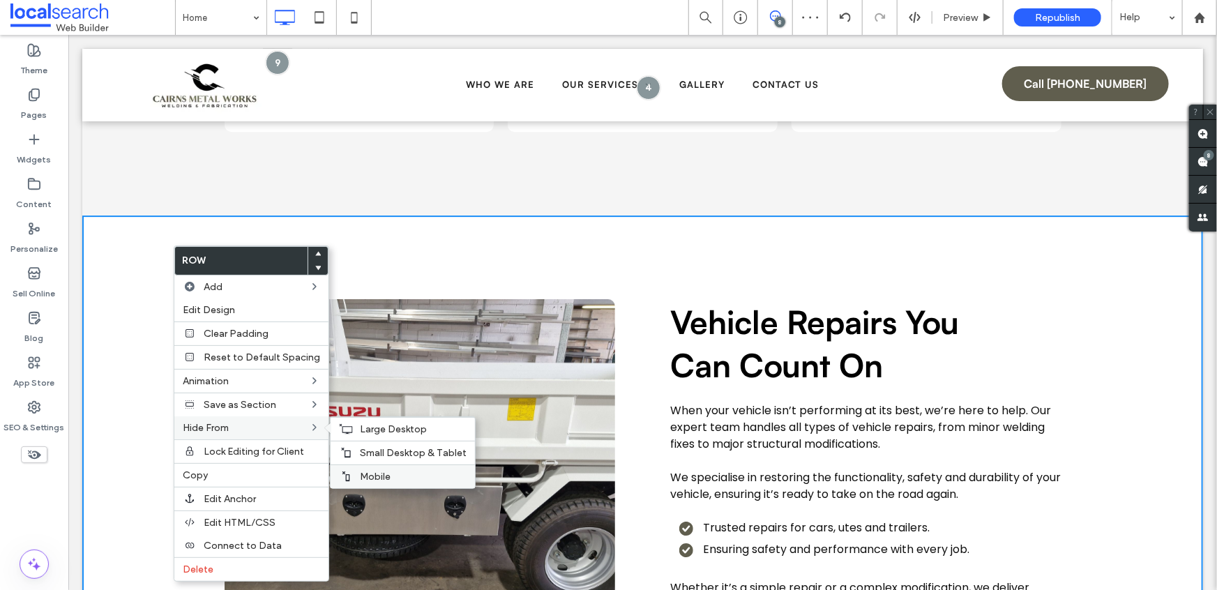
click at [367, 476] on span "Mobile" at bounding box center [375, 477] width 31 height 12
click at [370, 457] on span "Small Desktop & Tablet" at bounding box center [413, 453] width 107 height 12
click at [367, 429] on span "Large Desktop" at bounding box center [393, 429] width 67 height 12
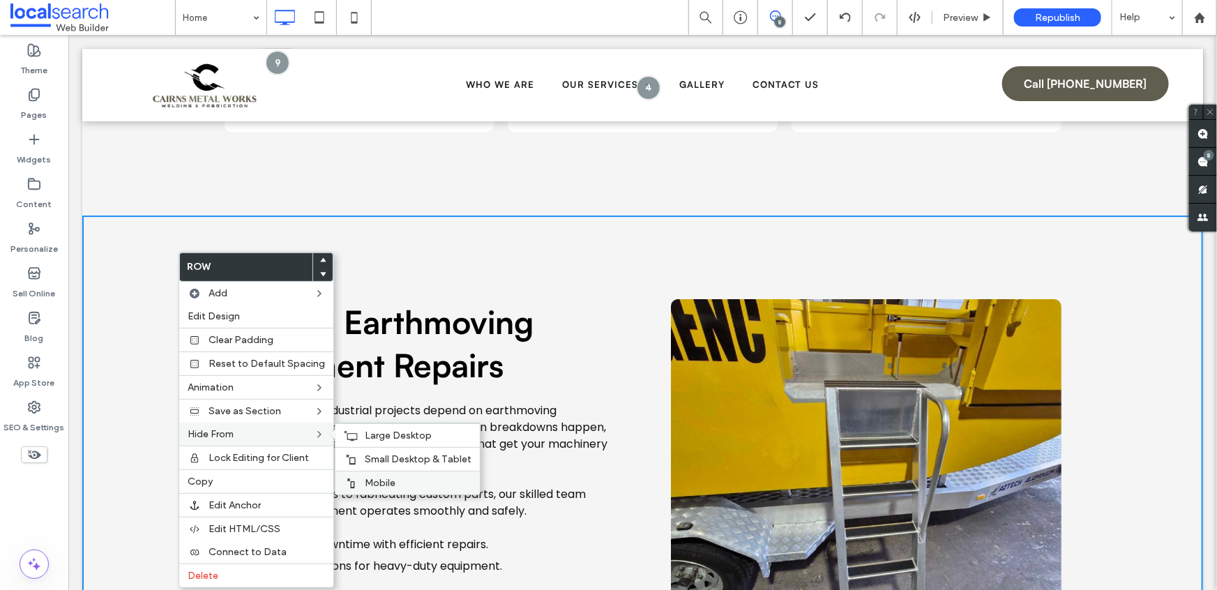
click at [383, 481] on span "Mobile" at bounding box center [380, 483] width 31 height 12
click at [356, 459] on div "Small Desktop & Tablet" at bounding box center [407, 459] width 144 height 24
click at [374, 438] on span "Large Desktop" at bounding box center [398, 435] width 67 height 12
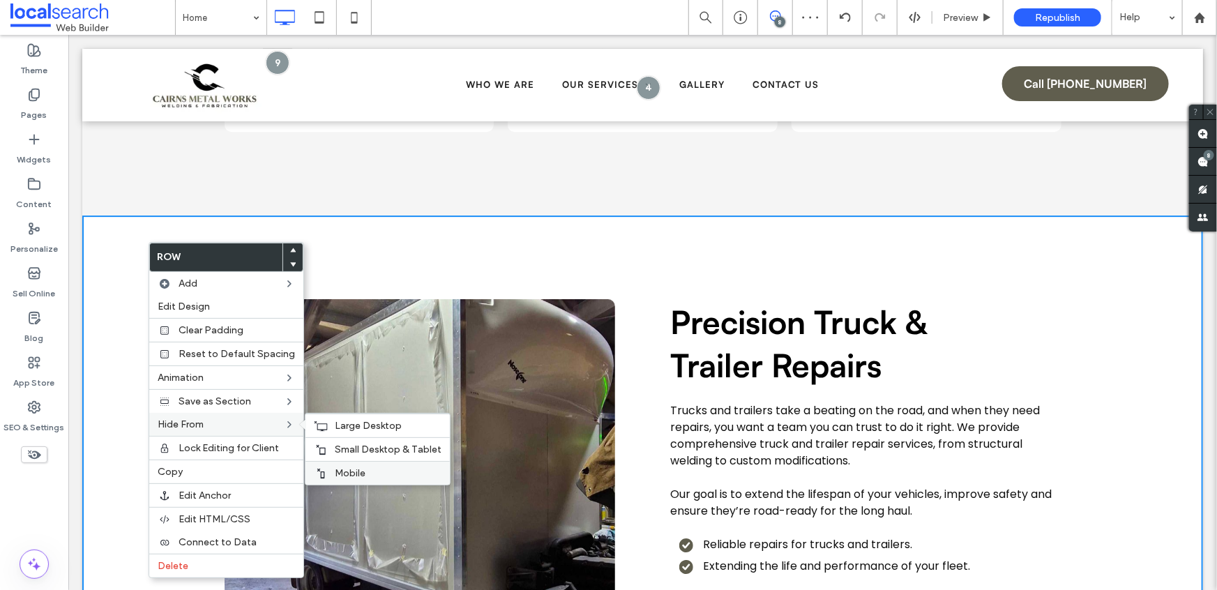
click at [367, 467] on label "Mobile" at bounding box center [388, 473] width 107 height 12
click at [347, 448] on span "Small Desktop & Tablet" at bounding box center [388, 449] width 107 height 12
click at [317, 425] on icon at bounding box center [321, 425] width 14 height 11
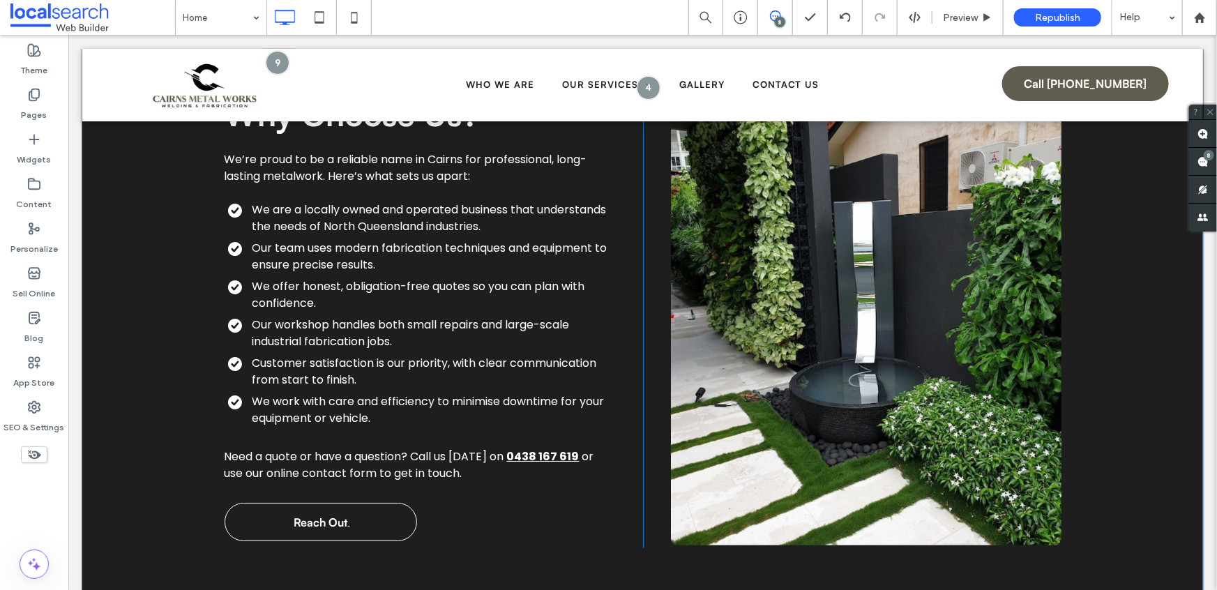
scroll to position [2774, 0]
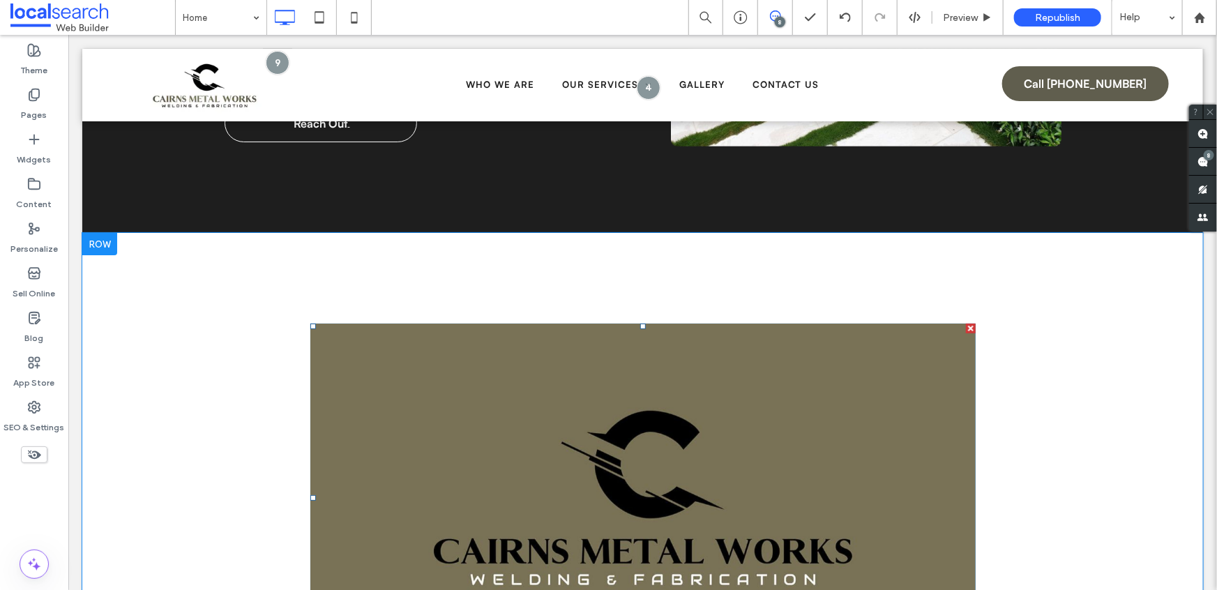
click at [397, 323] on link at bounding box center [642, 497] width 665 height 349
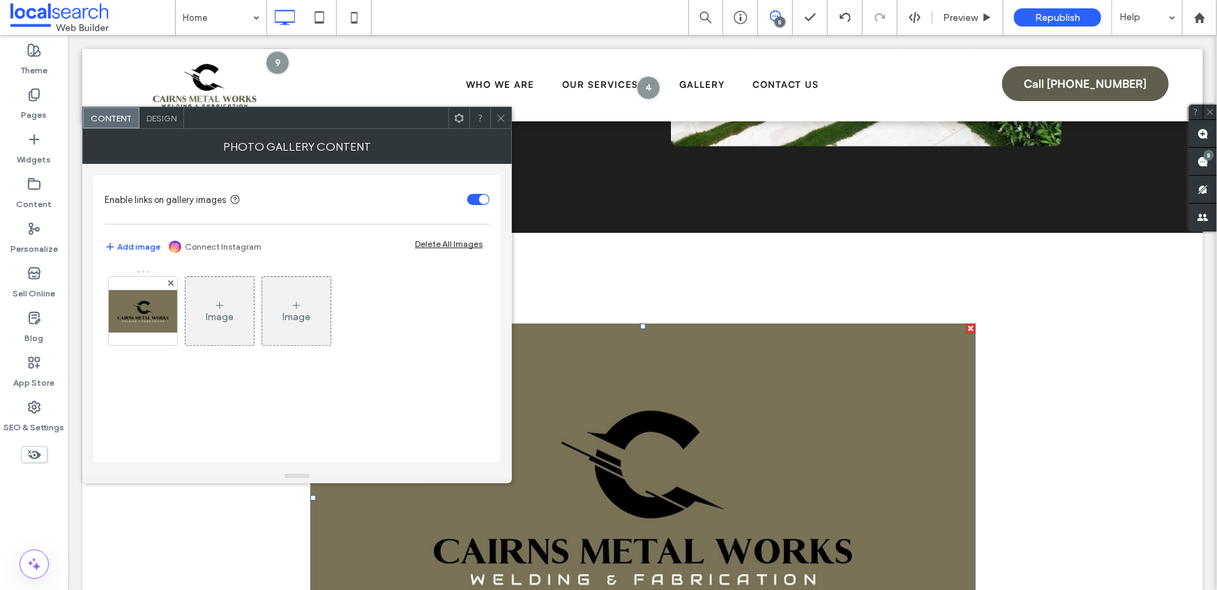
click at [161, 123] on div "Design" at bounding box center [161, 117] width 45 height 21
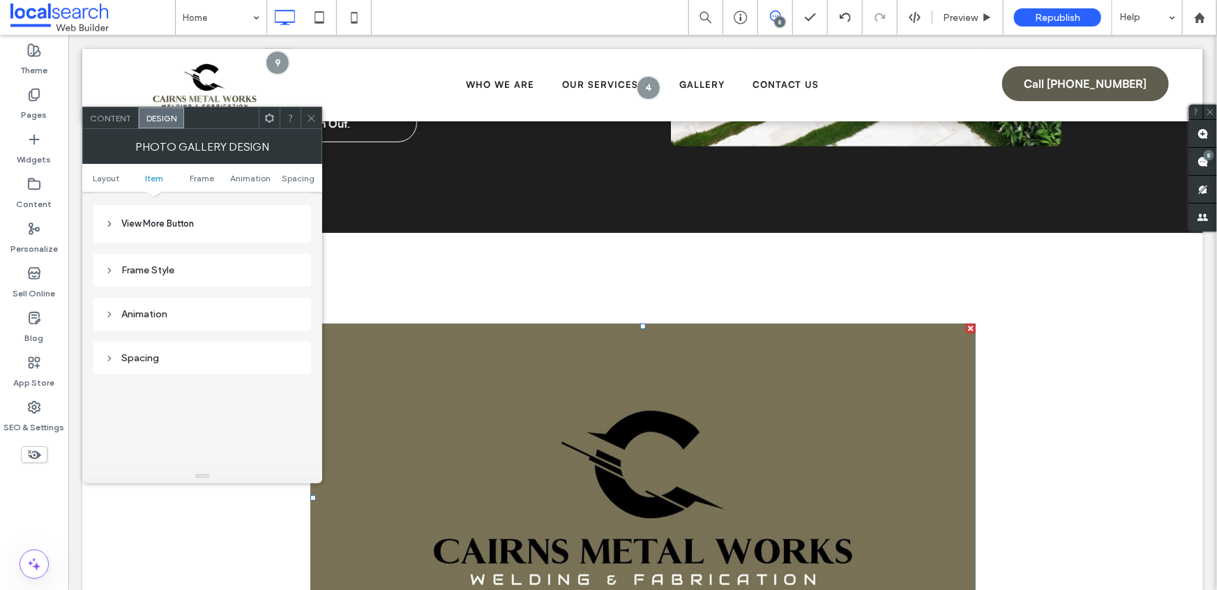
scroll to position [537, 0]
click at [144, 207] on div "Images" at bounding box center [202, 203] width 195 height 12
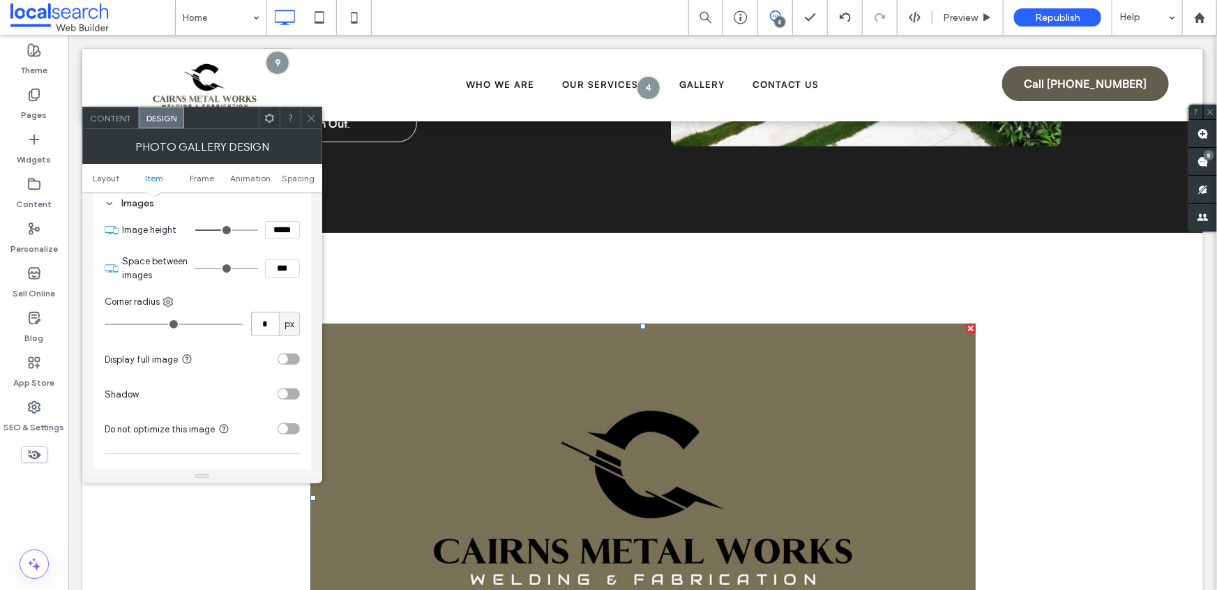
drag, startPoint x: 269, startPoint y: 328, endPoint x: 248, endPoint y: 327, distance: 21.6
click at [248, 327] on div "* px" at bounding box center [202, 324] width 195 height 24
type input "**"
click at [314, 116] on icon at bounding box center [311, 118] width 10 height 10
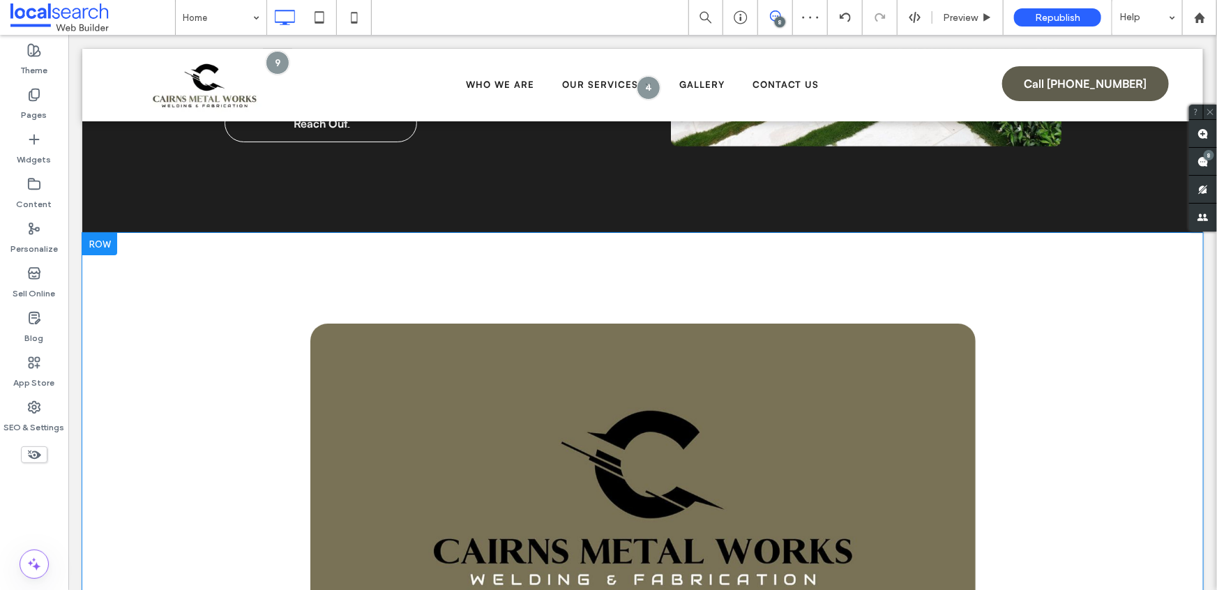
click at [225, 316] on div "Click To Paste" at bounding box center [642, 497] width 837 height 363
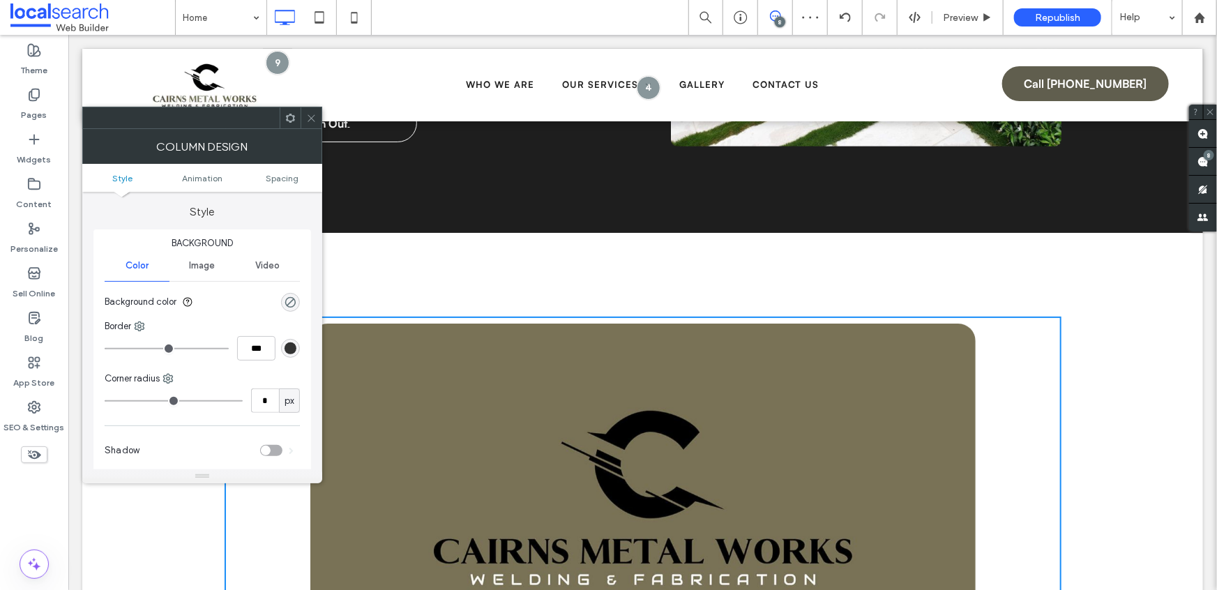
click at [309, 111] on span at bounding box center [311, 117] width 10 height 21
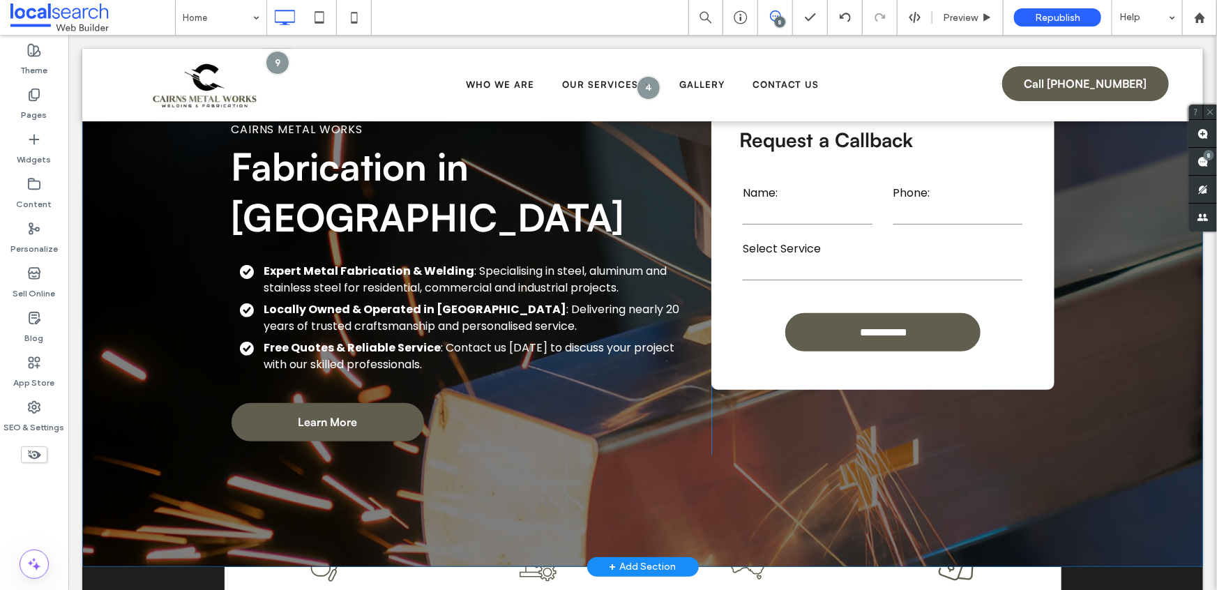
scroll to position [0, 0]
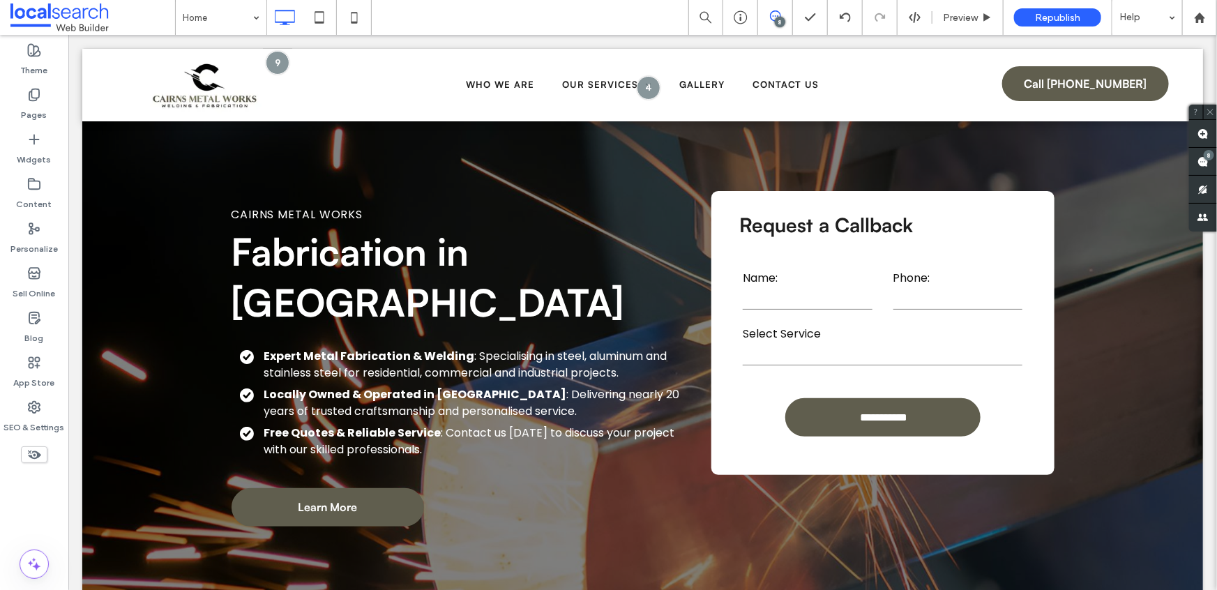
click at [784, 18] on div "8" at bounding box center [780, 22] width 10 height 10
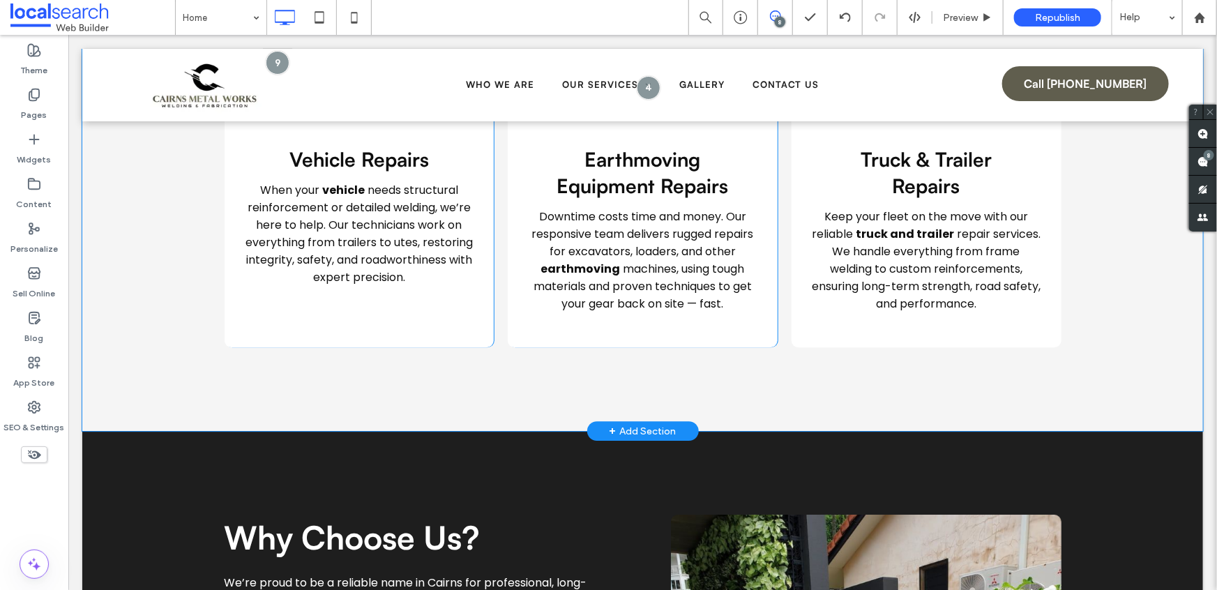
scroll to position [1953, 0]
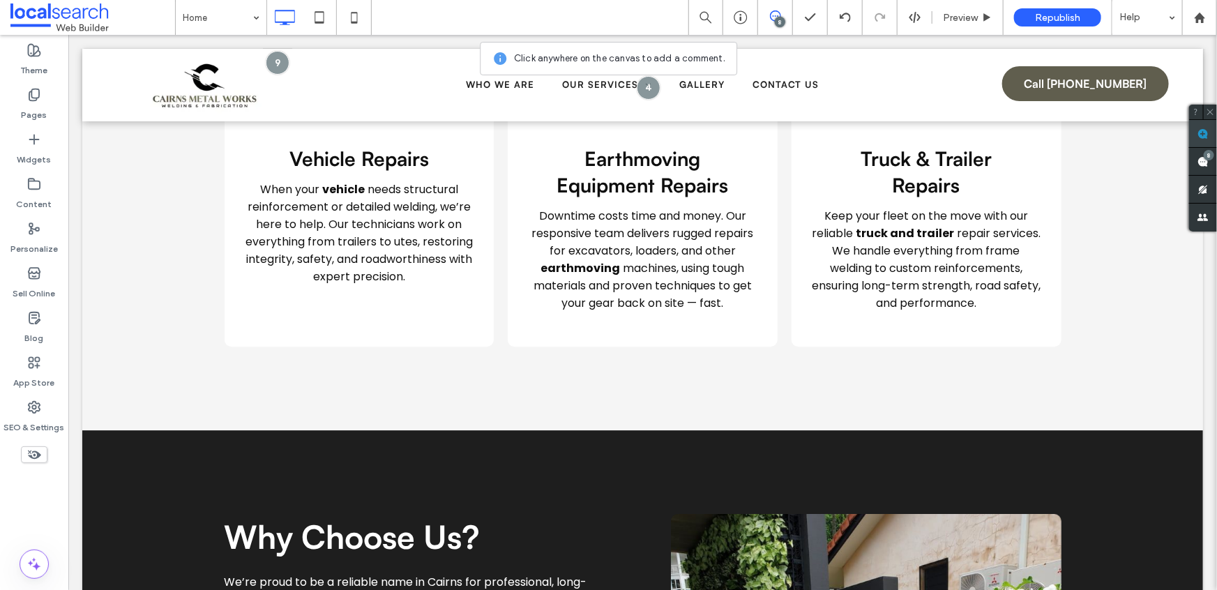
click at [1200, 130] on use at bounding box center [1202, 133] width 11 height 11
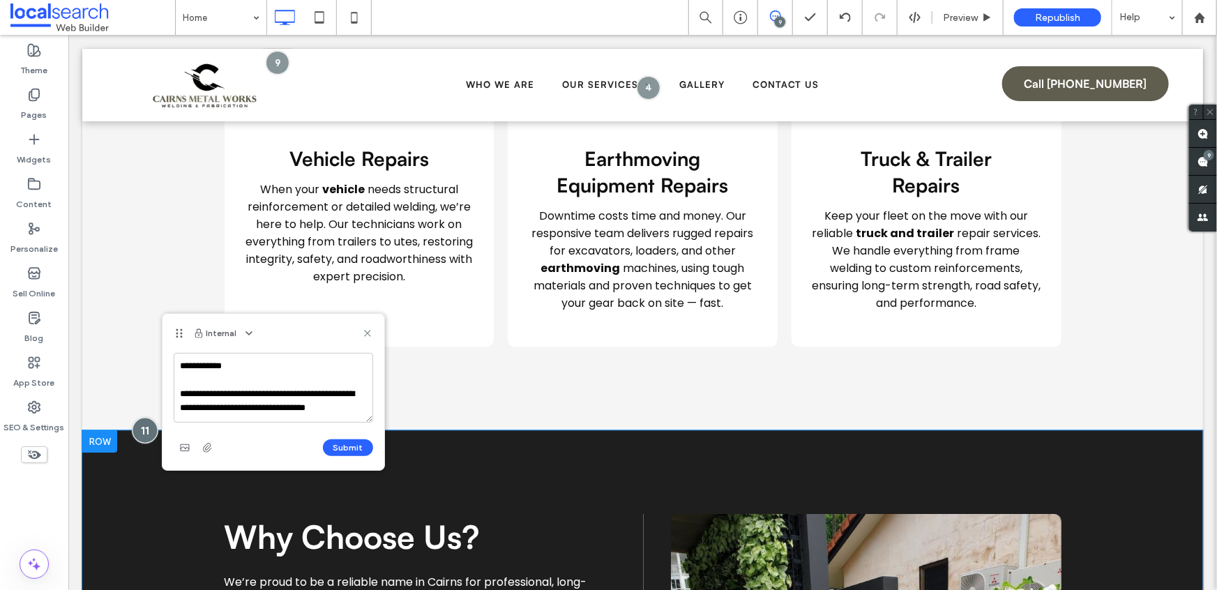
scroll to position [6, 0]
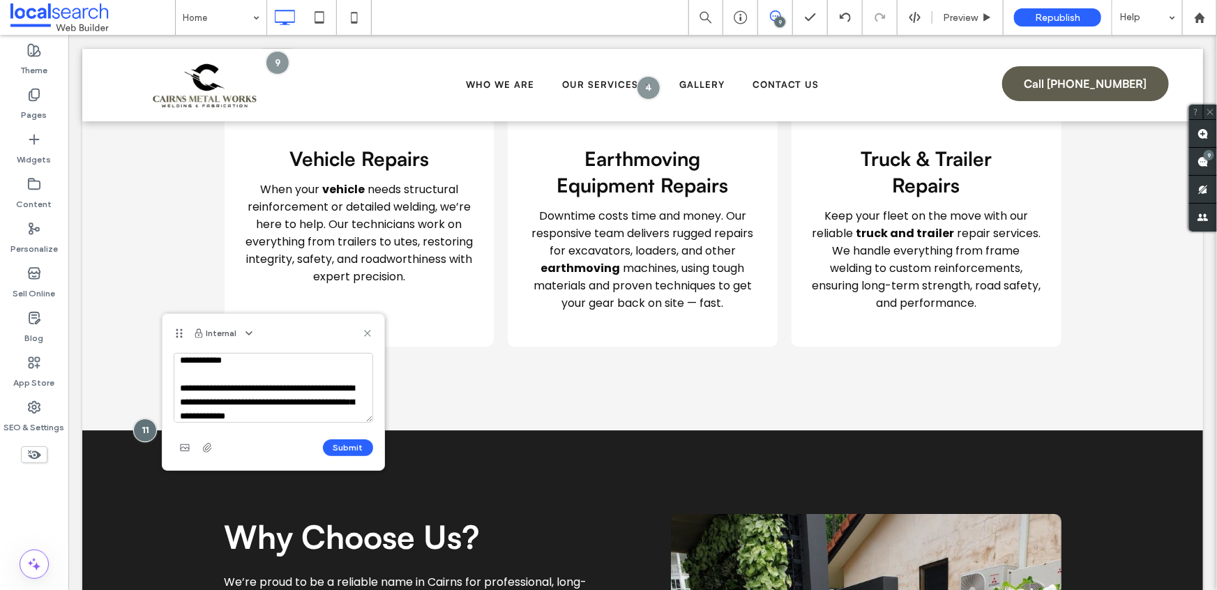
click at [215, 390] on textarea "**********" at bounding box center [273, 388] width 199 height 70
click at [222, 412] on textarea "**********" at bounding box center [273, 388] width 199 height 70
type textarea "**********"
click at [327, 442] on button "Submit" at bounding box center [348, 447] width 50 height 17
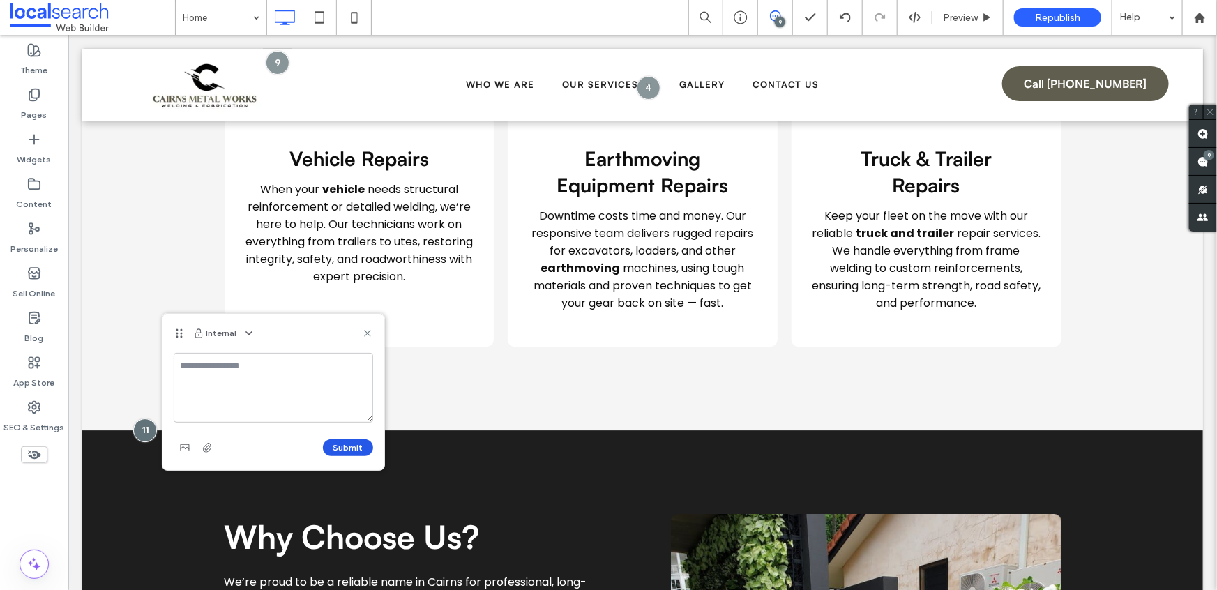
scroll to position [0, 0]
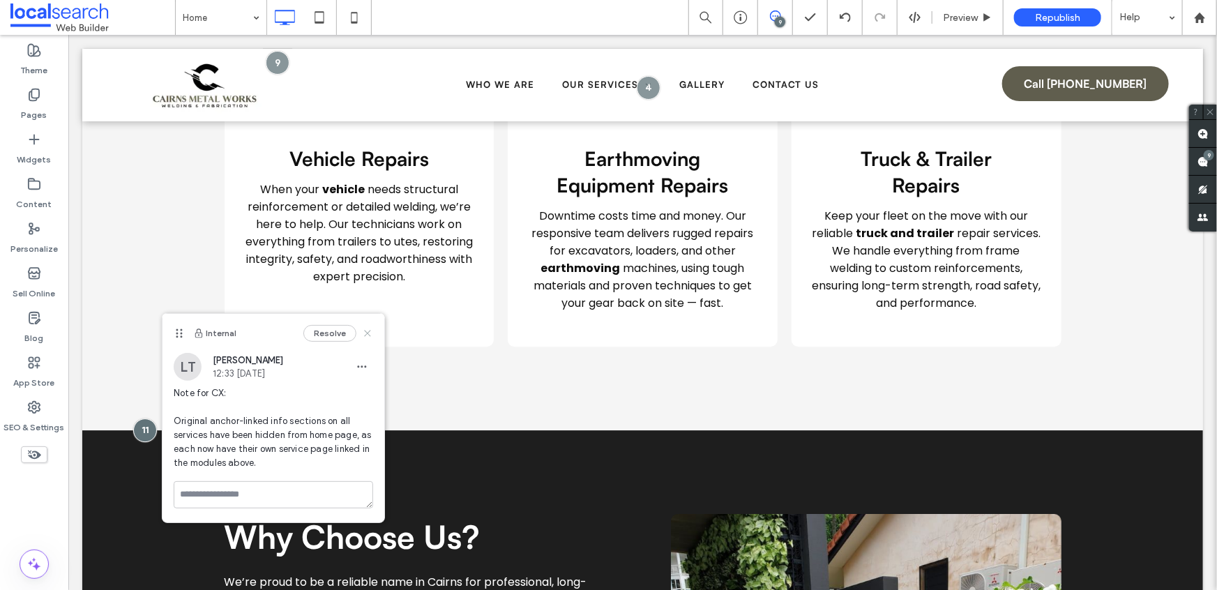
click at [367, 330] on icon at bounding box center [367, 333] width 11 height 11
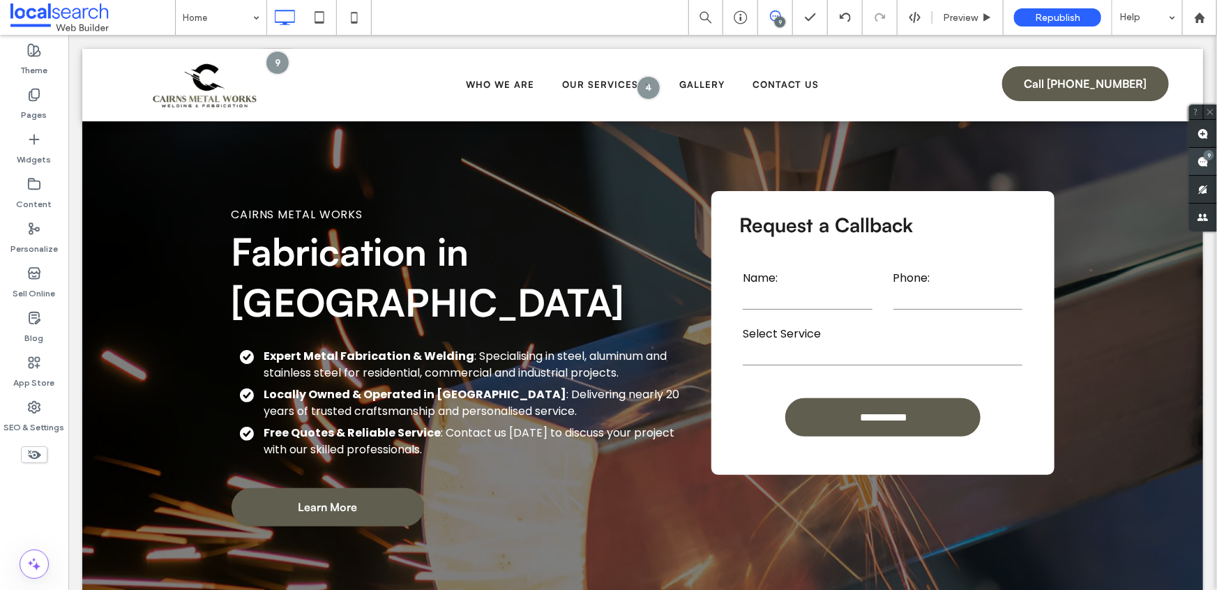
click at [1204, 154] on div "9" at bounding box center [1208, 155] width 10 height 10
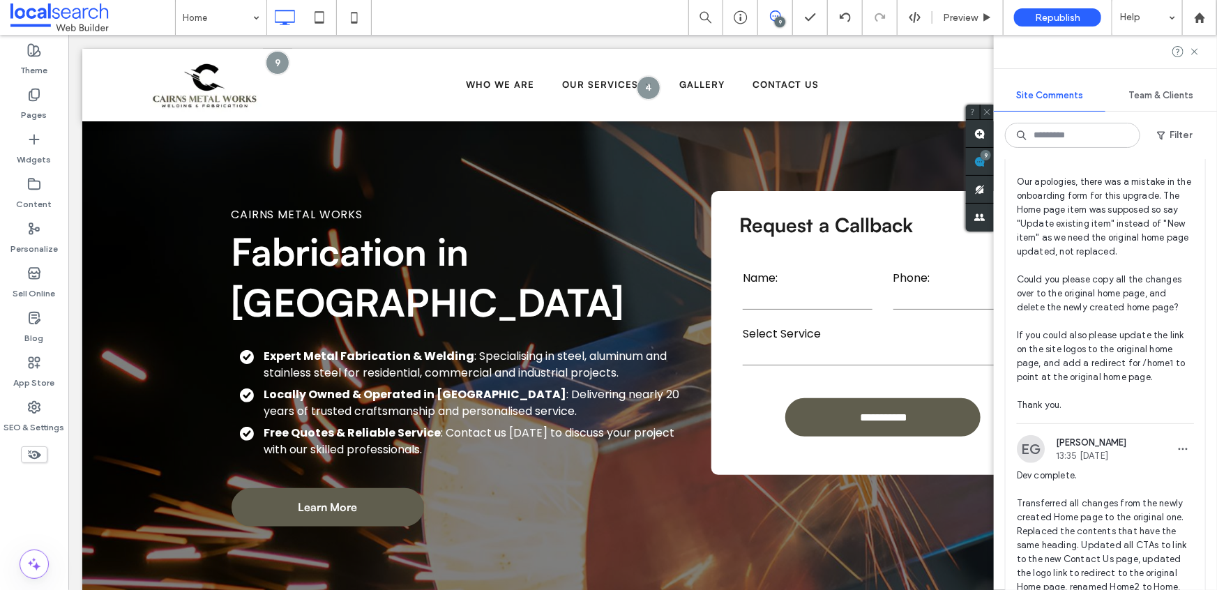
scroll to position [570, 0]
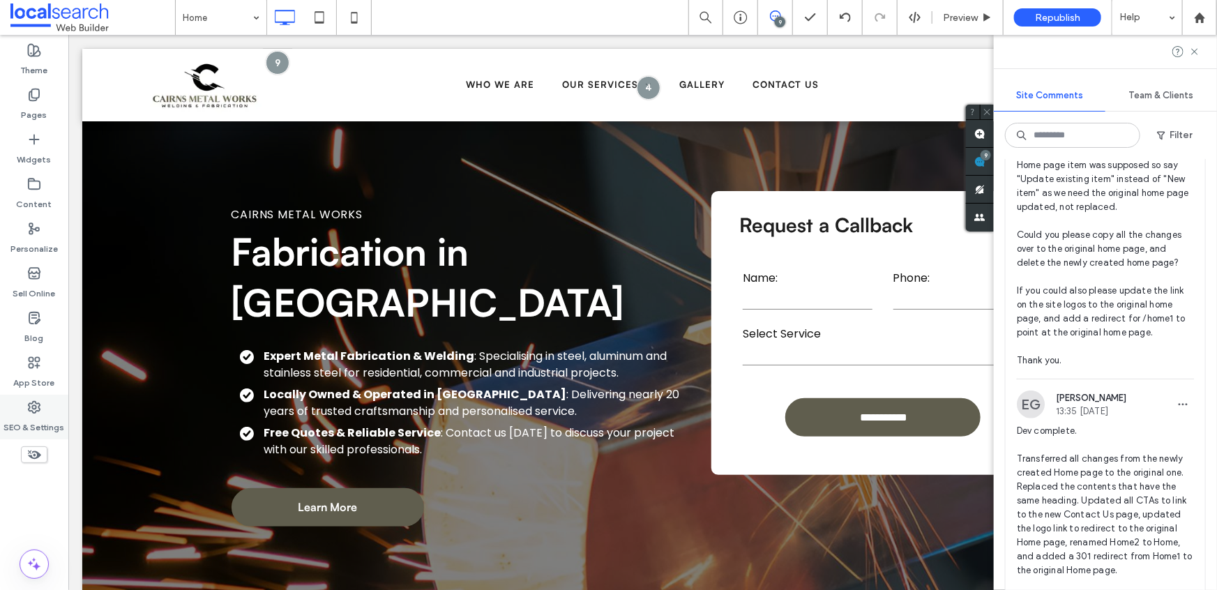
click at [47, 409] on div "SEO & Settings" at bounding box center [34, 417] width 68 height 45
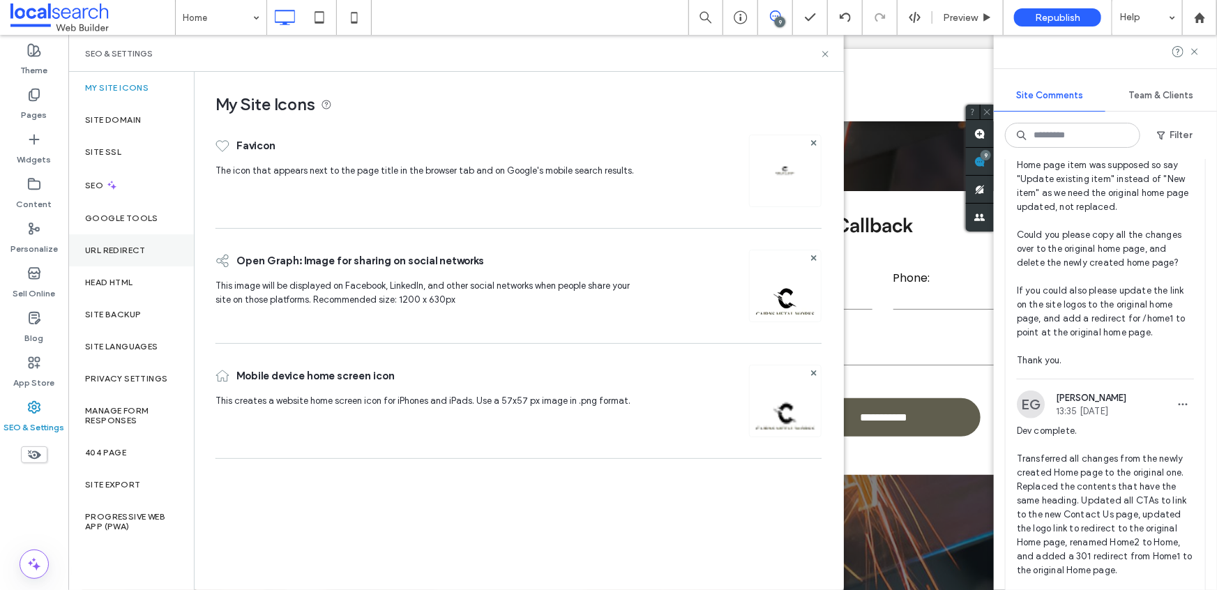
click at [128, 245] on label "URL Redirect" at bounding box center [115, 250] width 61 height 10
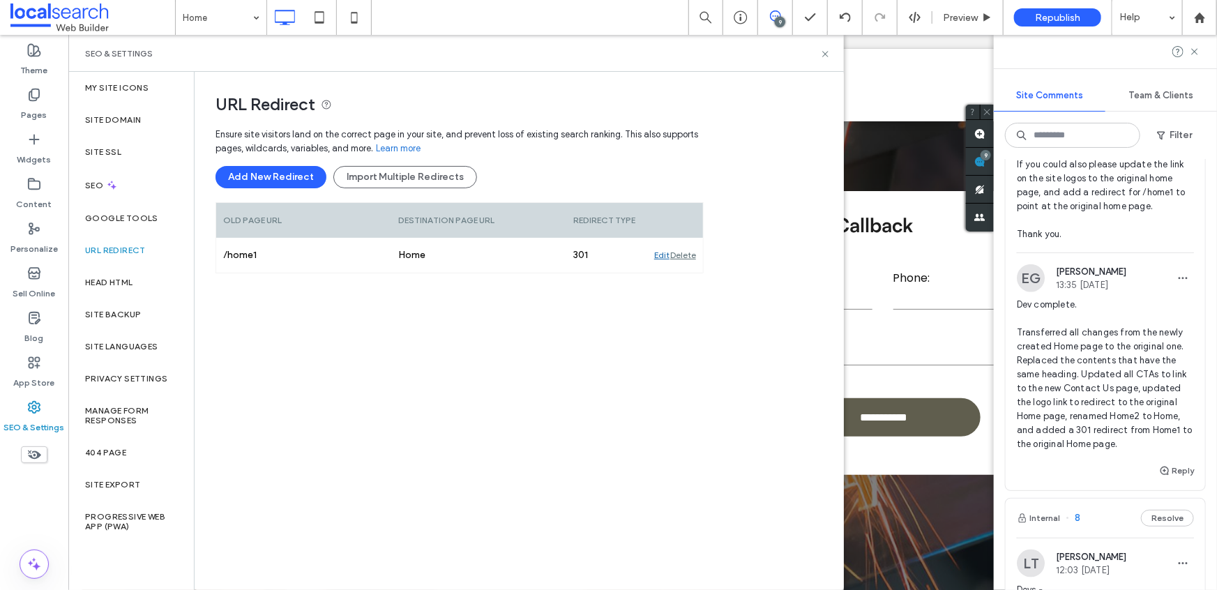
scroll to position [697, 0]
click at [826, 51] on icon at bounding box center [825, 54] width 10 height 10
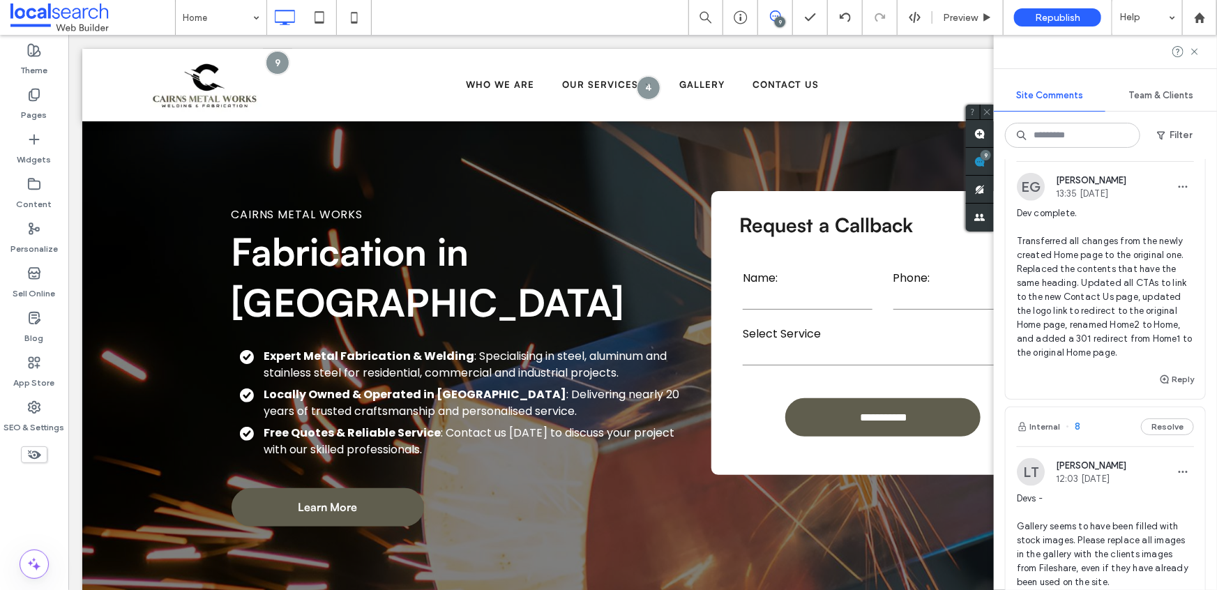
scroll to position [803, 0]
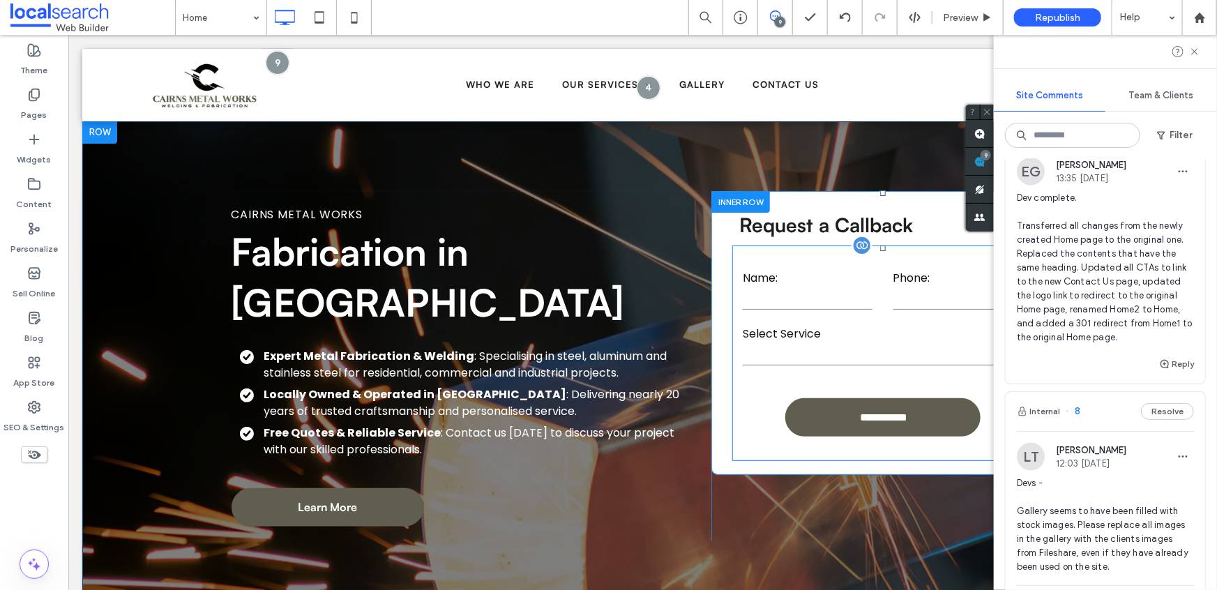
click at [795, 319] on form "**********" at bounding box center [881, 352] width 301 height 215
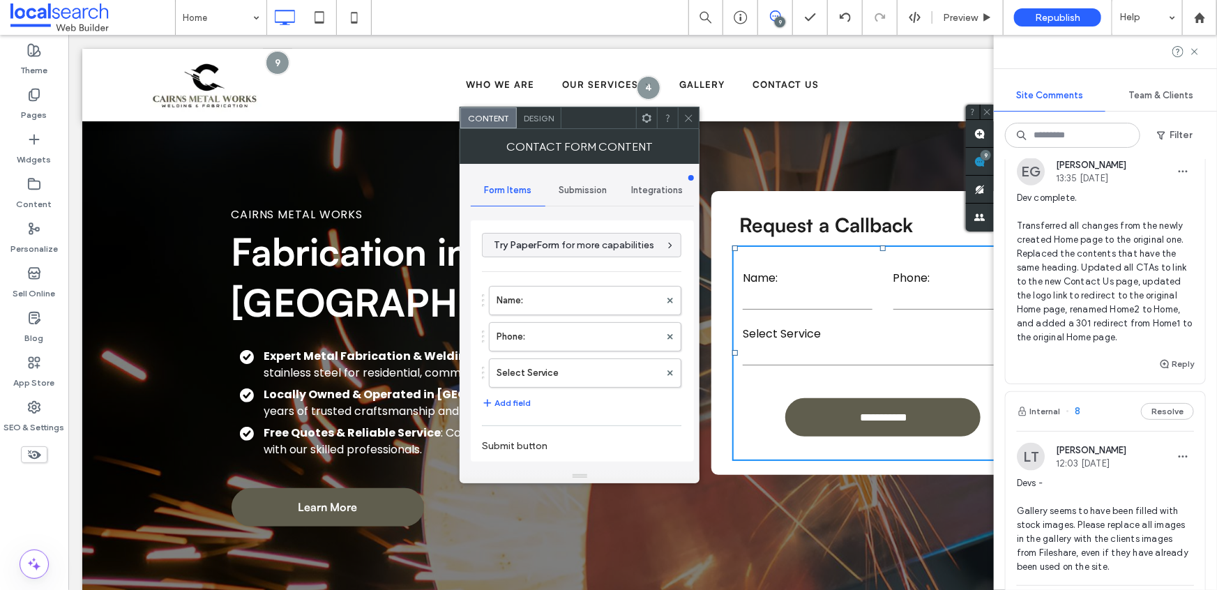
click at [564, 185] on span "Submission" at bounding box center [582, 190] width 48 height 11
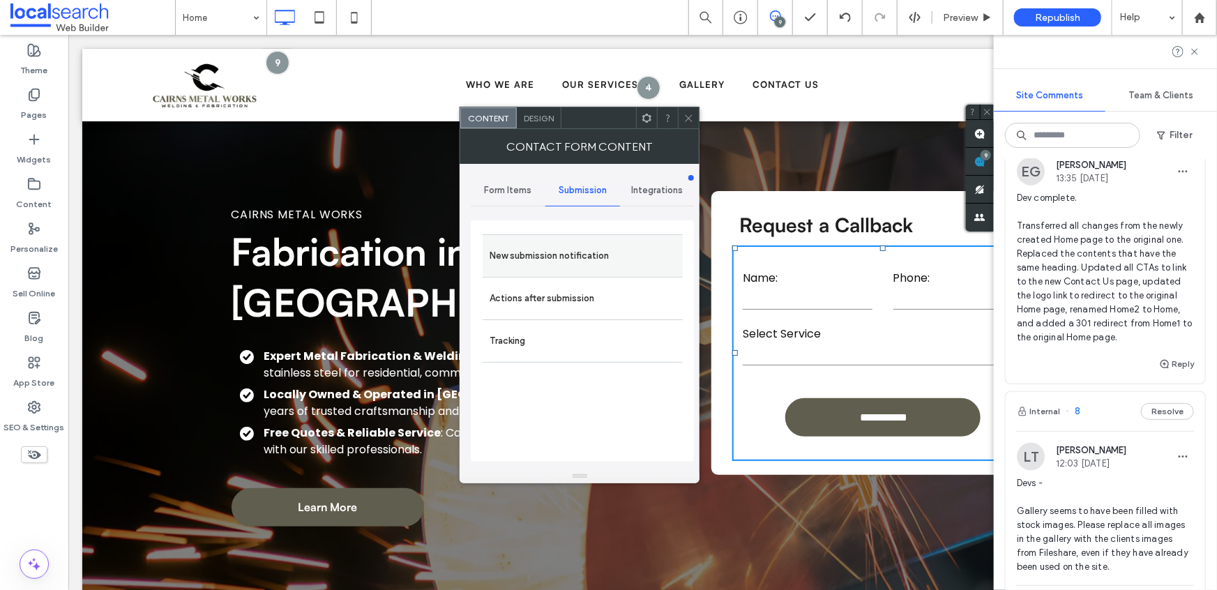
click at [593, 252] on label "New submission notification" at bounding box center [582, 256] width 186 height 28
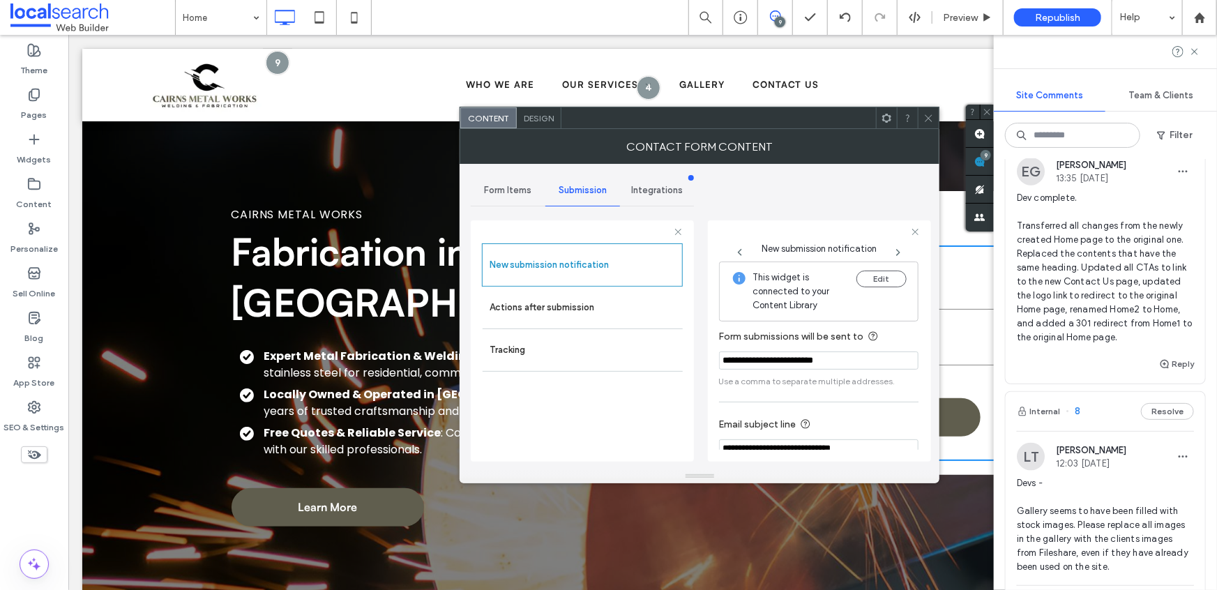
click at [925, 120] on icon at bounding box center [928, 118] width 10 height 10
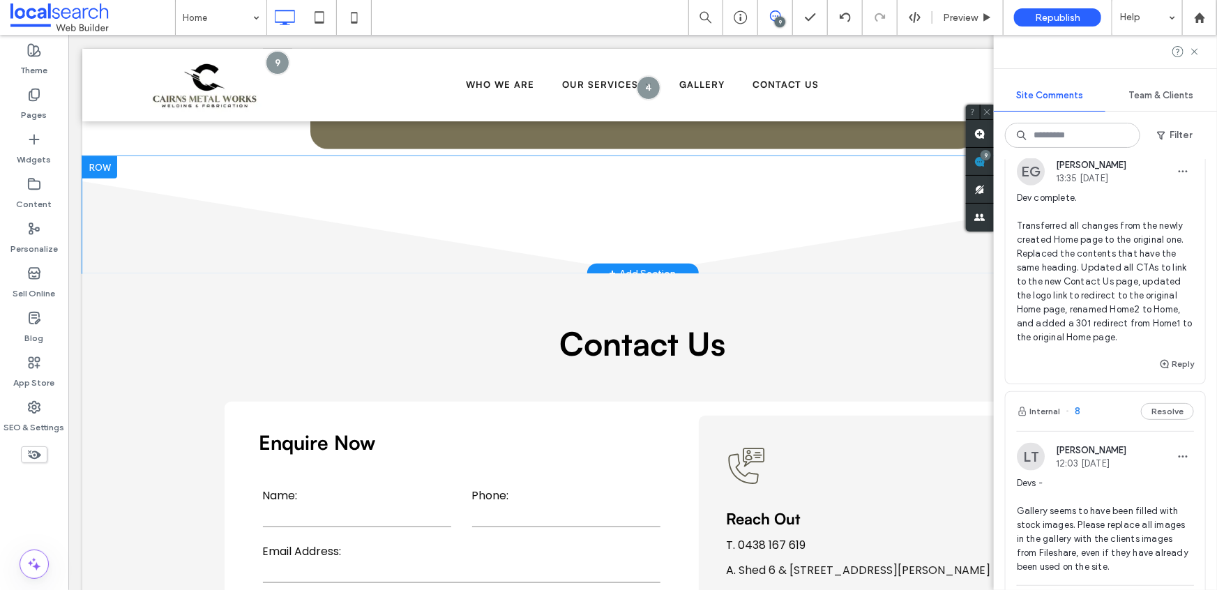
scroll to position [3195, 0]
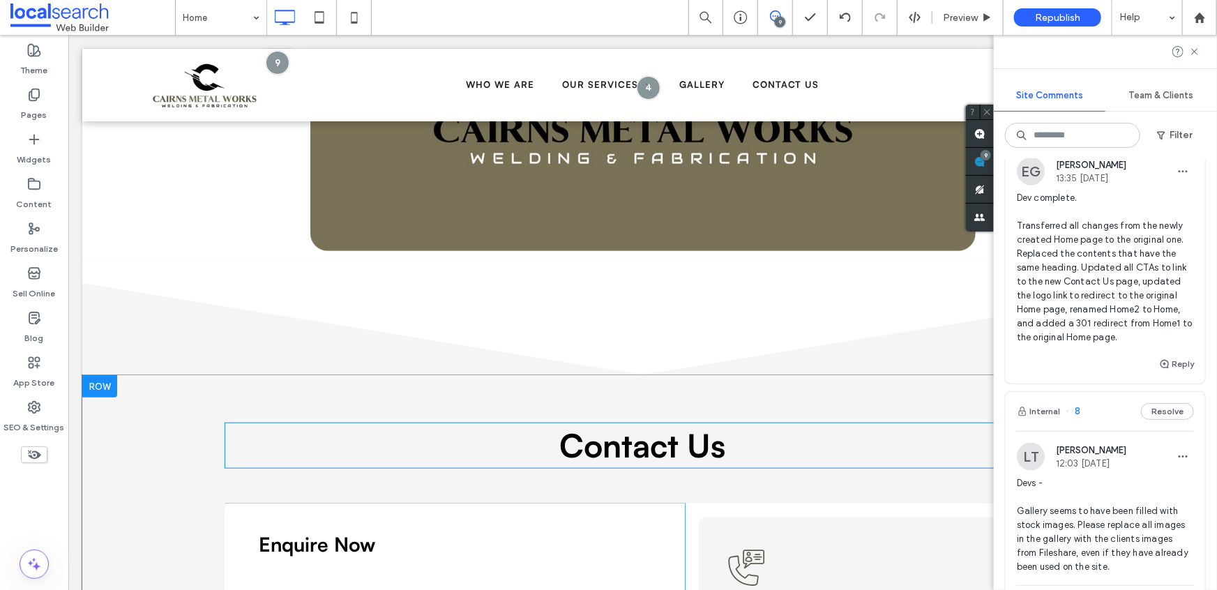
click at [611, 425] on span "Contact Us" at bounding box center [642, 445] width 166 height 40
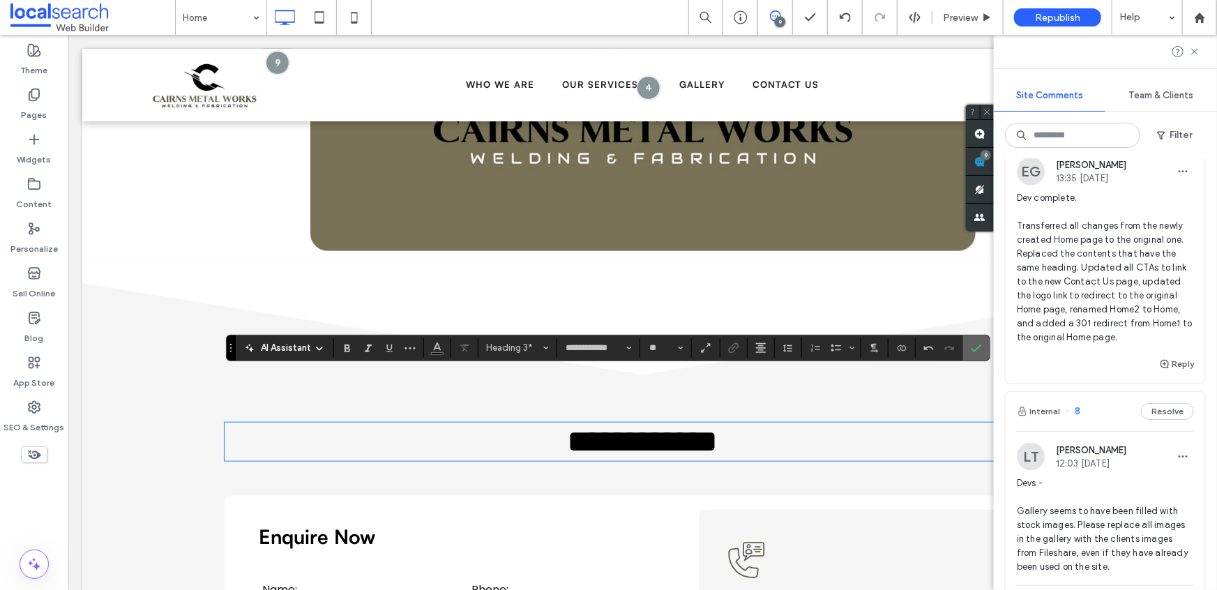
drag, startPoint x: 979, startPoint y: 348, endPoint x: 736, endPoint y: 280, distance: 252.7
click at [979, 348] on icon "Confirm" at bounding box center [976, 347] width 11 height 11
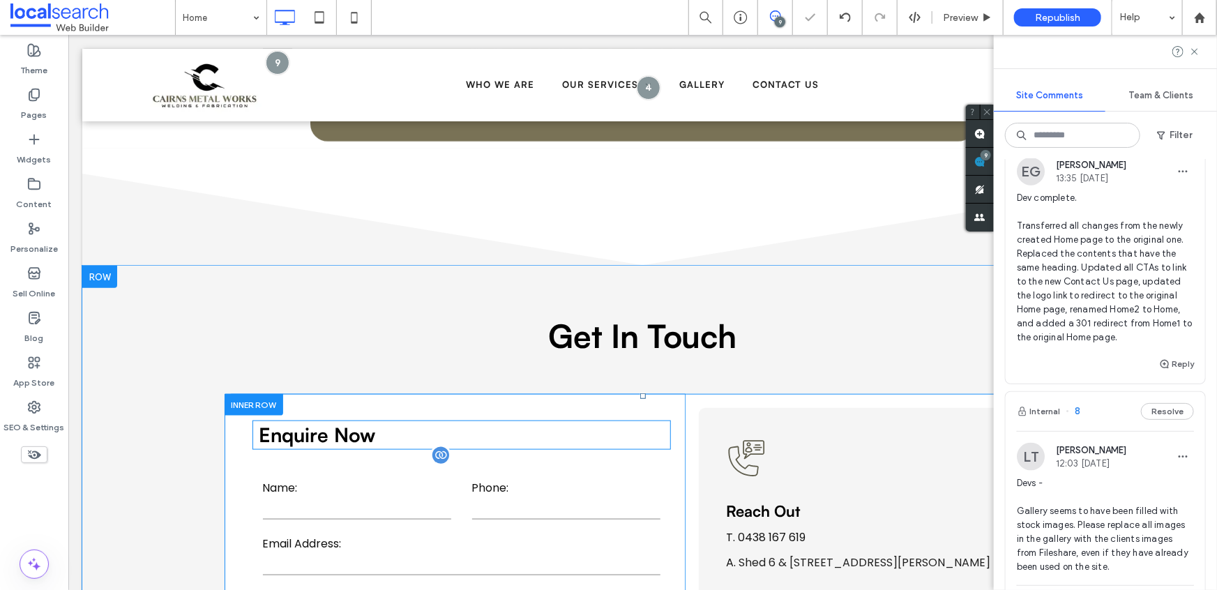
scroll to position [3449, 0]
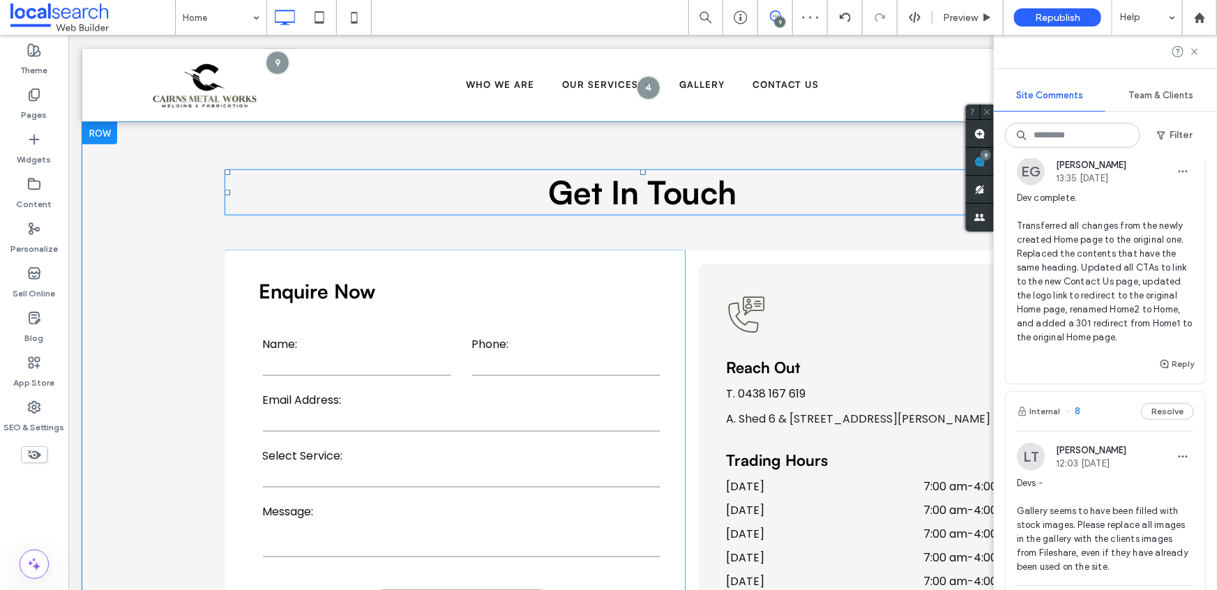
click at [773, 170] on h3 "Get In Touch" at bounding box center [642, 191] width 837 height 43
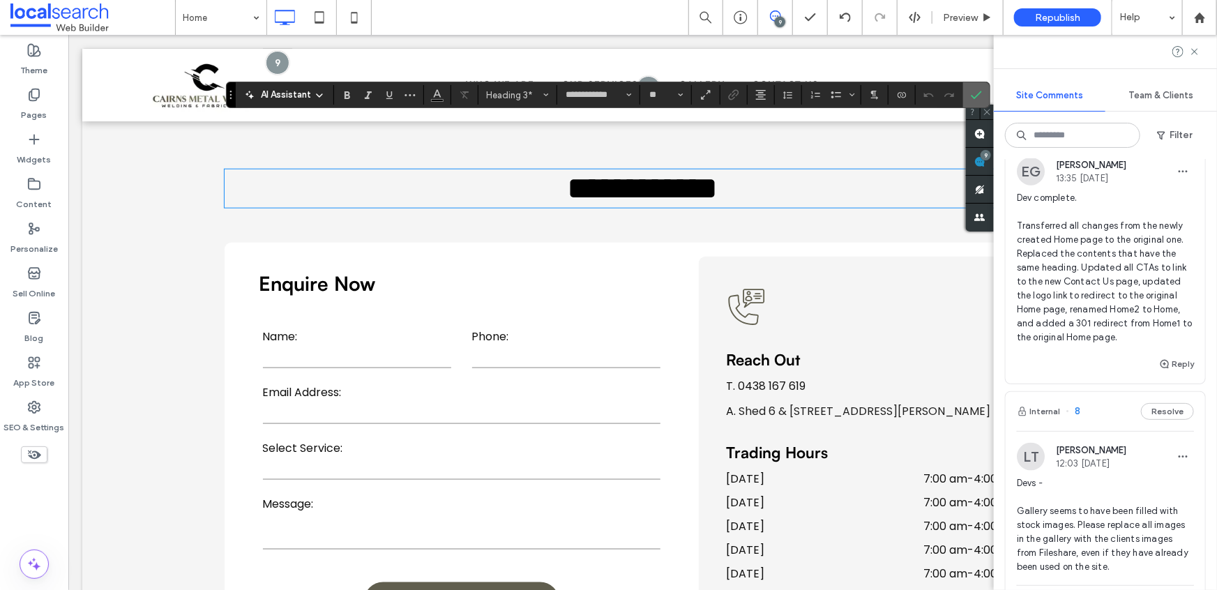
click at [977, 91] on icon "Confirm" at bounding box center [976, 94] width 11 height 11
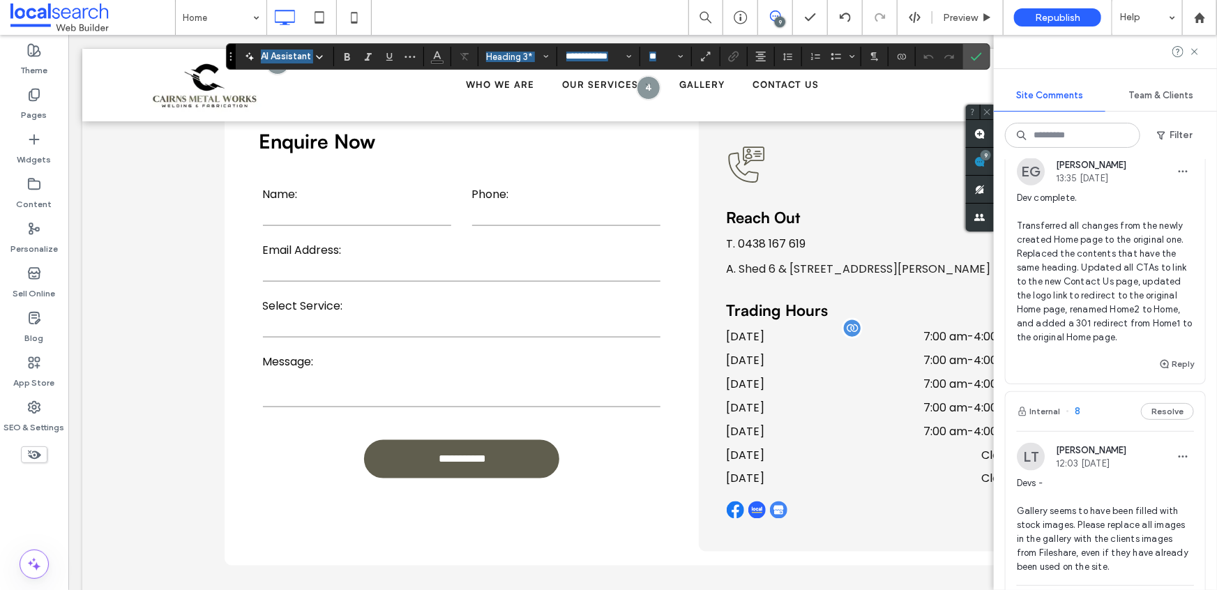
scroll to position [3578, 0]
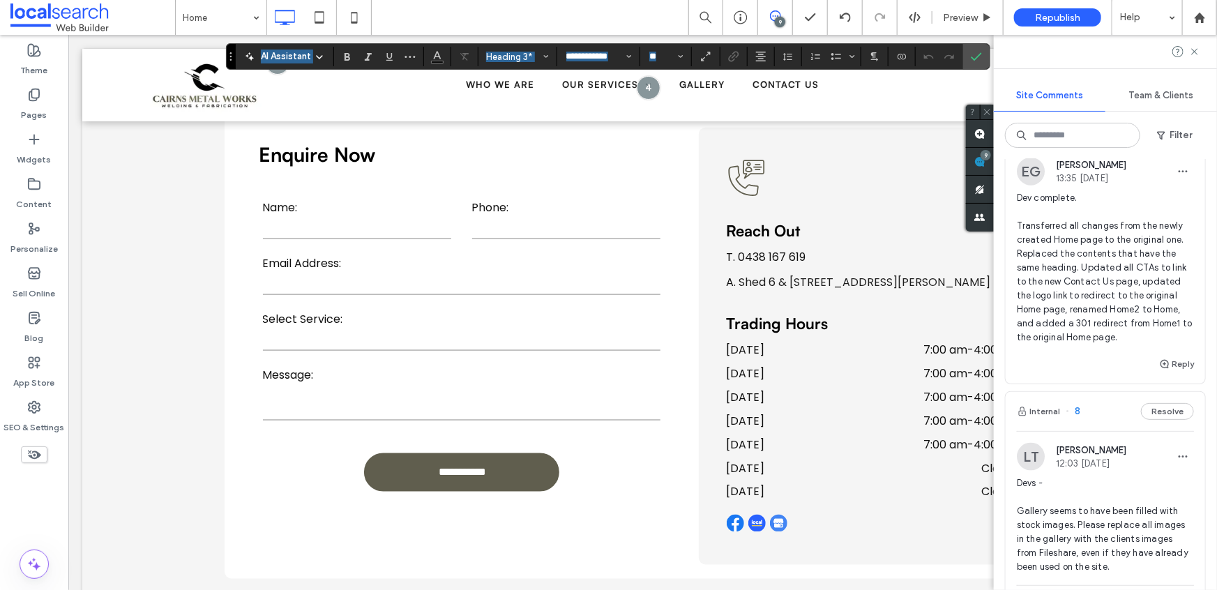
click at [816, 273] on link "Shed 6 & [STREET_ADDRESS][PERSON_NAME]" at bounding box center [864, 281] width 252 height 16
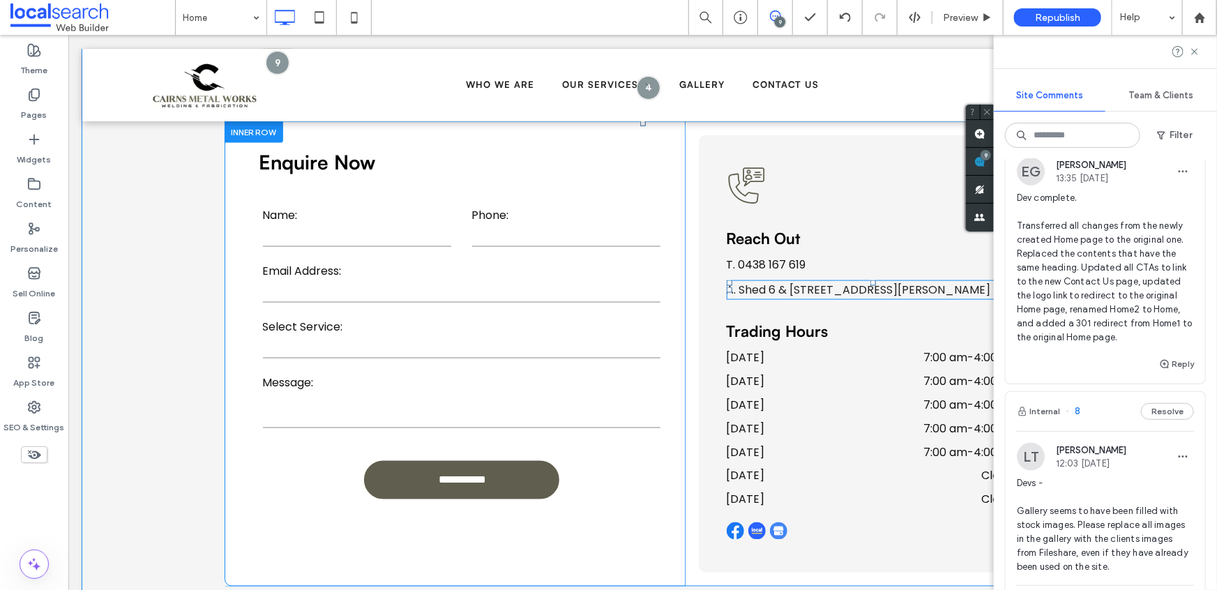
click at [818, 281] on link "Shed 6 & [STREET_ADDRESS][PERSON_NAME]" at bounding box center [864, 289] width 252 height 16
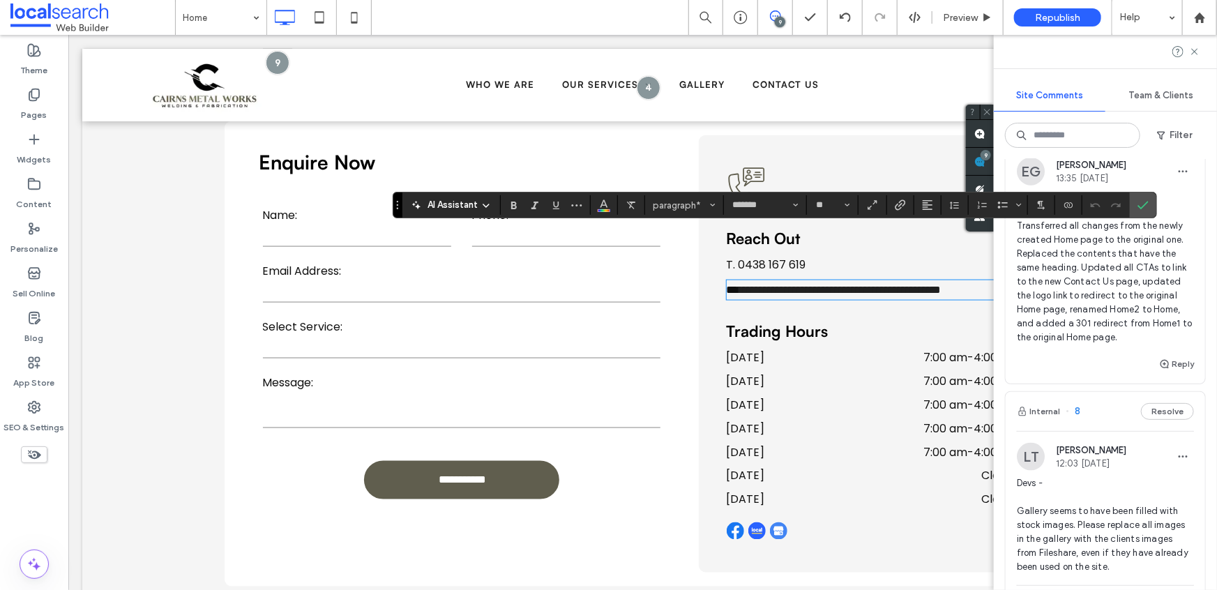
click at [789, 284] on link "**********" at bounding box center [840, 289] width 202 height 10
drag, startPoint x: 799, startPoint y: 238, endPoint x: 763, endPoint y: 238, distance: 35.6
click at [763, 284] on link "**********" at bounding box center [840, 289] width 202 height 10
click at [1138, 208] on use "Confirm" at bounding box center [1142, 206] width 11 height 8
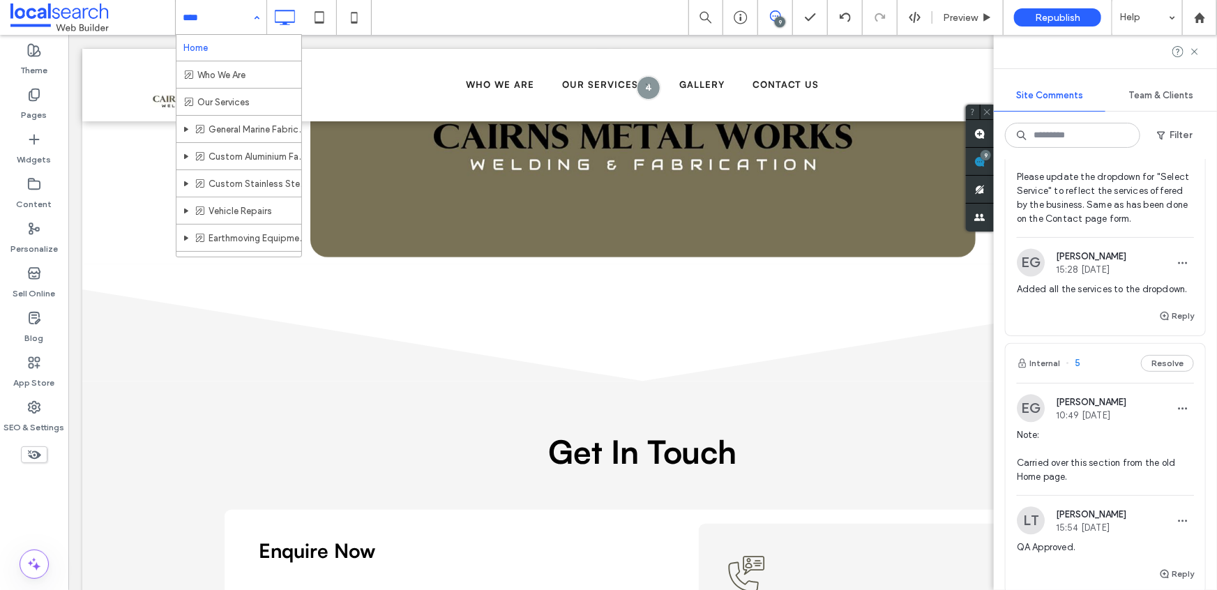
scroll to position [1534, 0]
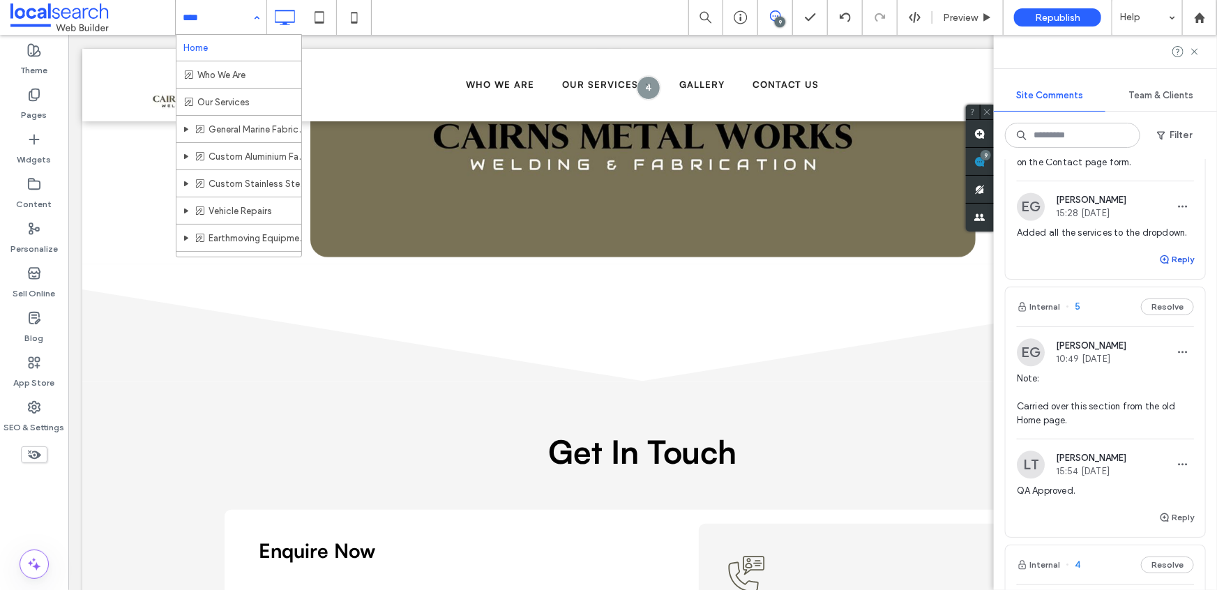
click at [1169, 268] on button "Reply" at bounding box center [1176, 259] width 35 height 17
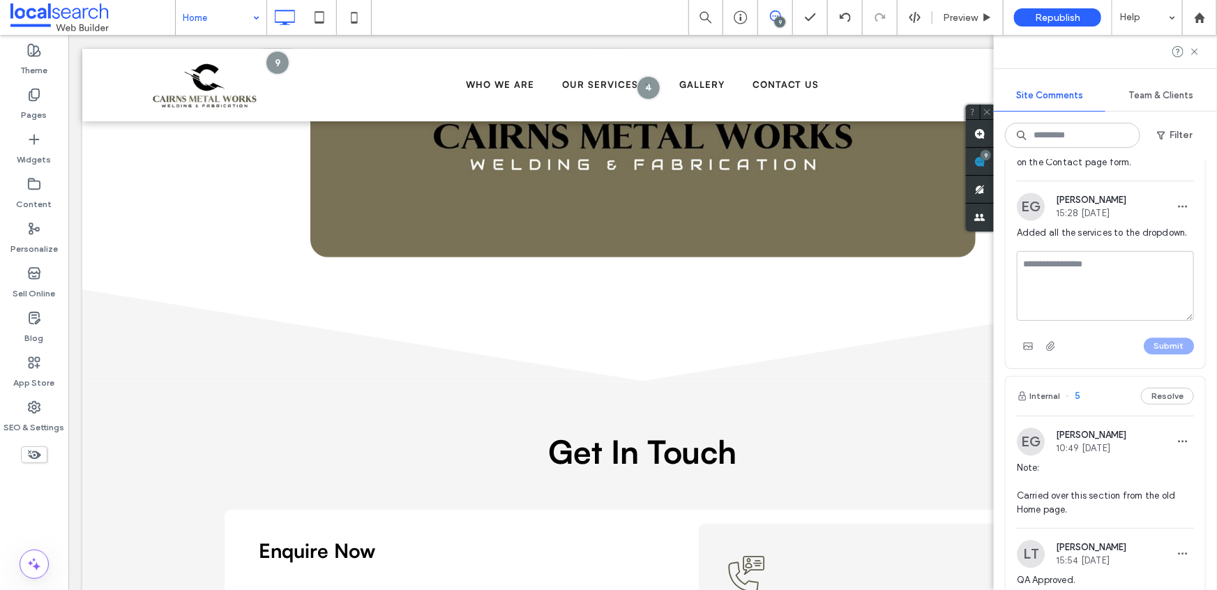
click at [1073, 310] on textarea at bounding box center [1105, 286] width 177 height 70
type textarea "**********"
click at [1157, 354] on button "Submit" at bounding box center [1168, 345] width 50 height 17
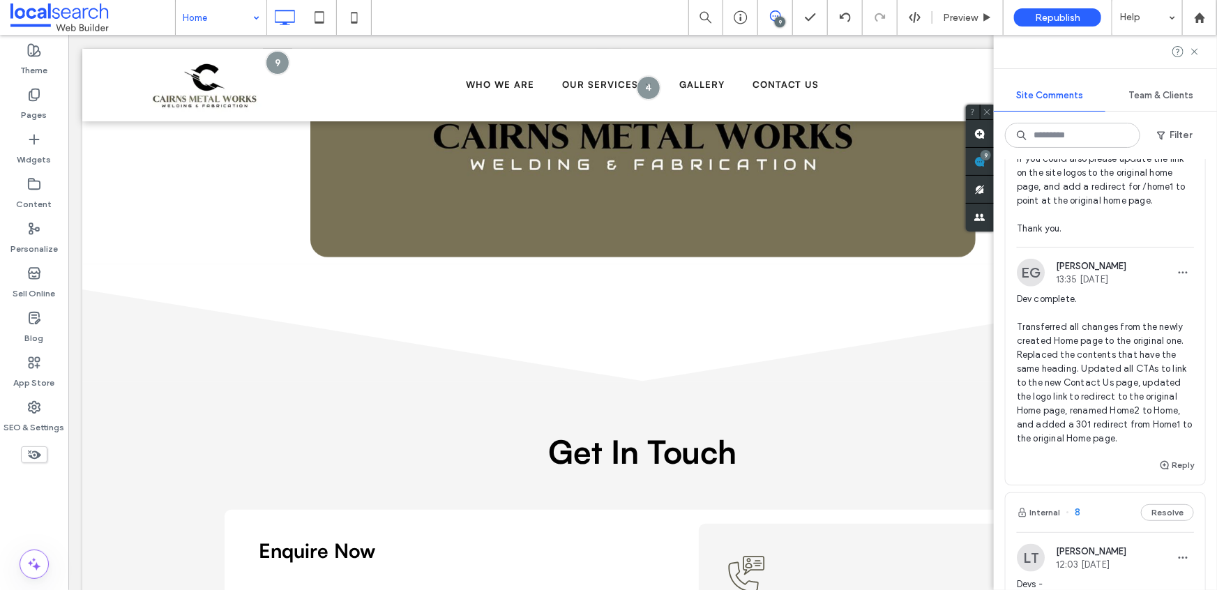
scroll to position [688, 0]
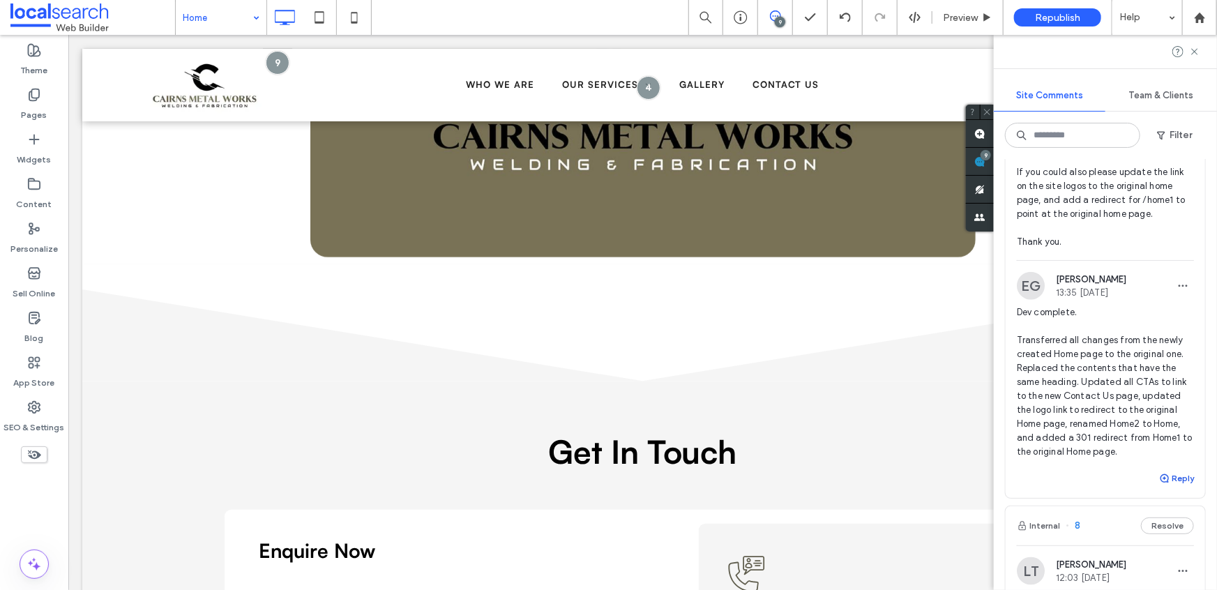
click at [1170, 487] on button "Reply" at bounding box center [1176, 478] width 35 height 17
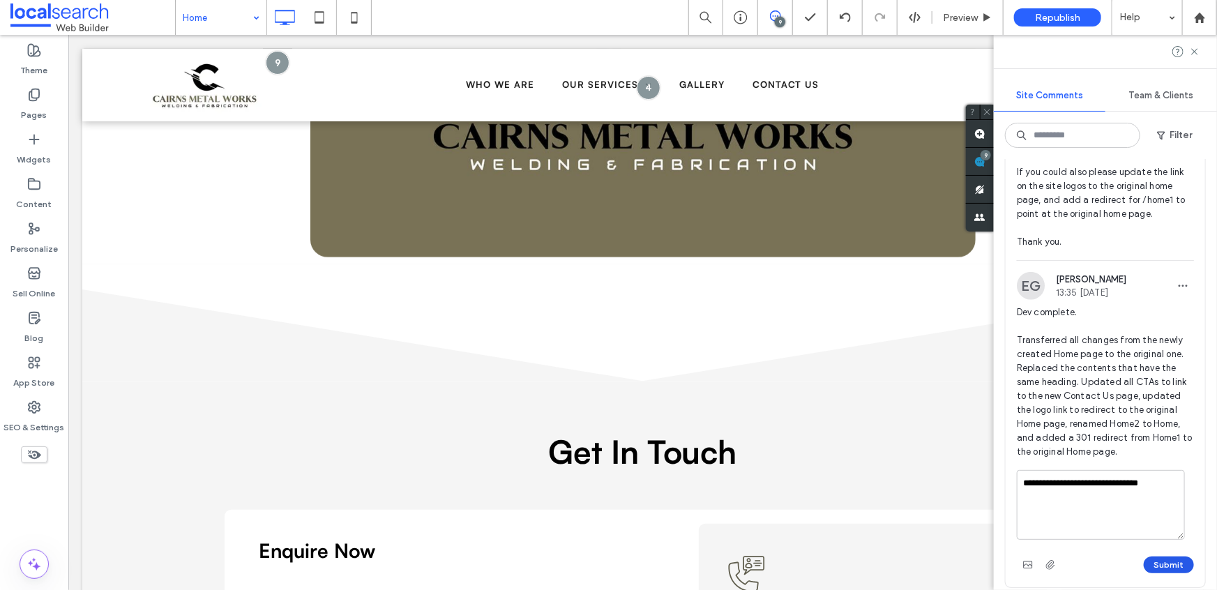
type textarea "**********"
drag, startPoint x: 1153, startPoint y: 581, endPoint x: 1159, endPoint y: 575, distance: 8.9
click at [1153, 573] on button "Submit" at bounding box center [1168, 564] width 50 height 17
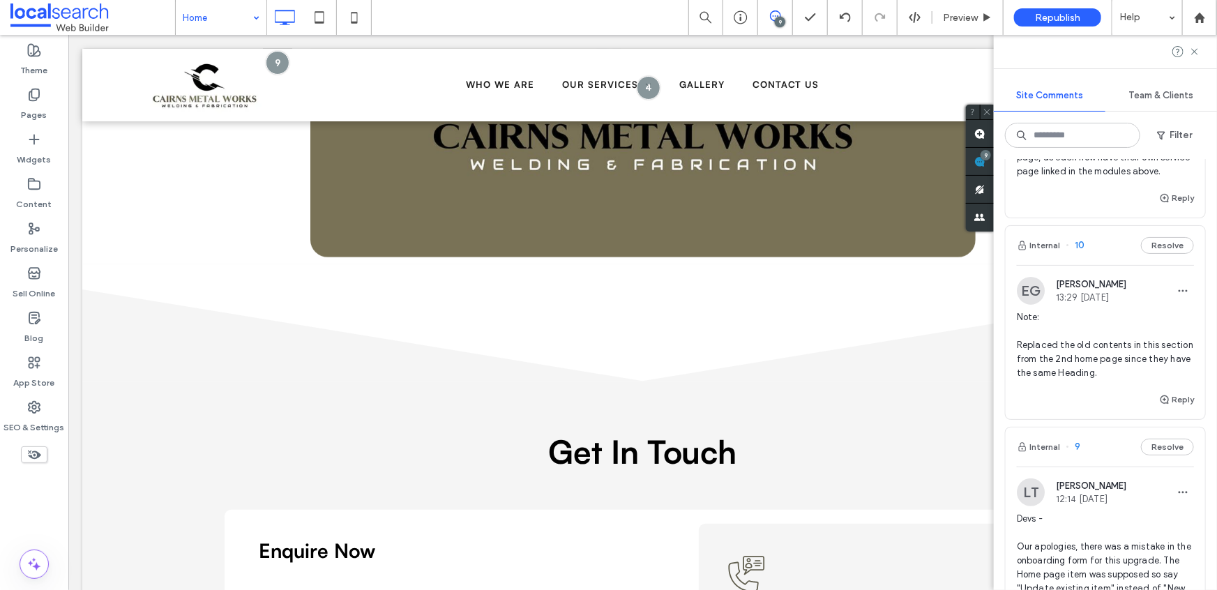
scroll to position [158, 0]
click at [1079, 363] on span "Note: Replaced the old contents in this section from the 2nd home page since th…" at bounding box center [1105, 348] width 177 height 70
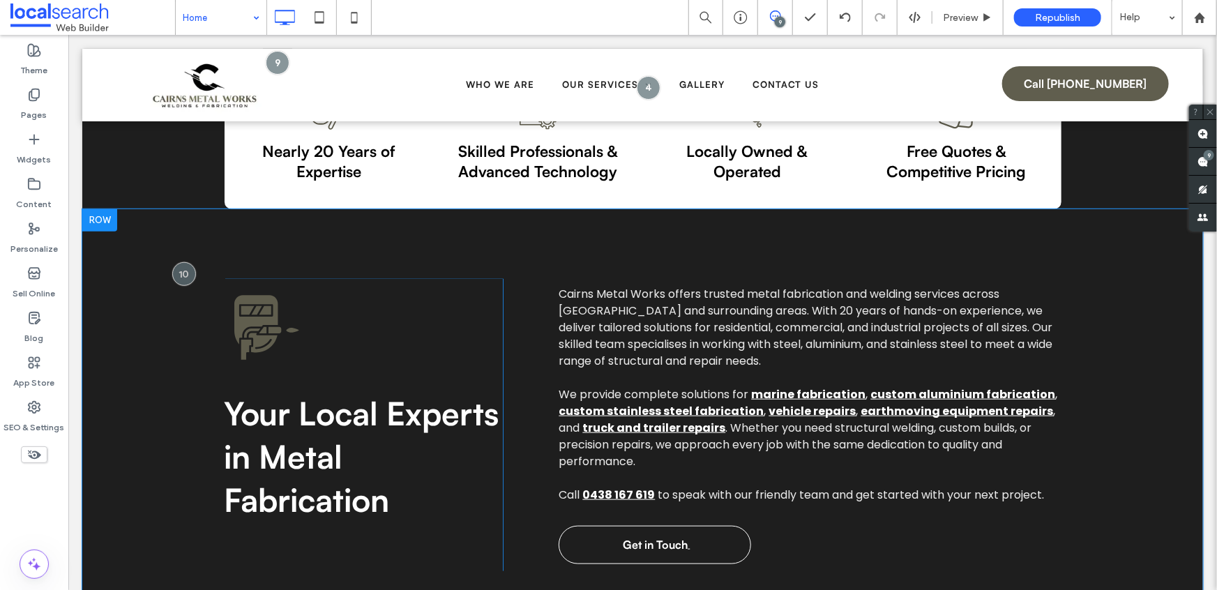
scroll to position [554, 0]
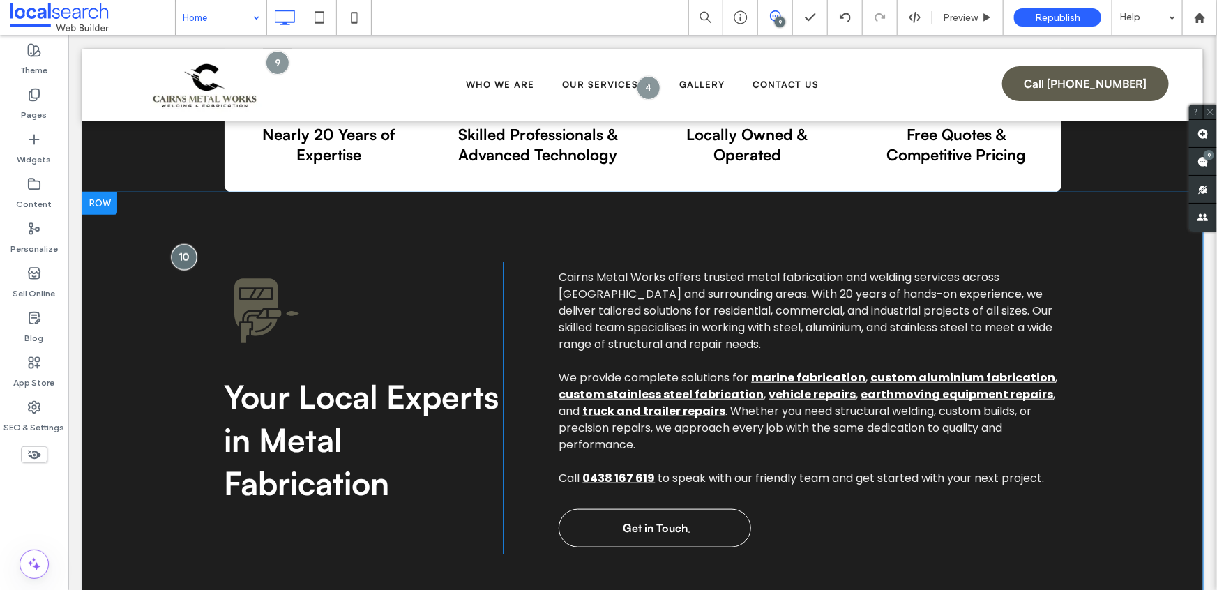
click at [184, 243] on div at bounding box center [183, 256] width 26 height 26
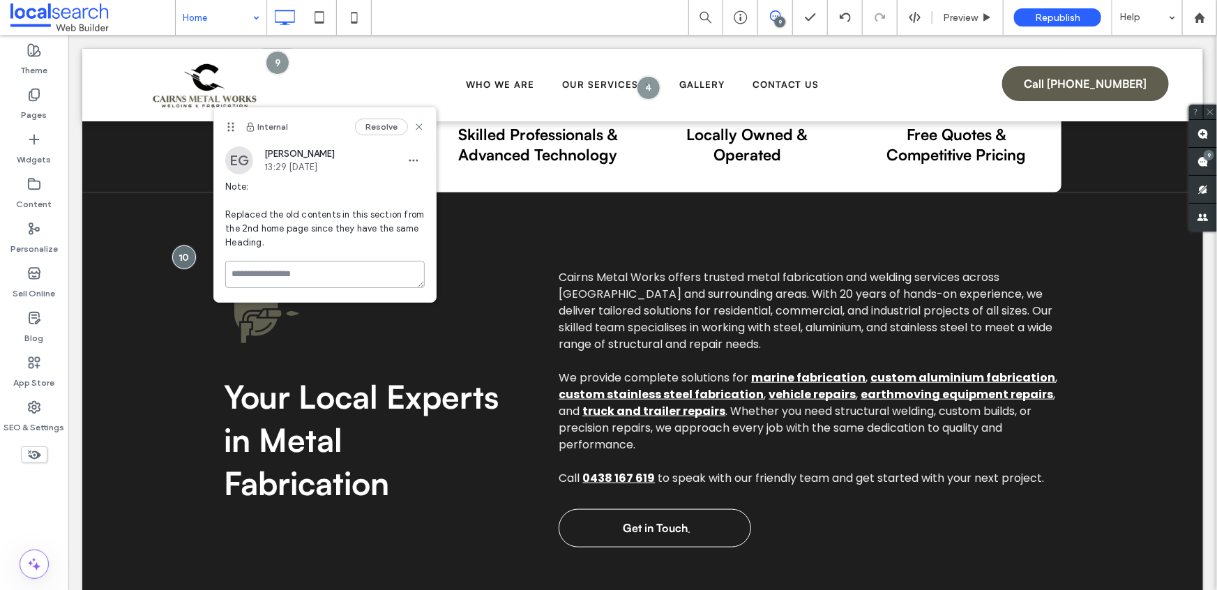
click at [289, 276] on textarea at bounding box center [324, 274] width 199 height 27
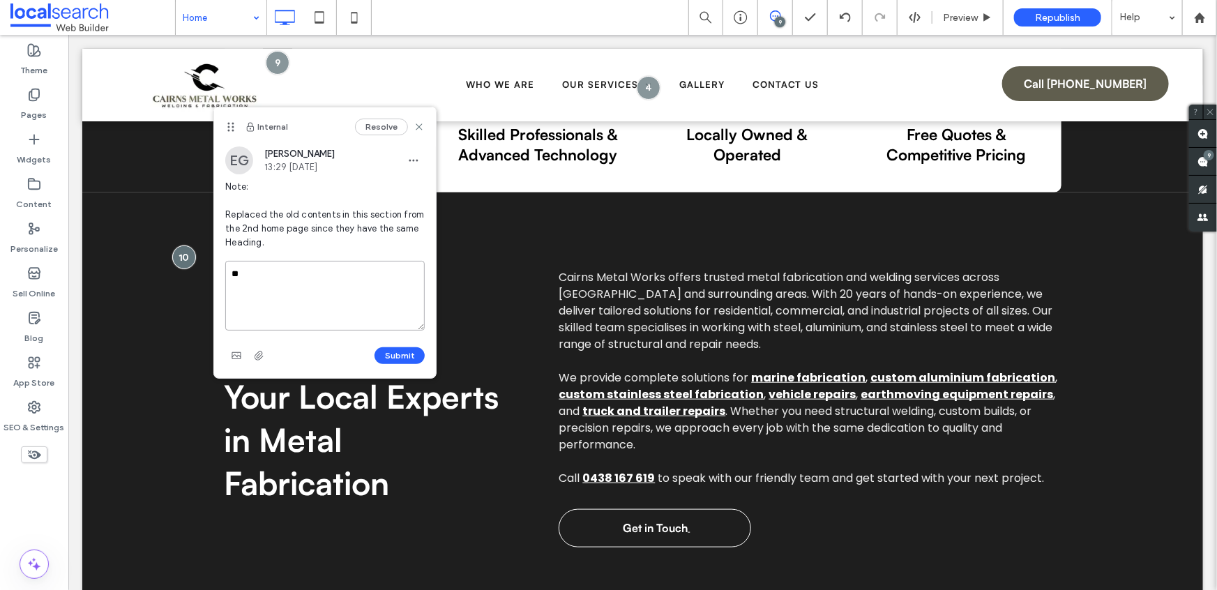
type textarea "*"
type textarea "**********"
click at [409, 362] on button "Submit" at bounding box center [399, 355] width 50 height 17
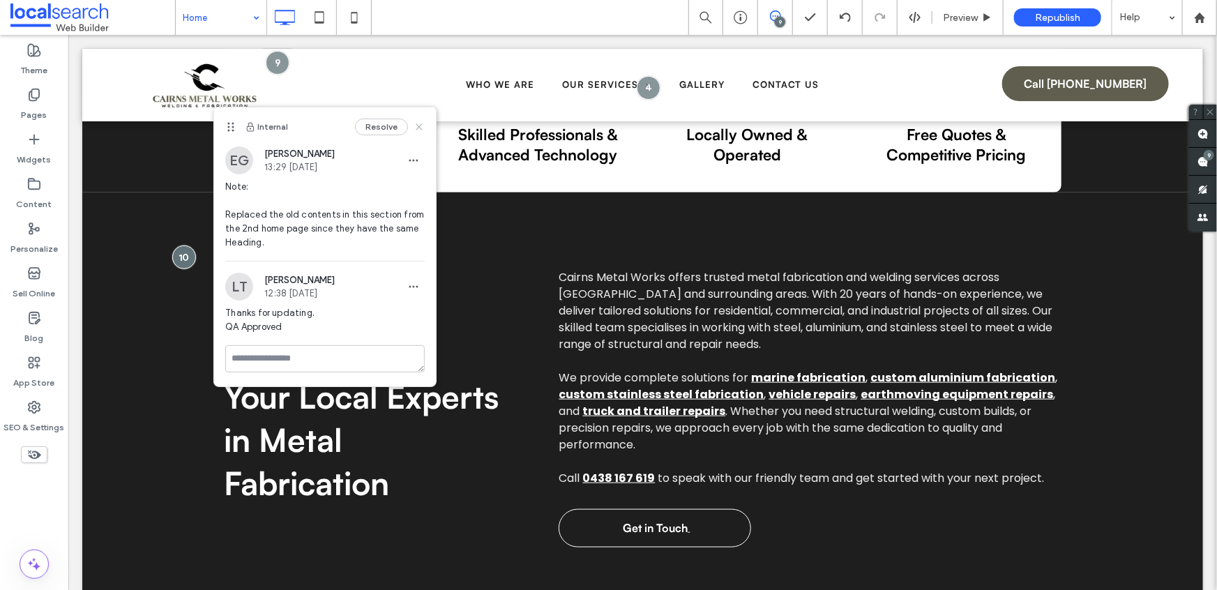
click at [420, 126] on icon at bounding box center [418, 126] width 11 height 11
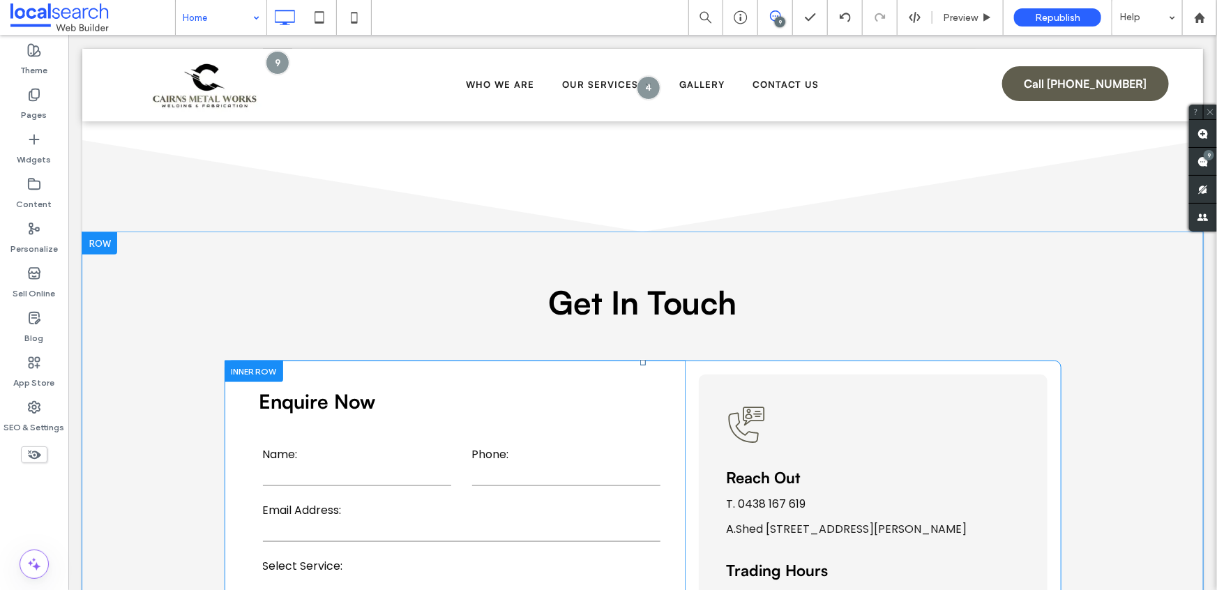
scroll to position [3206, 0]
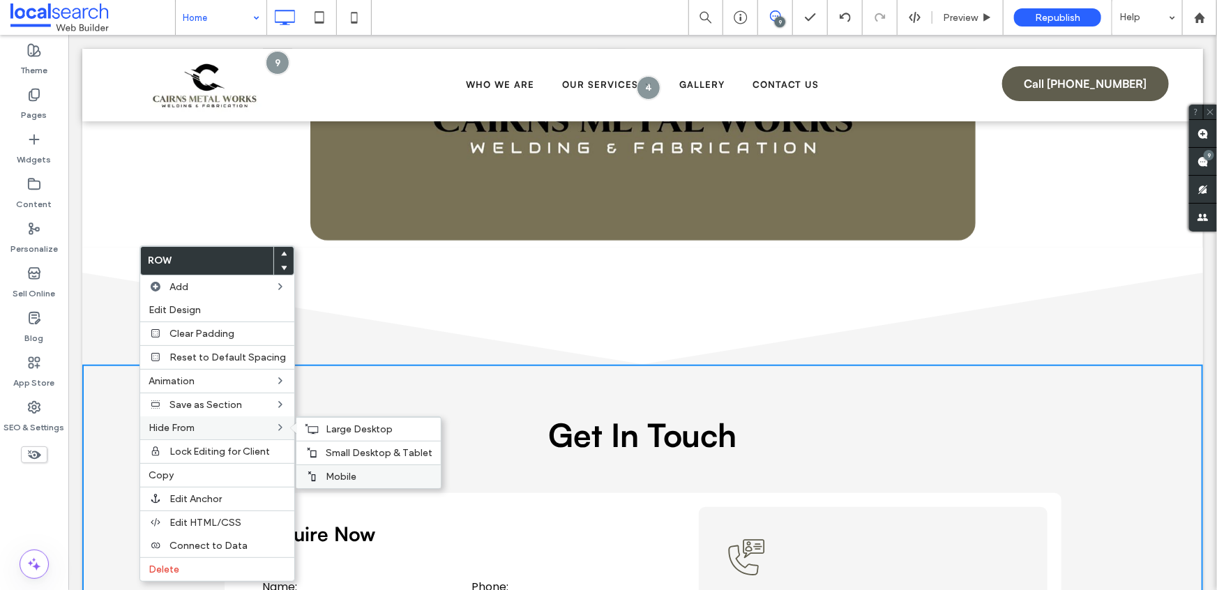
click at [327, 478] on span "Mobile" at bounding box center [341, 477] width 31 height 12
click at [326, 454] on span "Small Desktop & Tablet" at bounding box center [379, 453] width 107 height 12
click at [326, 430] on span "Large Desktop" at bounding box center [359, 429] width 67 height 12
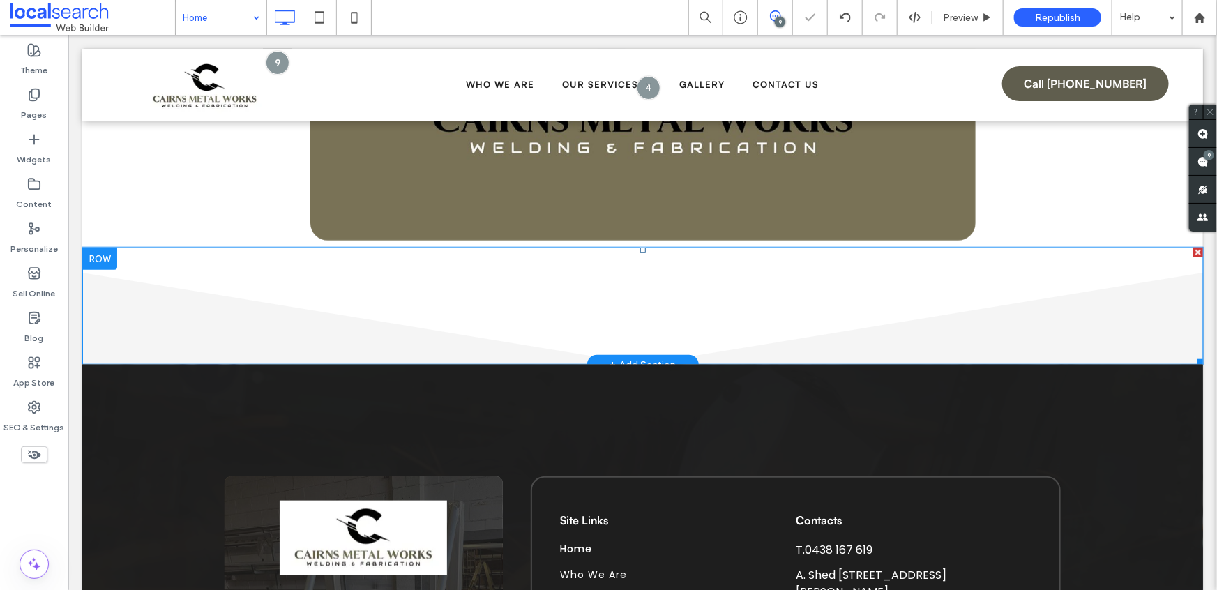
click at [148, 280] on icon "Divider" at bounding box center [642, 305] width 1120 height 117
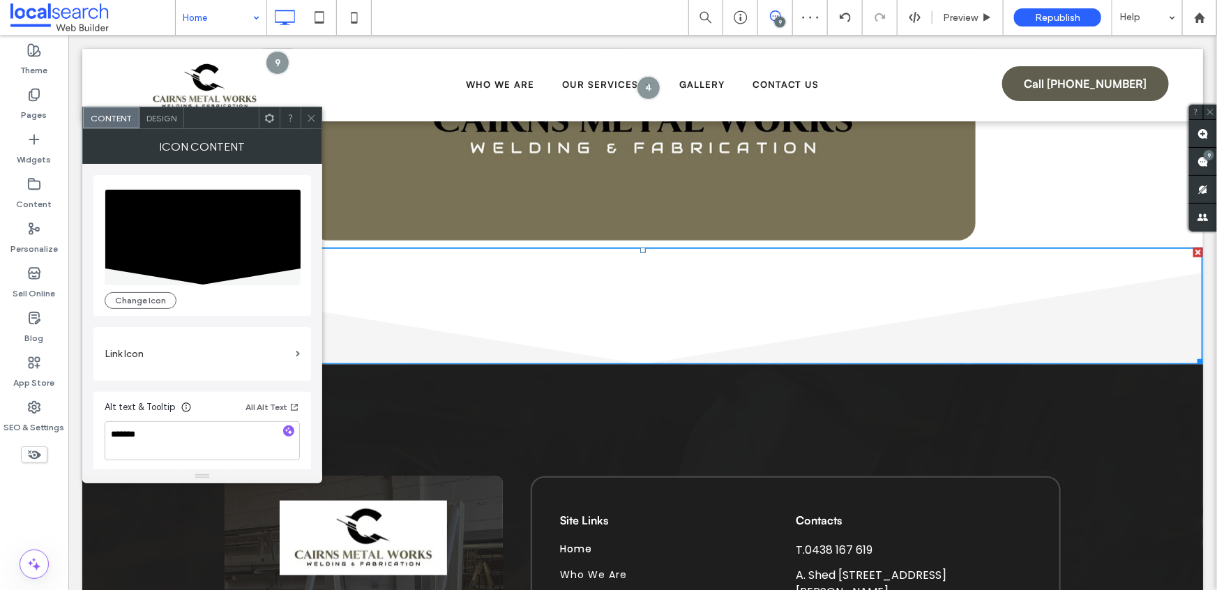
click at [159, 123] on span "Design" at bounding box center [161, 118] width 30 height 10
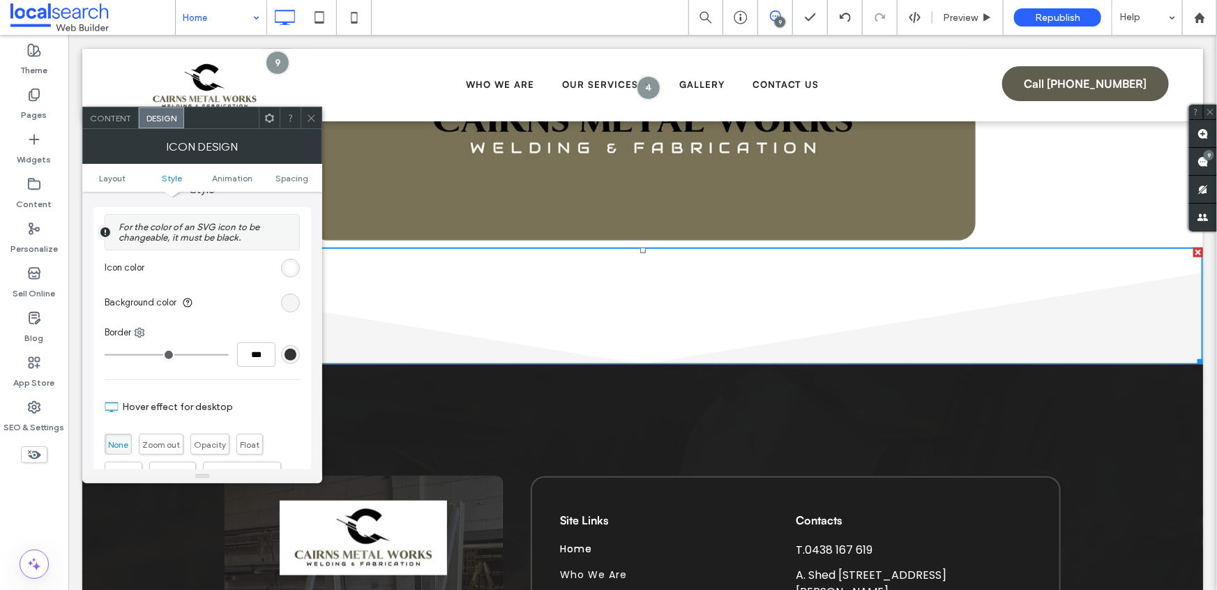
scroll to position [340, 0]
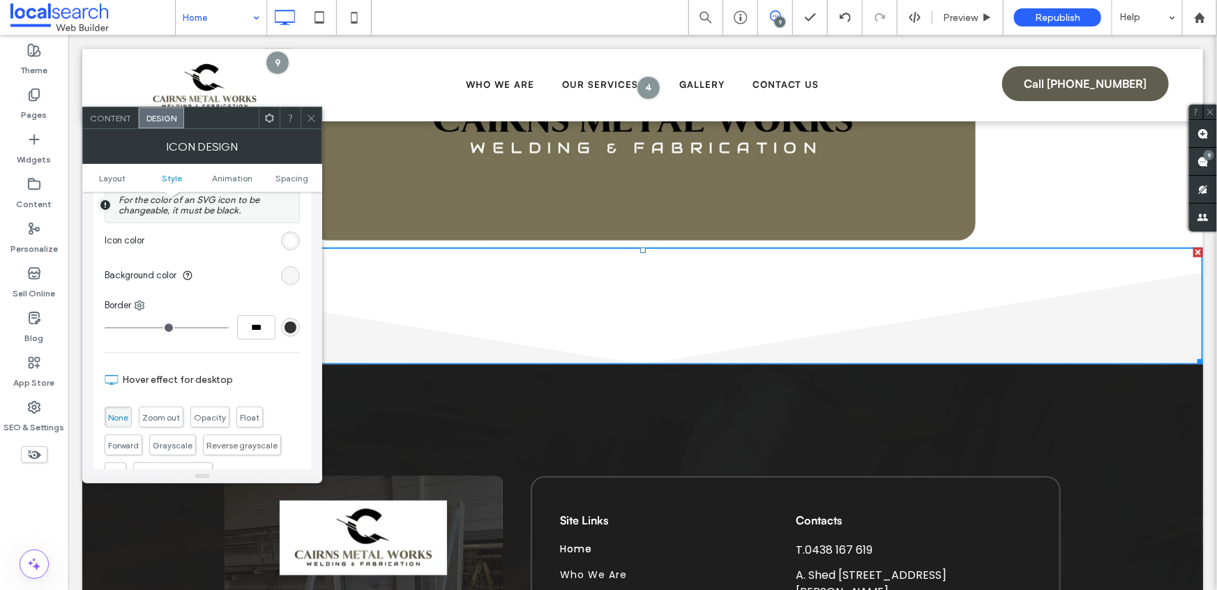
click at [292, 278] on div "rgb(245, 245, 245)" at bounding box center [290, 276] width 12 height 12
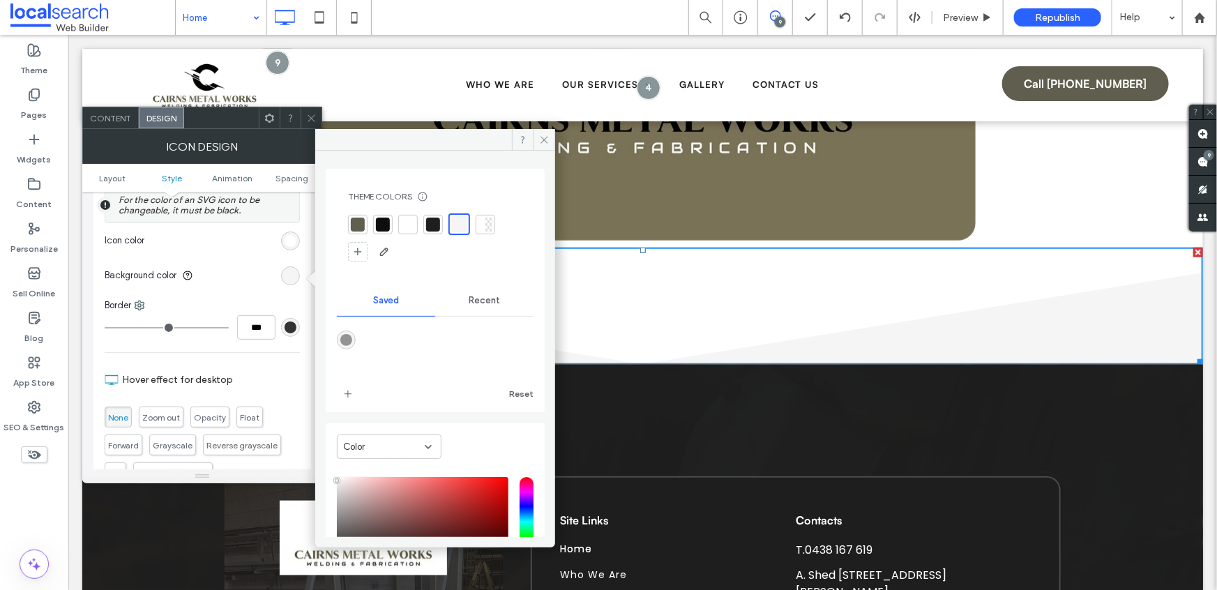
click at [380, 222] on div at bounding box center [383, 225] width 14 height 14
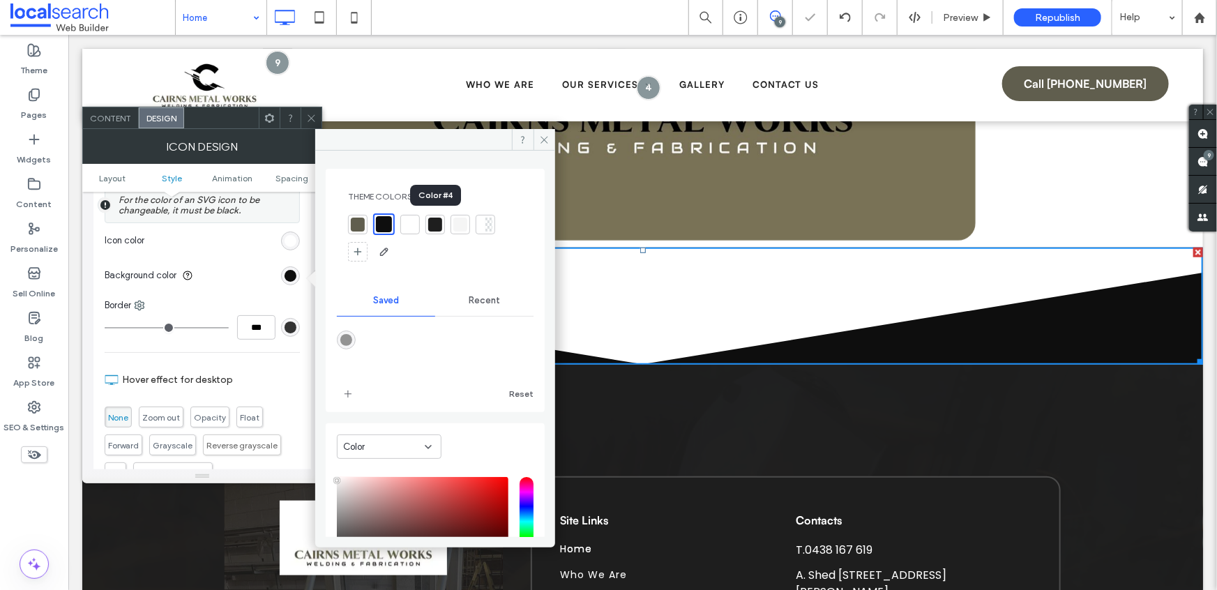
click at [434, 225] on div at bounding box center [435, 225] width 14 height 14
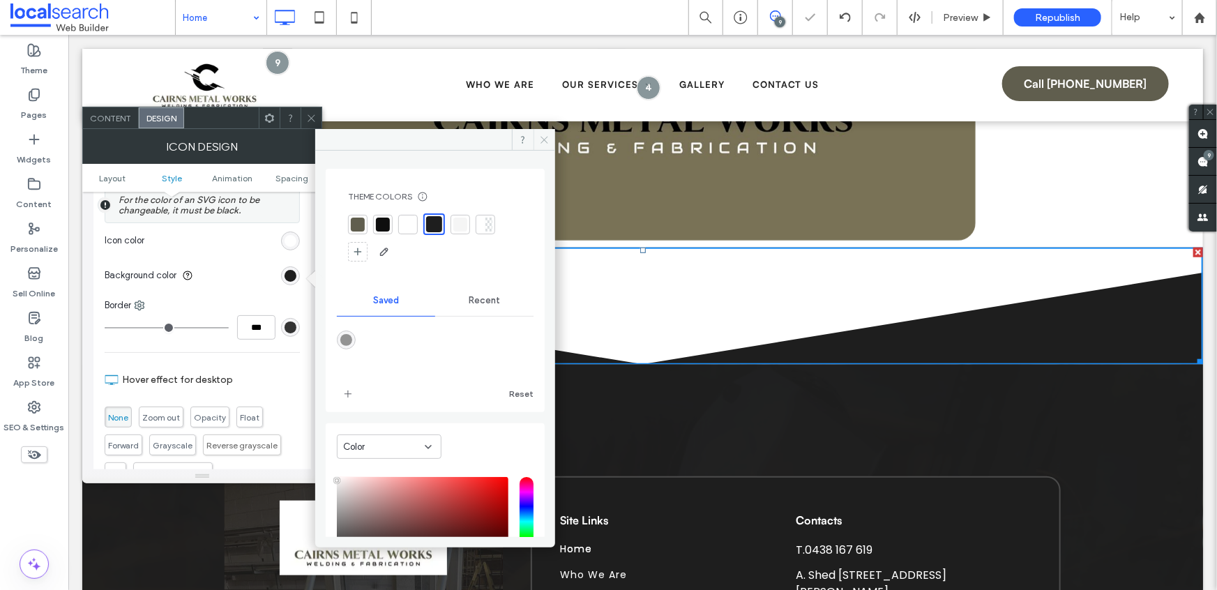
click at [541, 138] on icon at bounding box center [544, 140] width 10 height 10
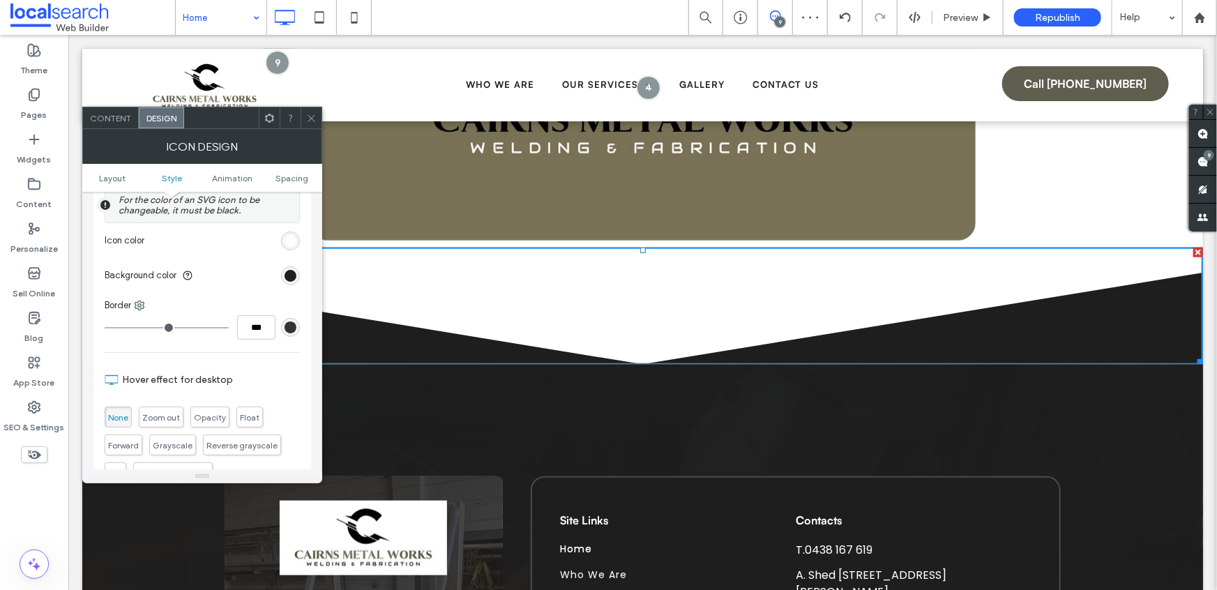
click at [314, 118] on icon at bounding box center [311, 118] width 10 height 10
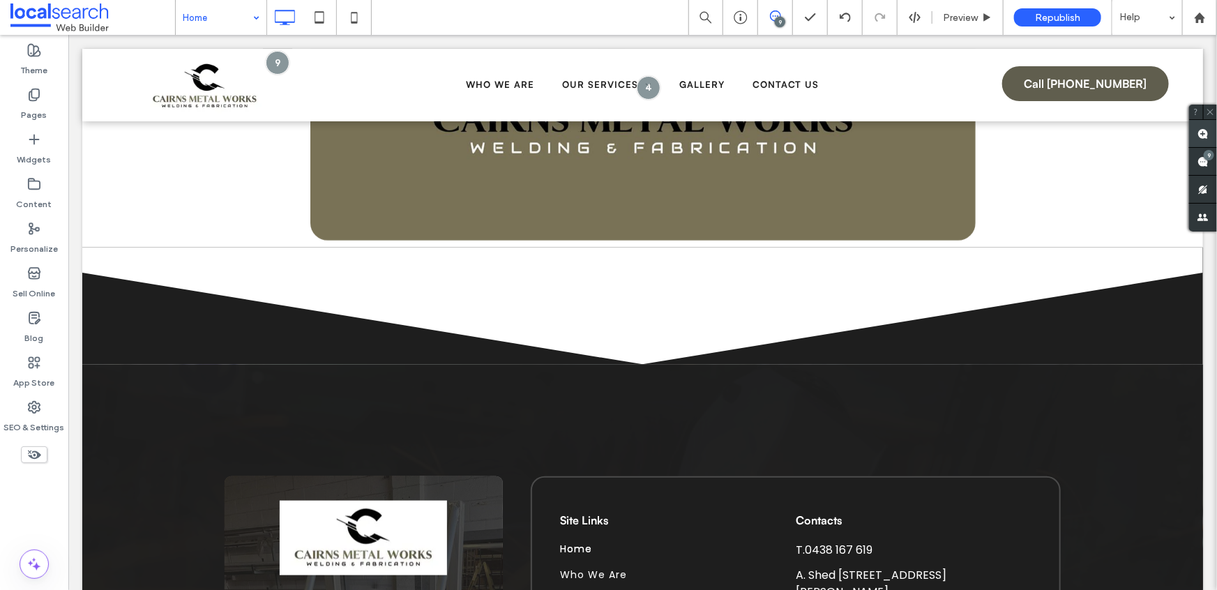
click at [1199, 132] on use at bounding box center [1202, 133] width 11 height 11
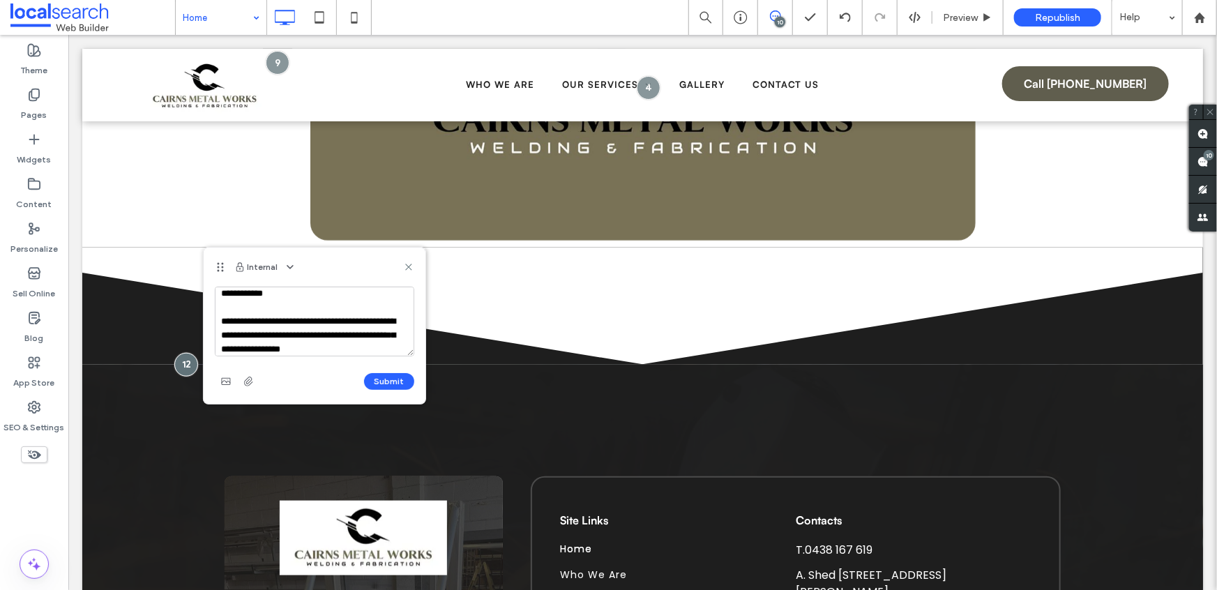
scroll to position [20, 0]
type textarea "**********"
click at [379, 382] on button "Submit" at bounding box center [389, 381] width 50 height 17
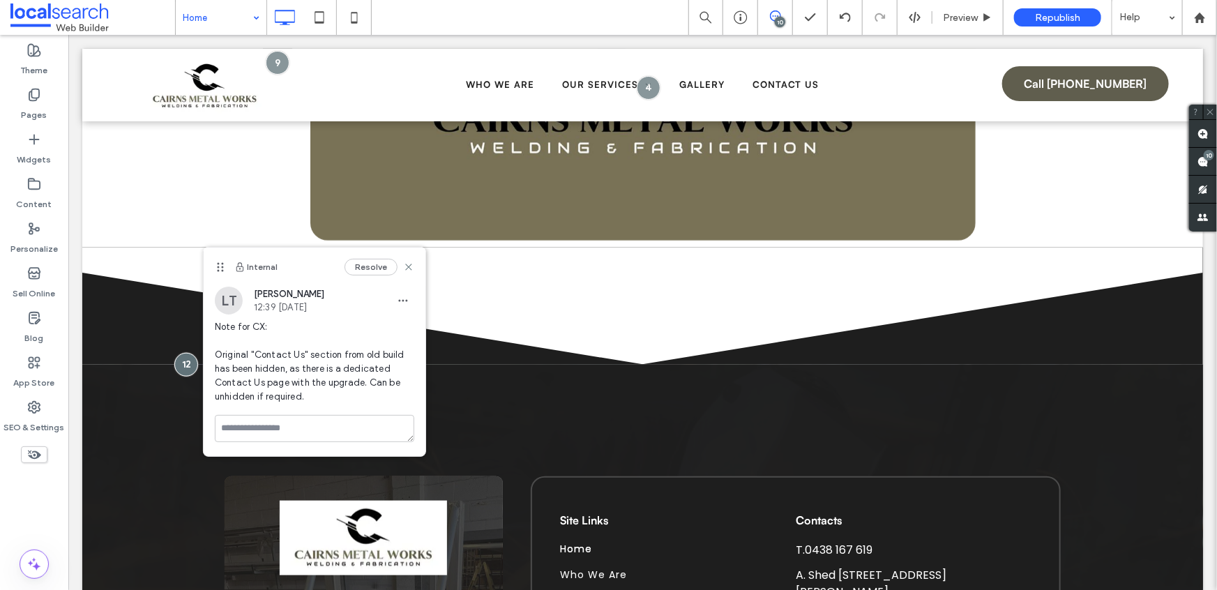
scroll to position [0, 0]
click at [408, 266] on icon at bounding box center [408, 266] width 11 height 11
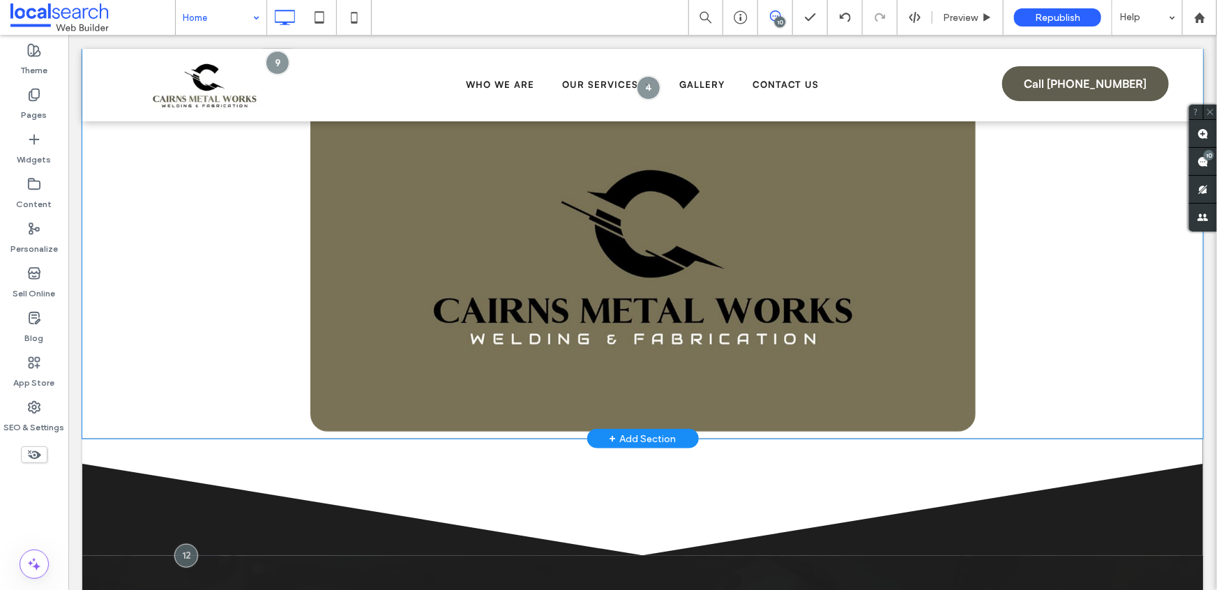
scroll to position [2968, 0]
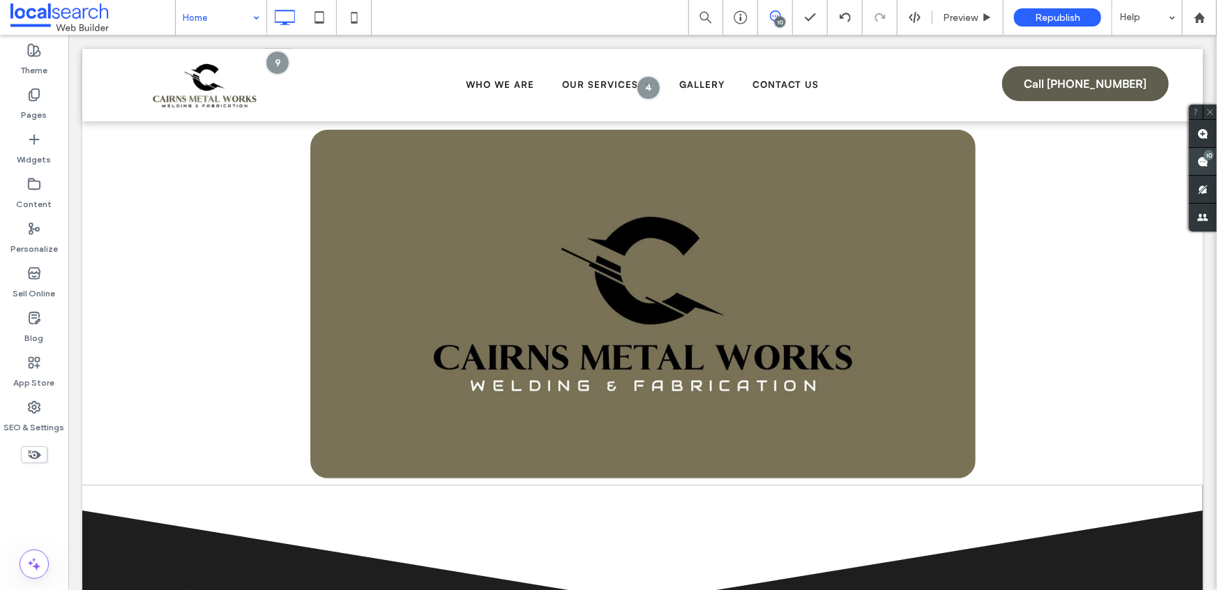
click at [1205, 152] on div "10" at bounding box center [1208, 155] width 10 height 10
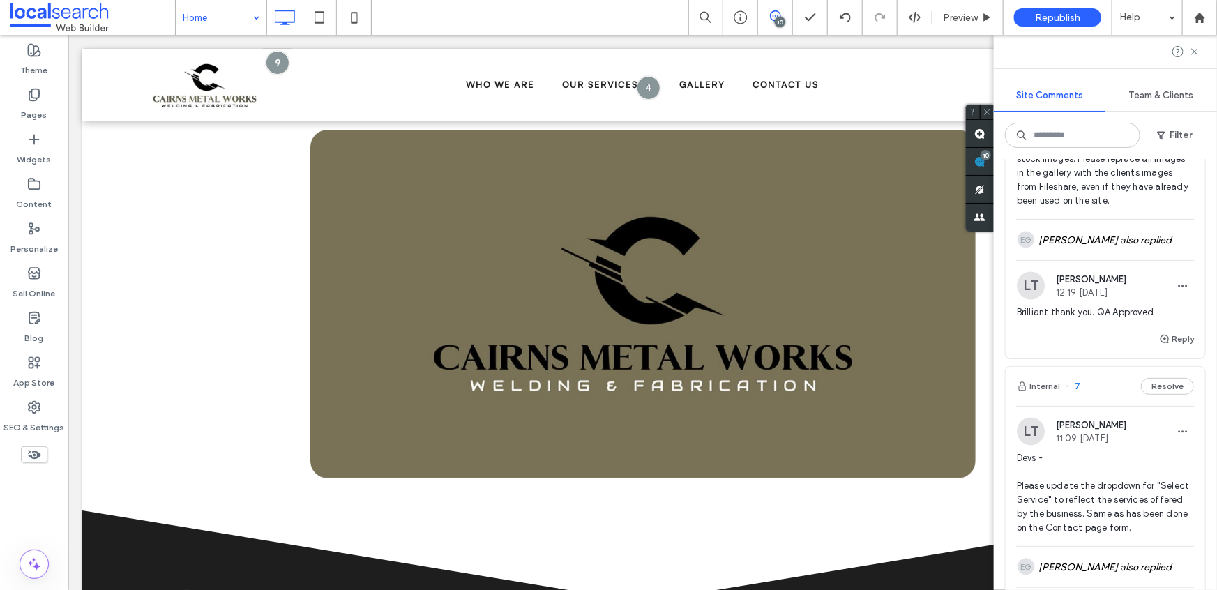
scroll to position [1291, 0]
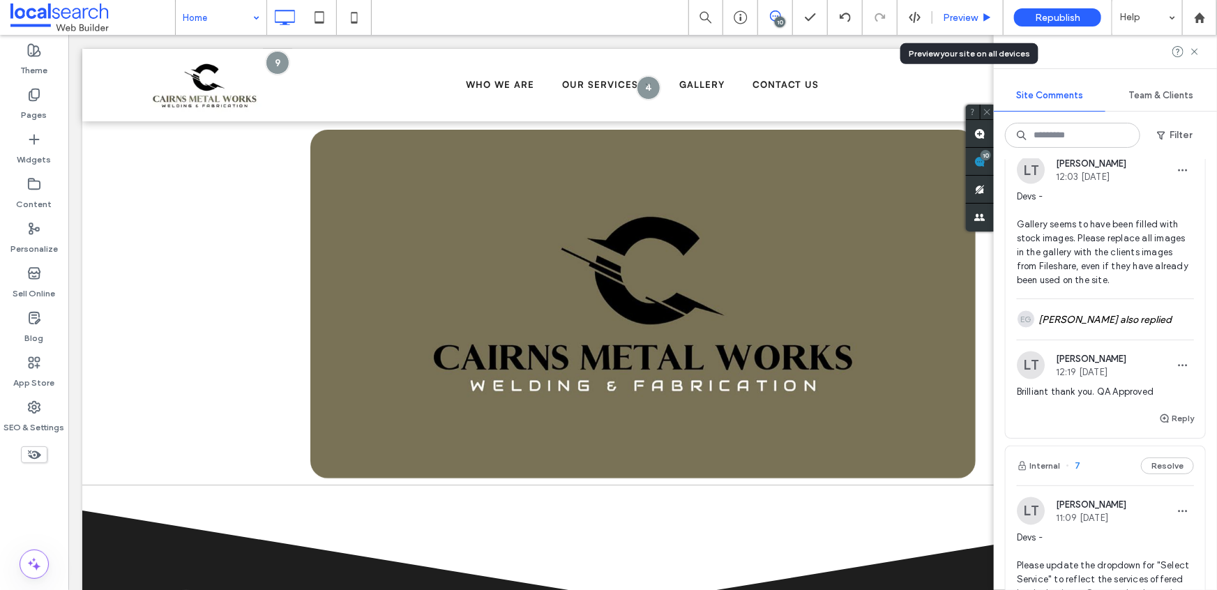
click at [954, 17] on span "Preview" at bounding box center [960, 18] width 35 height 12
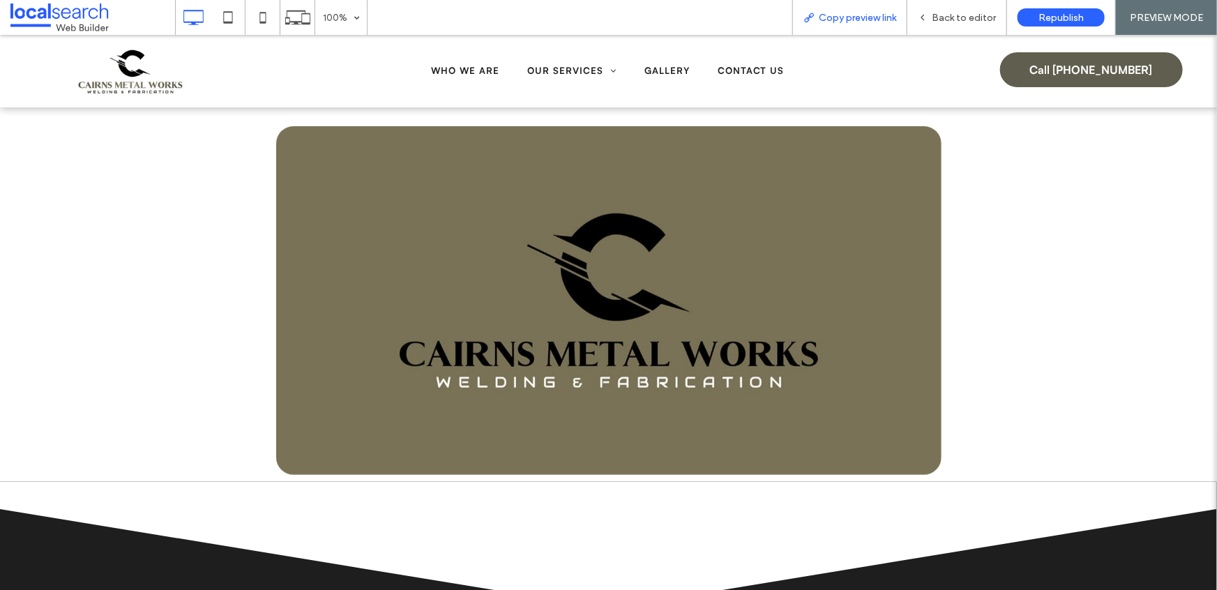
scroll to position [2975, 0]
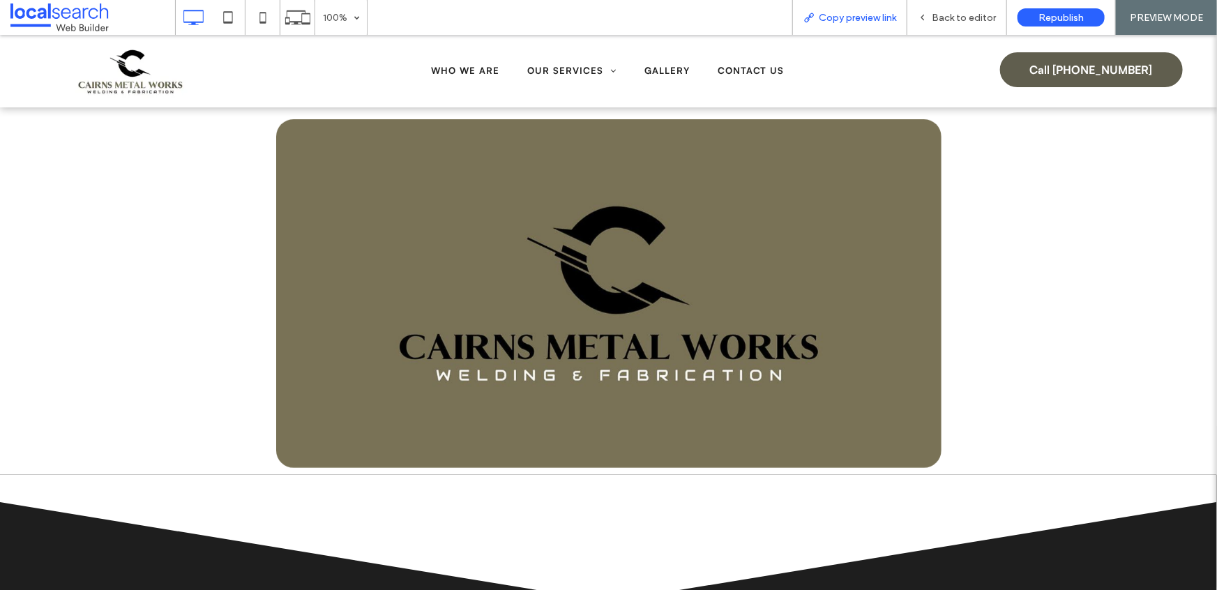
click at [867, 12] on span "Copy preview link" at bounding box center [857, 18] width 77 height 12
click at [972, 17] on span "Back to editor" at bounding box center [964, 18] width 64 height 12
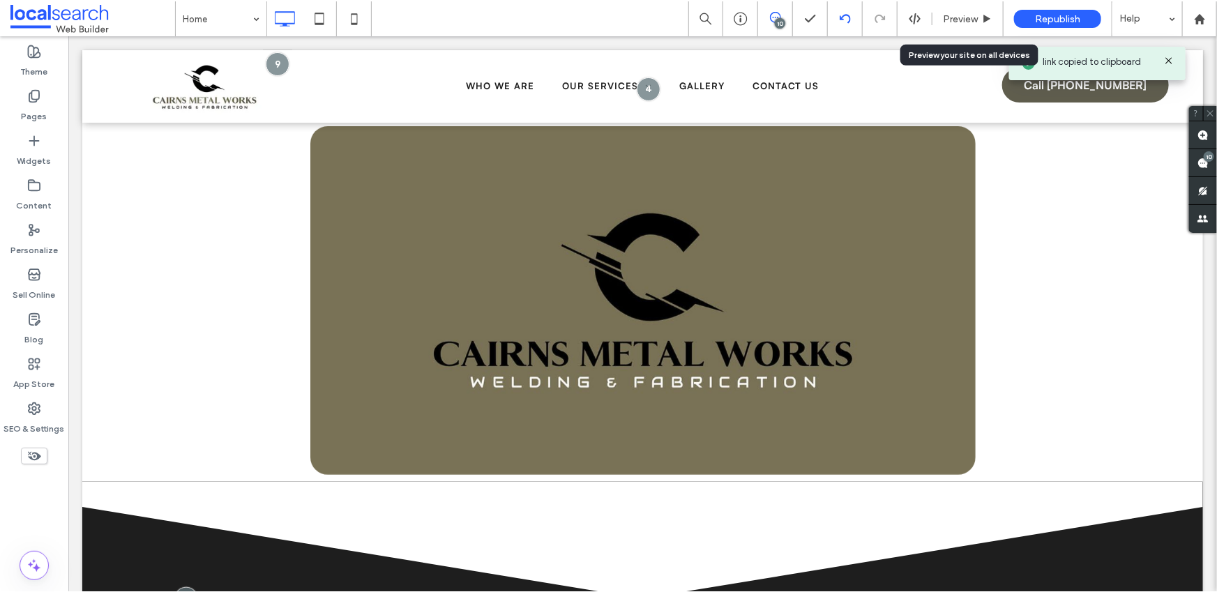
scroll to position [2967, 0]
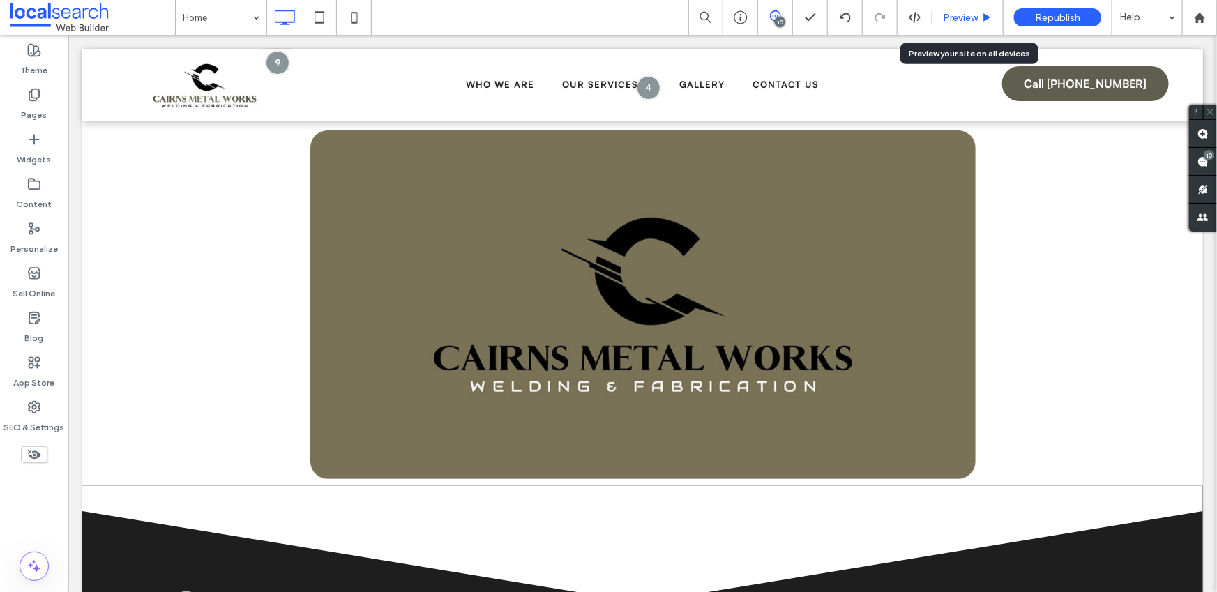
click at [959, 12] on span "Preview" at bounding box center [960, 18] width 35 height 12
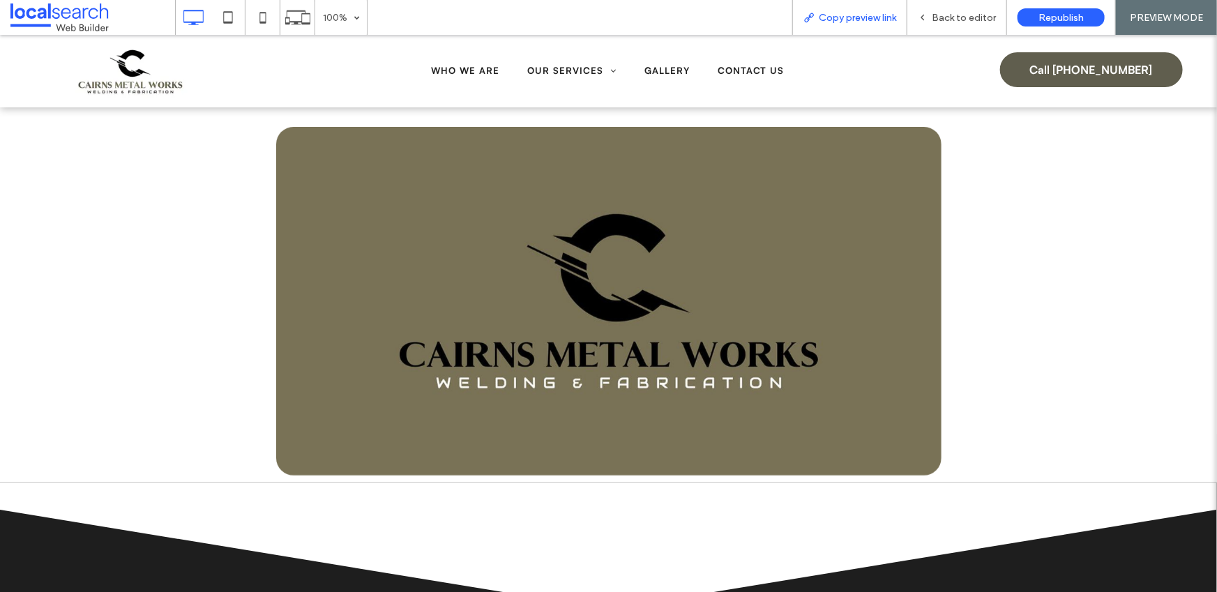
scroll to position [2974, 0]
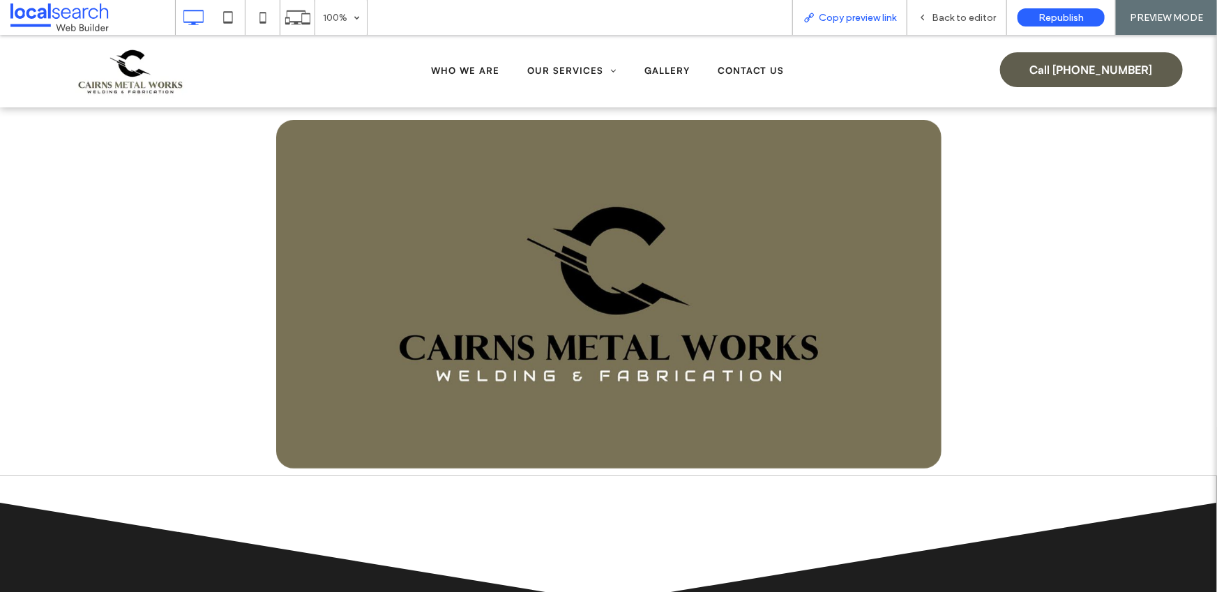
click at [853, 15] on span "Copy preview link" at bounding box center [857, 18] width 77 height 12
click at [936, 20] on span "Back to editor" at bounding box center [964, 18] width 64 height 12
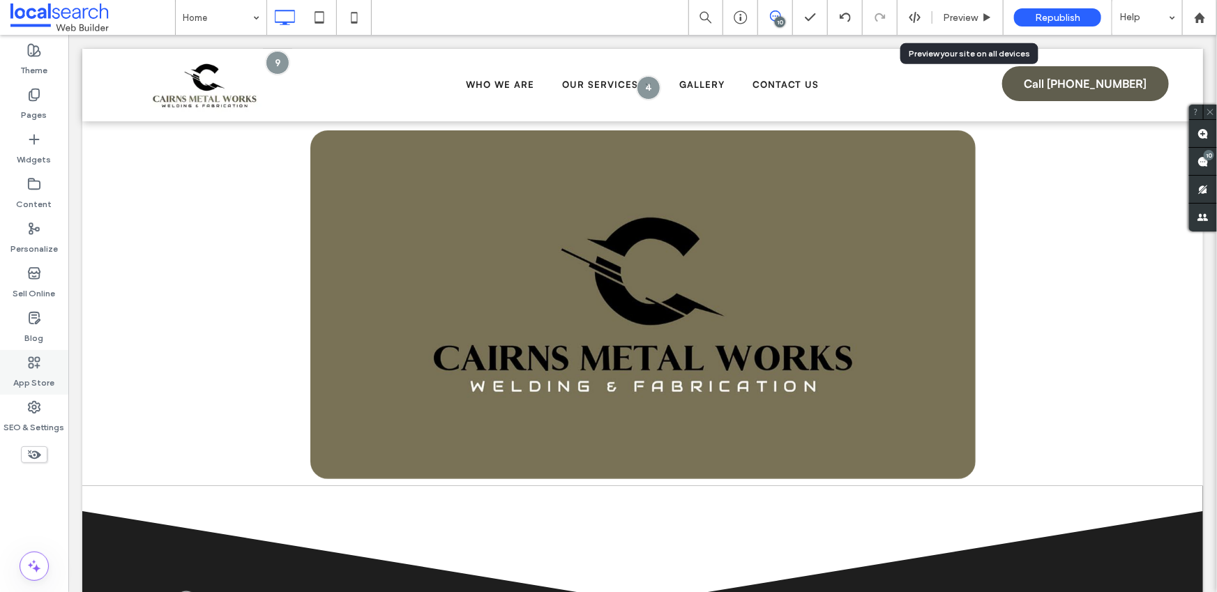
scroll to position [2967, 0]
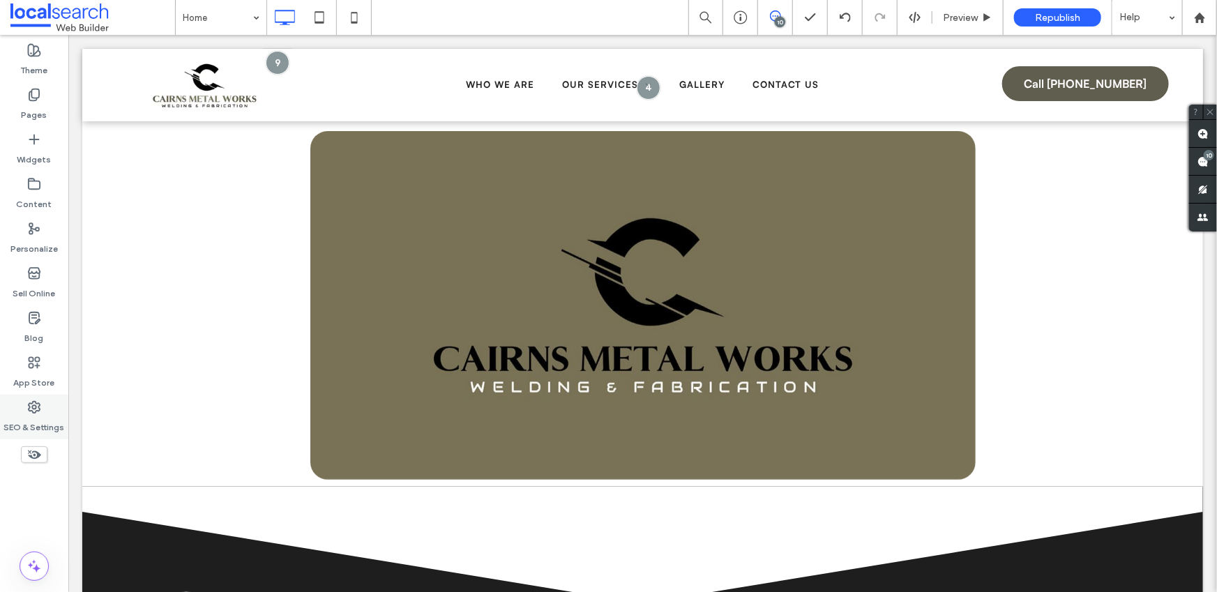
click at [40, 399] on div "SEO & Settings" at bounding box center [34, 417] width 68 height 45
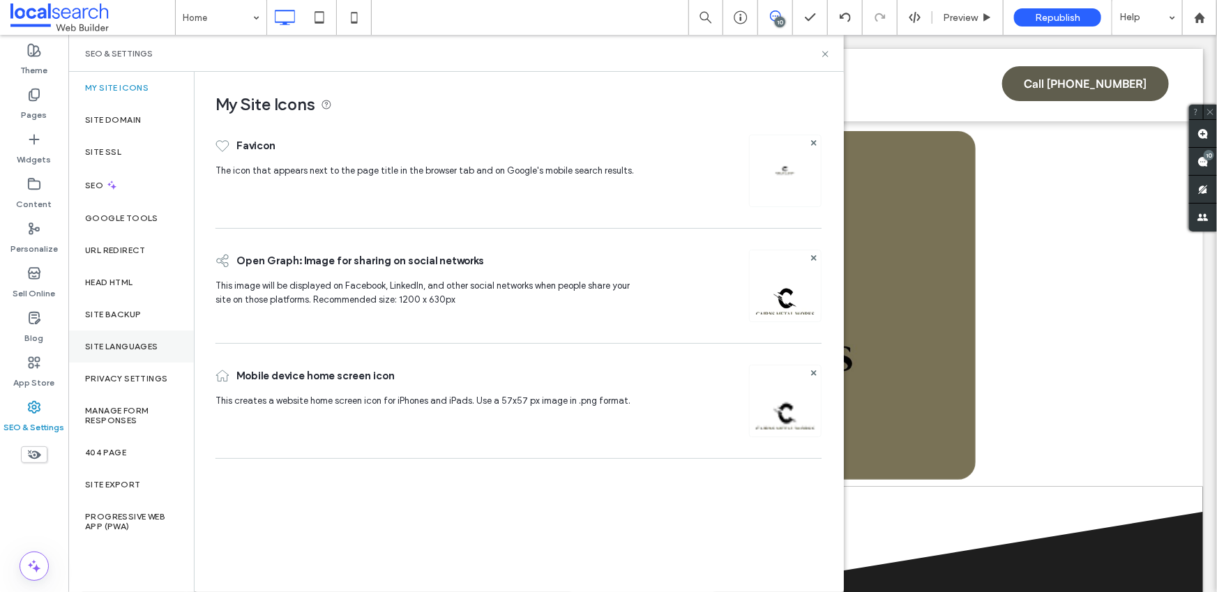
click at [137, 330] on div "Site Languages" at bounding box center [131, 346] width 126 height 32
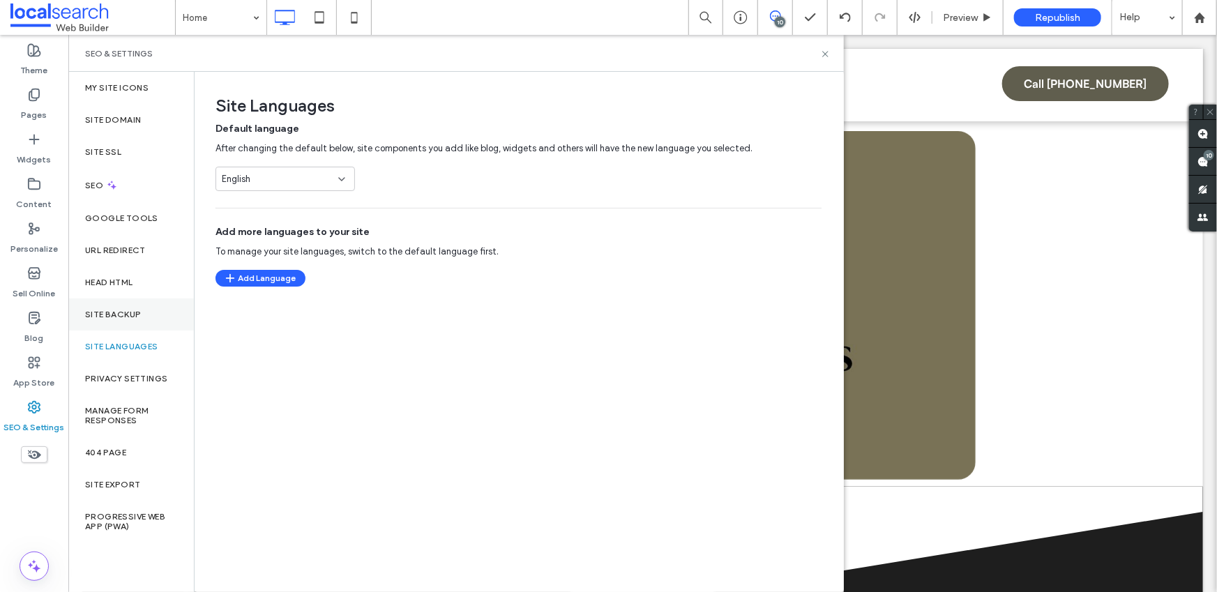
click at [142, 308] on div "Site Backup" at bounding box center [131, 314] width 126 height 32
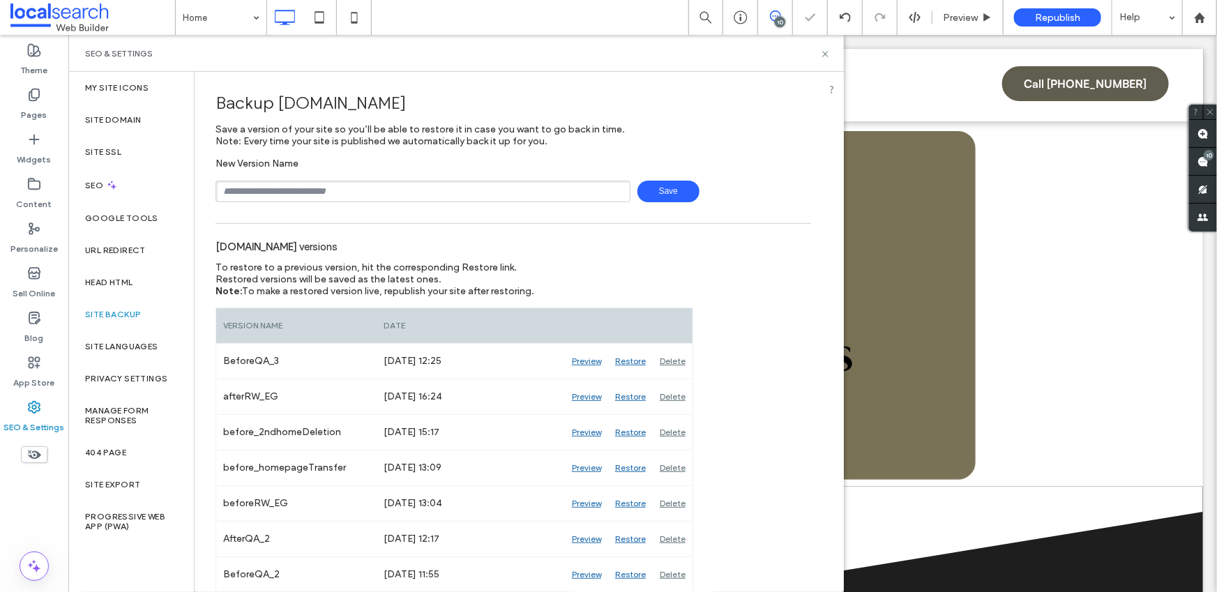
click at [307, 181] on div "New Version Name Save" at bounding box center [512, 180] width 595 height 45
click at [310, 186] on input "text" at bounding box center [422, 192] width 415 height 22
type input "*********"
click at [669, 187] on span "Save" at bounding box center [668, 192] width 62 height 22
click at [826, 54] on icon at bounding box center [825, 54] width 10 height 10
